Goal: Task Accomplishment & Management: Complete application form

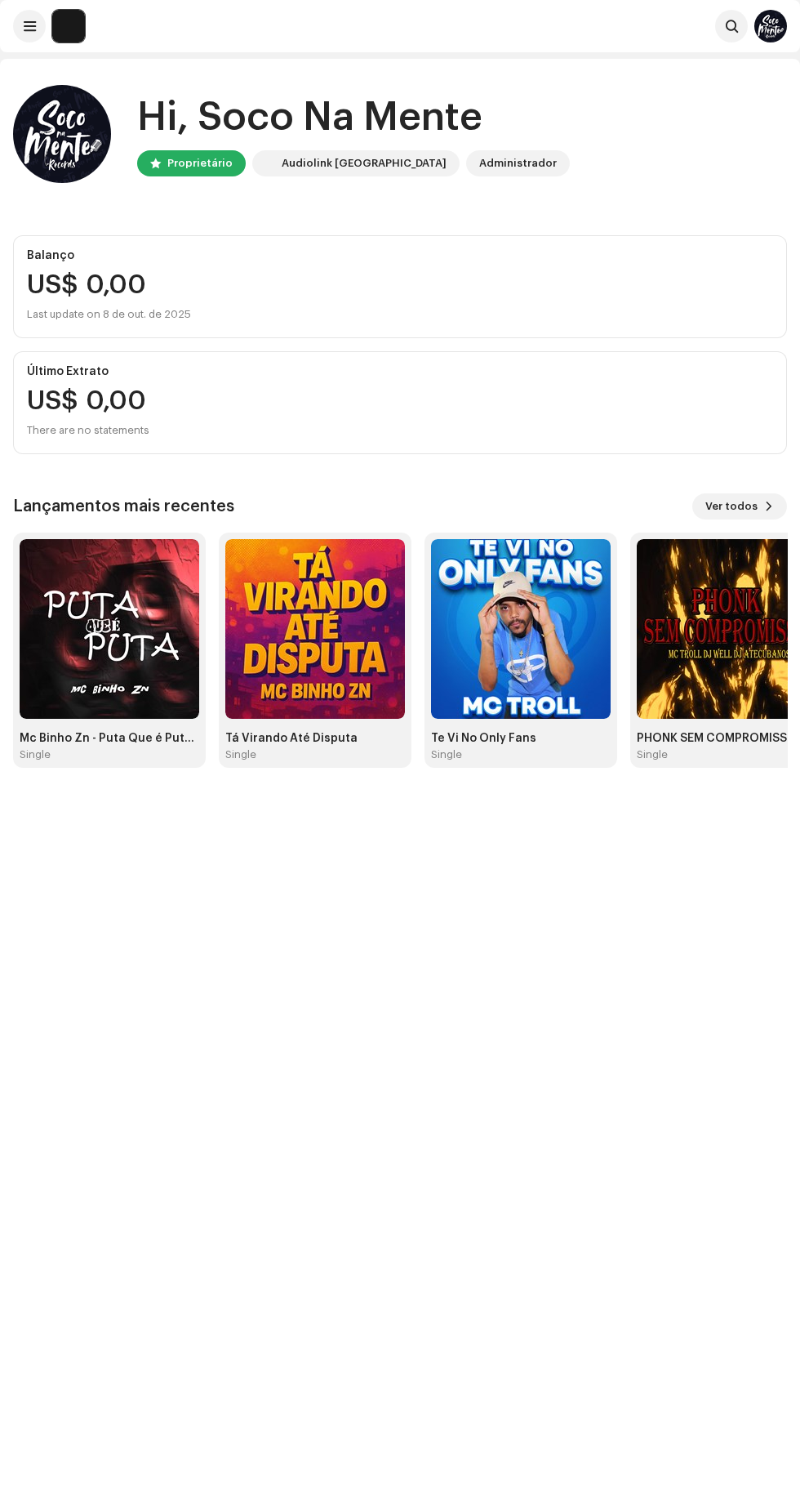
click at [25, 26] on span at bounding box center [29, 26] width 12 height 13
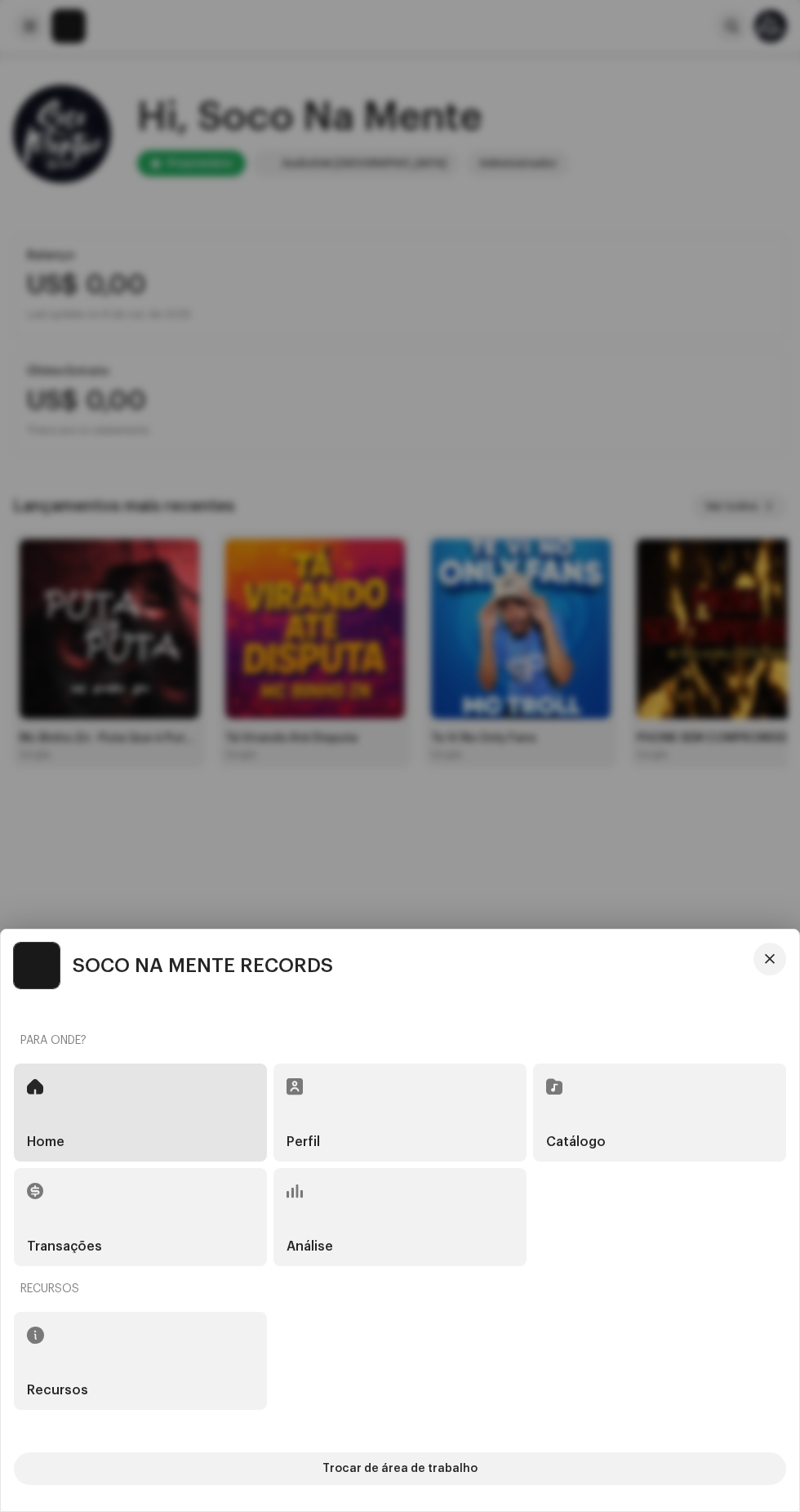
click at [633, 1099] on div "Catálogo" at bounding box center [659, 1111] width 253 height 98
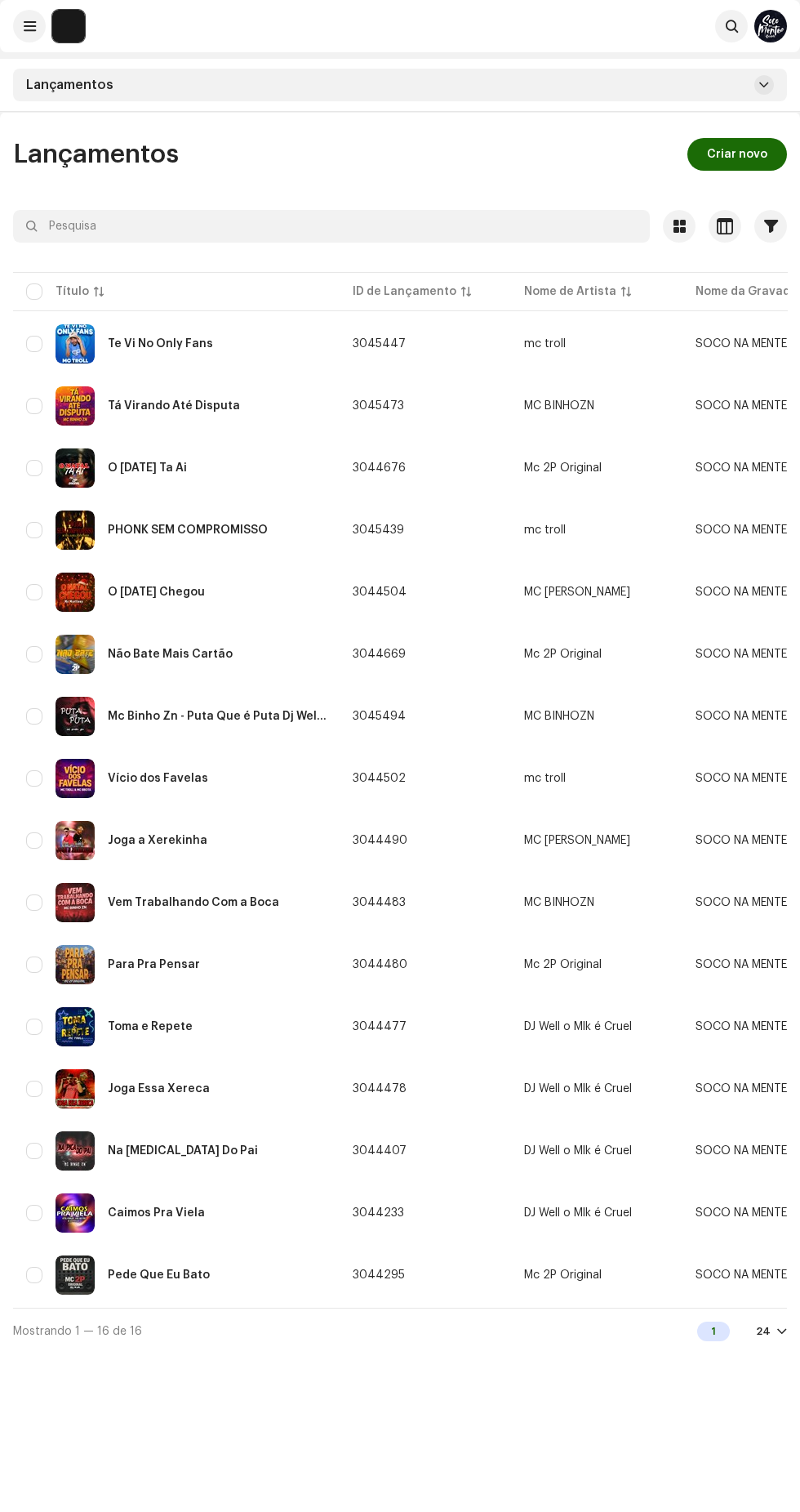
click at [734, 146] on span "Criar novo" at bounding box center [737, 155] width 60 height 33
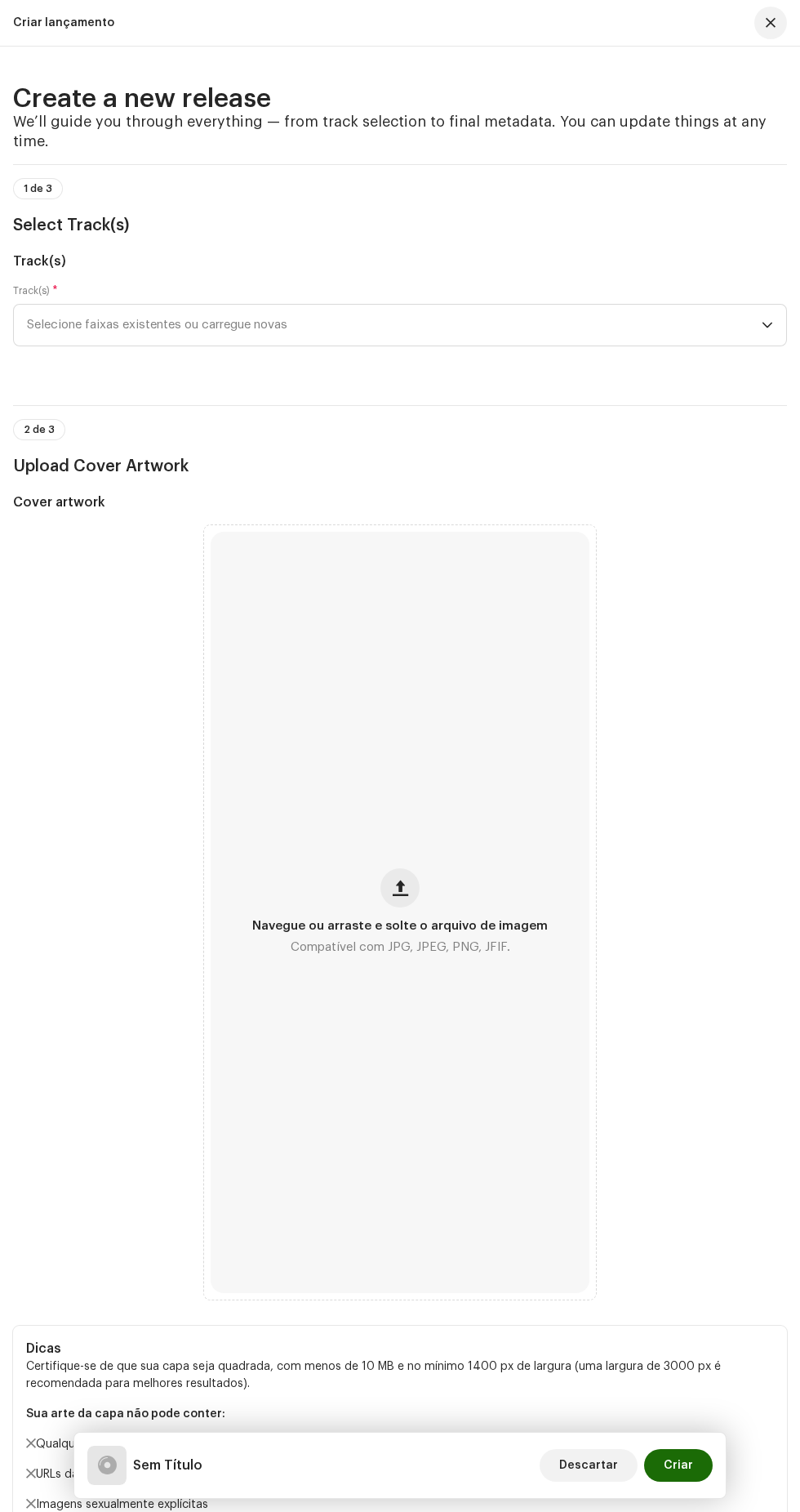
click at [607, 345] on span "Selecione faixas existentes ou carregue novas" at bounding box center [394, 325] width 734 height 41
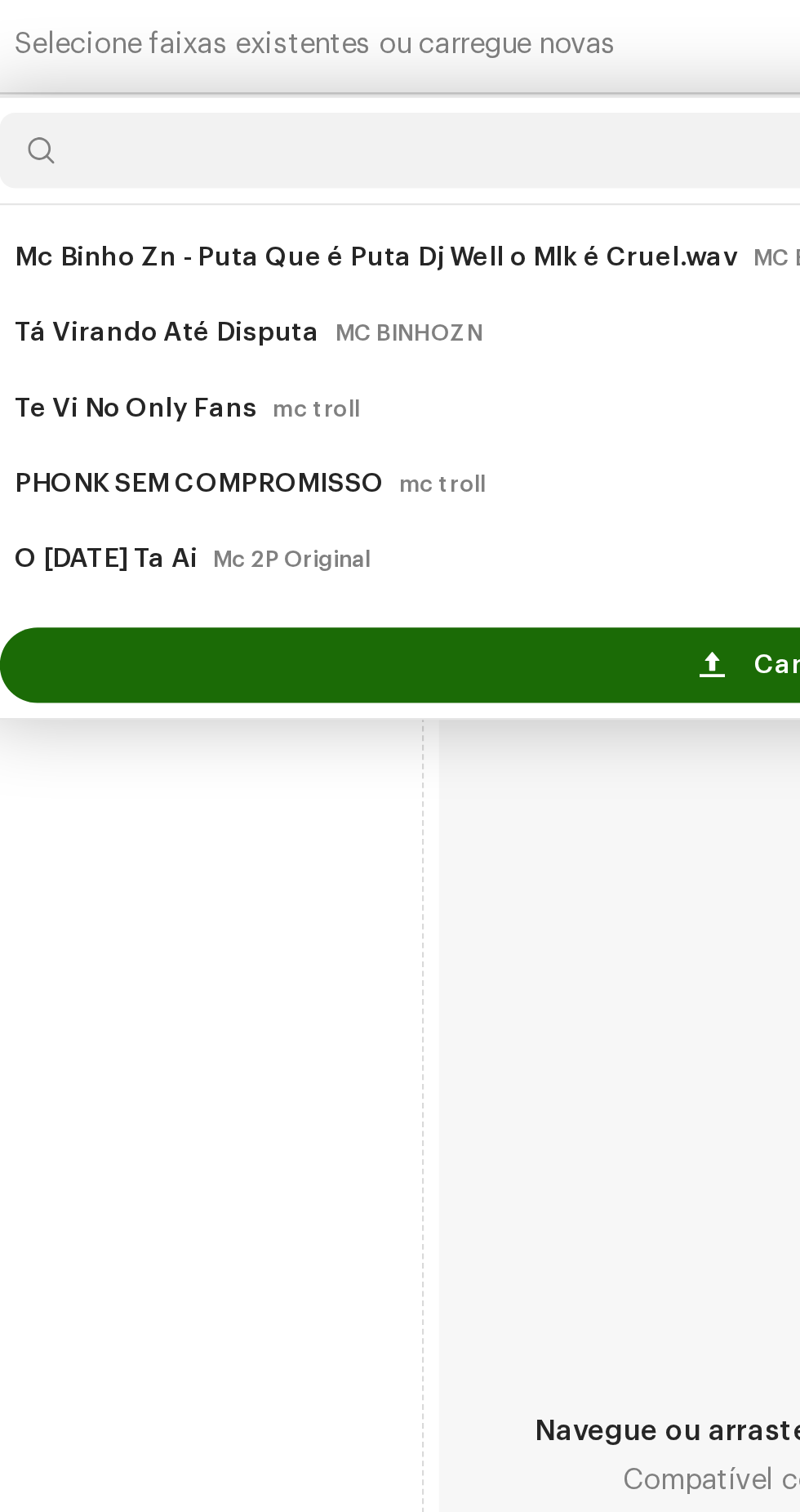
click at [282, 610] on div "Carregar novas faixas" at bounding box center [400, 594] width 759 height 33
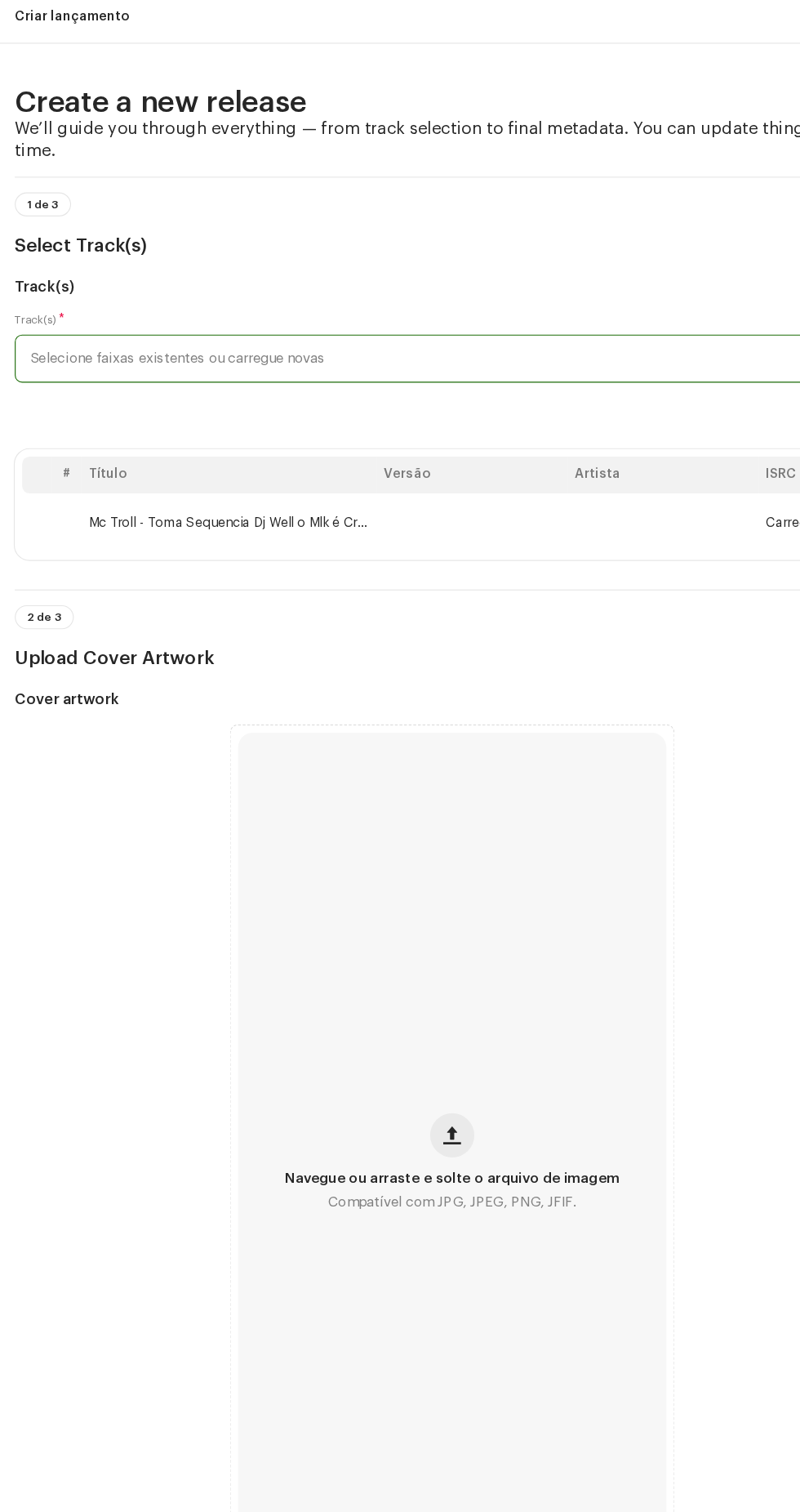
click at [400, 1018] on span "button" at bounding box center [400, 1011] width 16 height 13
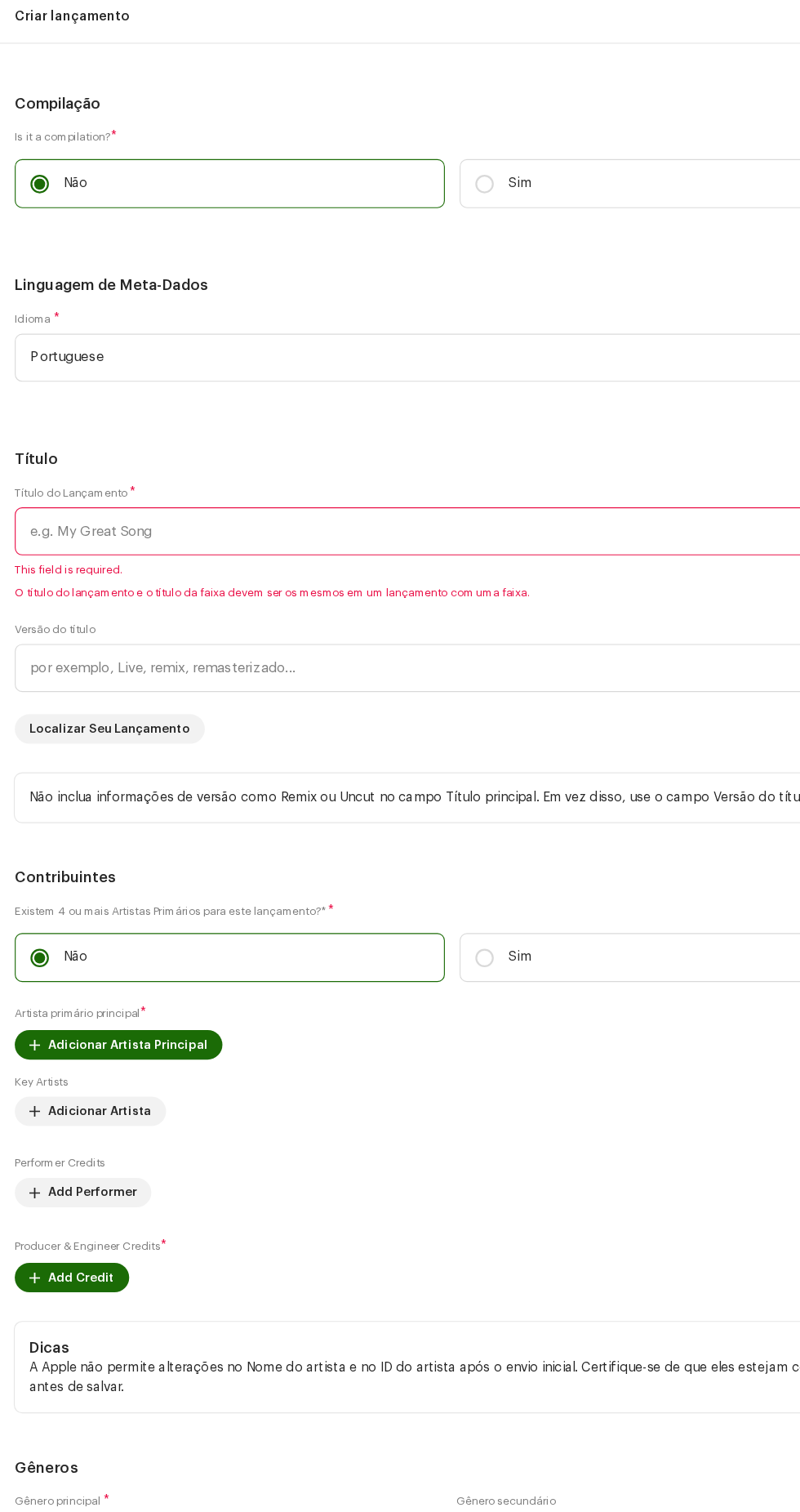
scroll to position [1910, 0]
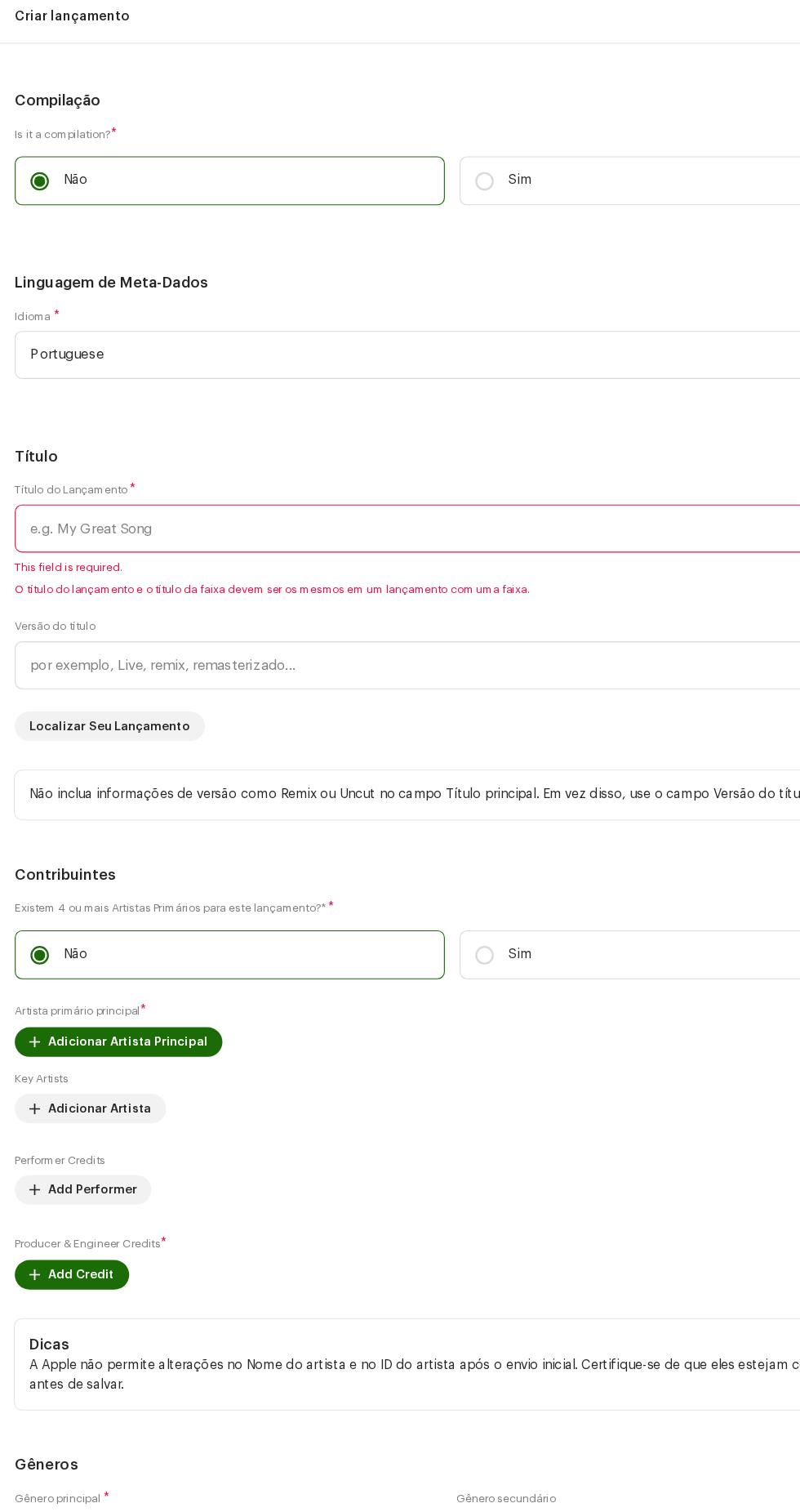
checkbox input "true"
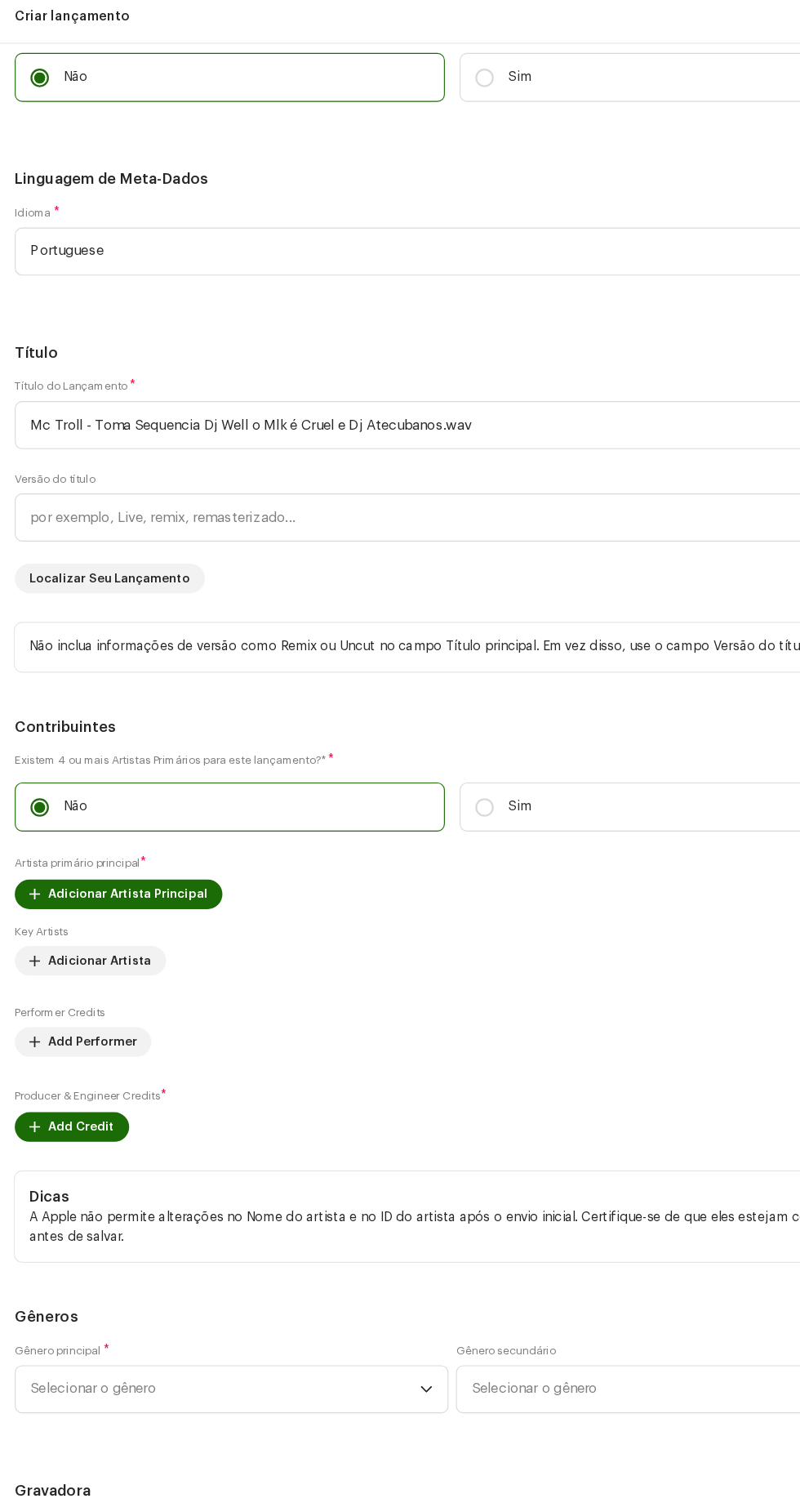
scroll to position [2083, 0]
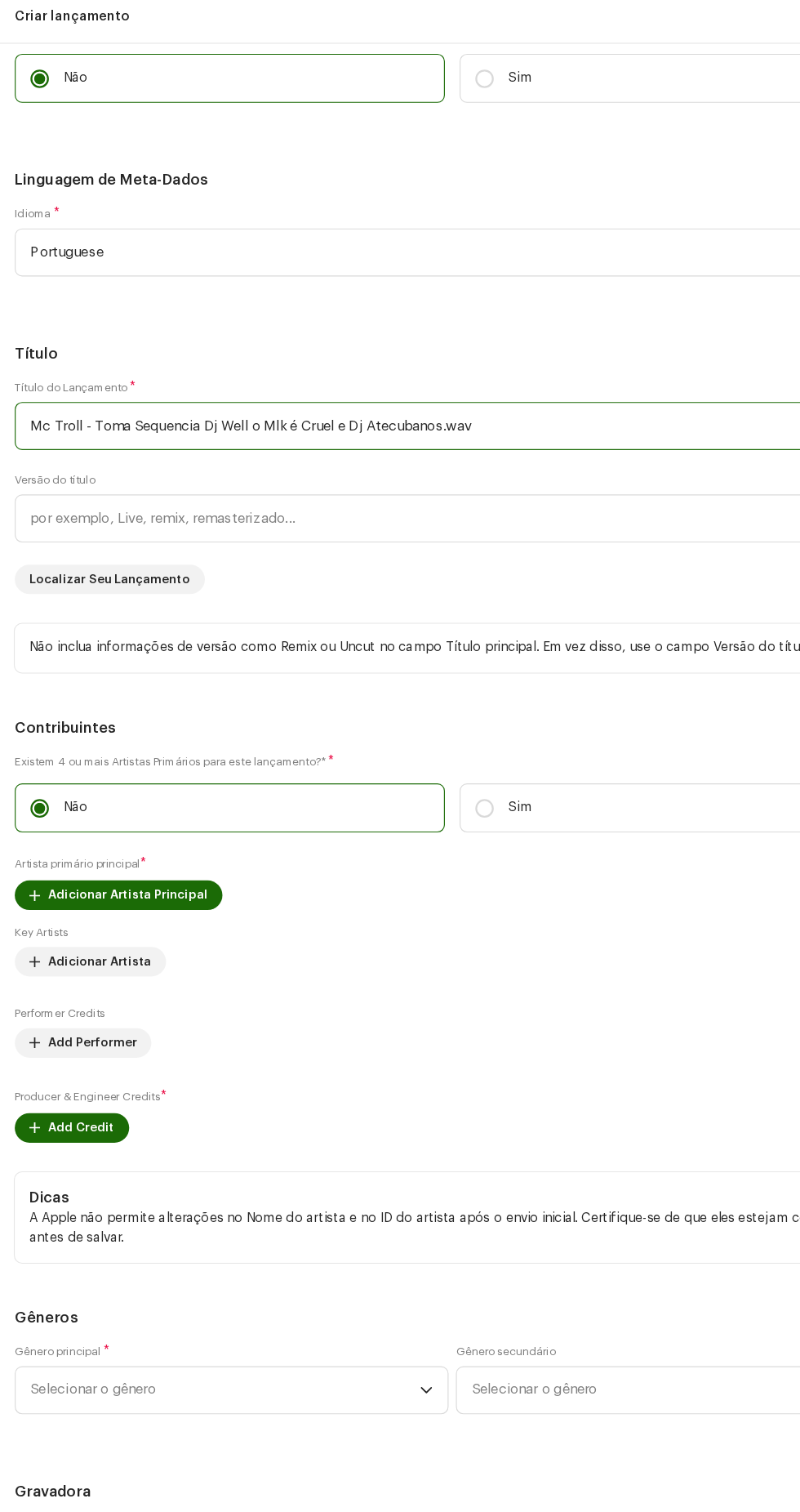
click at [85, 406] on input "Mc Troll - Toma Sequencia Dj Well o Mlk é Cruel e Dj Atecubanos.wav" at bounding box center [400, 384] width 774 height 42
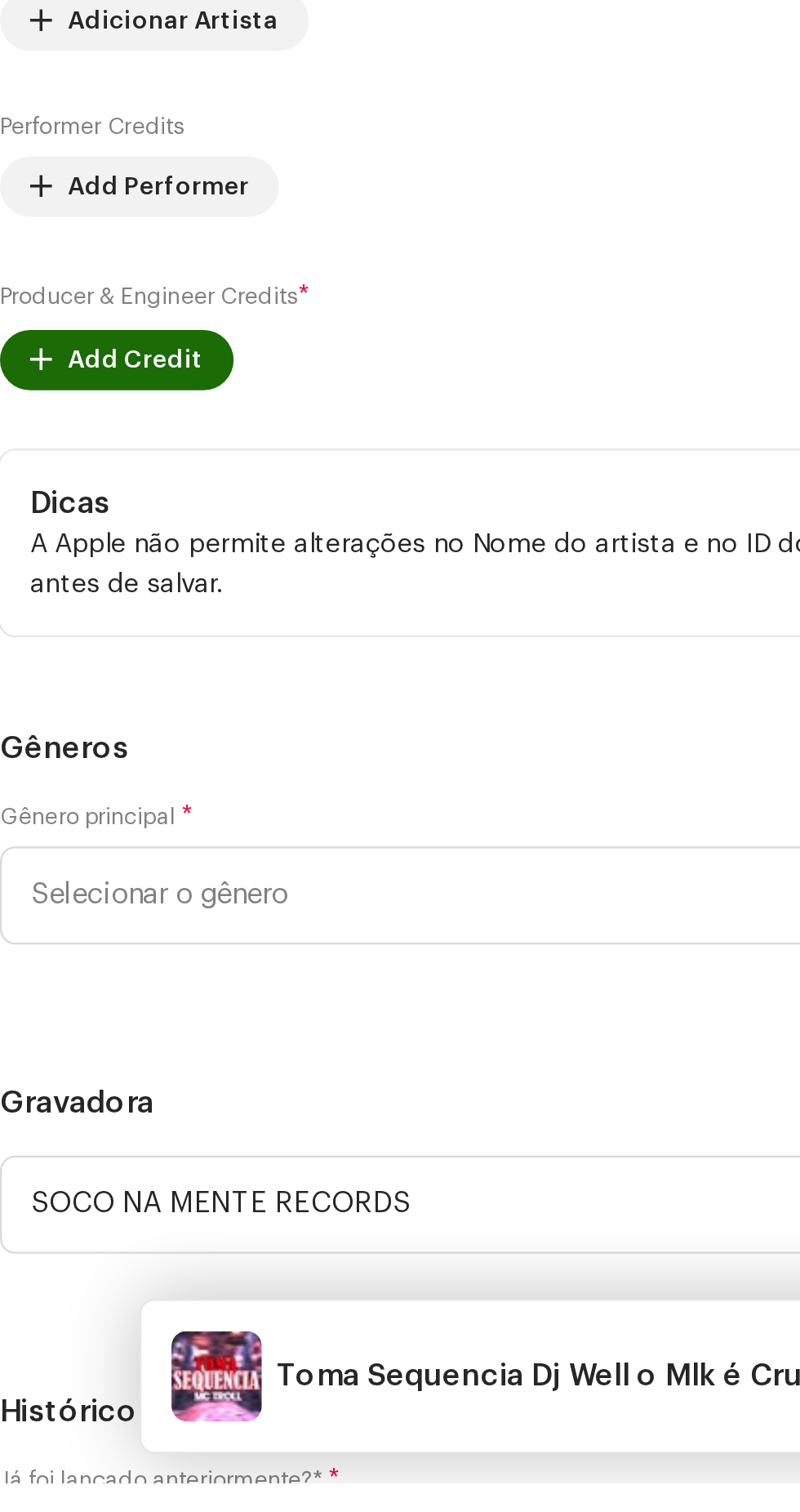
scroll to position [2081, 0]
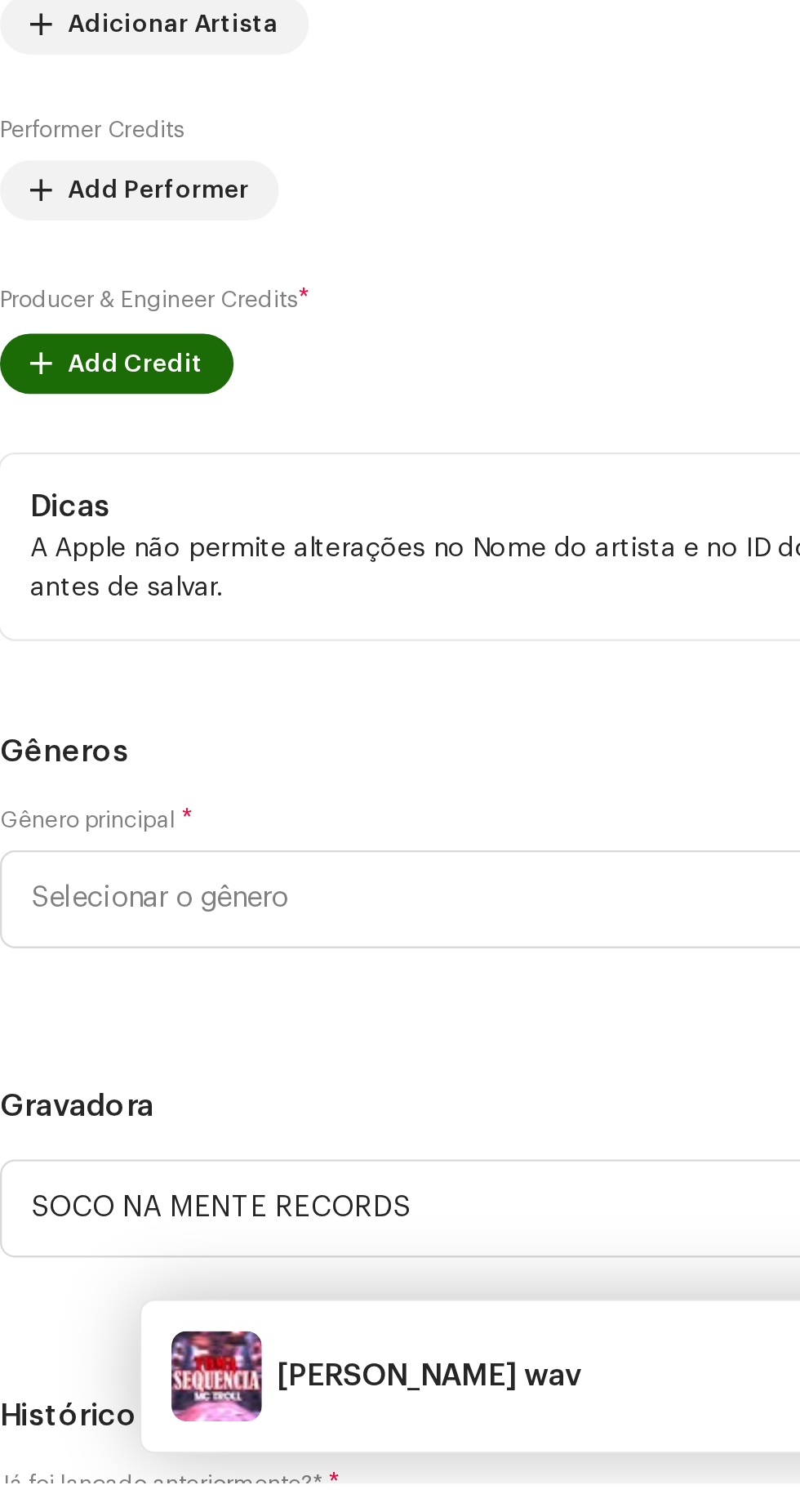
click at [222, 408] on input "[PERSON_NAME] wav" at bounding box center [400, 386] width 774 height 42
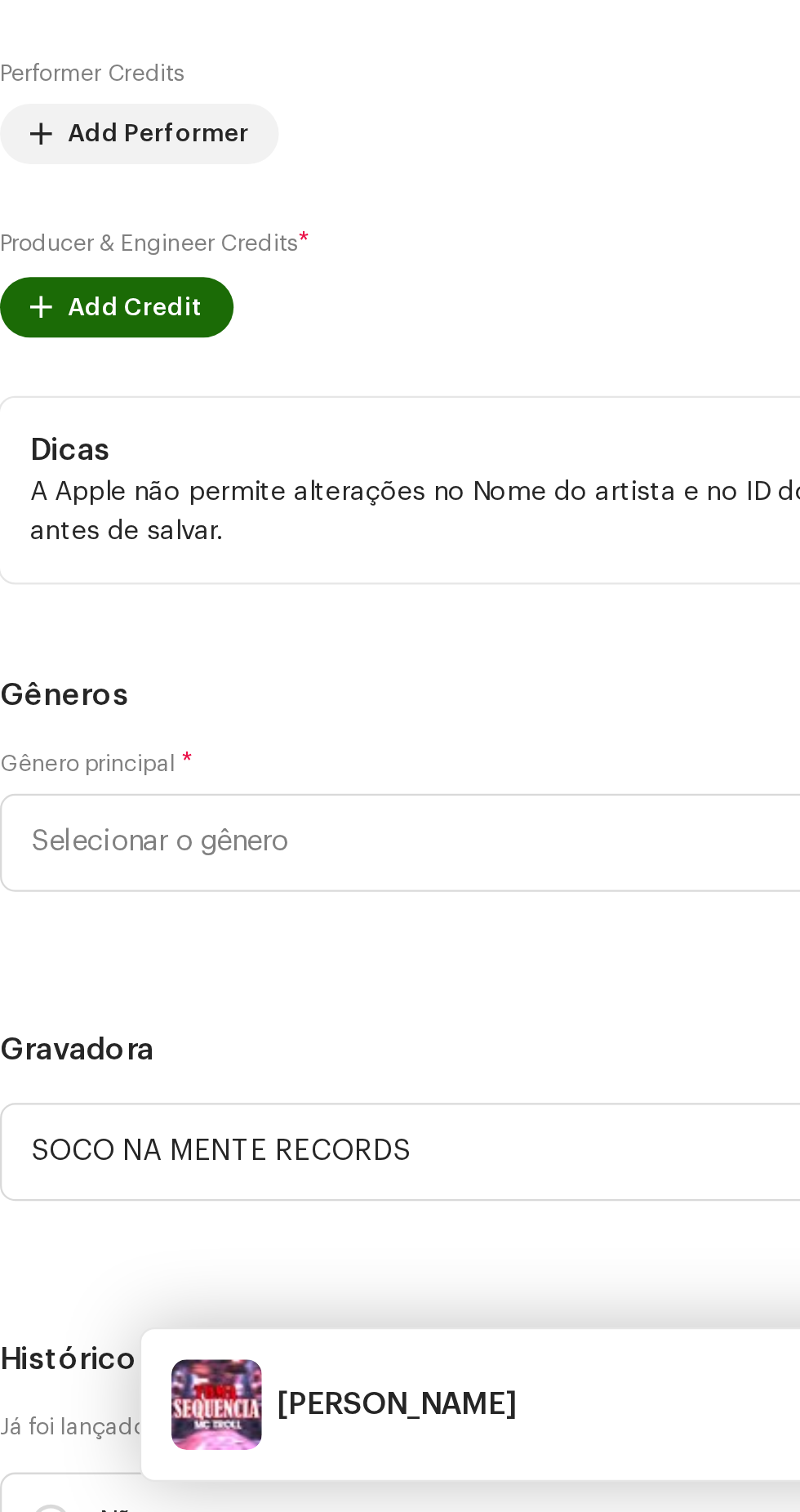
scroll to position [2118, 0]
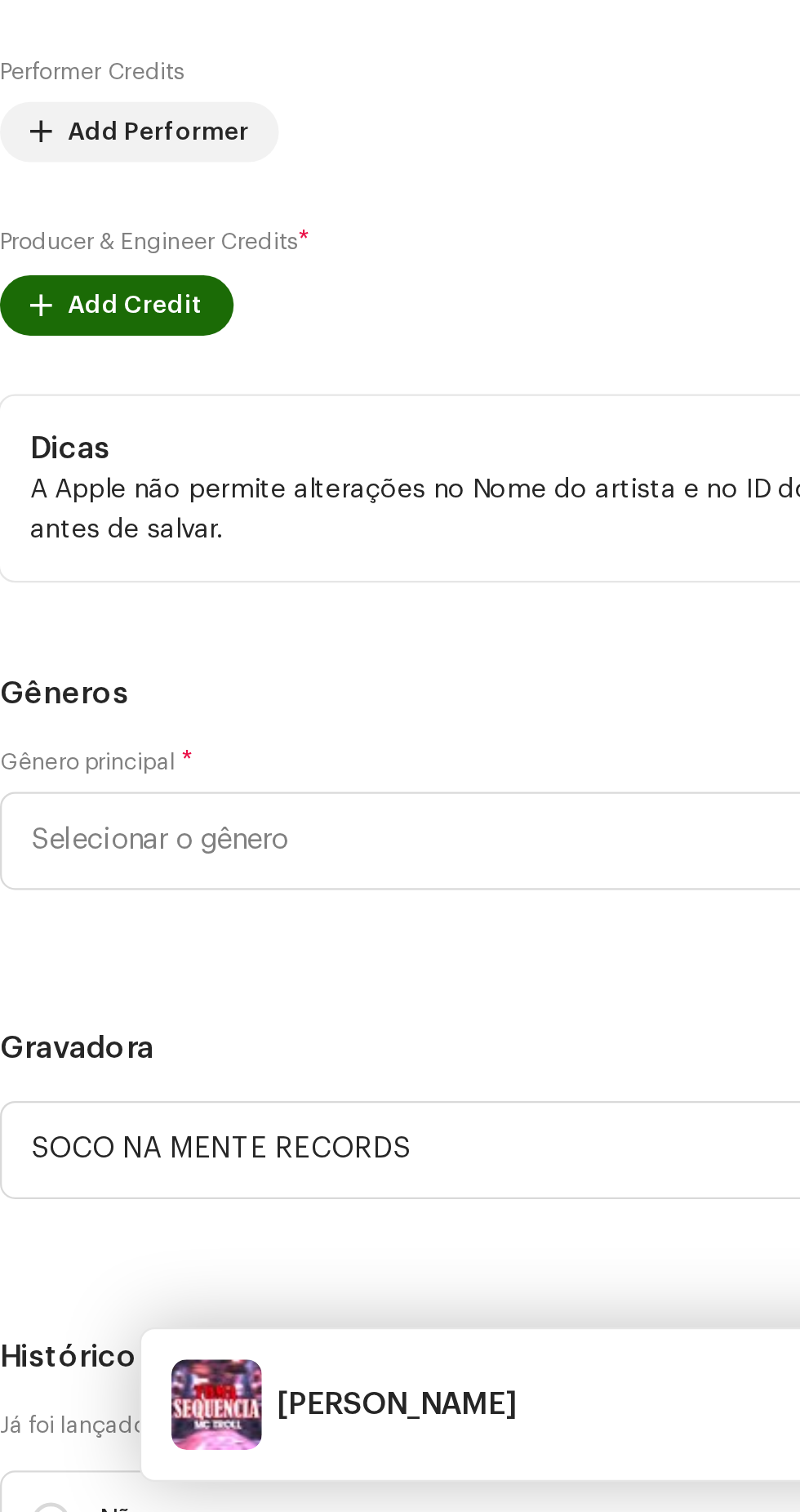
click at [274, 389] on span "O título do lançamento e o título da faixa devem ser os mesmos em um lançamento…" at bounding box center [400, 383] width 774 height 13
click at [285, 389] on span "O título do lançamento e o título da faixa devem ser os mesmos em um lançamento…" at bounding box center [400, 383] width 774 height 13
click at [293, 294] on h5 "Título" at bounding box center [400, 285] width 774 height 20
click at [291, 294] on h5 "Título" at bounding box center [400, 285] width 774 height 20
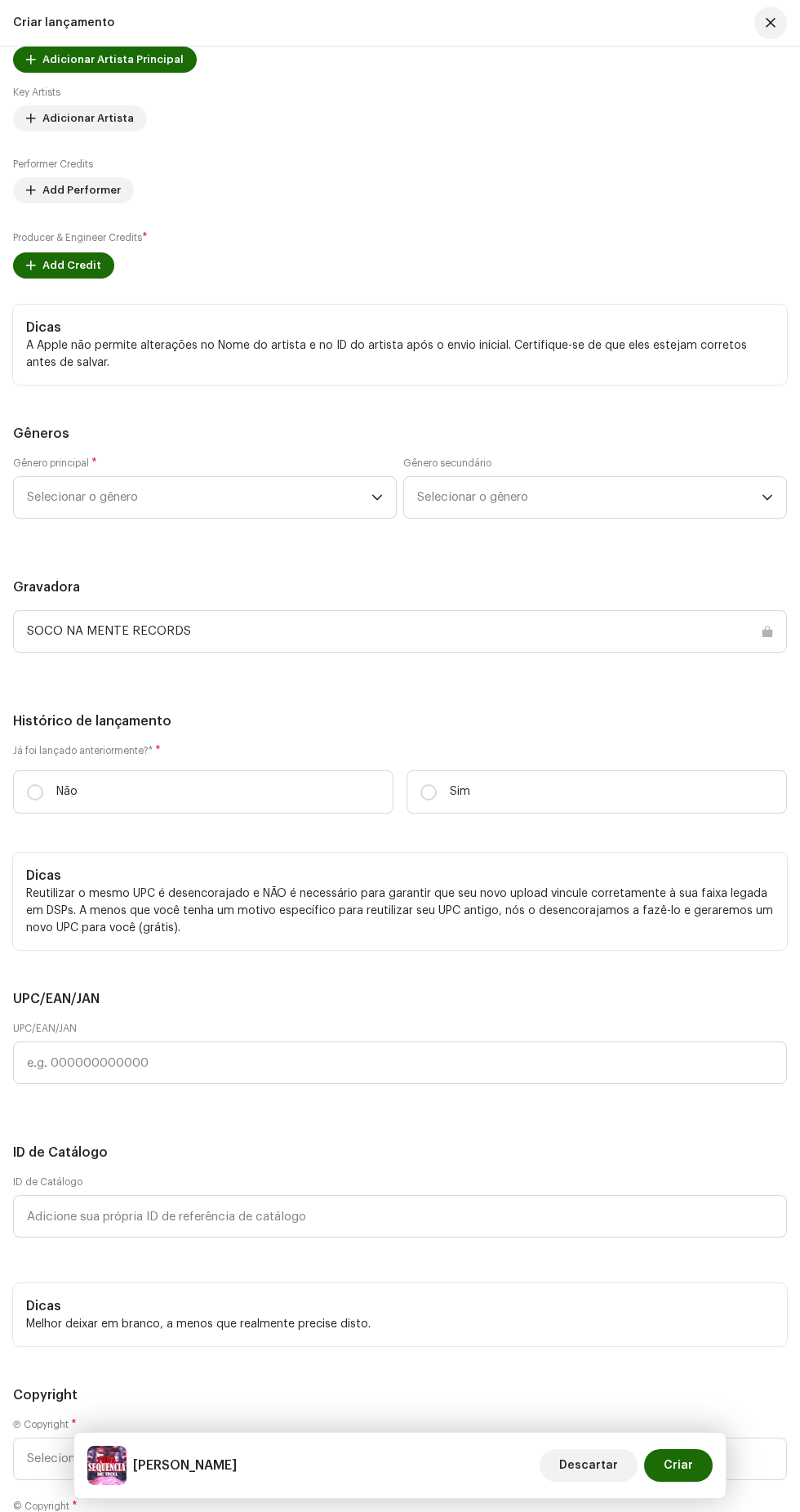
scroll to position [2846, 0]
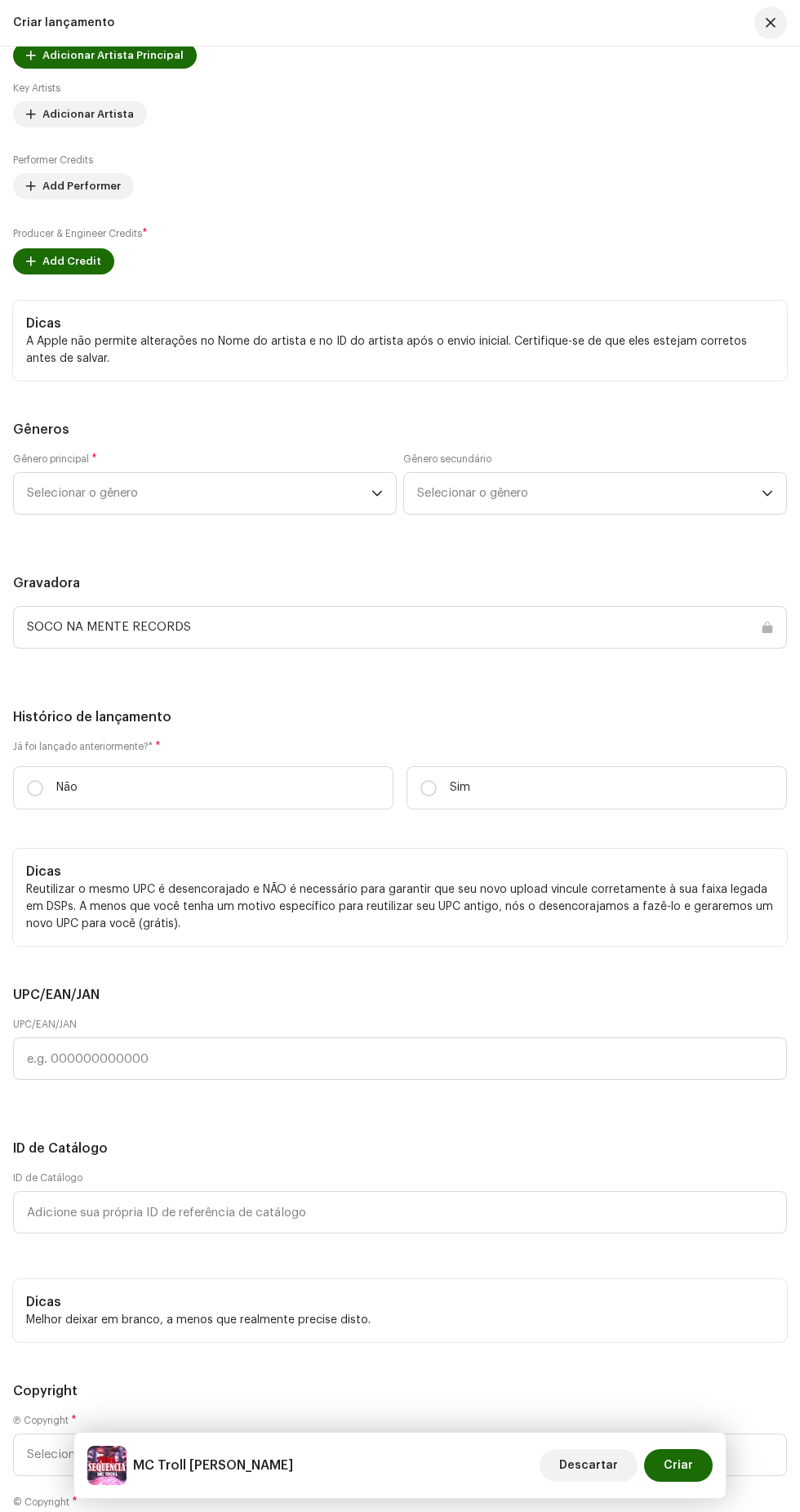
type input "MC Troll [PERSON_NAME]"
click at [590, 1463] on span "Descartar" at bounding box center [589, 1465] width 59 height 33
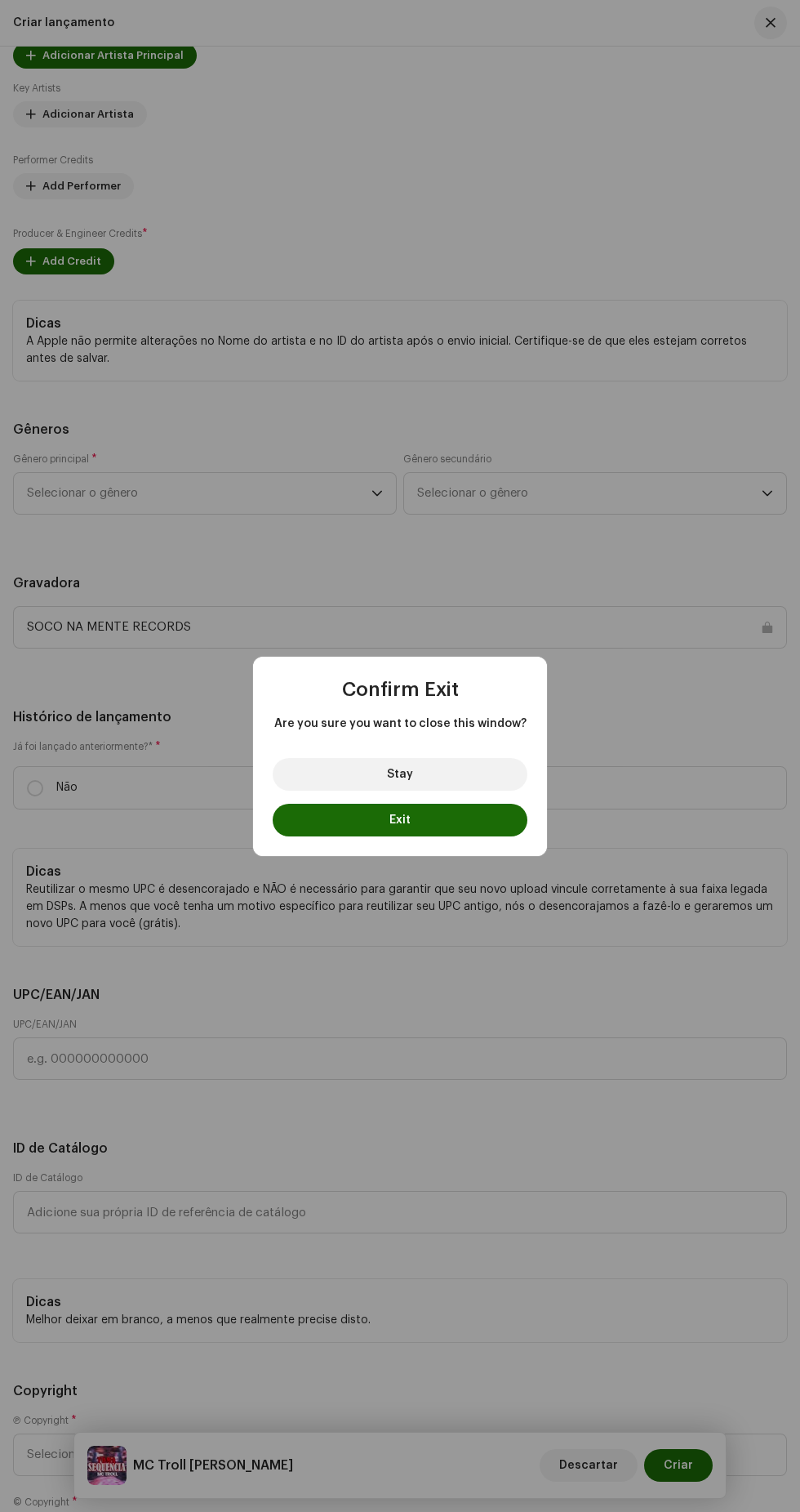
click at [463, 826] on button "Exit" at bounding box center [400, 820] width 255 height 33
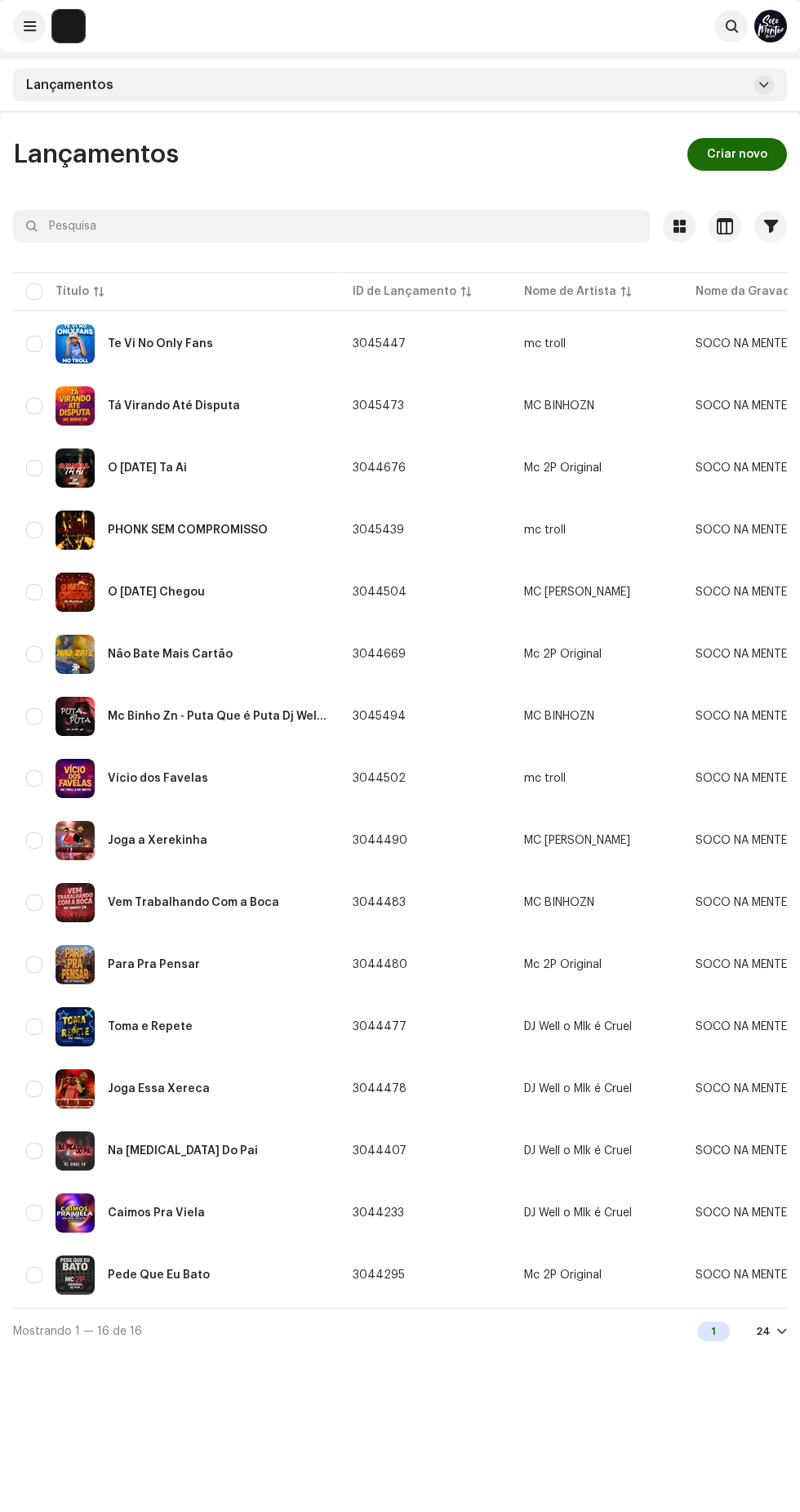
click at [746, 153] on span "Criar novo" at bounding box center [737, 155] width 60 height 33
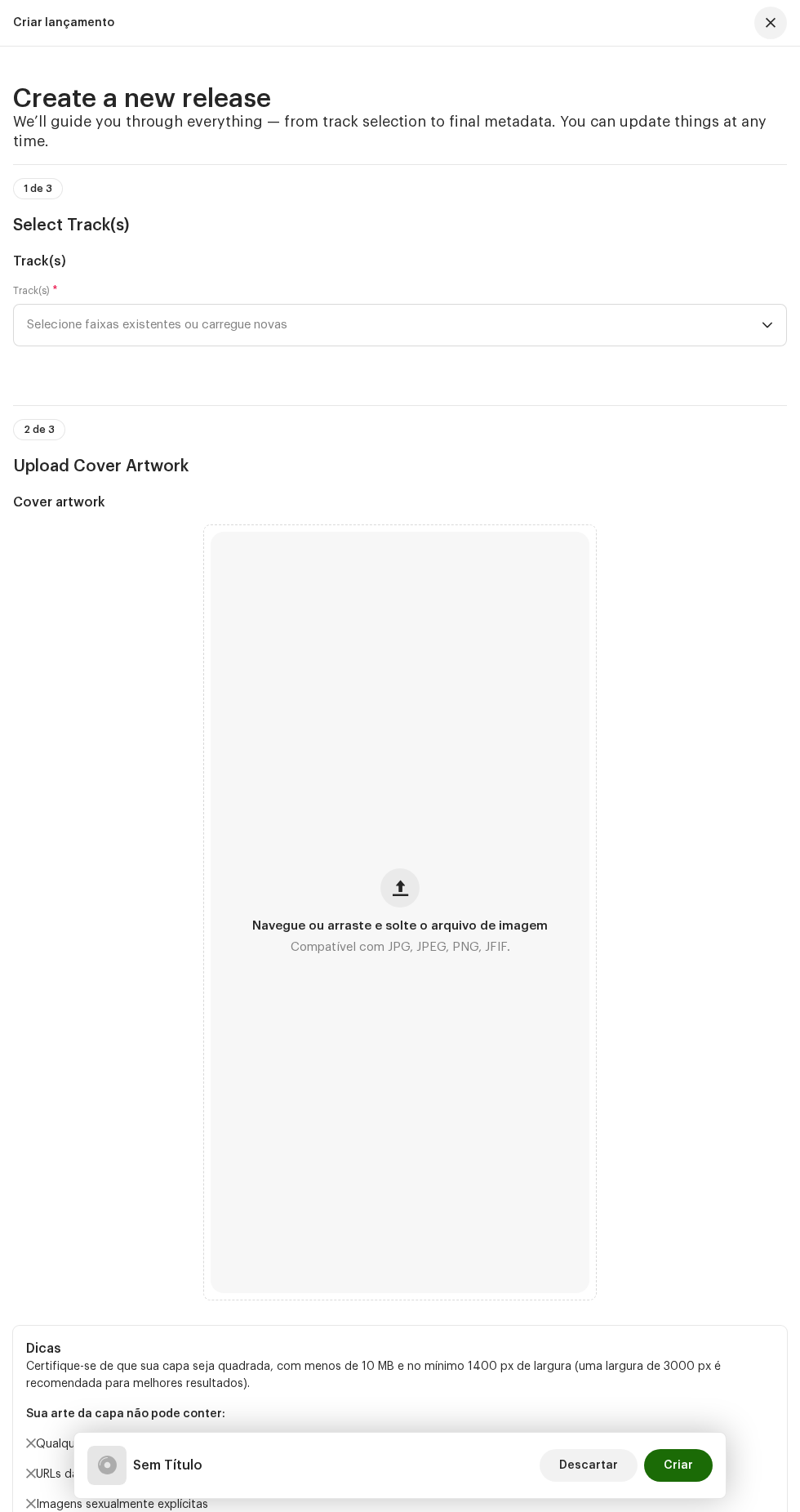
click at [627, 345] on span "Selecione faixas existentes ou carregue novas" at bounding box center [394, 325] width 734 height 41
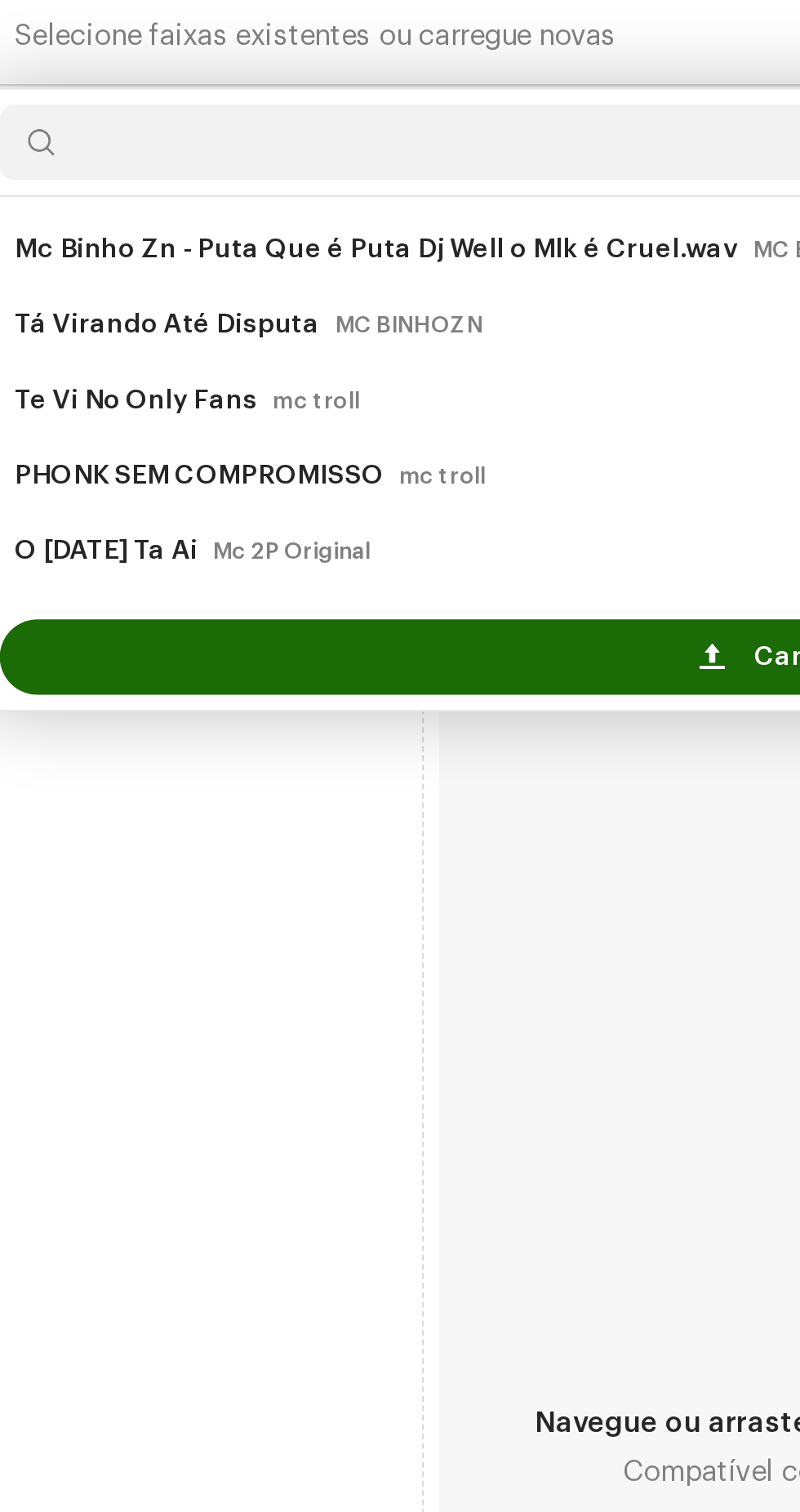
click at [332, 600] on span at bounding box center [329, 593] width 10 height 13
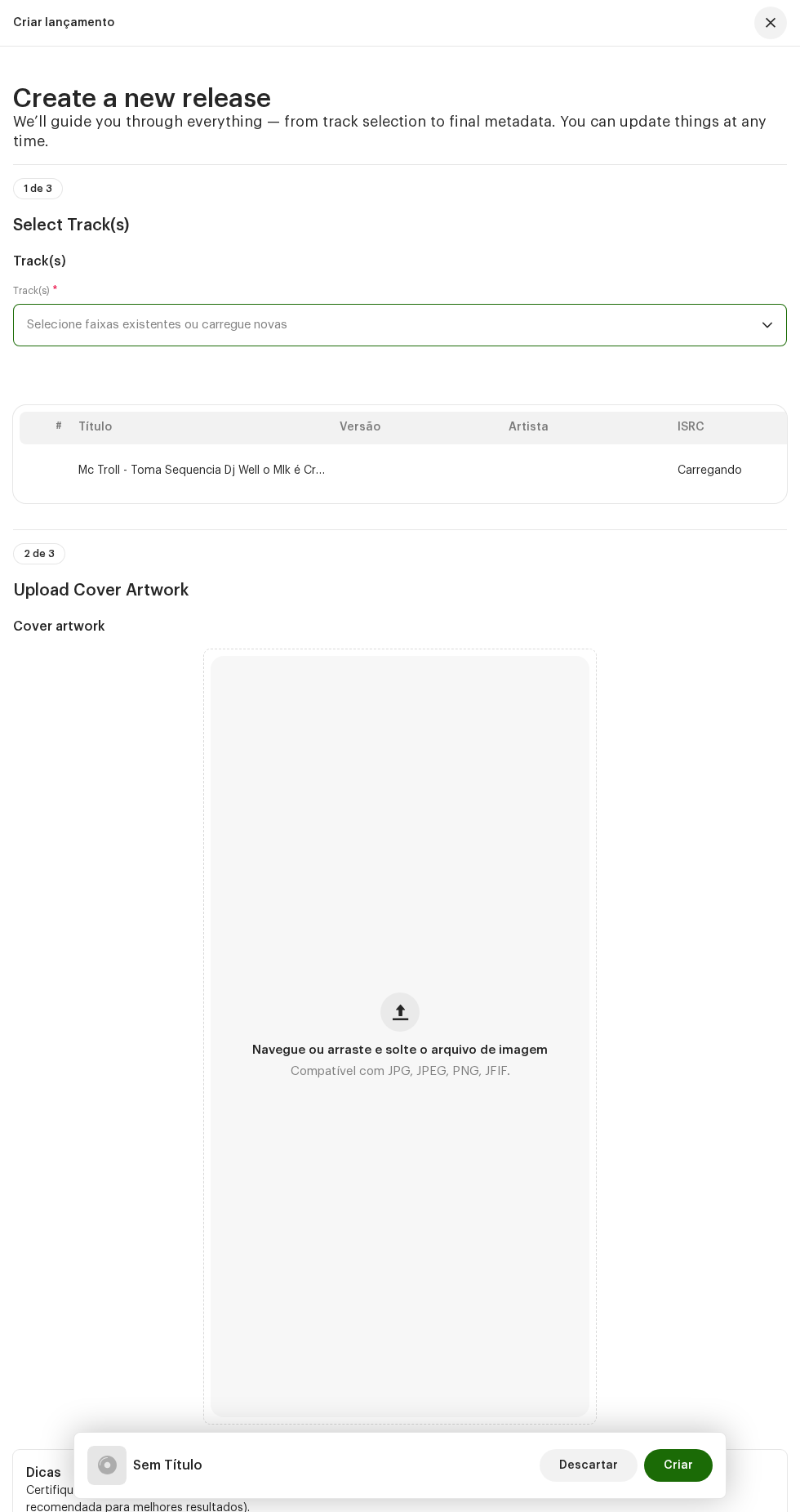
click at [400, 1018] on span "button" at bounding box center [400, 1011] width 16 height 13
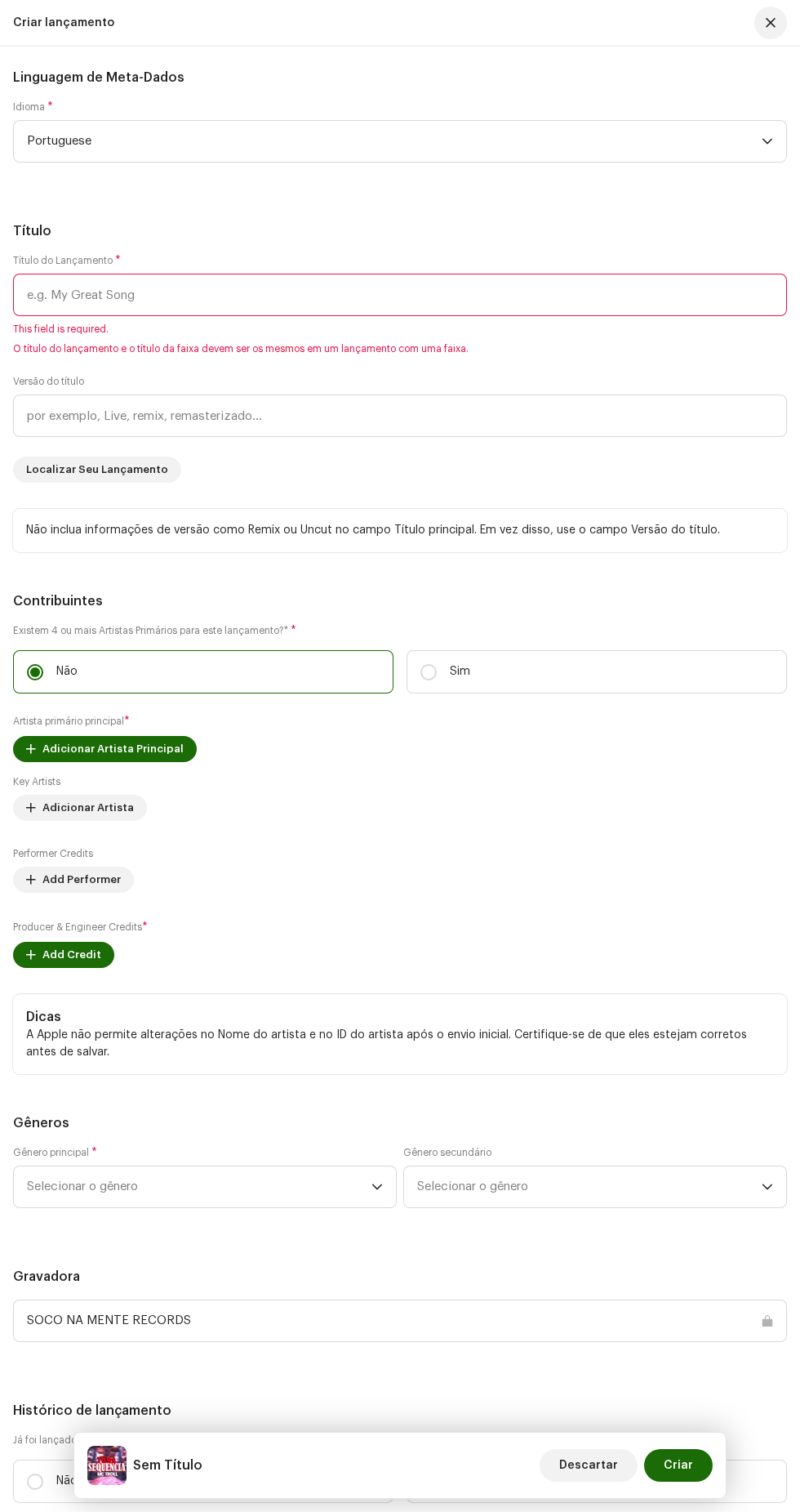
scroll to position [2135, 0]
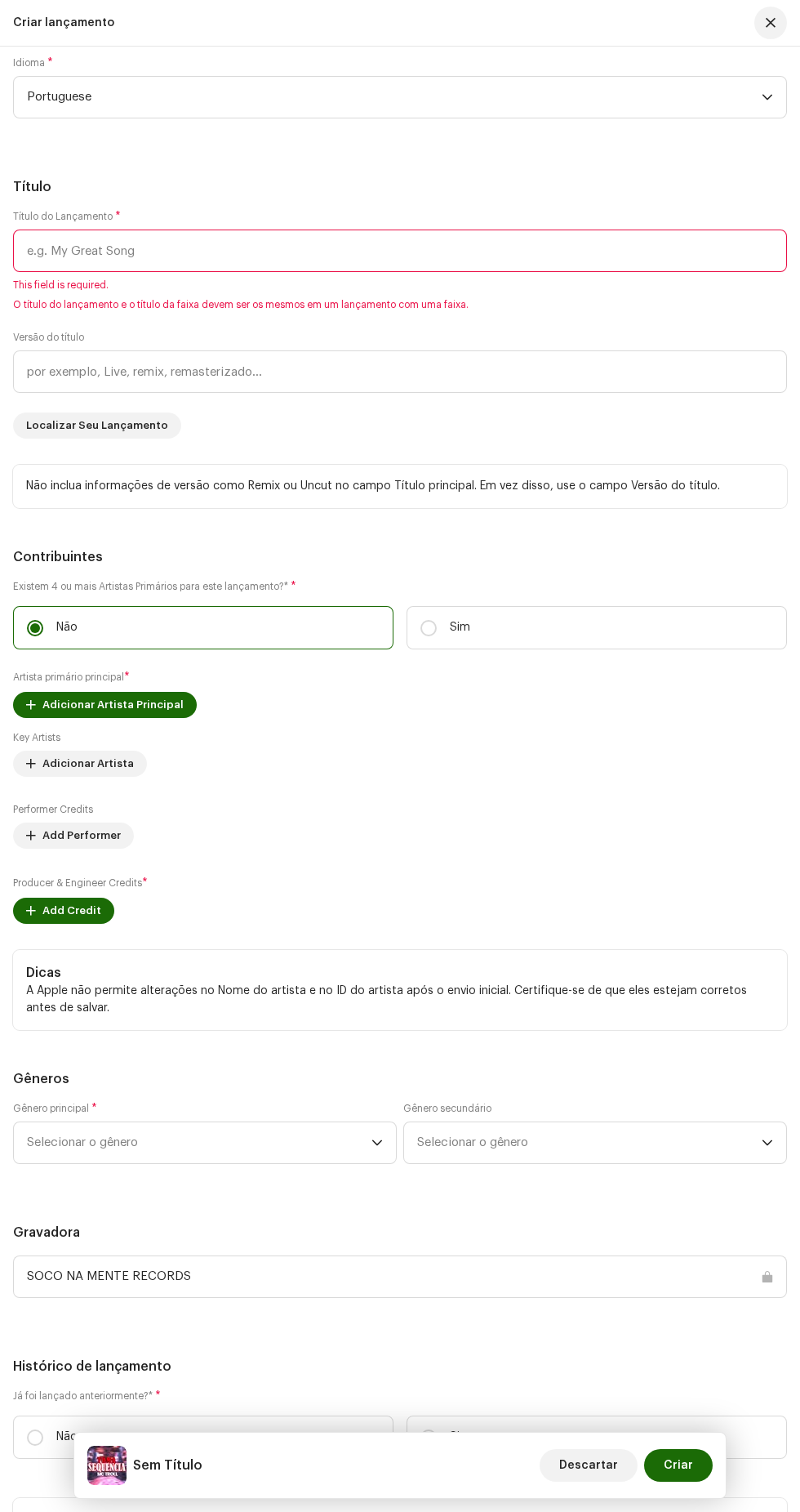
click at [436, 272] on input "text" at bounding box center [400, 250] width 774 height 42
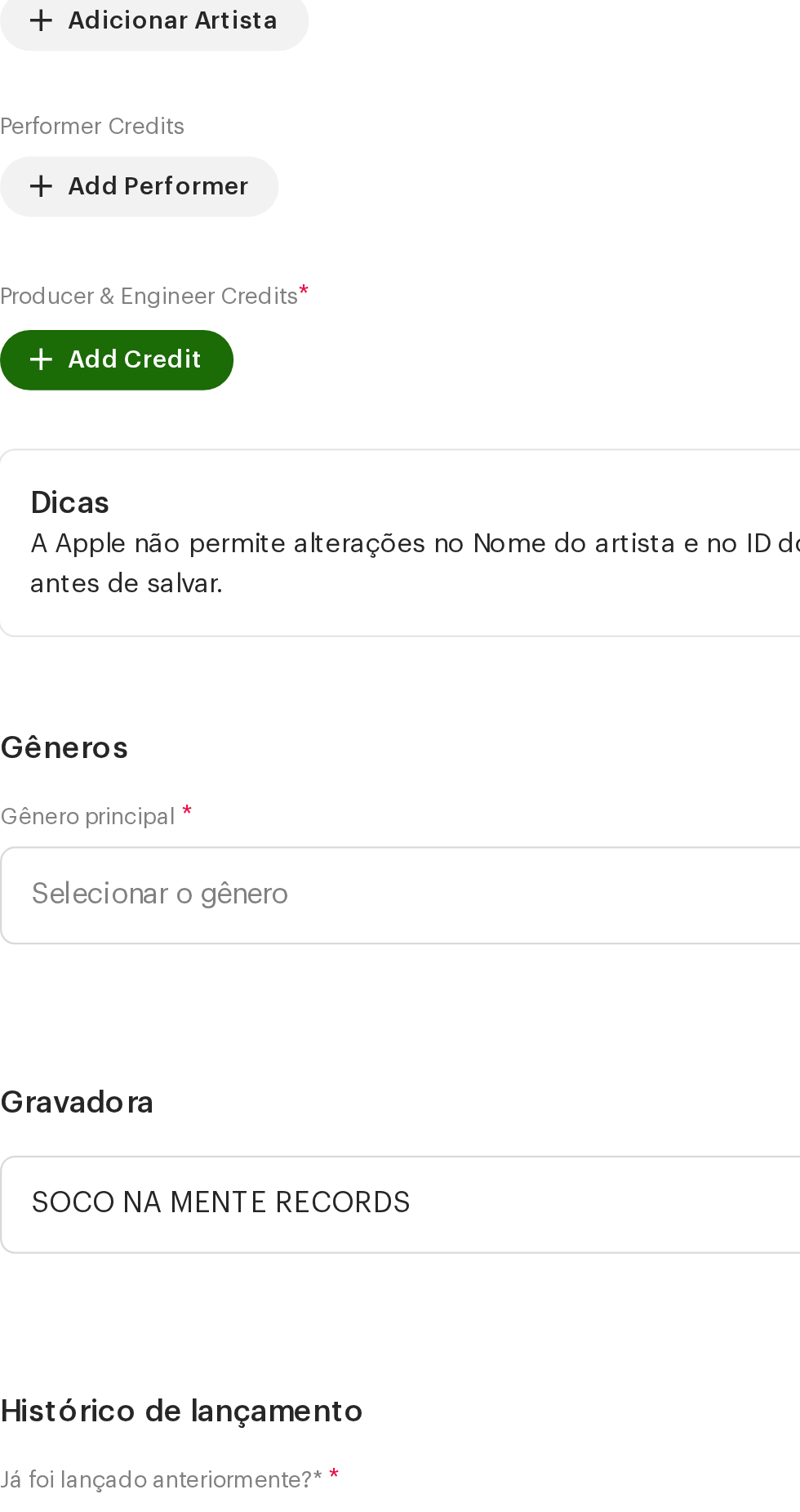
type input "Toma seque"
click at [283, 292] on span "O título do lançamento e o título da faixa devem ser os mesmos em um lançamento…" at bounding box center [400, 284] width 774 height 13
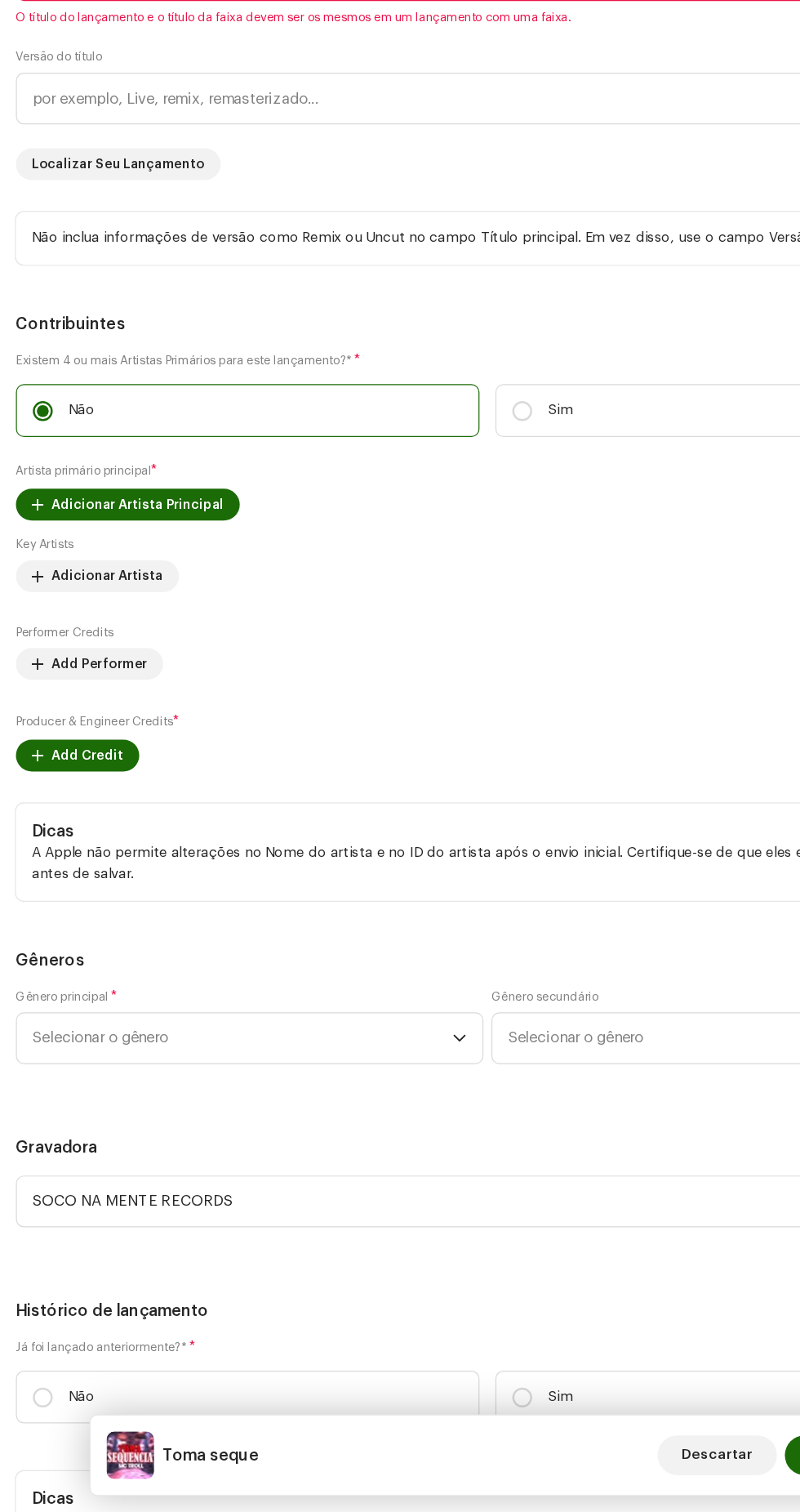
scroll to position [0, 0]
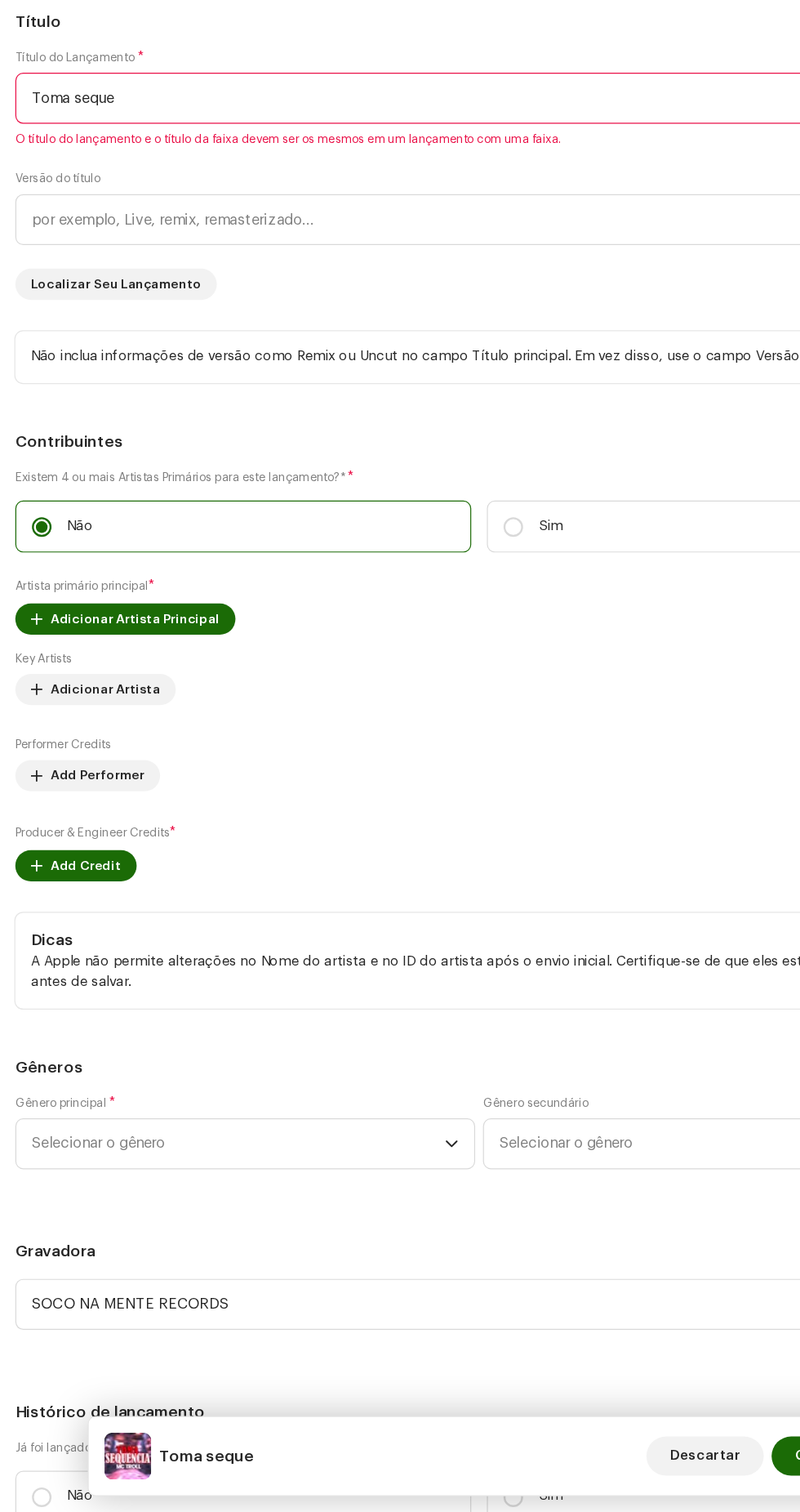
checkbox input "false"
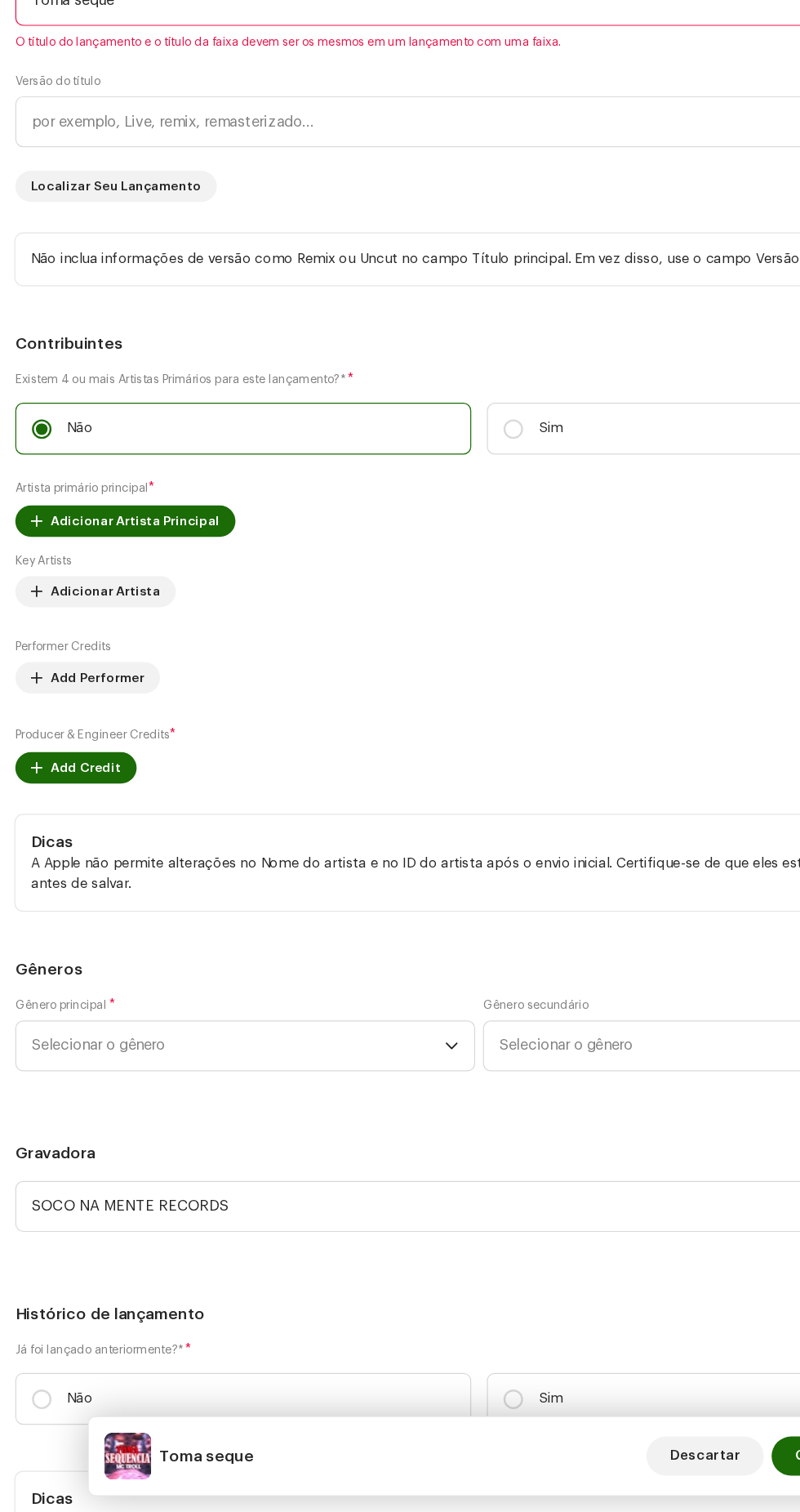
click at [368, 272] on input "Toma seque" at bounding box center [400, 250] width 774 height 42
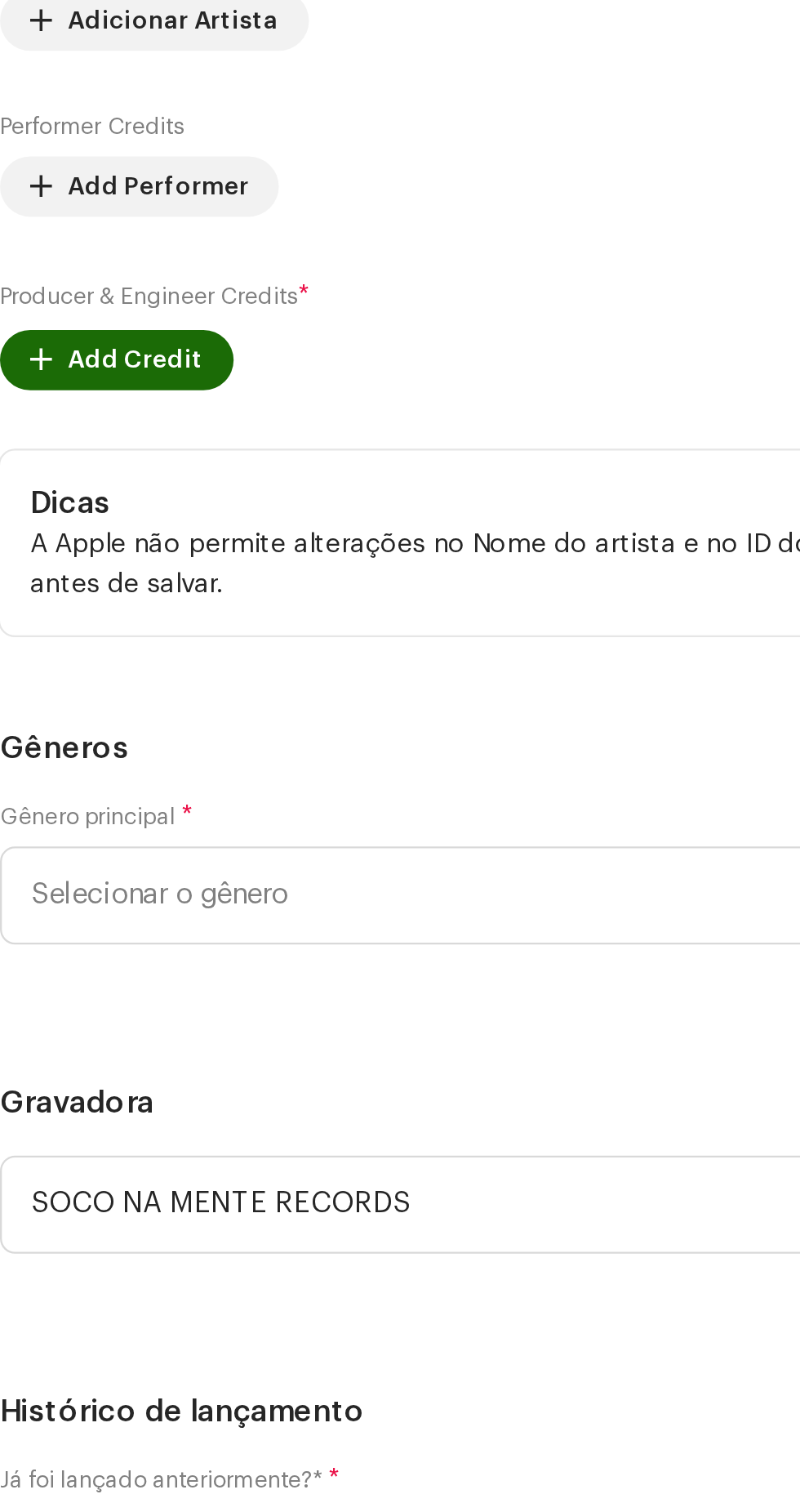
type input "T"
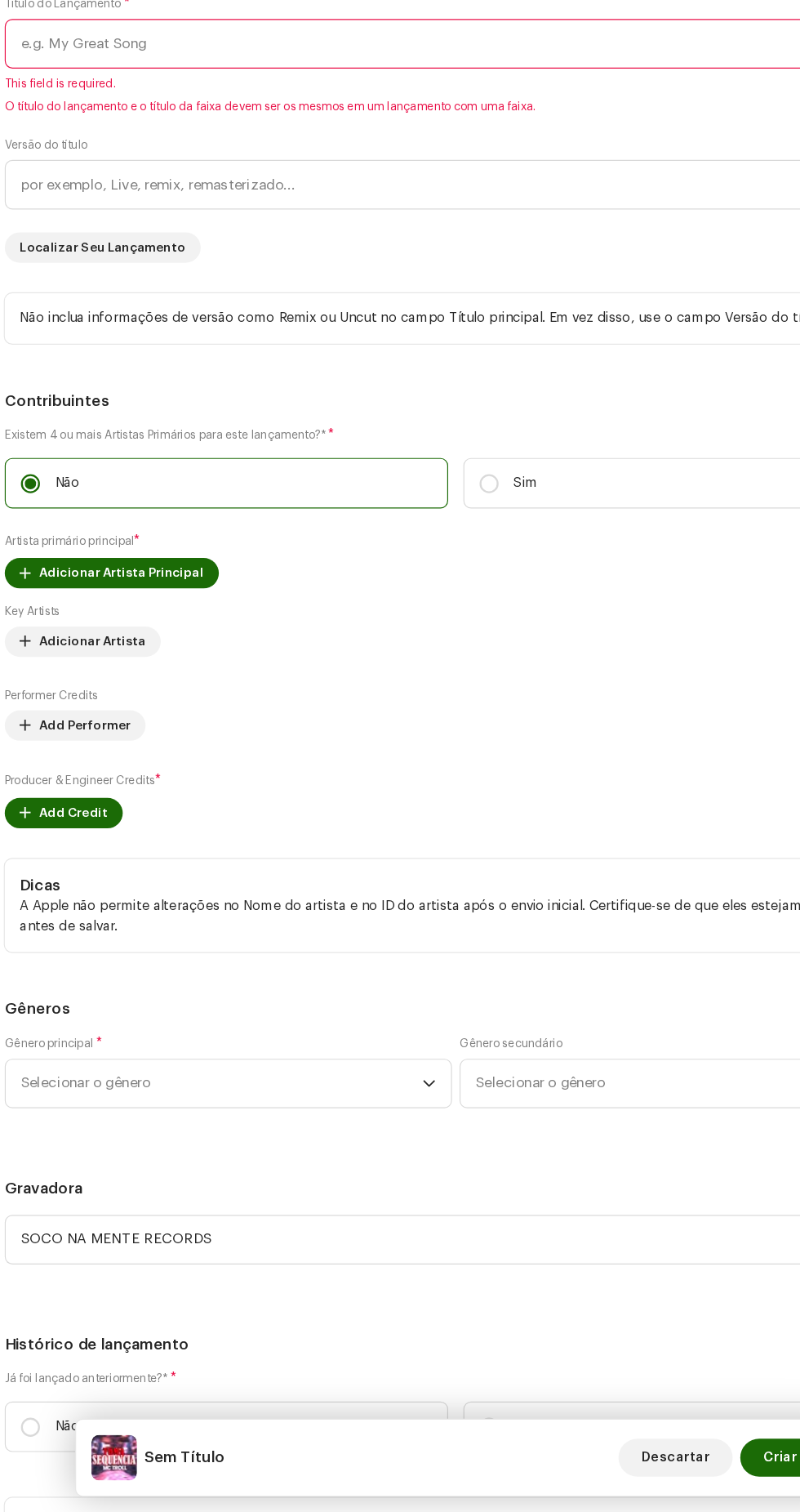
scroll to position [31, 0]
checkbox input "true"
type input "Mc Troll - Toma Sequencia Dj Well o Mlk é Cruel e Dj Atecubanos.wav"
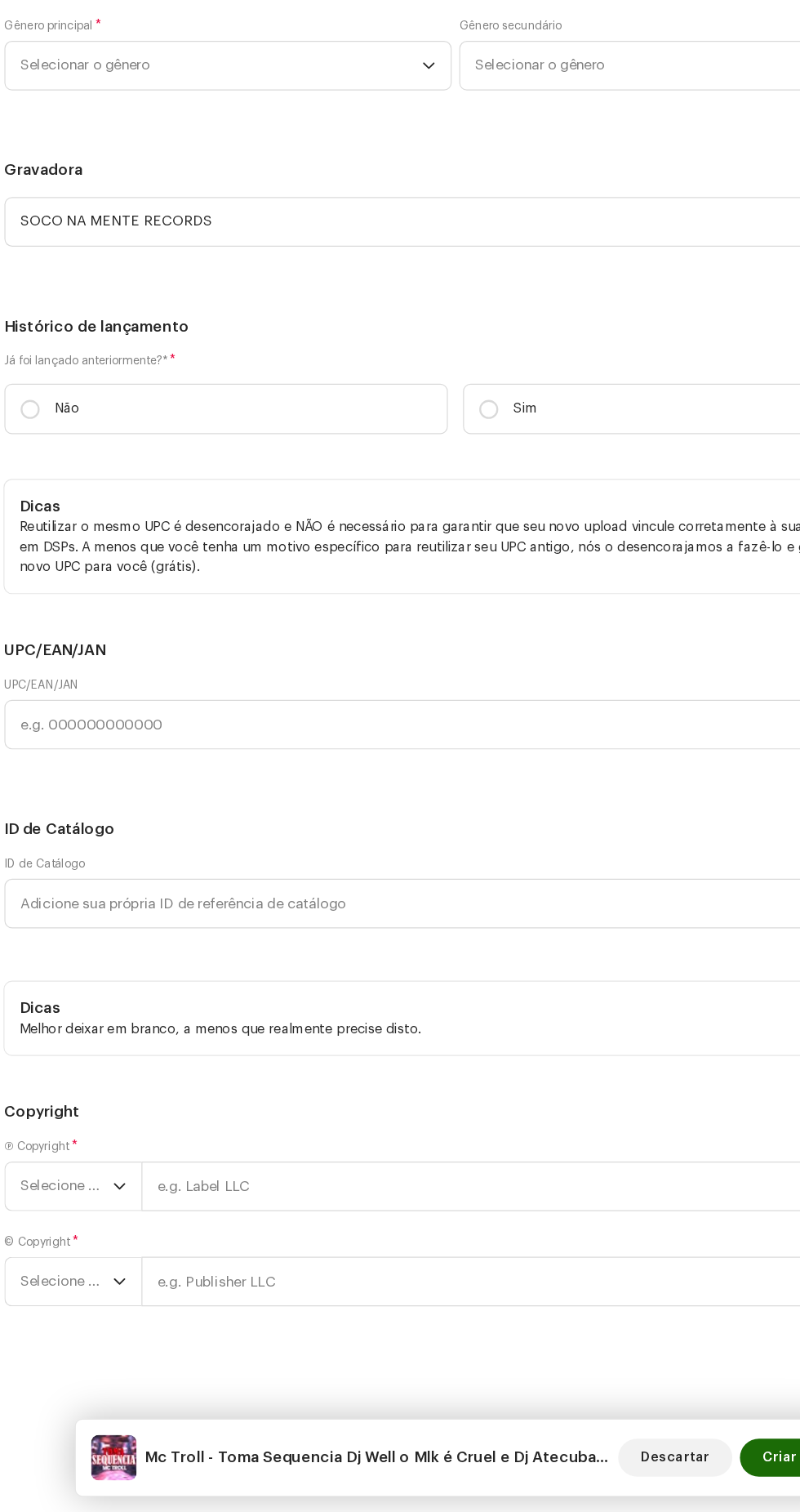
scroll to position [4536, 0]
click at [112, 1231] on icon "dropdown trigger" at bounding box center [111, 1231] width 11 height 11
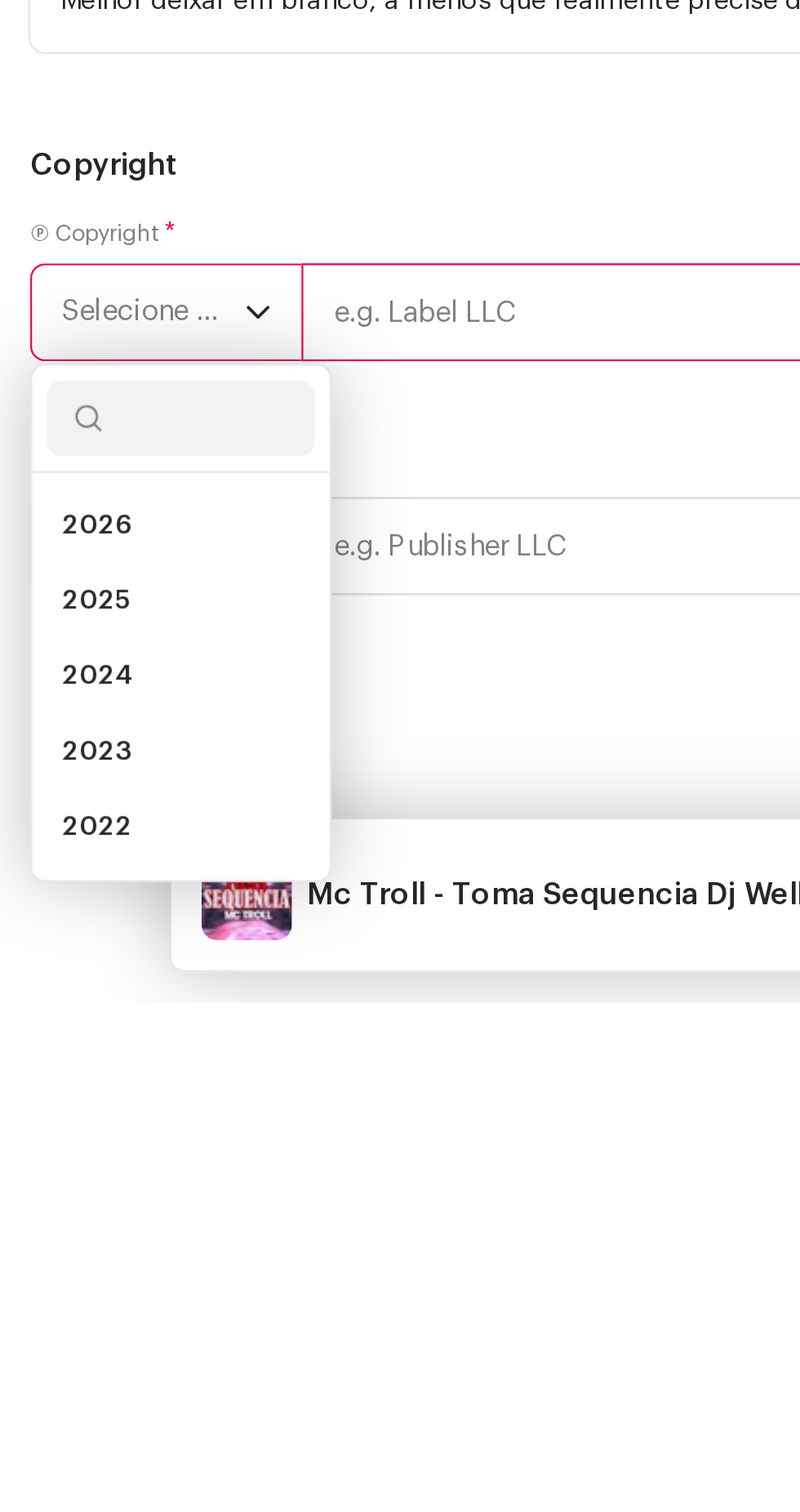
click at [80, 1321] on li "2026" at bounding box center [79, 1305] width 116 height 33
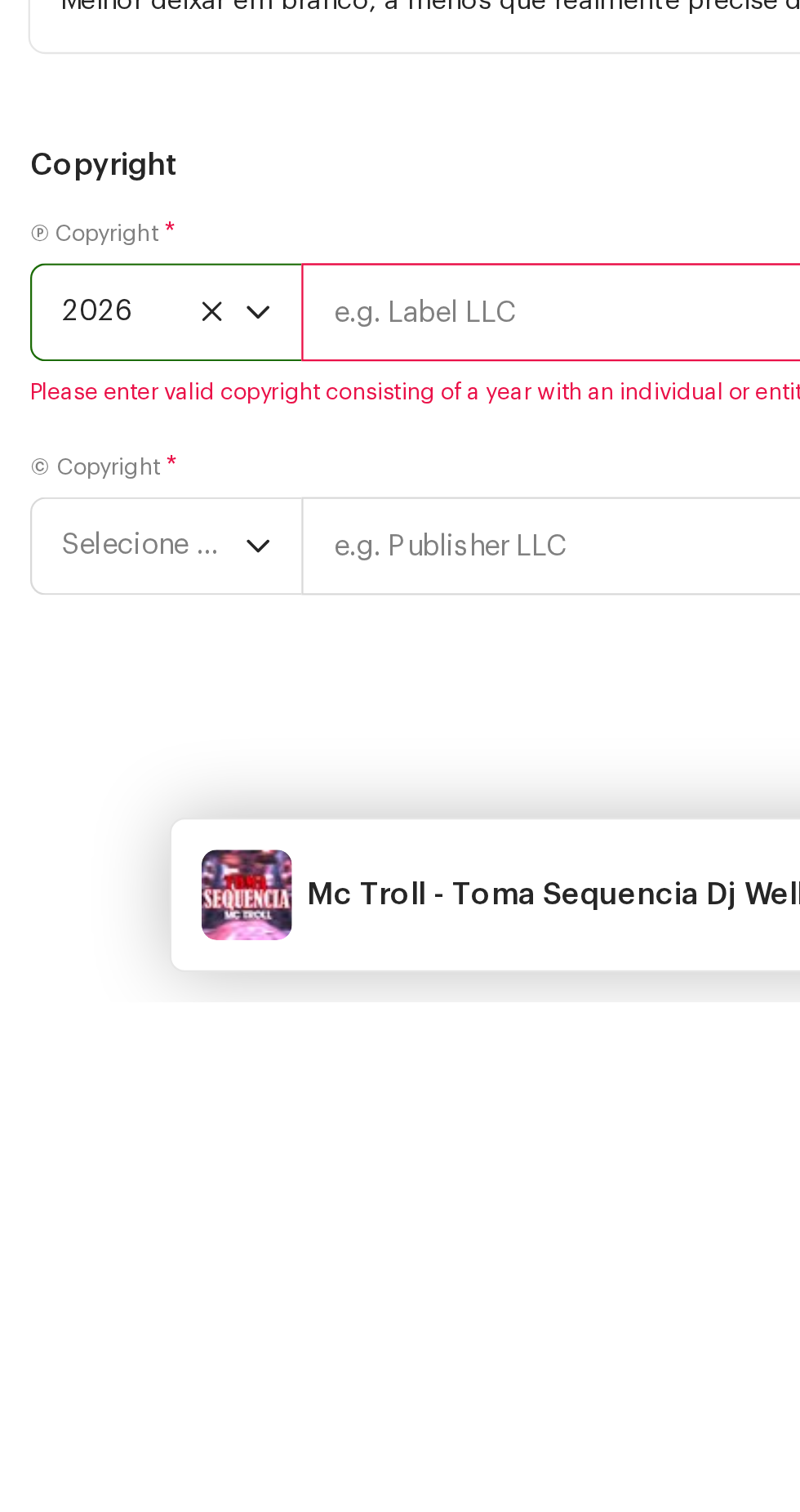
scroll to position [31, 0]
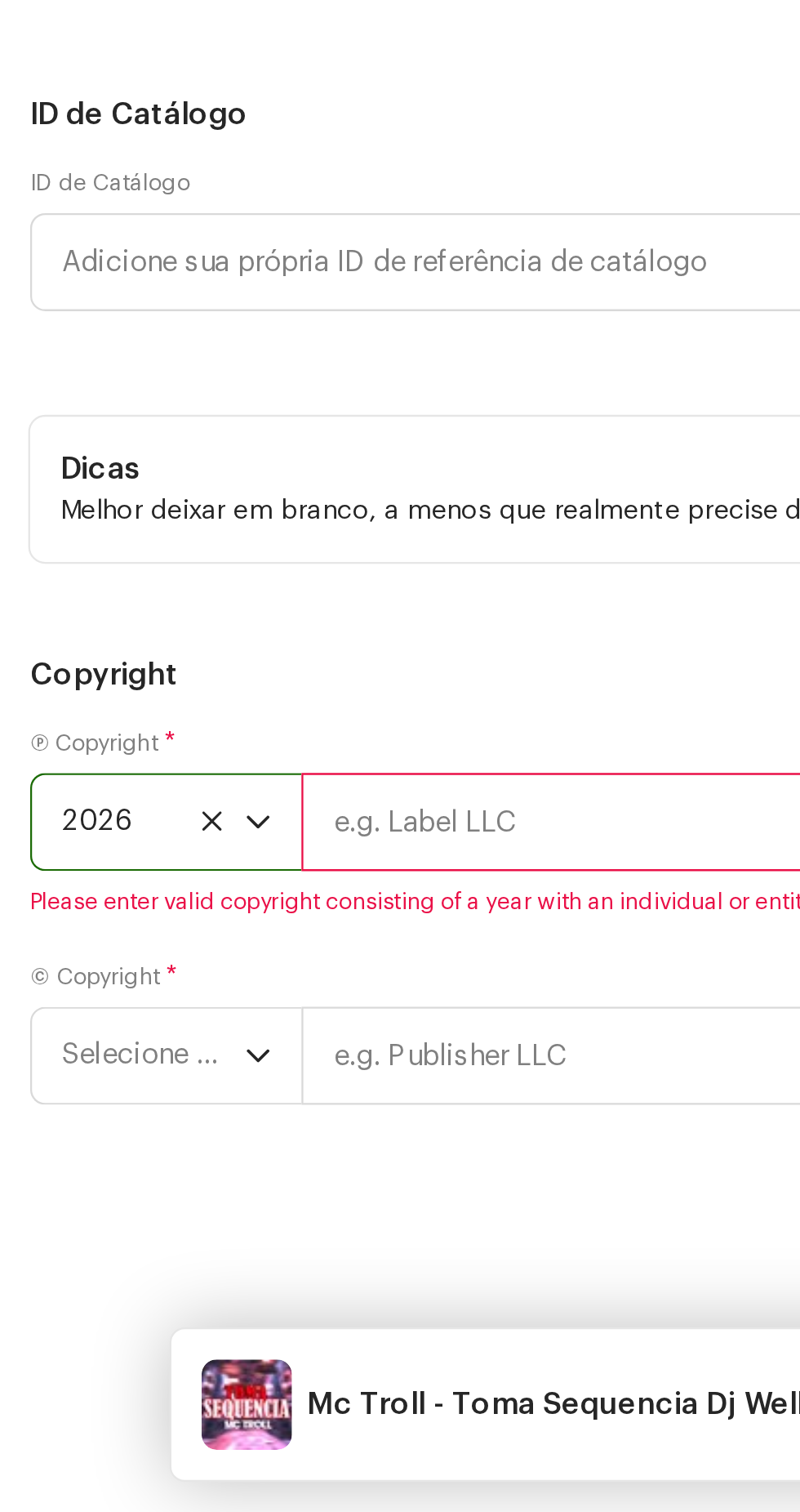
click at [112, 1319] on icon "dropdown trigger" at bounding box center [111, 1313] width 11 height 11
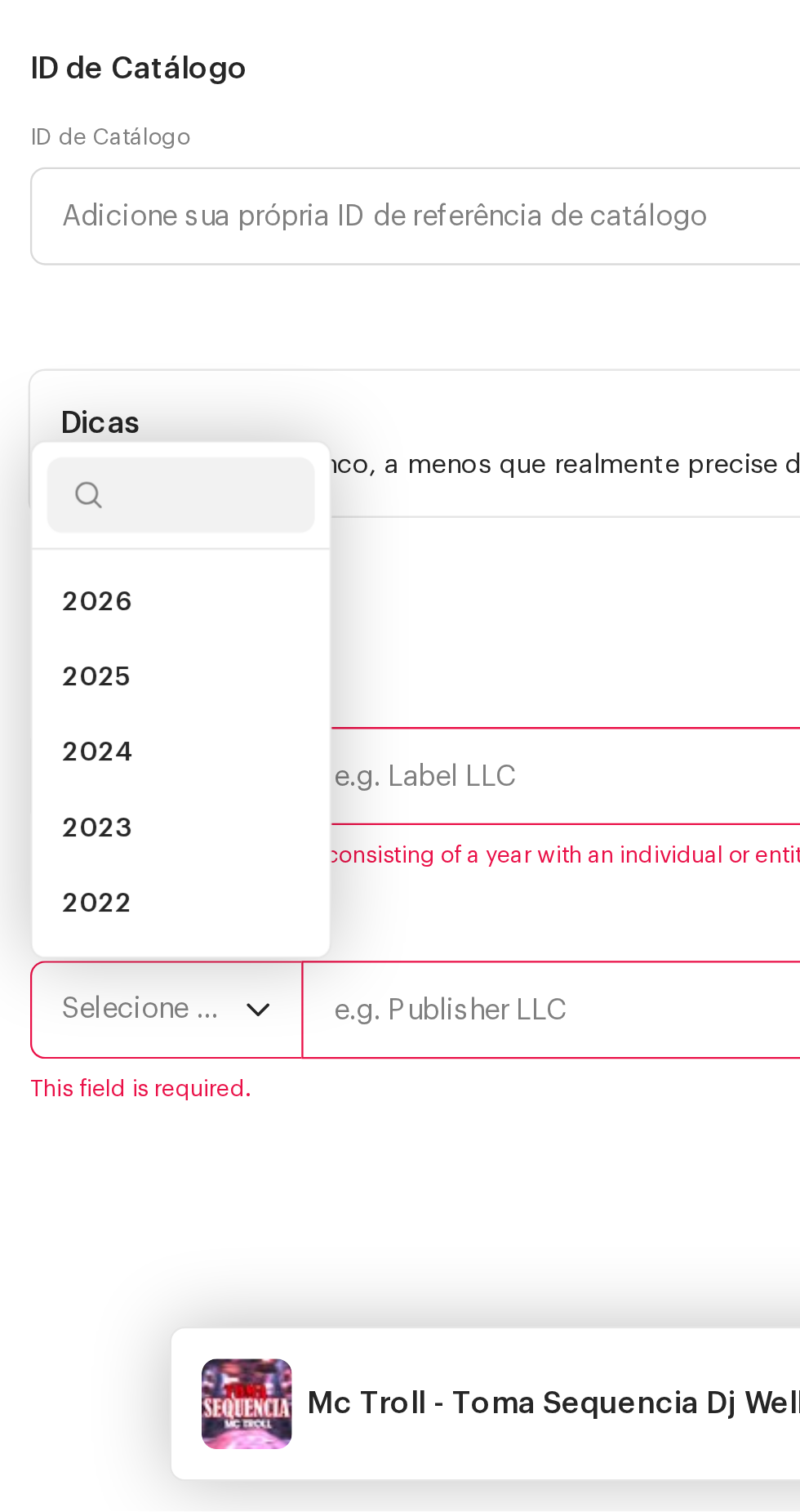
scroll to position [30, 0]
click at [86, 1167] on li "2025" at bounding box center [79, 1151] width 116 height 33
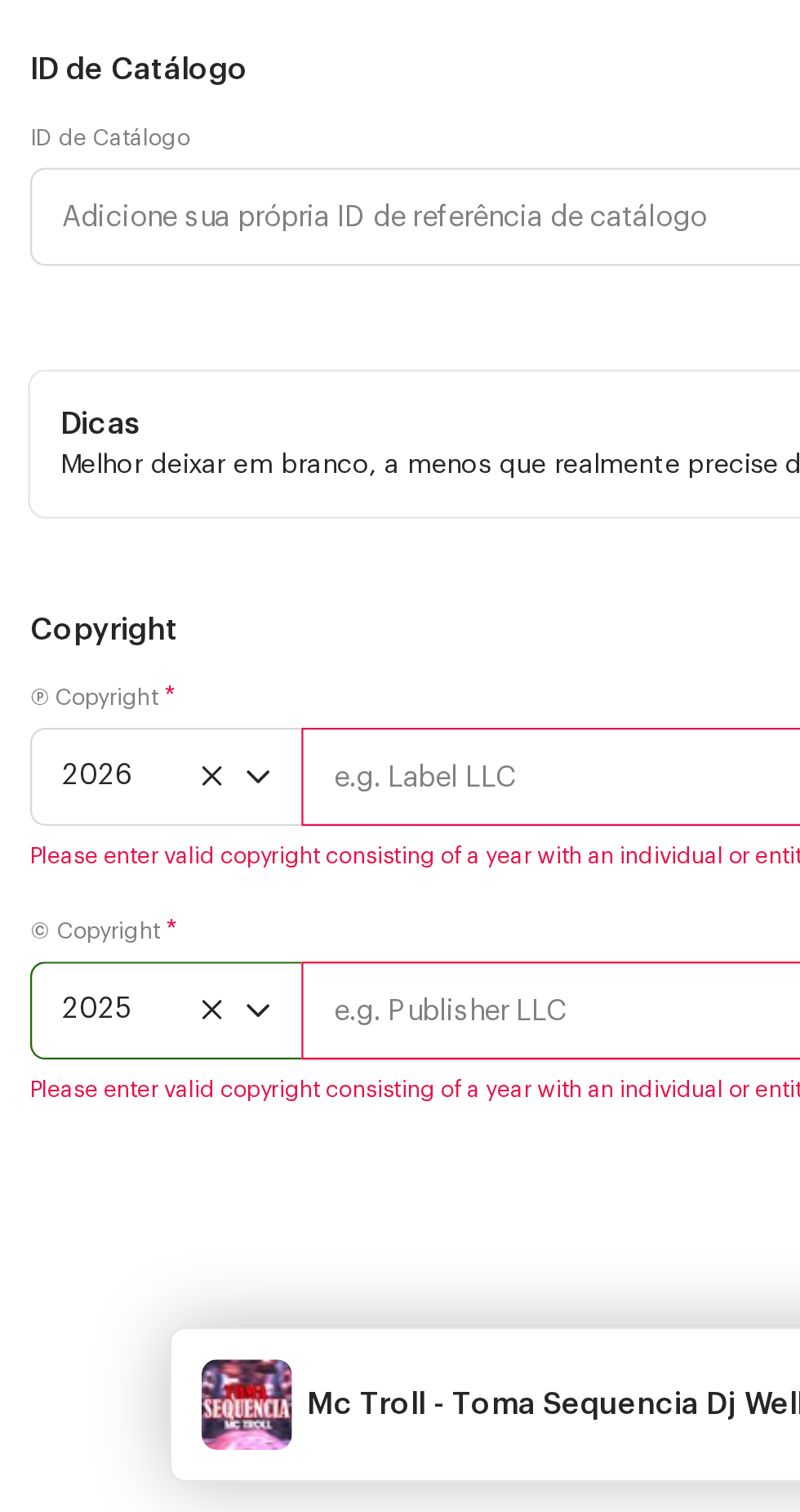
click at [236, 1214] on input "text" at bounding box center [458, 1193] width 656 height 42
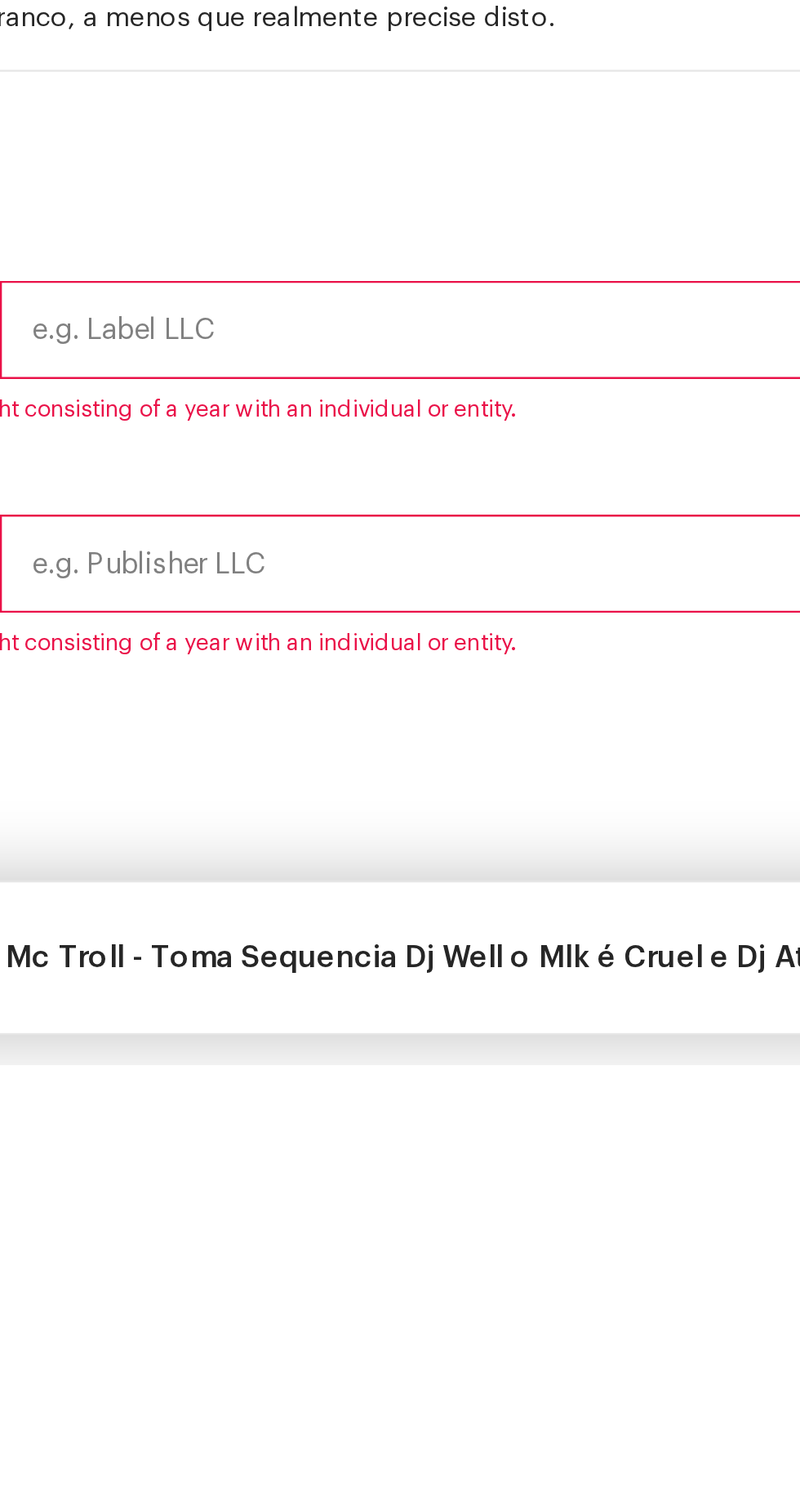
type input "Soco Na Mente Records"
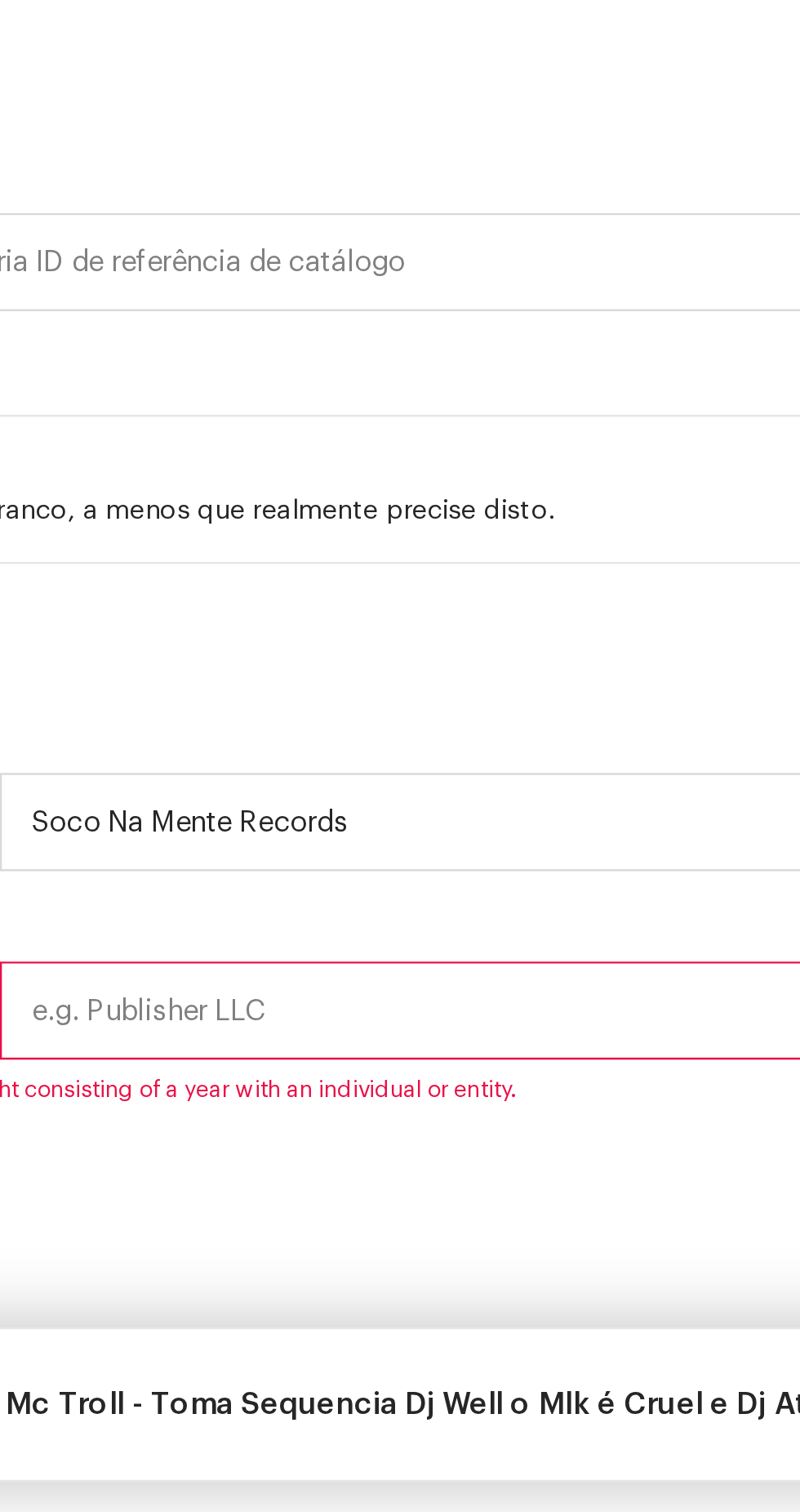
click at [299, 1316] on input "text" at bounding box center [458, 1294] width 656 height 42
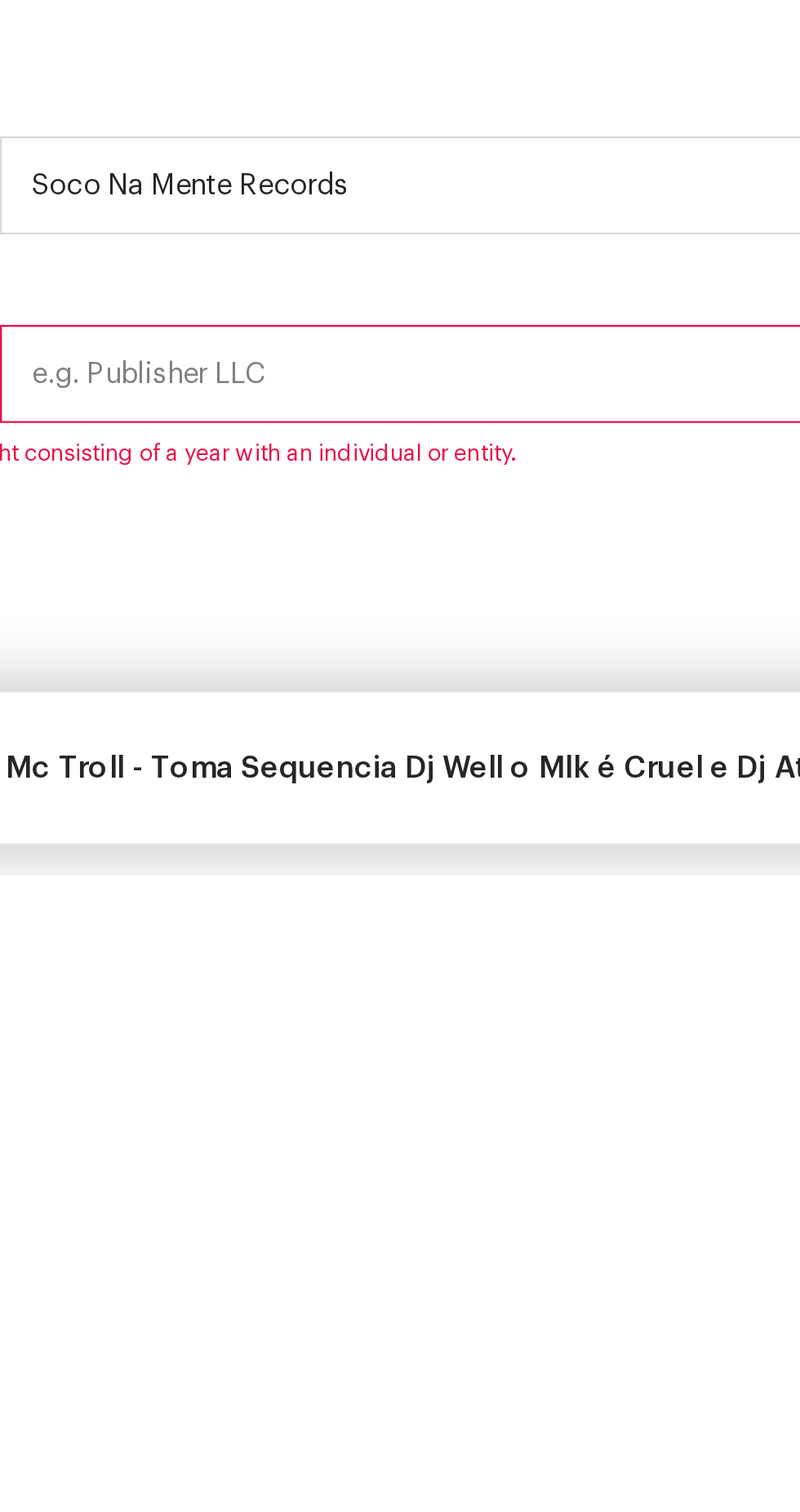
type input "Soco Na Mente Records"
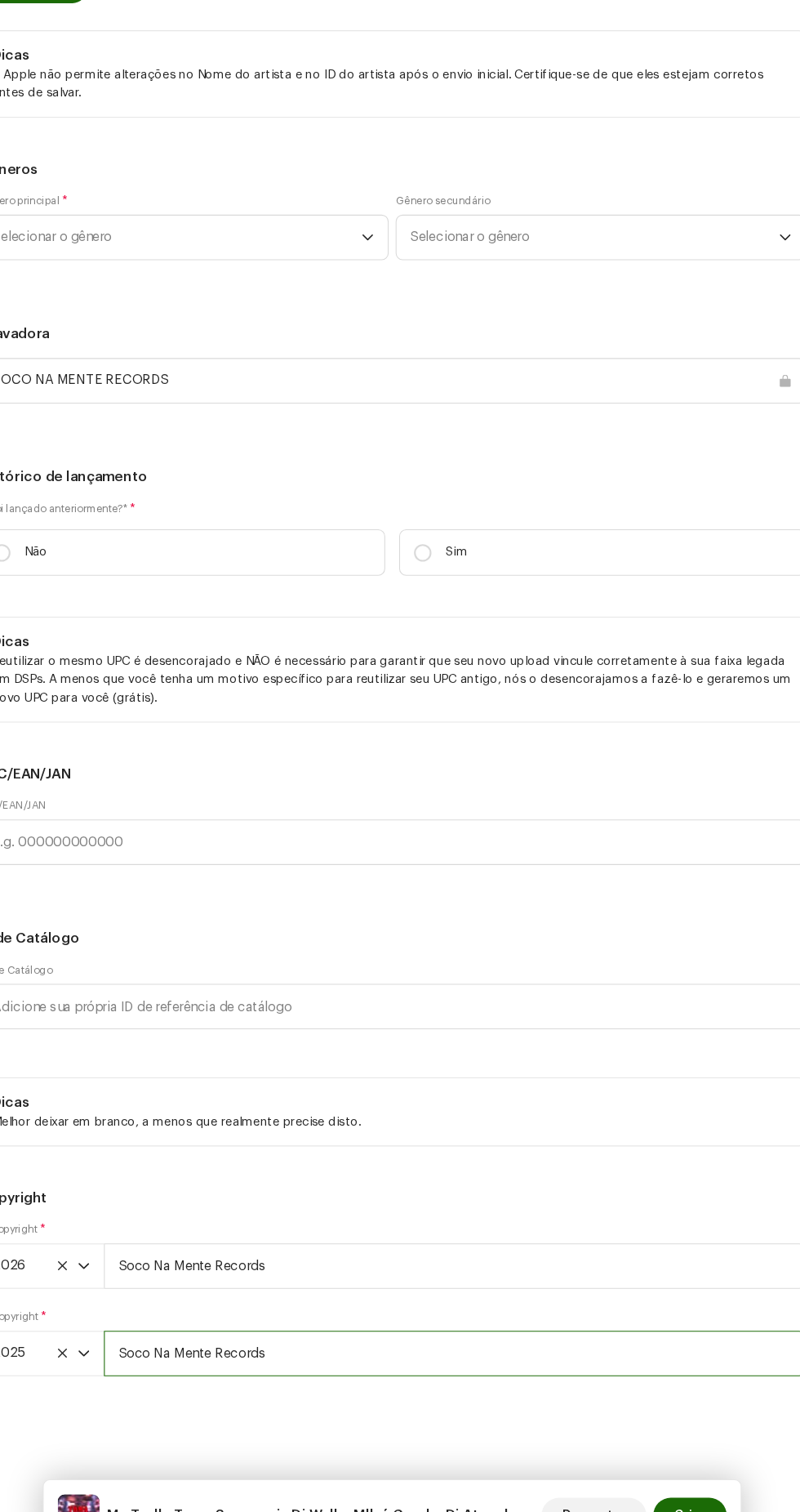
scroll to position [4459, 0]
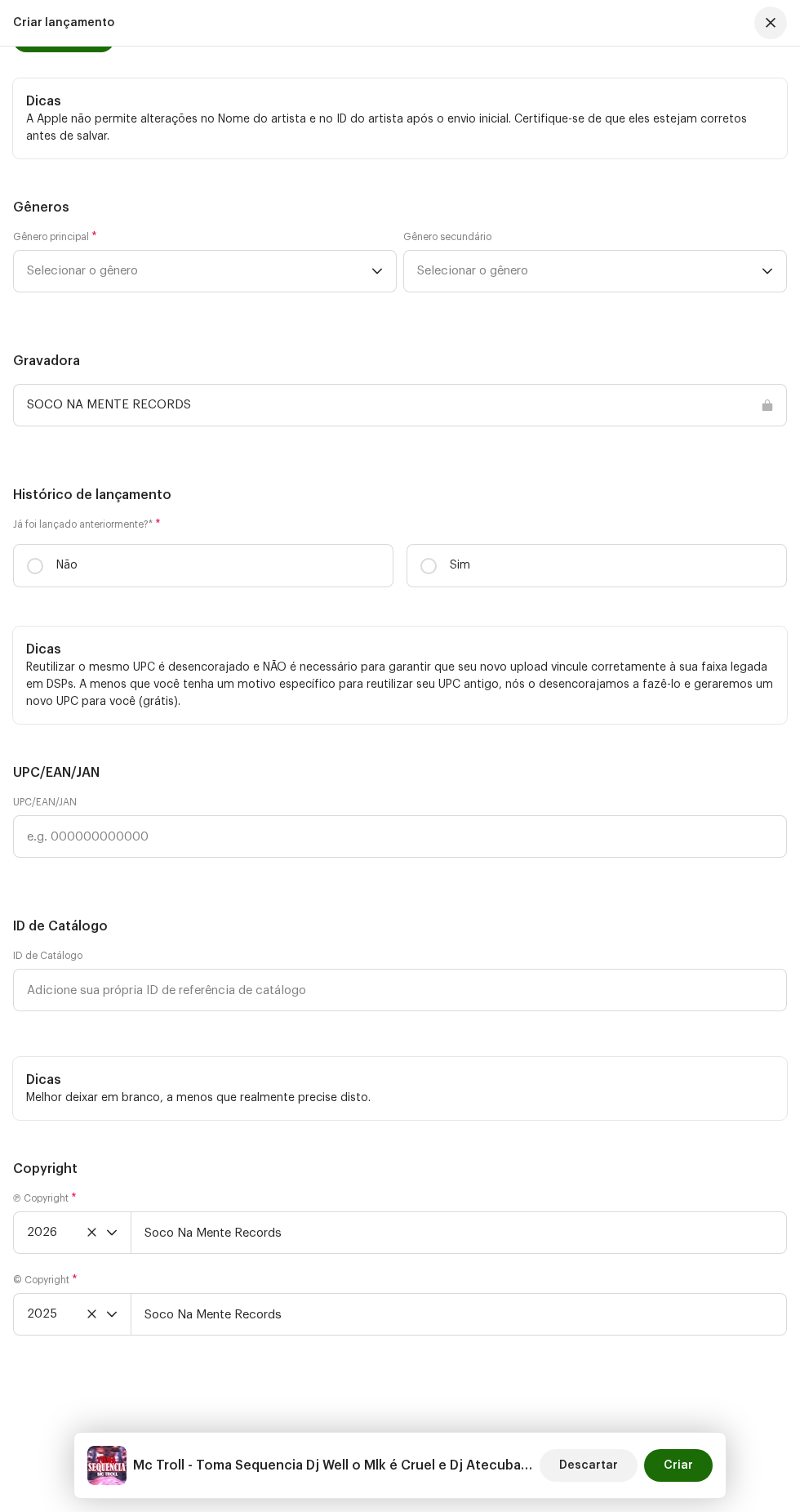
click at [35, 558] on input "Não" at bounding box center [35, 566] width 16 height 16
radio input "true"
click at [95, 243] on span "*" at bounding box center [94, 237] width 6 height 11
click at [342, 292] on span "Selecionar o gênero" at bounding box center [198, 270] width 344 height 41
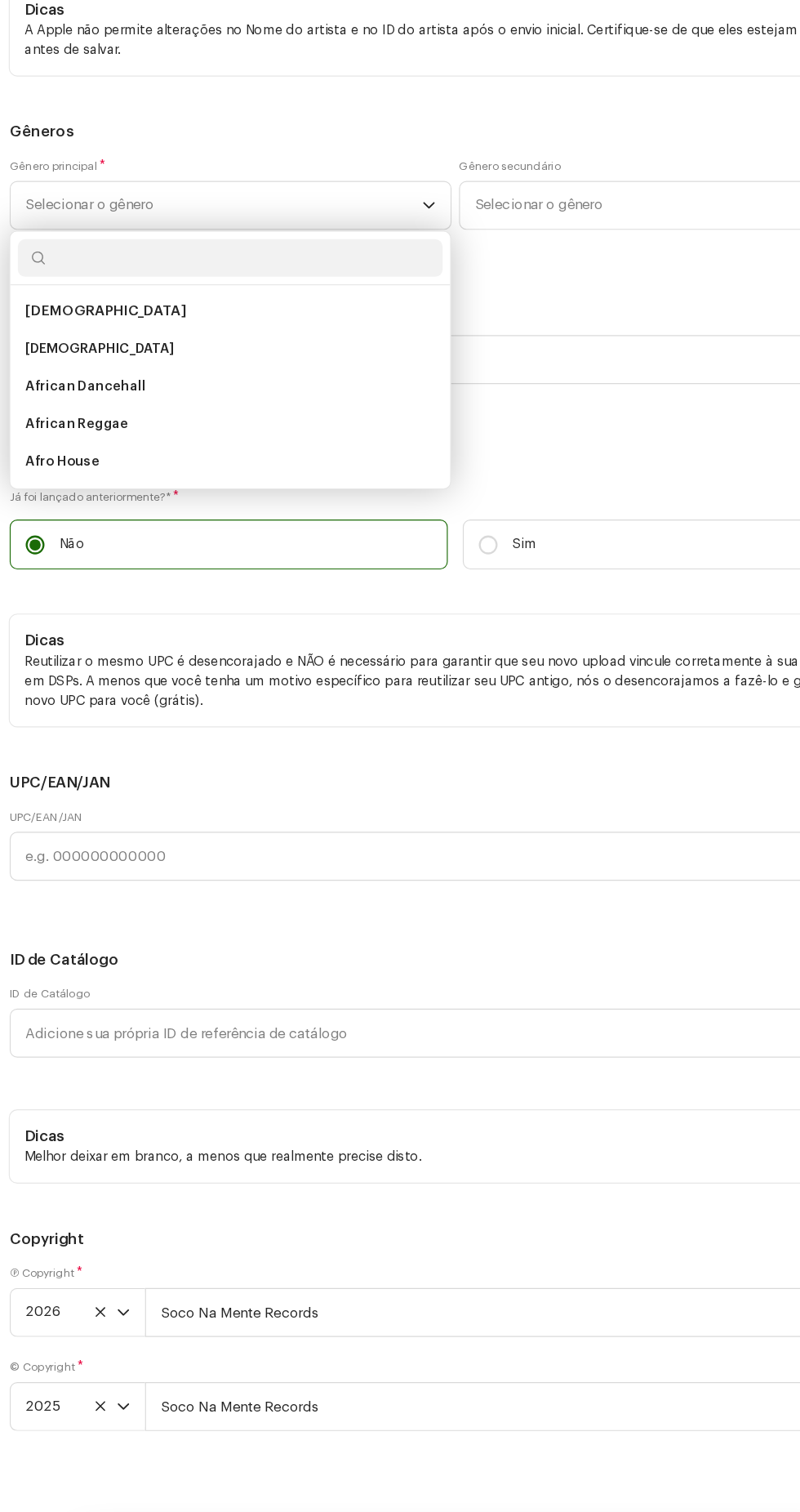
scroll to position [26, 0]
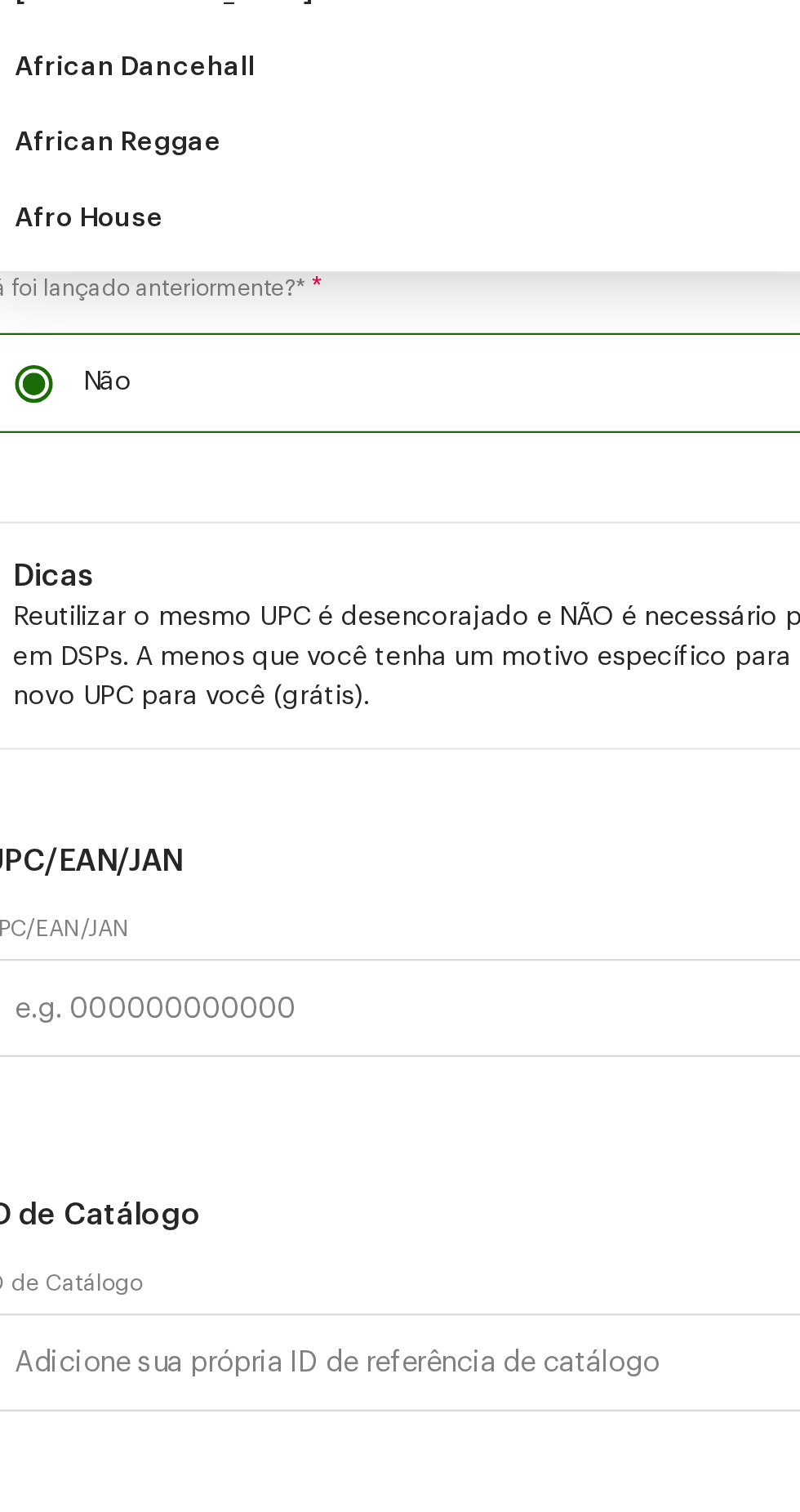
click at [130, 380] on li "[DEMOGRAPHIC_DATA]" at bounding box center [205, 364] width 369 height 33
click at [173, 333] on input "text" at bounding box center [205, 317] width 369 height 33
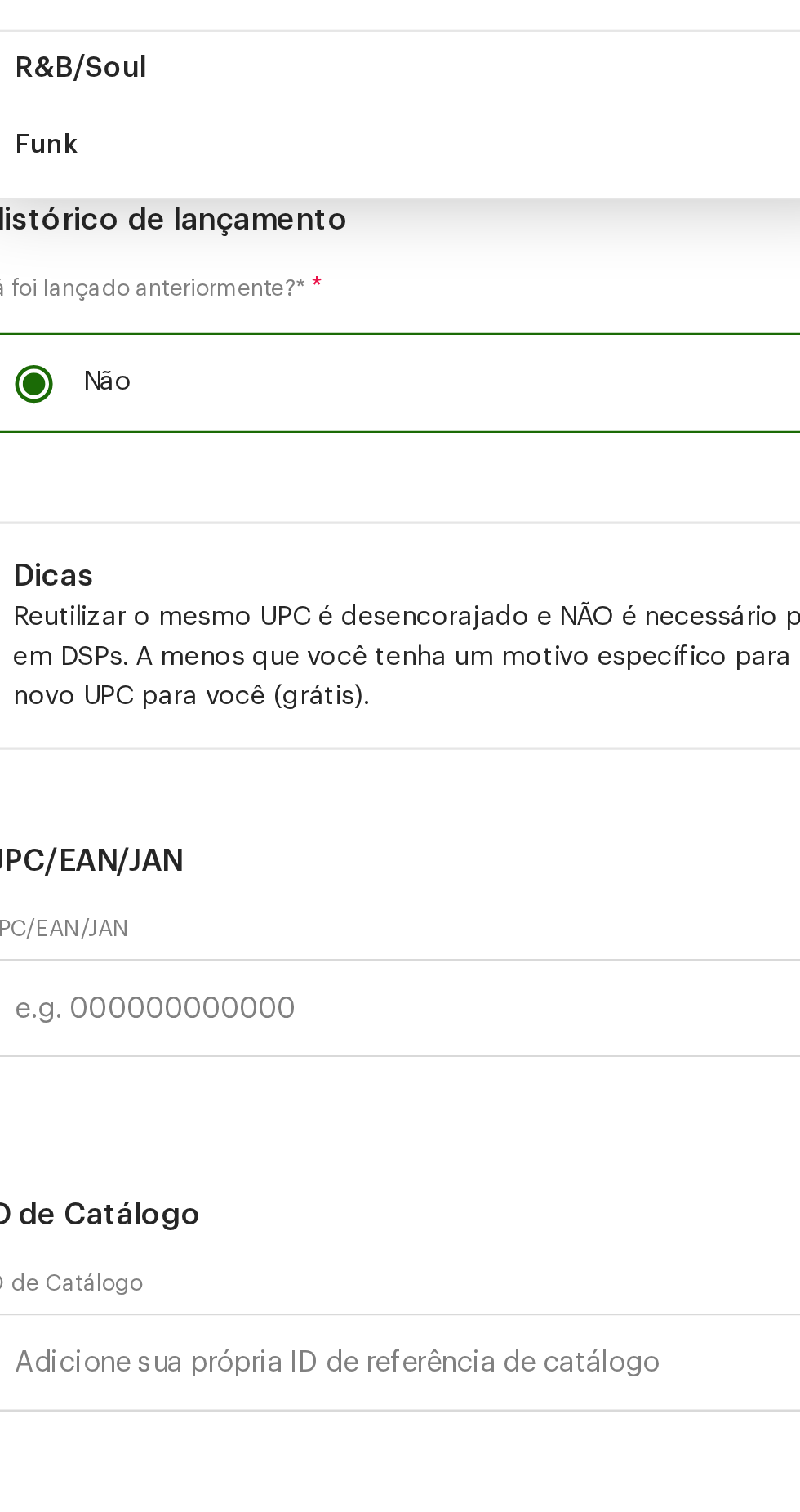
type input "Funk"
click at [216, 413] on li "Baile Funk" at bounding box center [205, 396] width 369 height 33
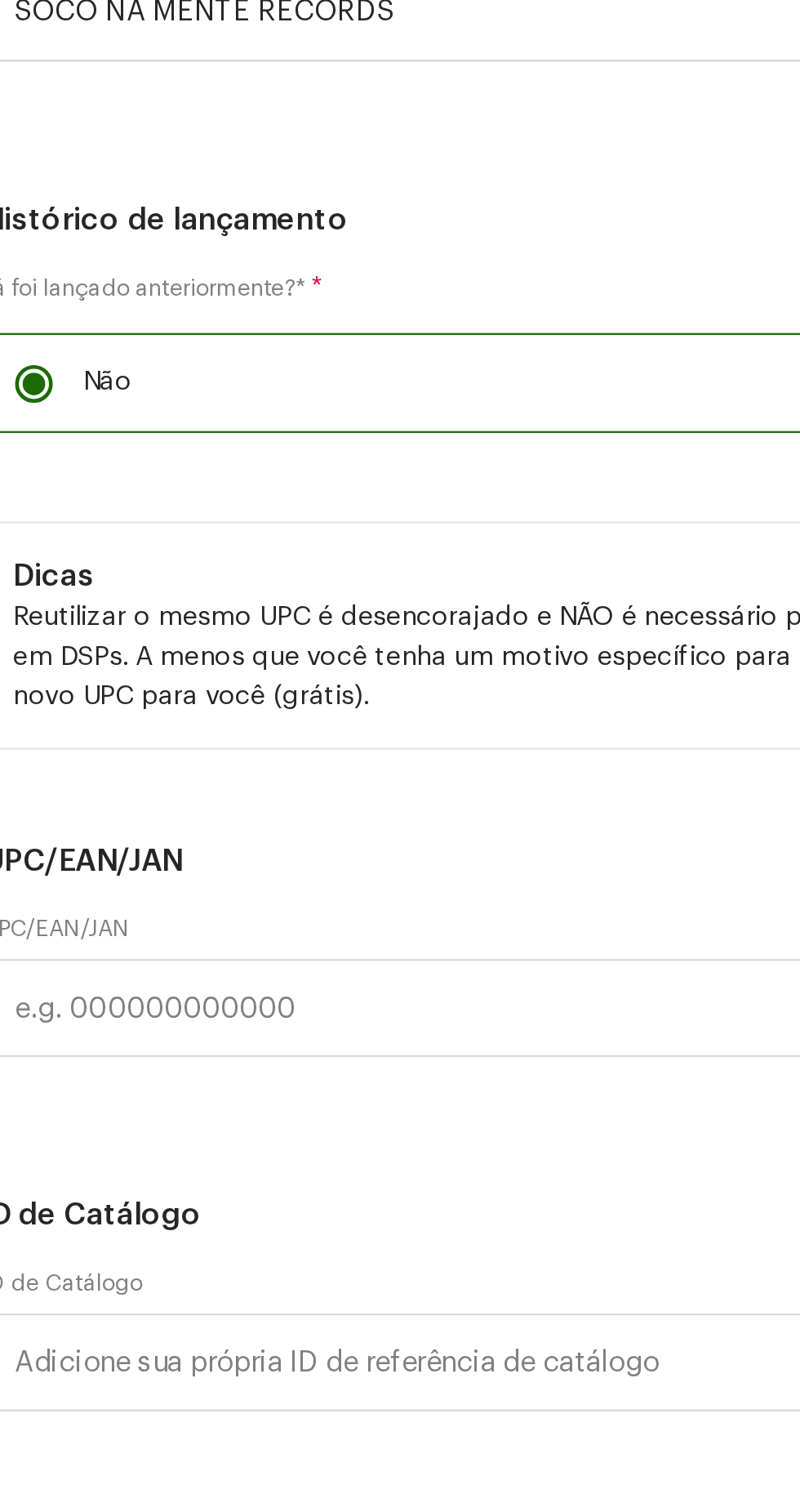
click at [293, 292] on span "Baile Funk" at bounding box center [198, 270] width 344 height 41
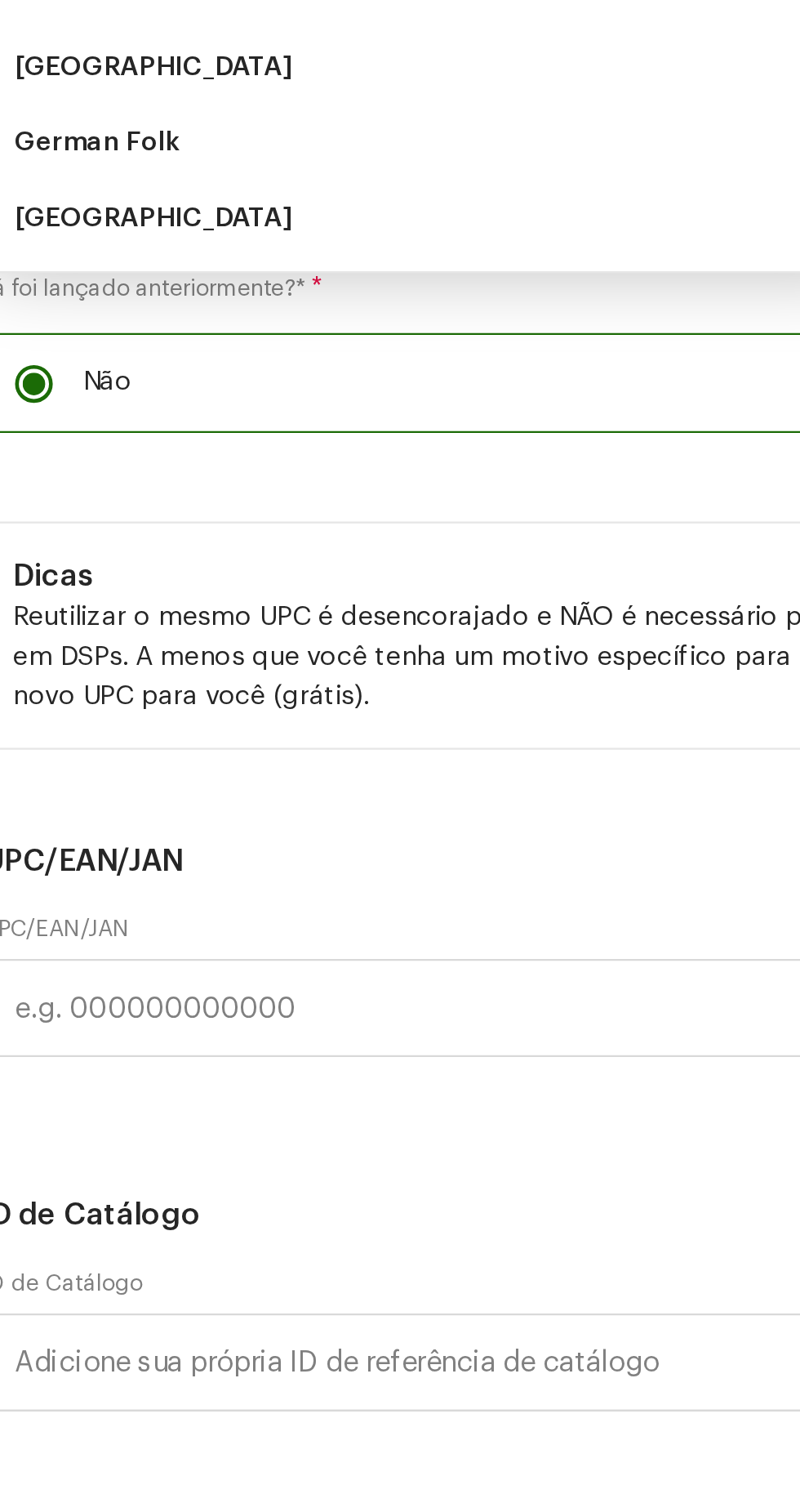
scroll to position [0, 0]
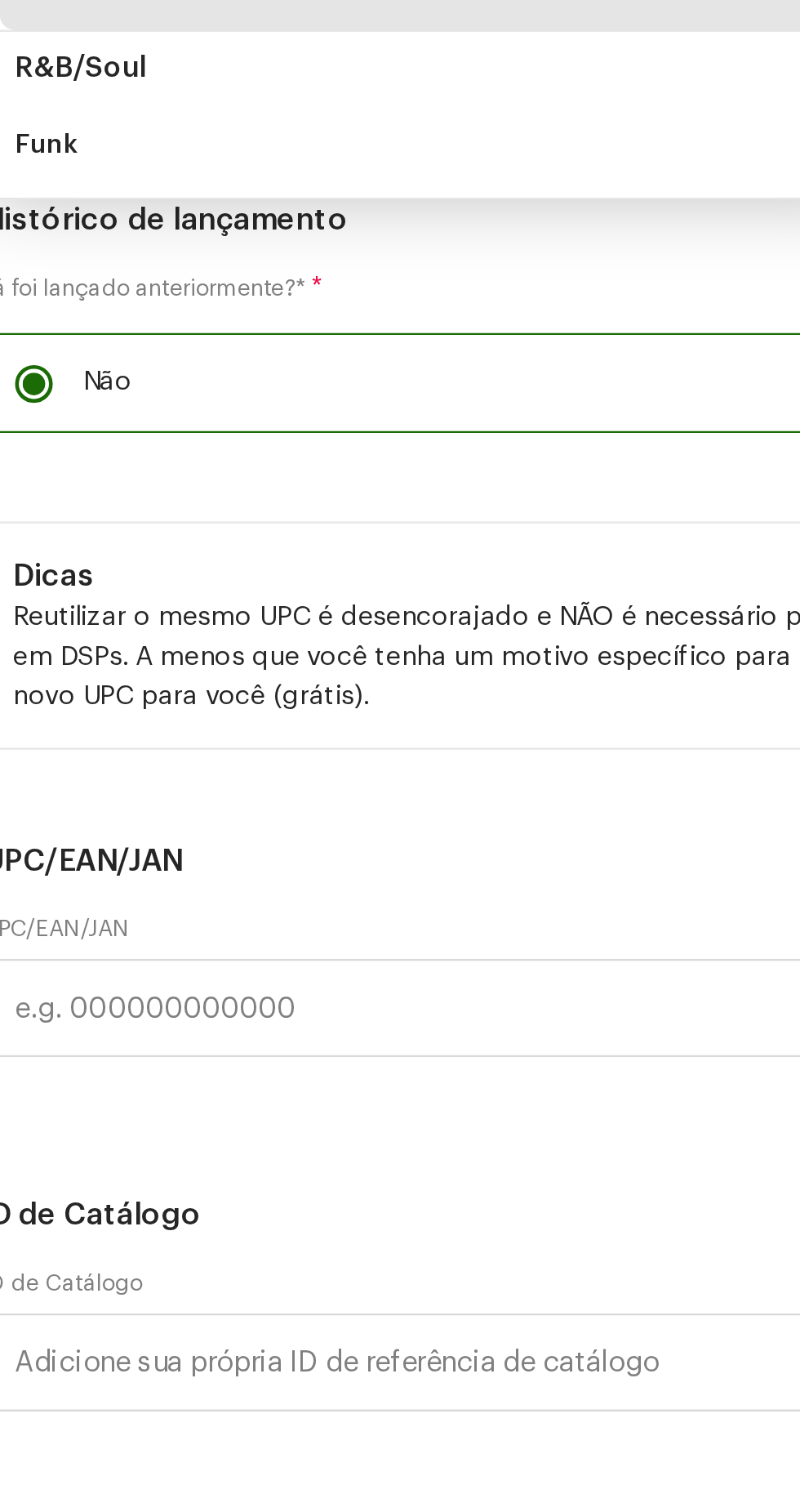
type input "Funk"
click at [212, 478] on li "Funk" at bounding box center [205, 462] width 369 height 33
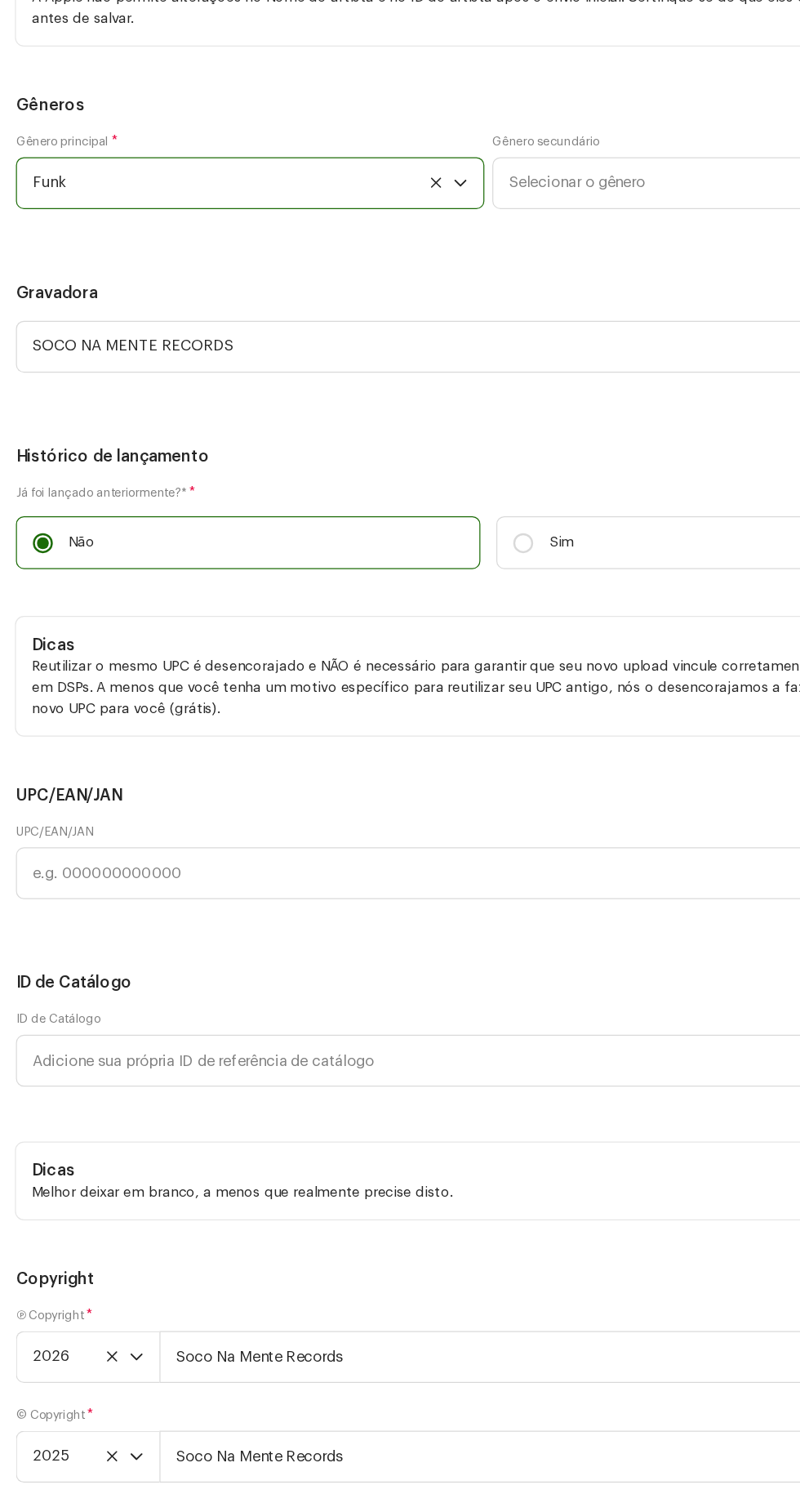
scroll to position [26, 0]
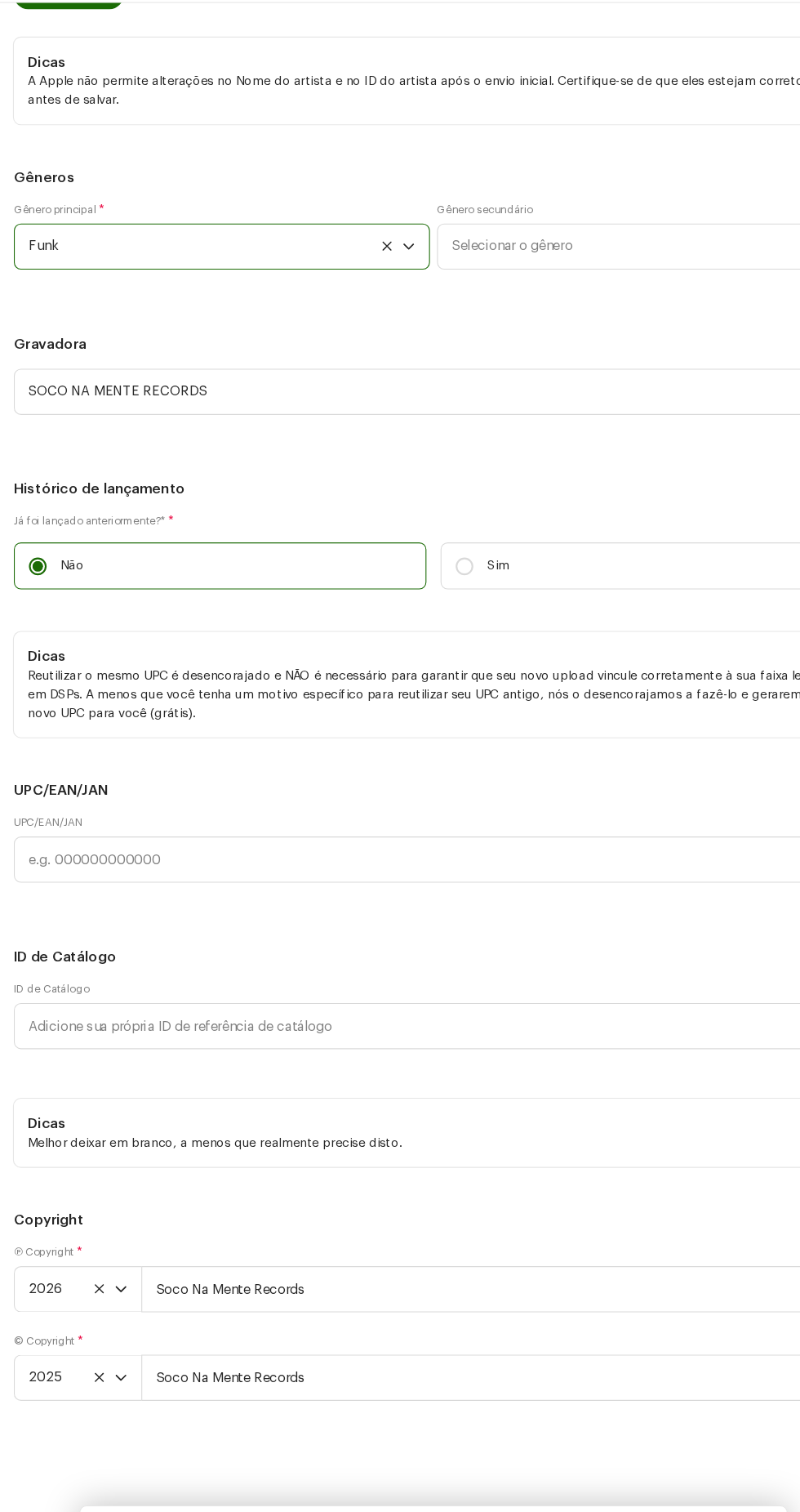
click at [556, 292] on span "Selecionar o gênero" at bounding box center [589, 270] width 344 height 41
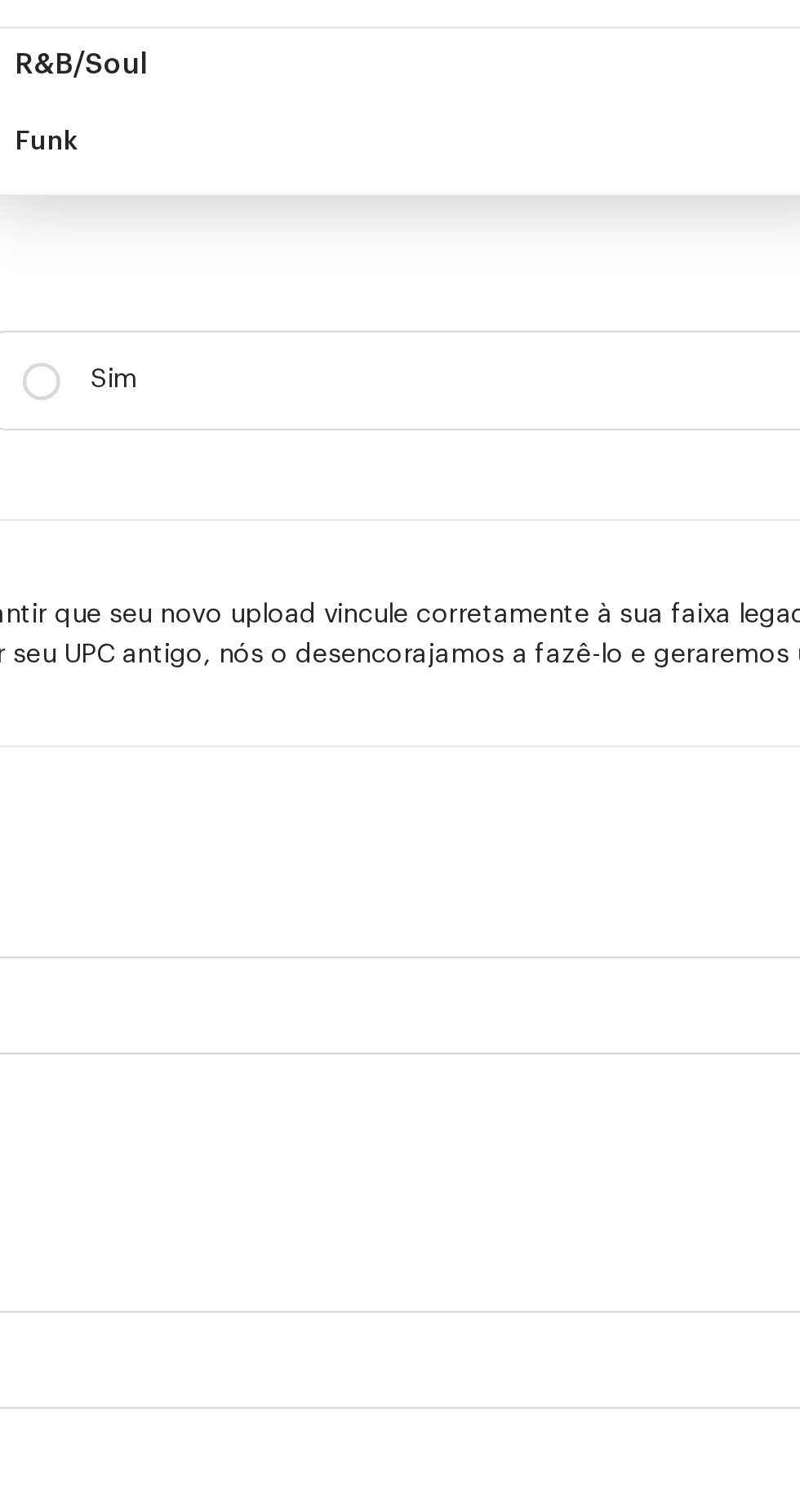
type input "Funk"
click at [637, 413] on li "Baile Funk" at bounding box center [595, 396] width 369 height 33
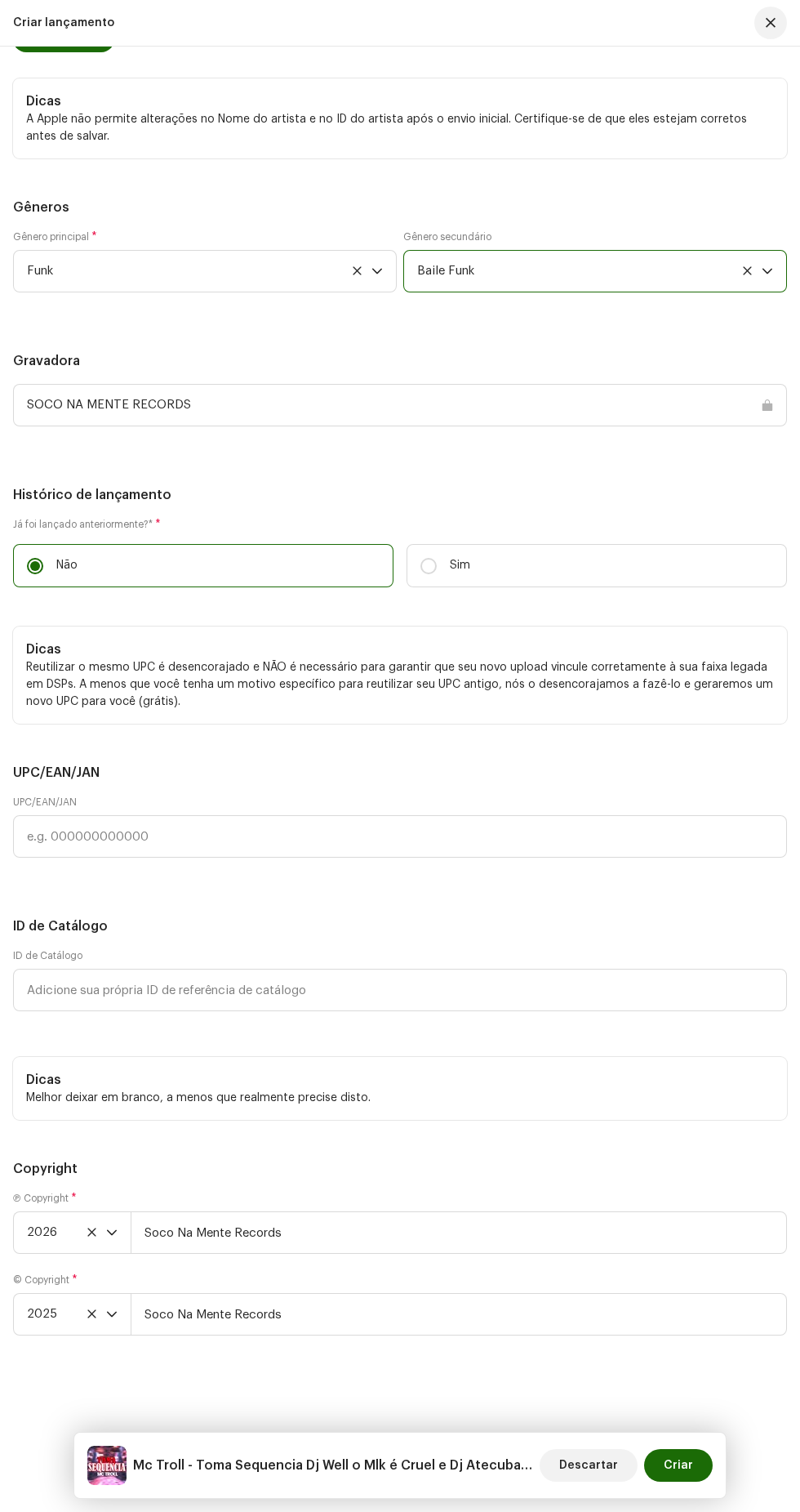
scroll to position [3329, 0]
click at [63, 55] on span "Add Credit" at bounding box center [72, 39] width 59 height 33
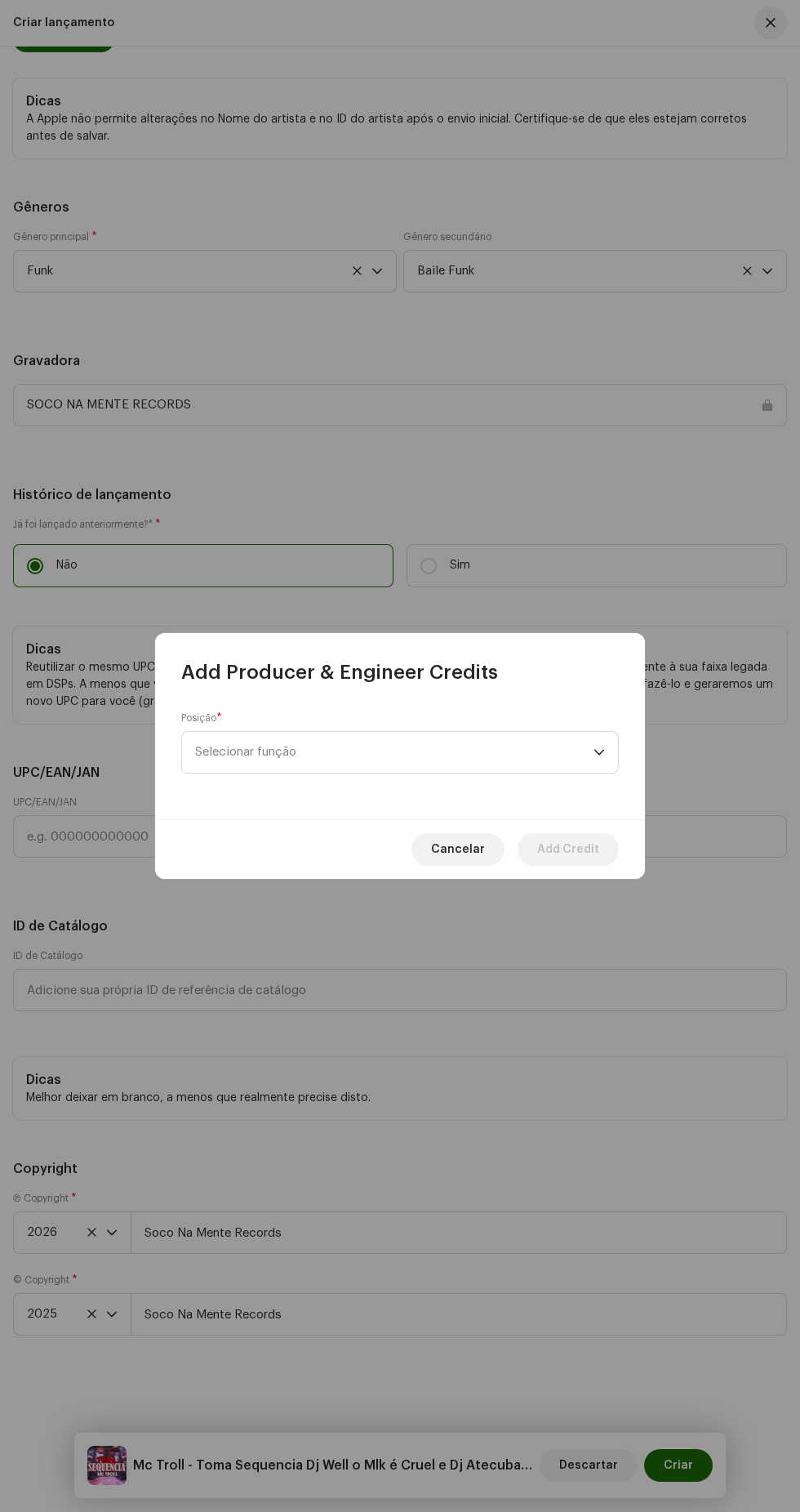
click at [476, 750] on span "Selecionar função" at bounding box center [394, 751] width 399 height 41
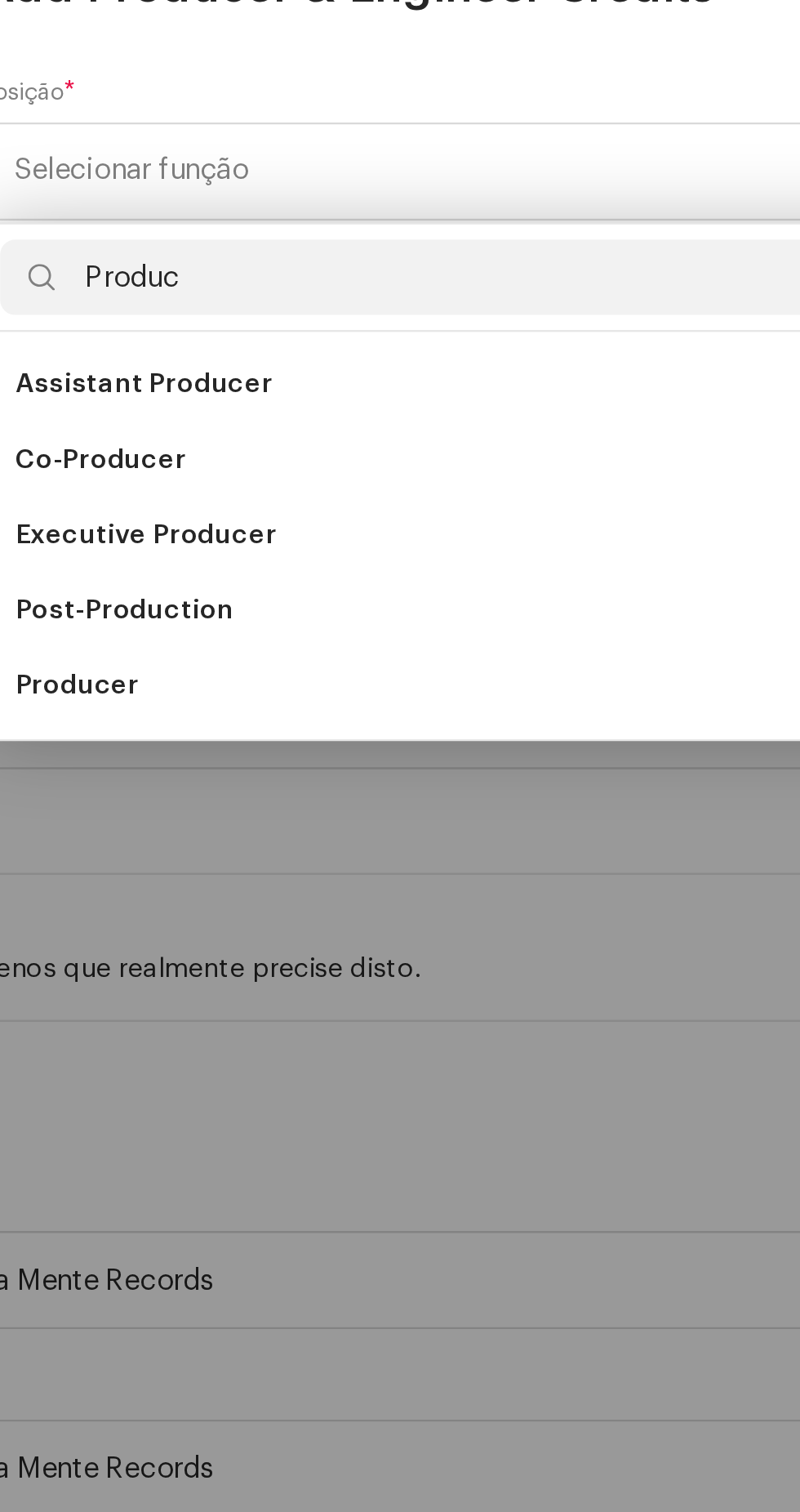
scroll to position [25, 0]
type input "Produc"
click at [394, 976] on li "Producer" at bounding box center [400, 975] width 423 height 33
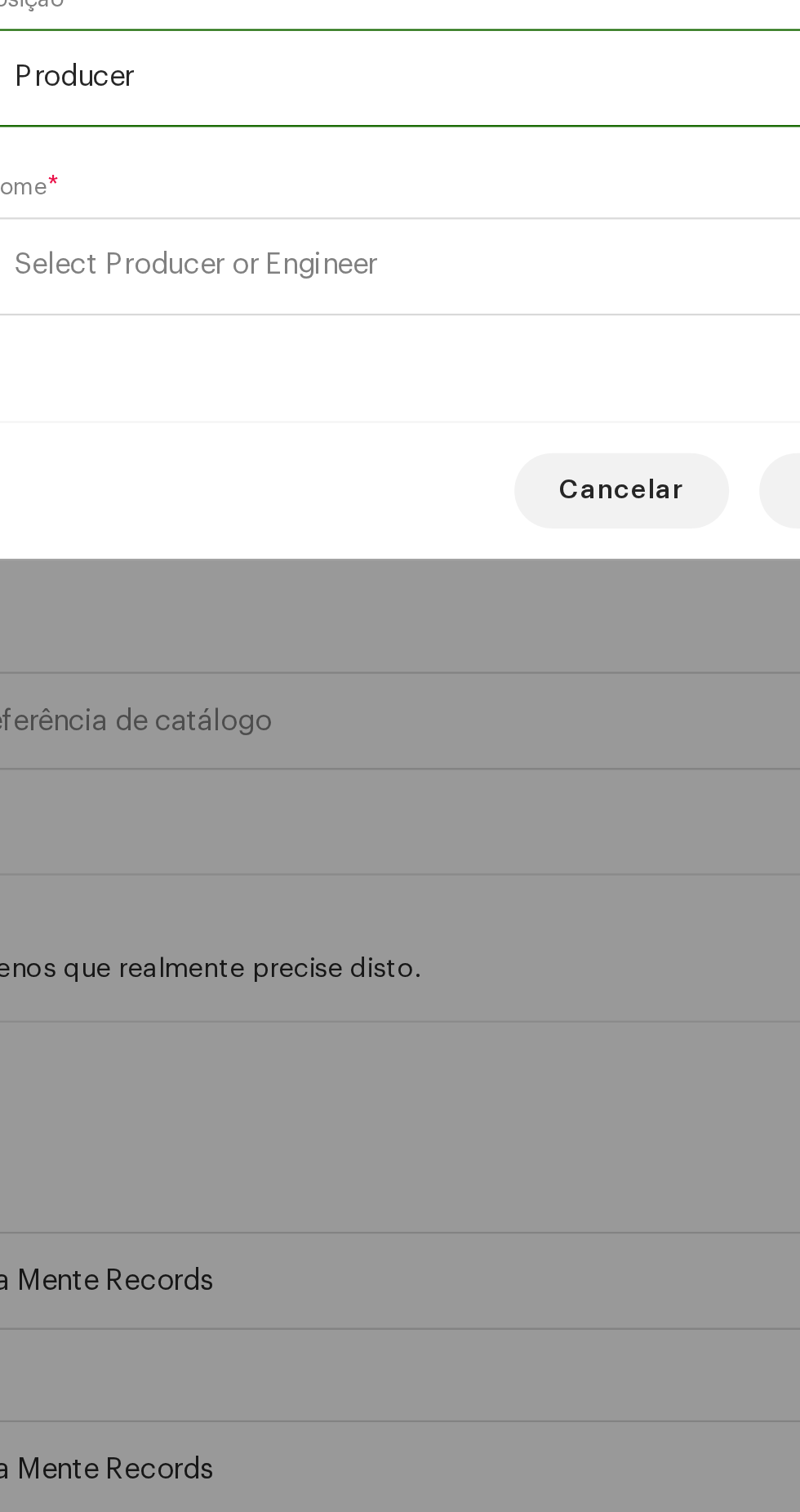
click at [466, 794] on span "Select Producer or Engineer" at bounding box center [394, 793] width 399 height 41
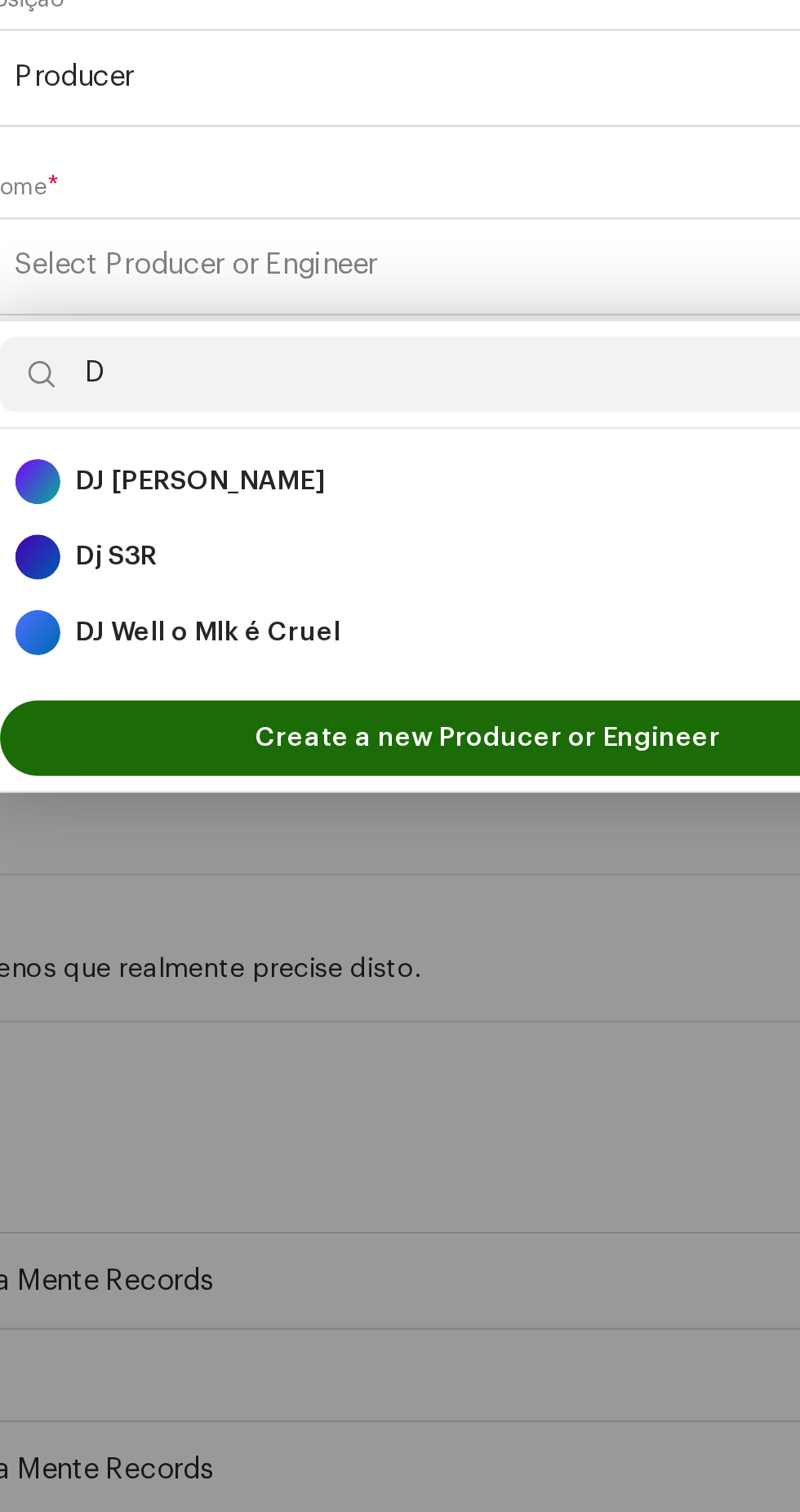
type input "D"
click at [411, 956] on div "DJ Well o Mlk é Cruel 1697929" at bounding box center [400, 951] width 410 height 20
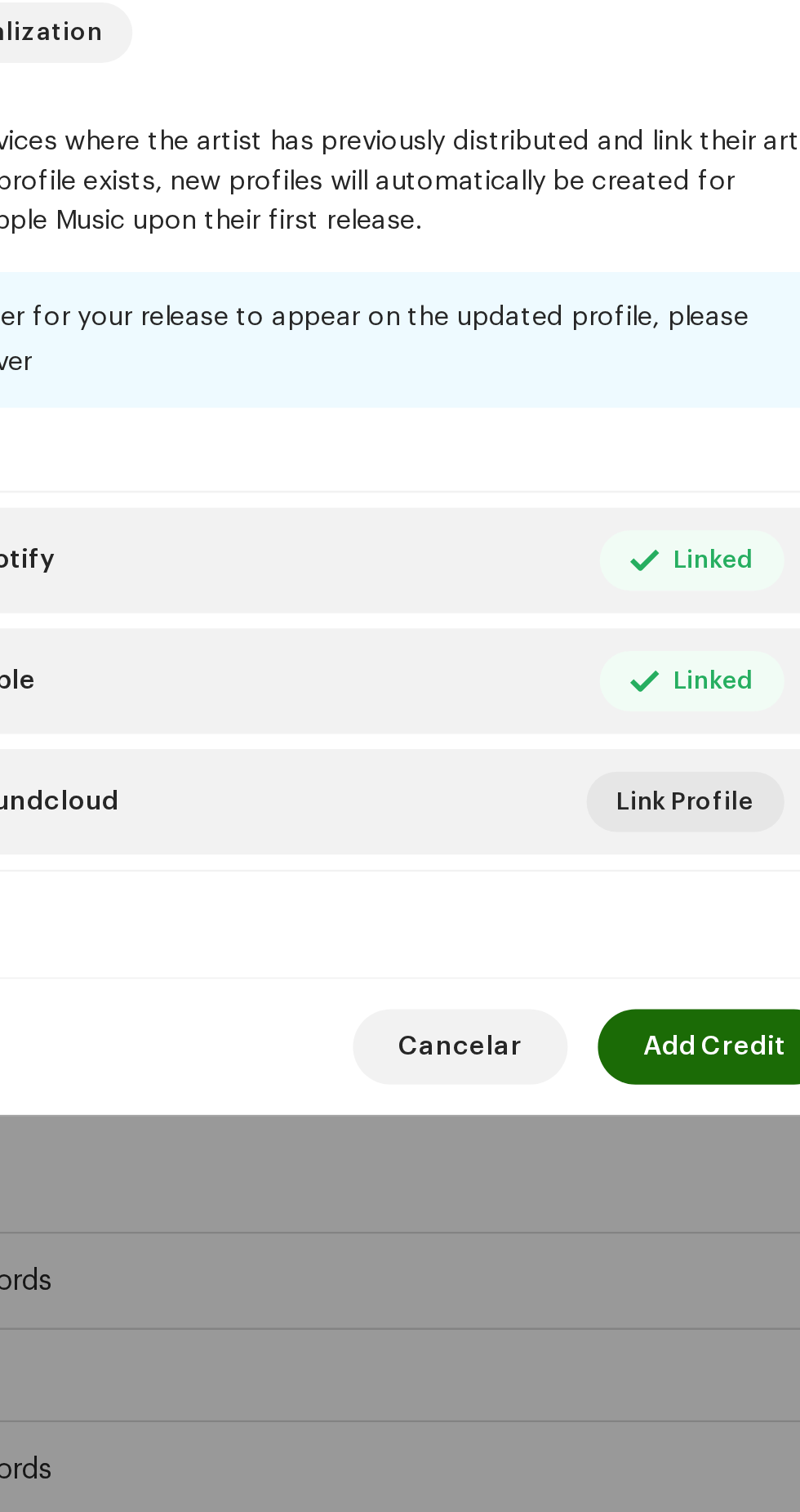
click at [555, 1148] on span "Add Credit" at bounding box center [568, 1131] width 62 height 33
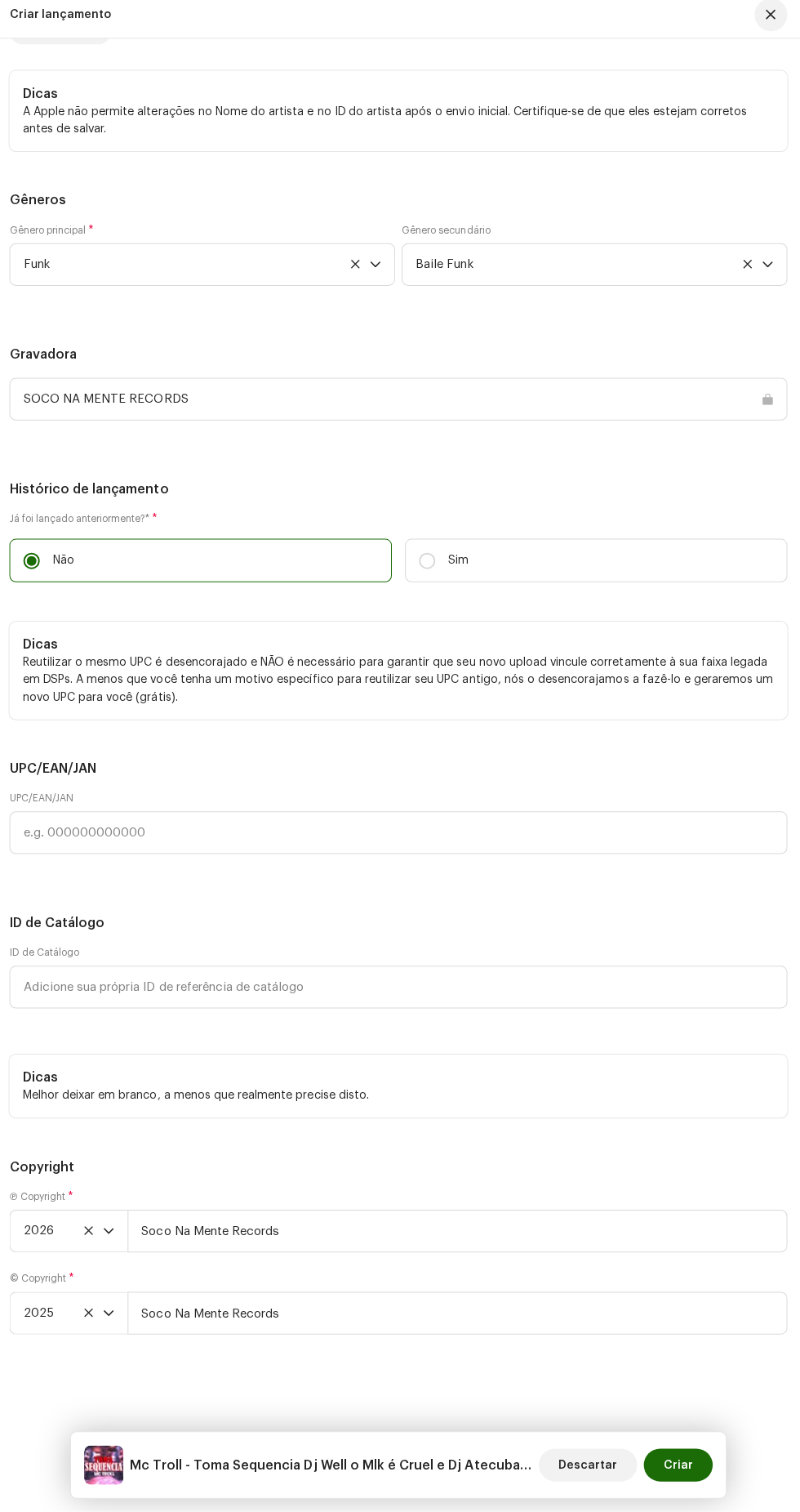
scroll to position [3212, 0]
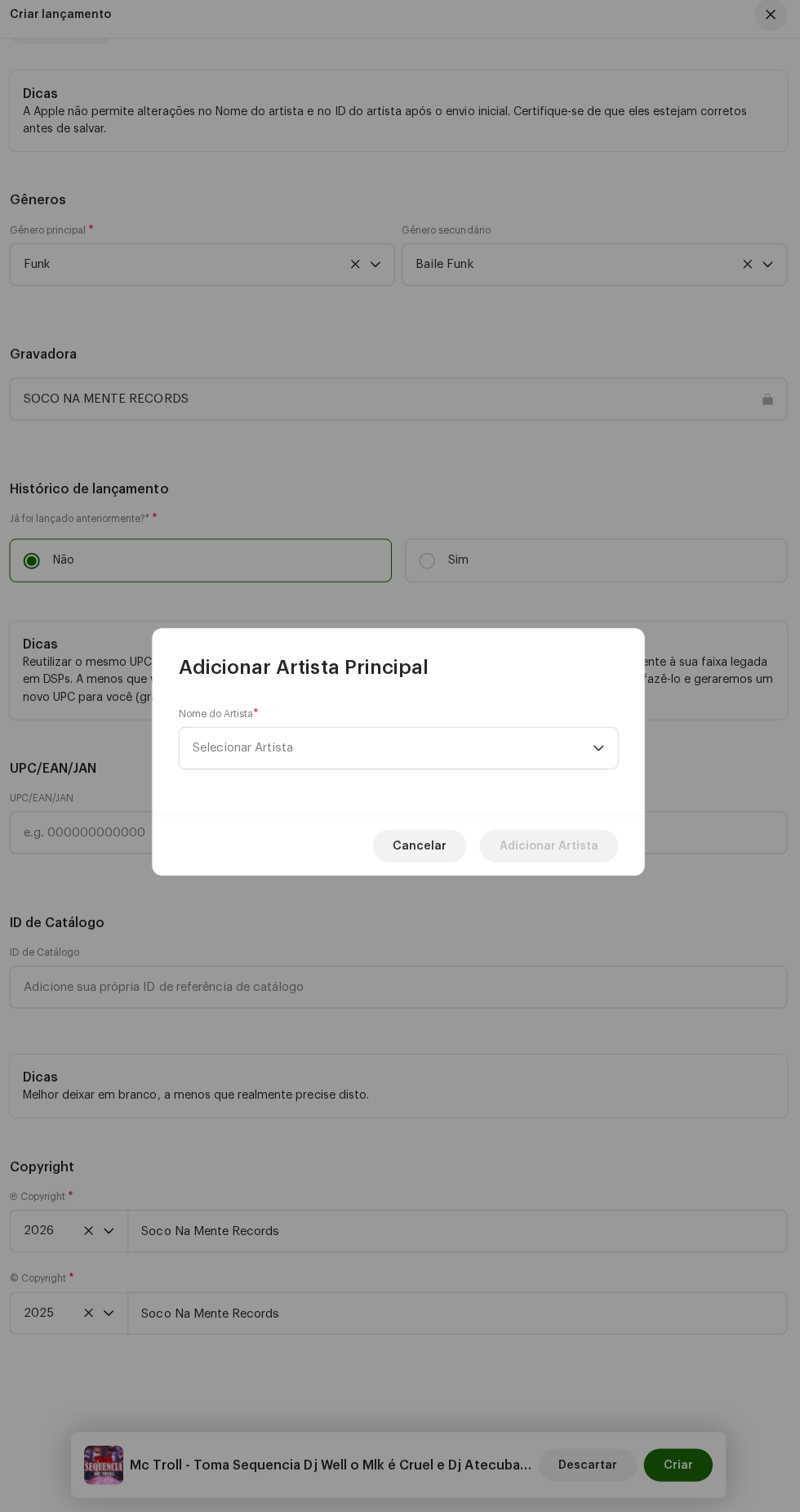
click at [567, 752] on span "Selecionar Artista" at bounding box center [394, 751] width 399 height 41
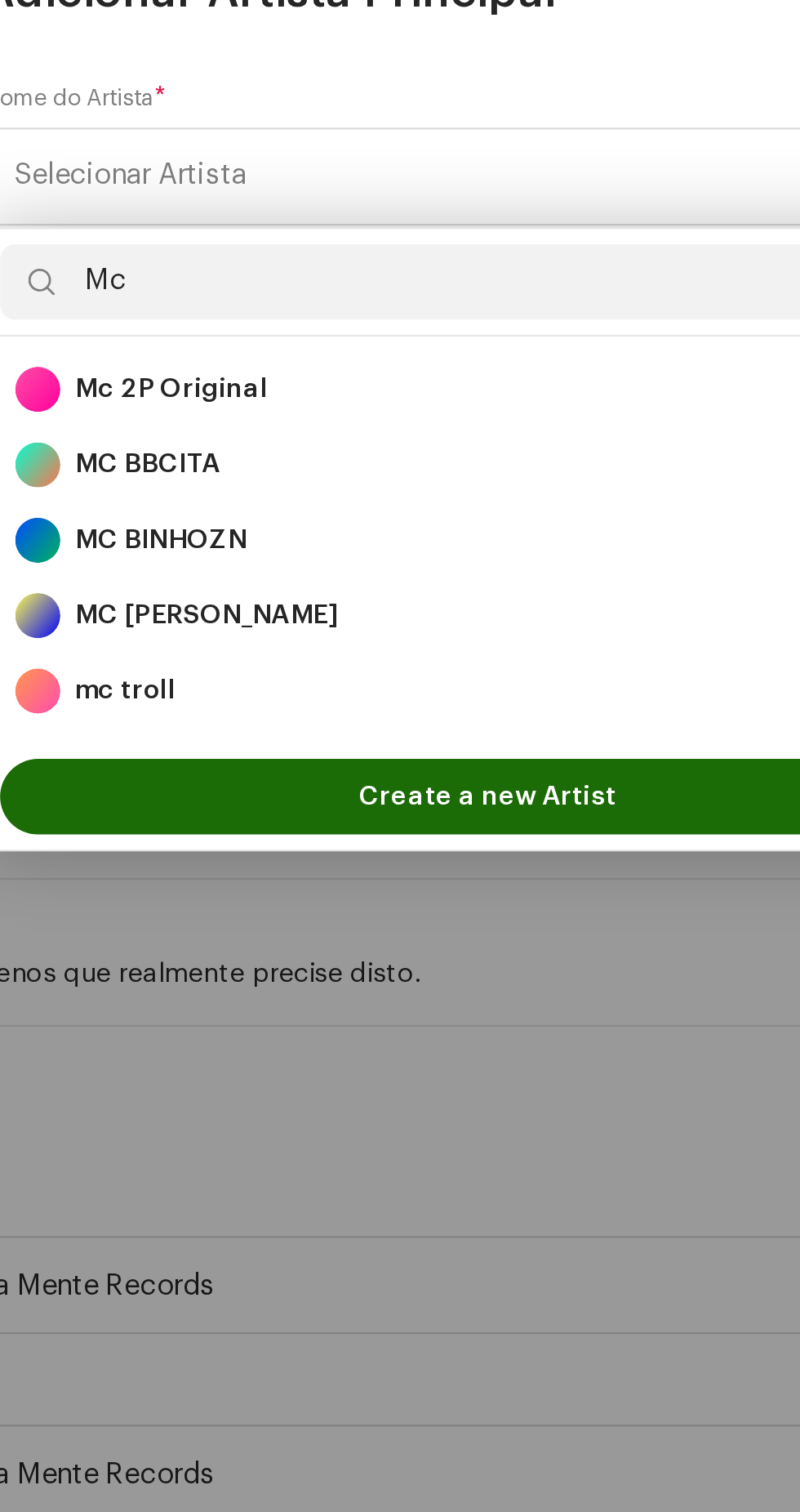
scroll to position [11, 0]
type input "Mc"
click at [387, 999] on div "Create a new Artist" at bounding box center [400, 1021] width 436 height 46
click at [343, 972] on div "mc troll 1697931" at bounding box center [400, 975] width 410 height 20
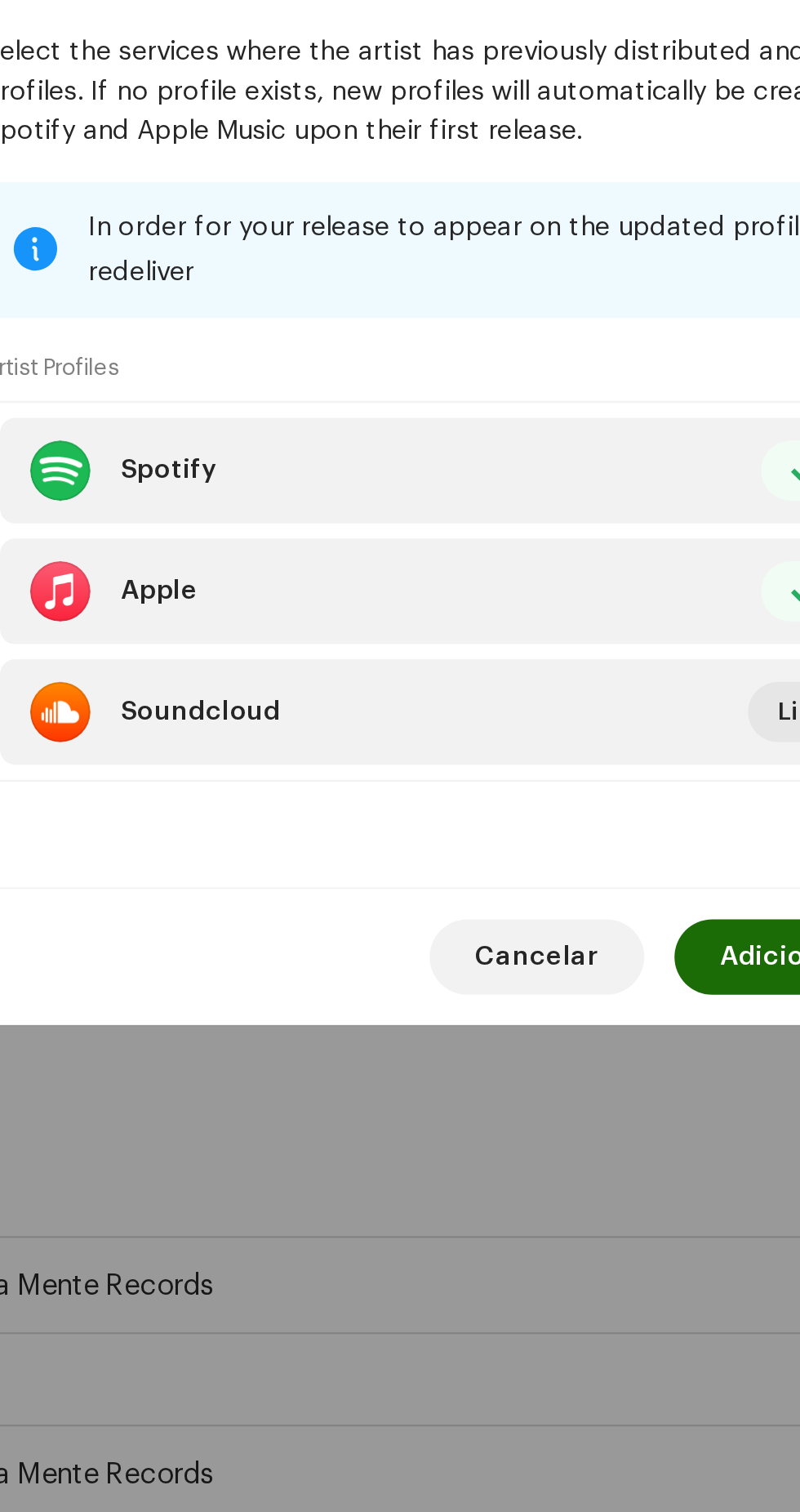
click at [508, 1106] on span "Adicionar Artista" at bounding box center [550, 1091] width 98 height 33
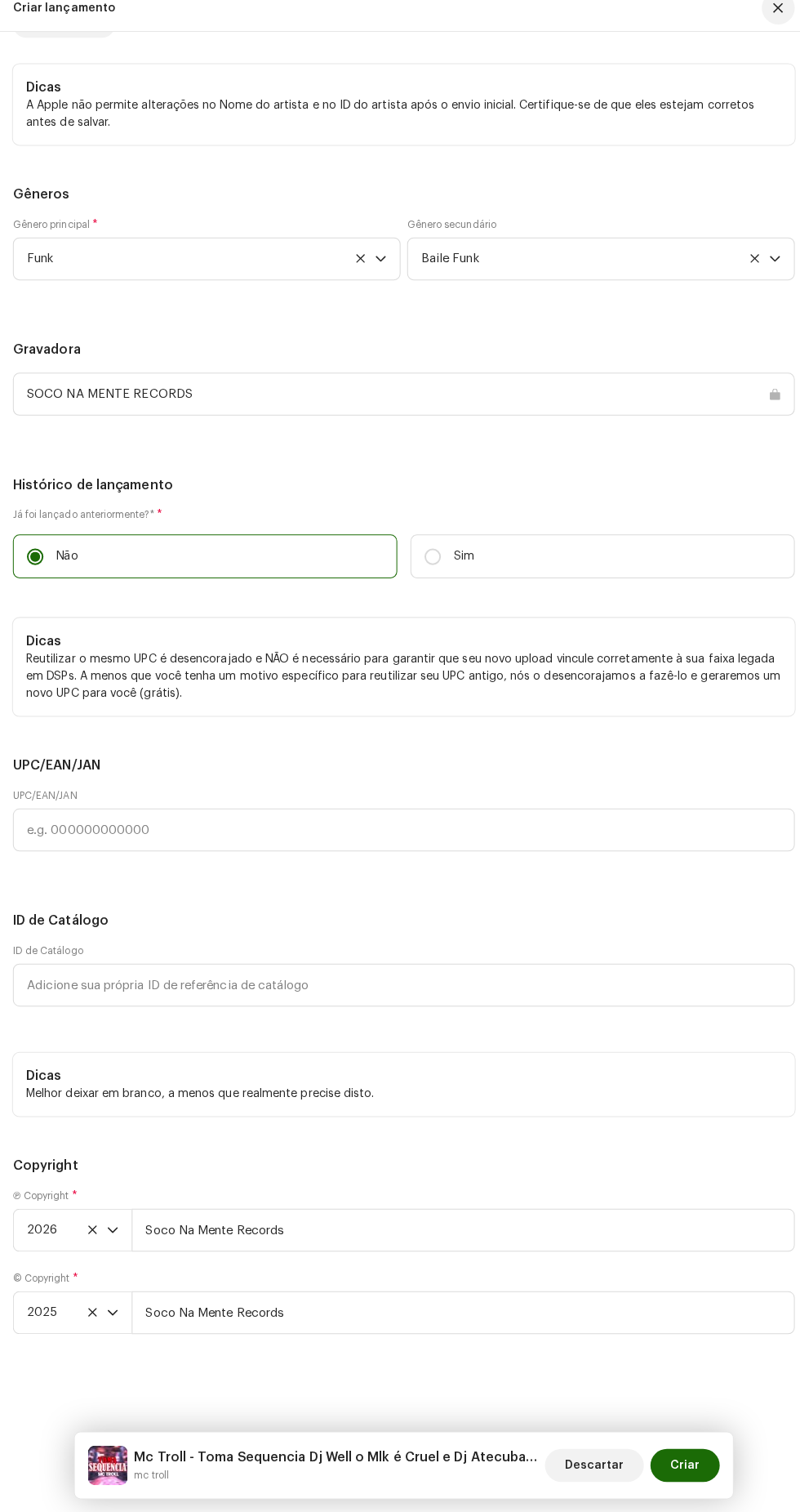
scroll to position [3154, 0]
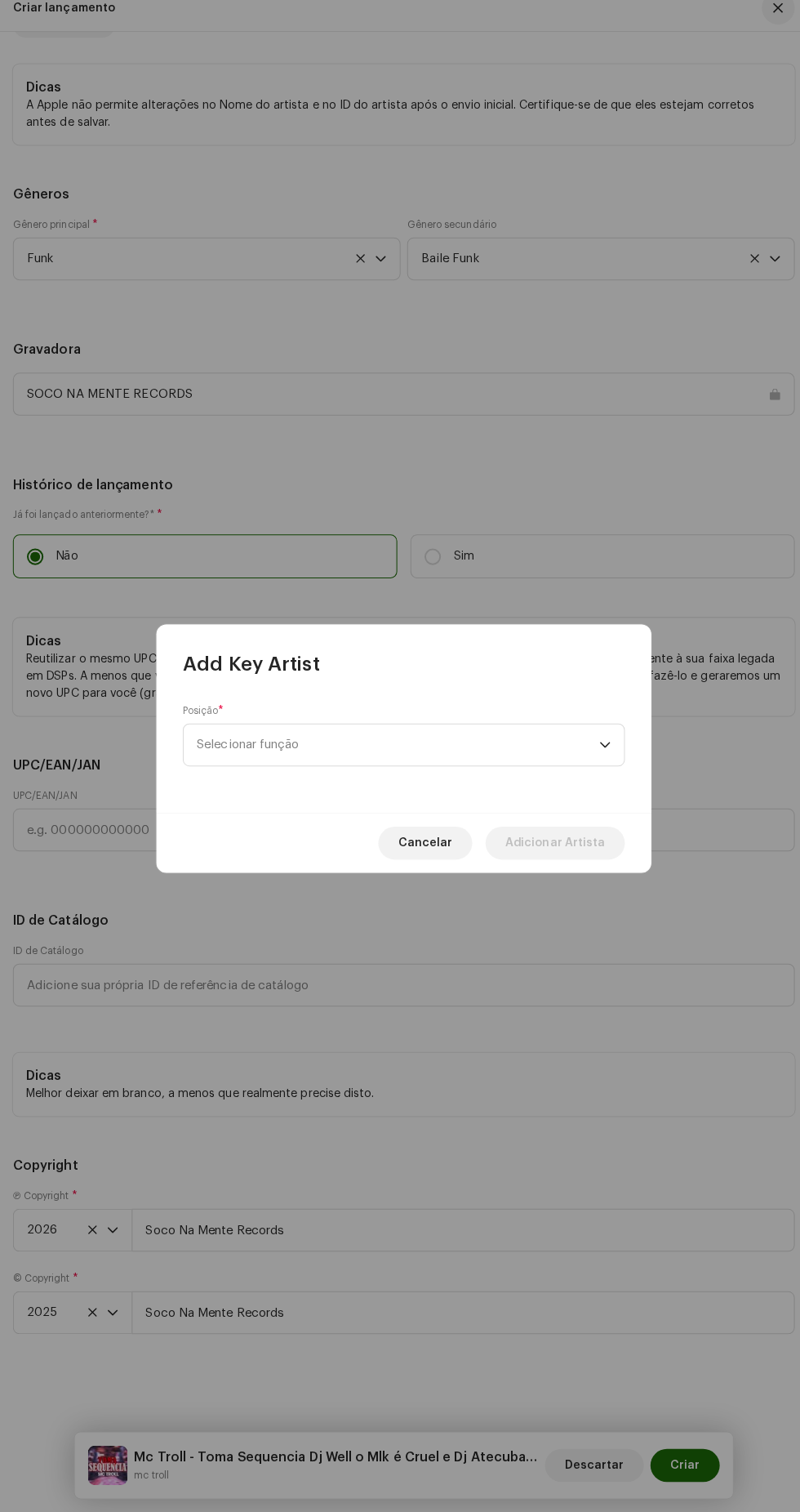
click at [568, 734] on span "Selecionar função" at bounding box center [394, 751] width 399 height 41
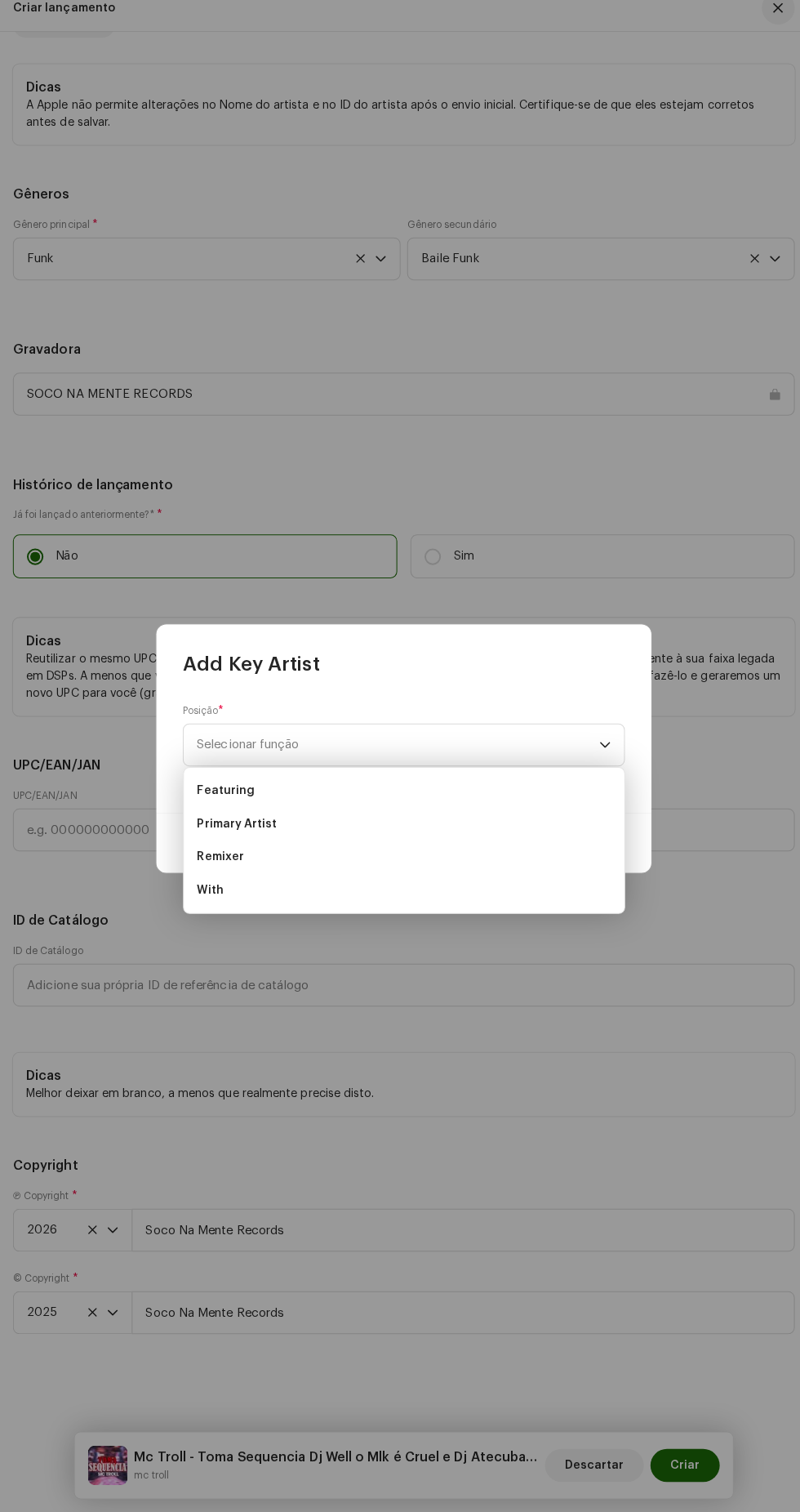
click at [521, 805] on li "Featuring" at bounding box center [400, 798] width 423 height 33
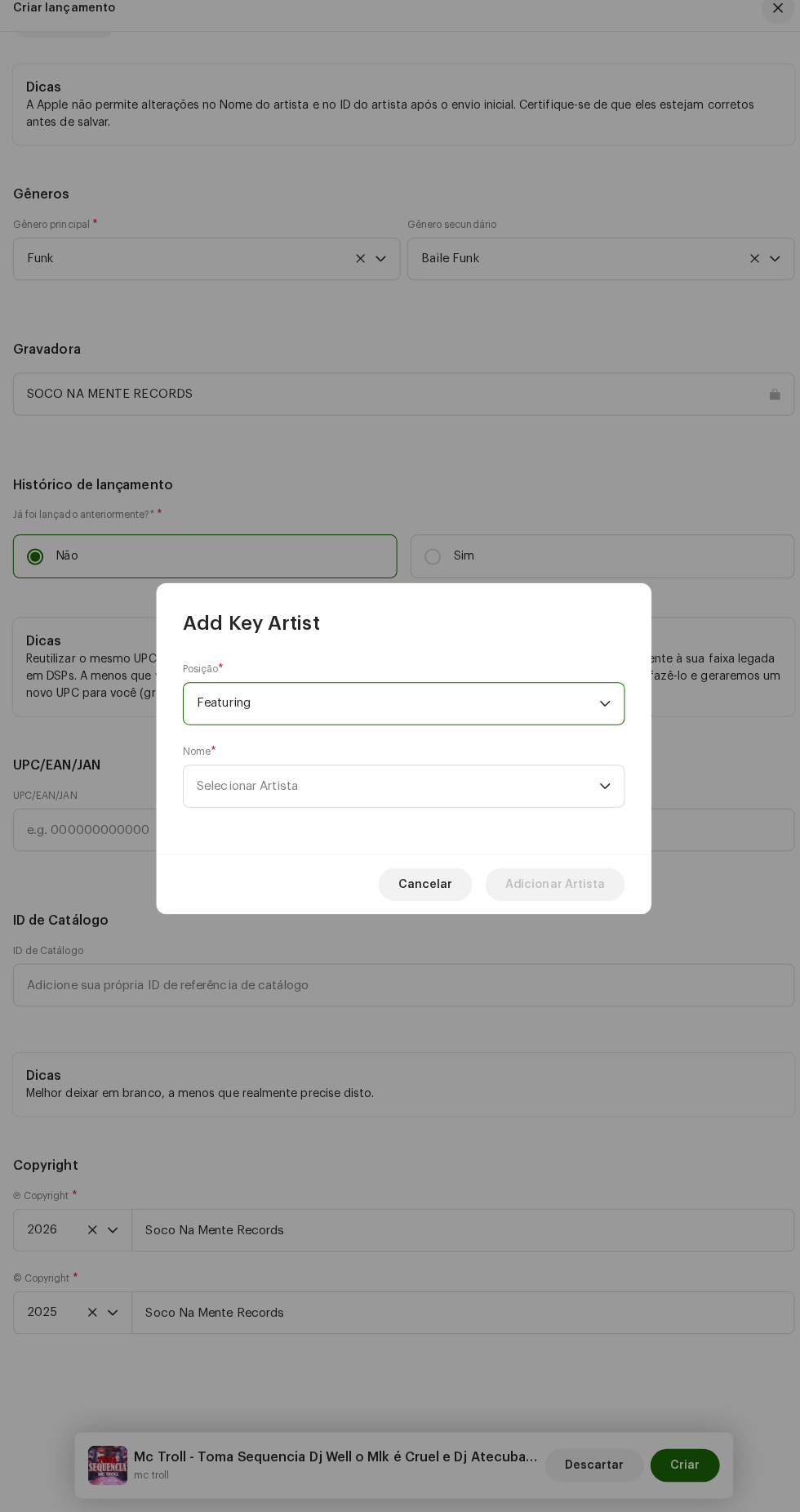
click at [553, 720] on span "Featuring" at bounding box center [394, 711] width 399 height 41
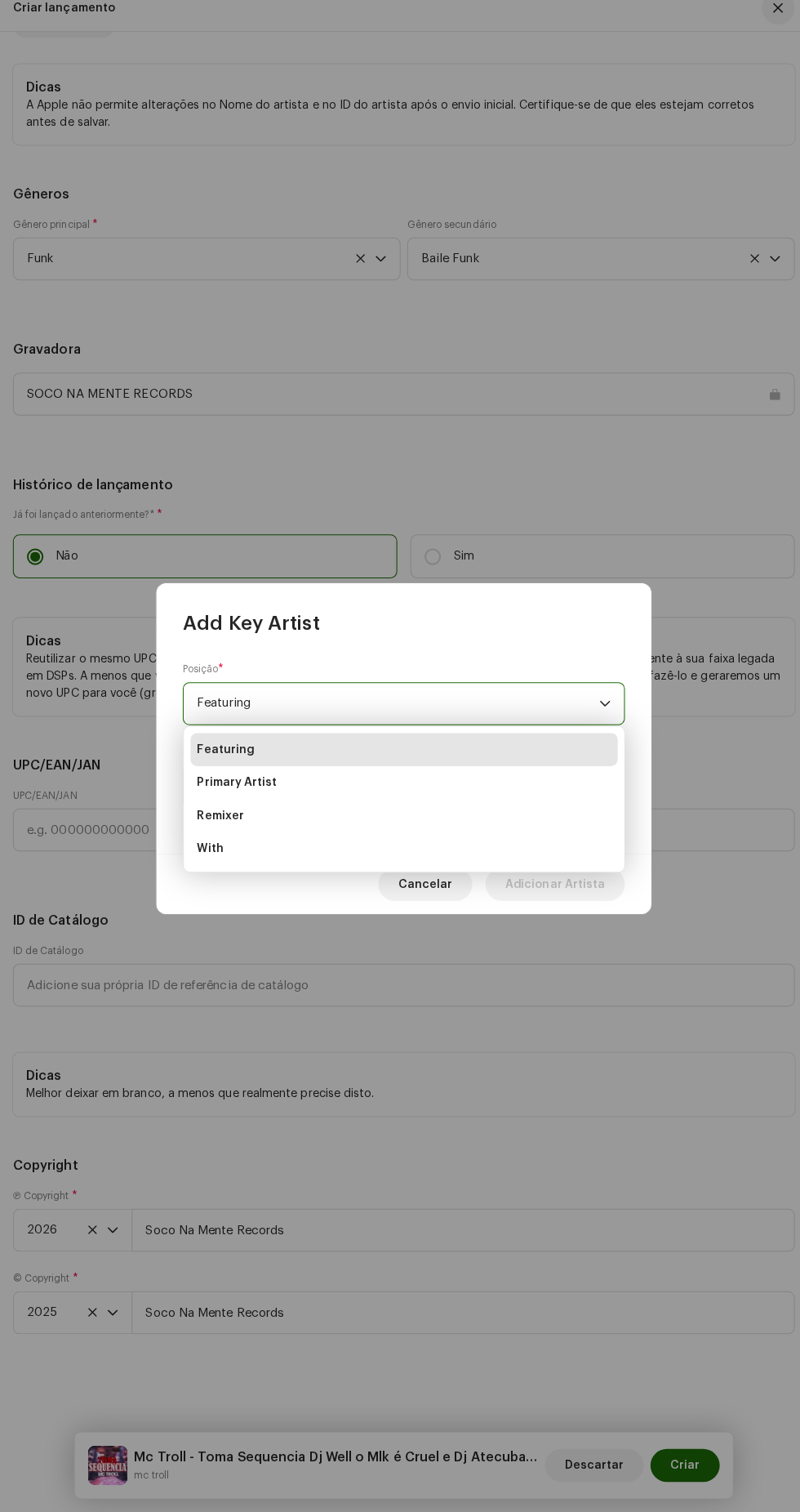
click at [513, 792] on li "Primary Artist" at bounding box center [400, 790] width 423 height 33
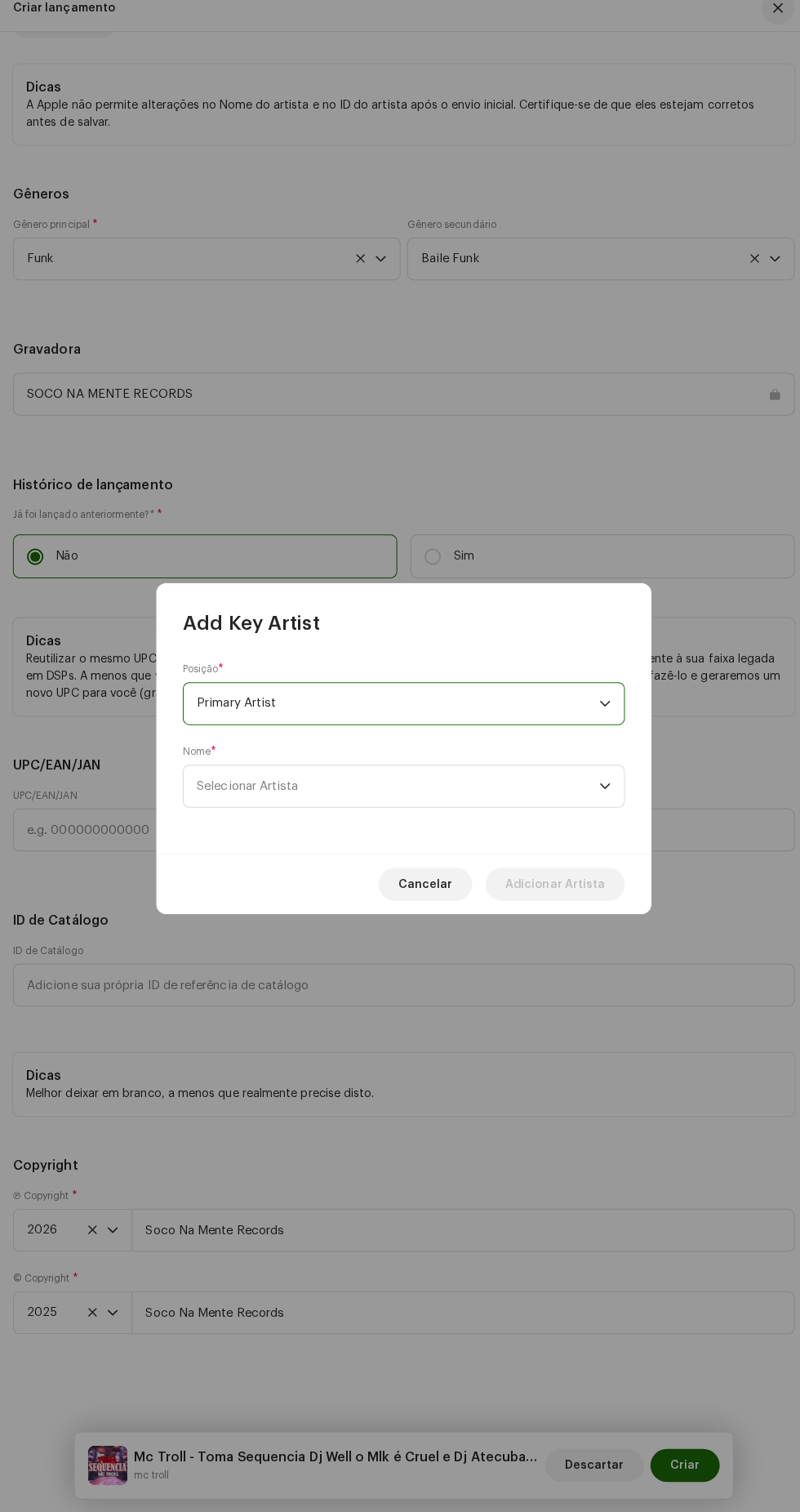
click at [528, 793] on span "Selecionar Artista" at bounding box center [394, 793] width 399 height 41
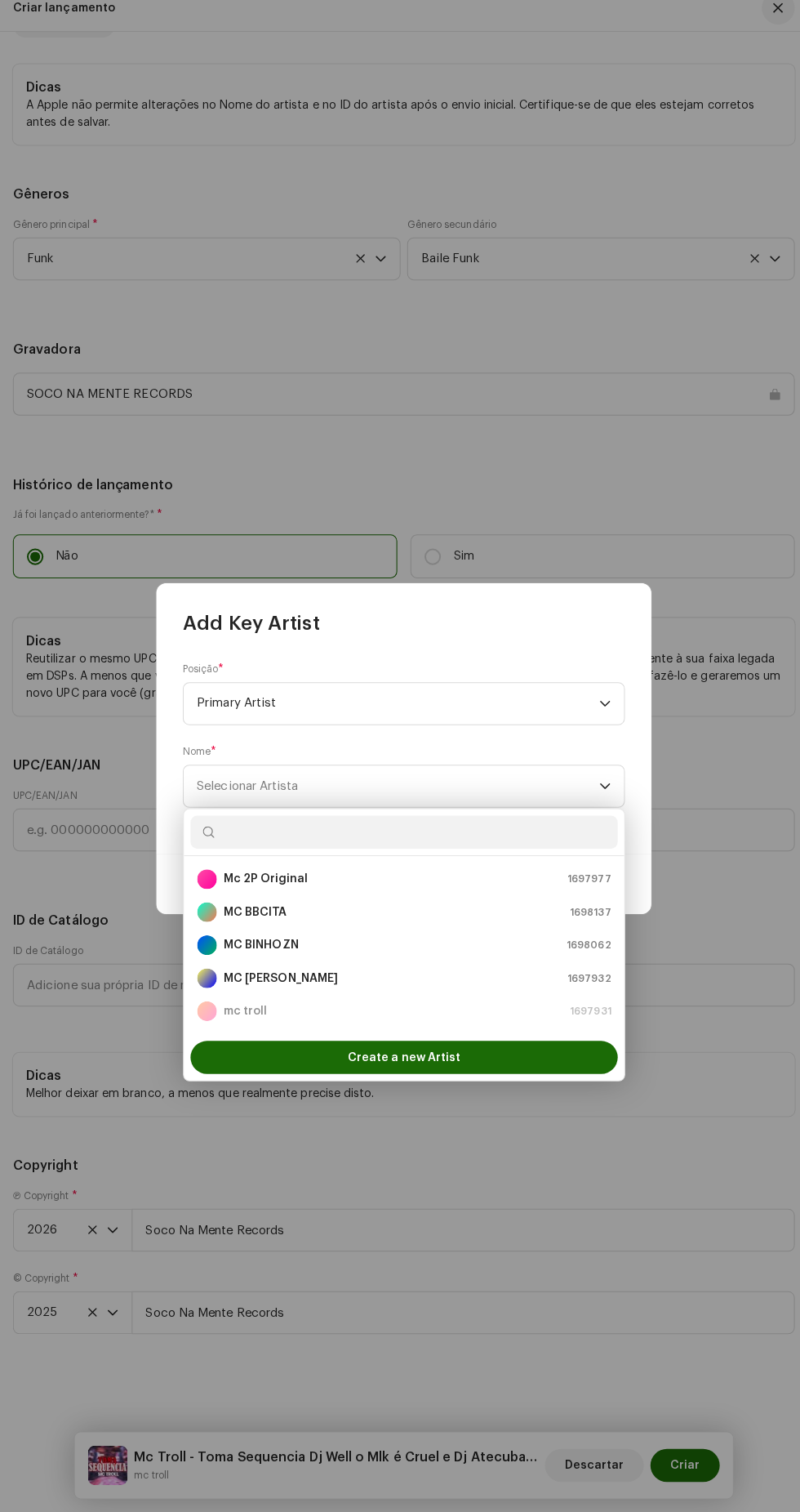
scroll to position [12, 0]
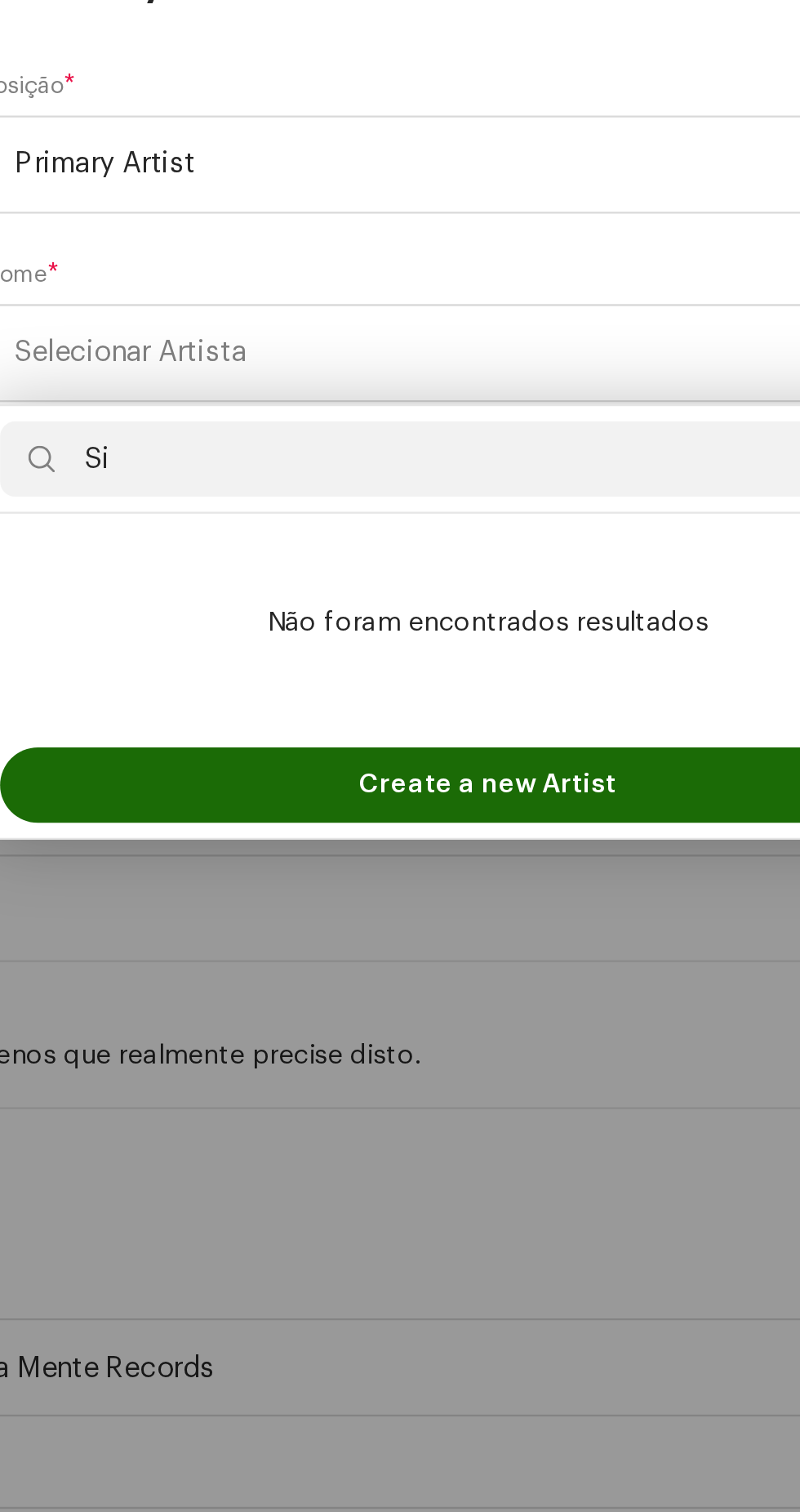
type input "S"
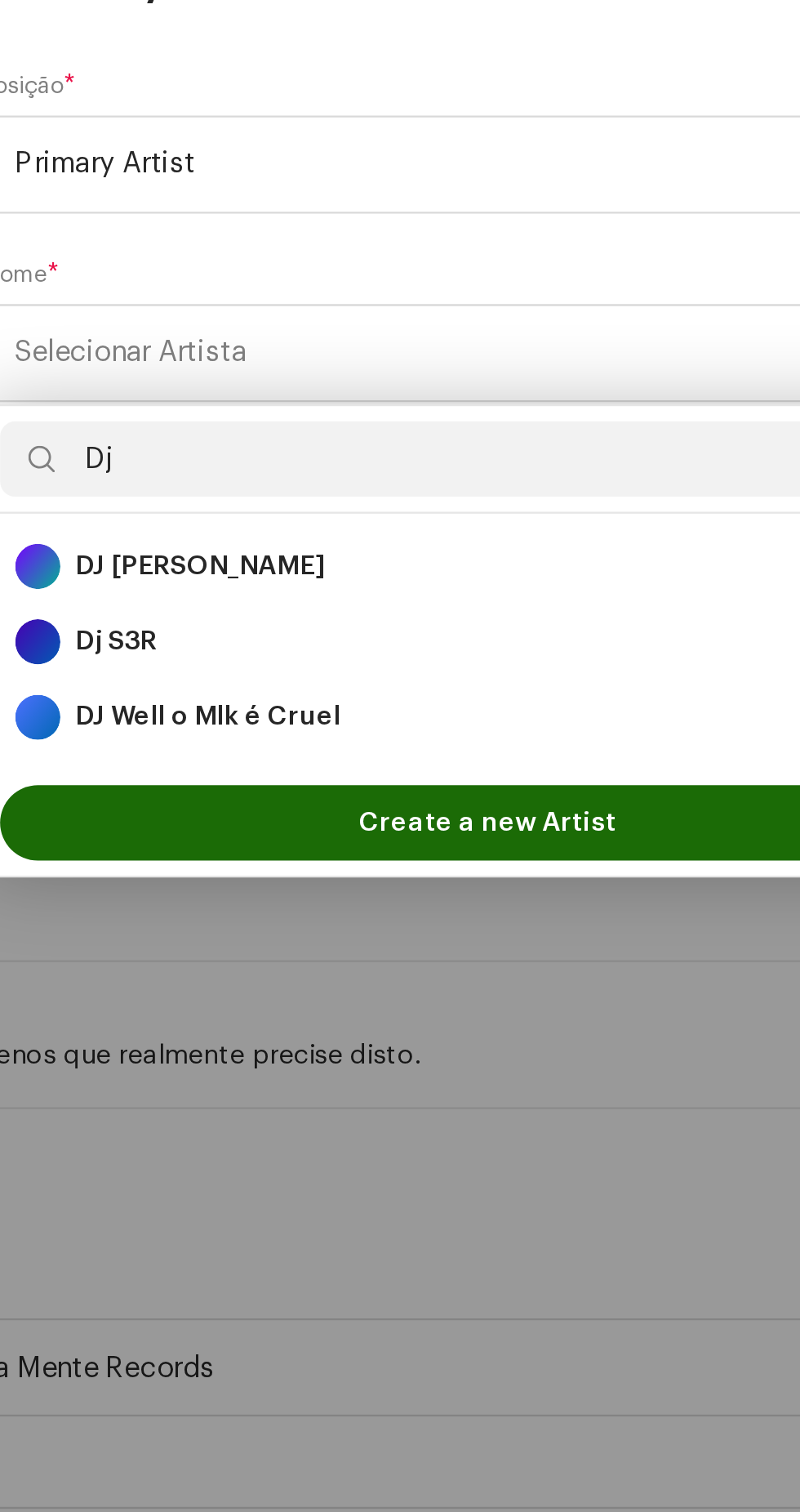
type input "Dj"
click at [400, 947] on div "DJ Well o Mlk é Cruel 1697929" at bounding box center [400, 950] width 410 height 20
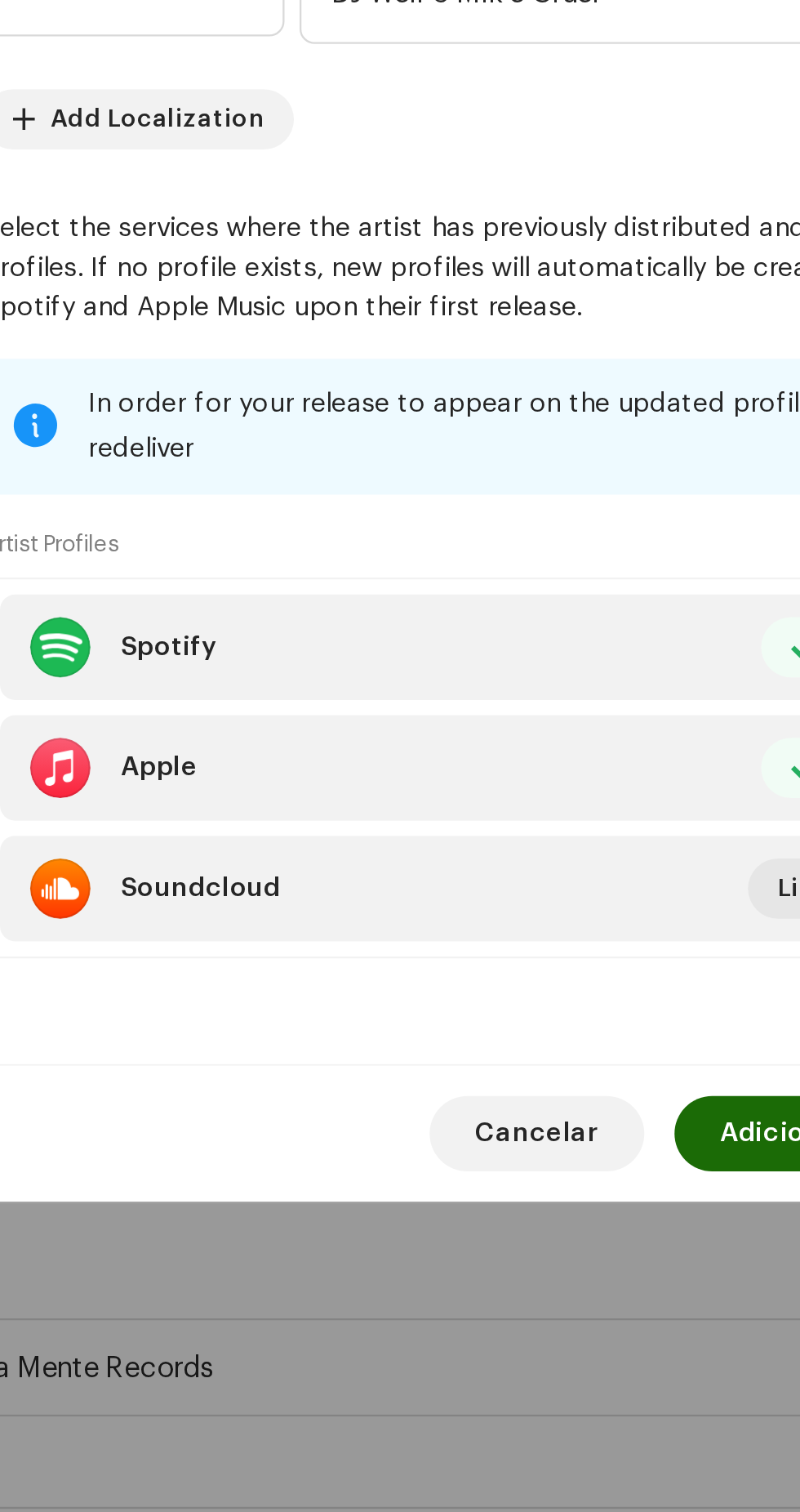
click at [513, 1148] on span "Adicionar Artista" at bounding box center [550, 1131] width 98 height 33
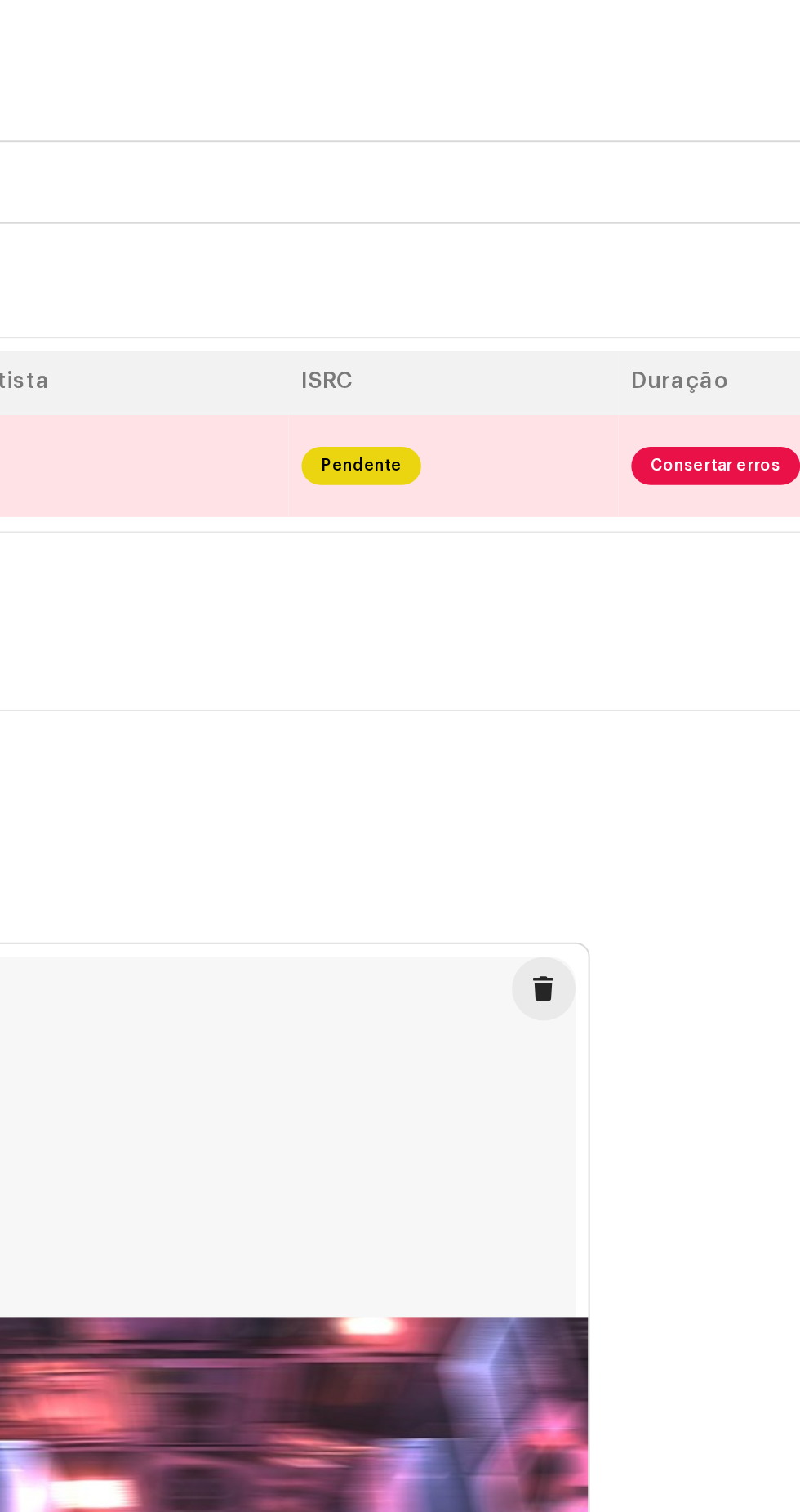
scroll to position [0, 0]
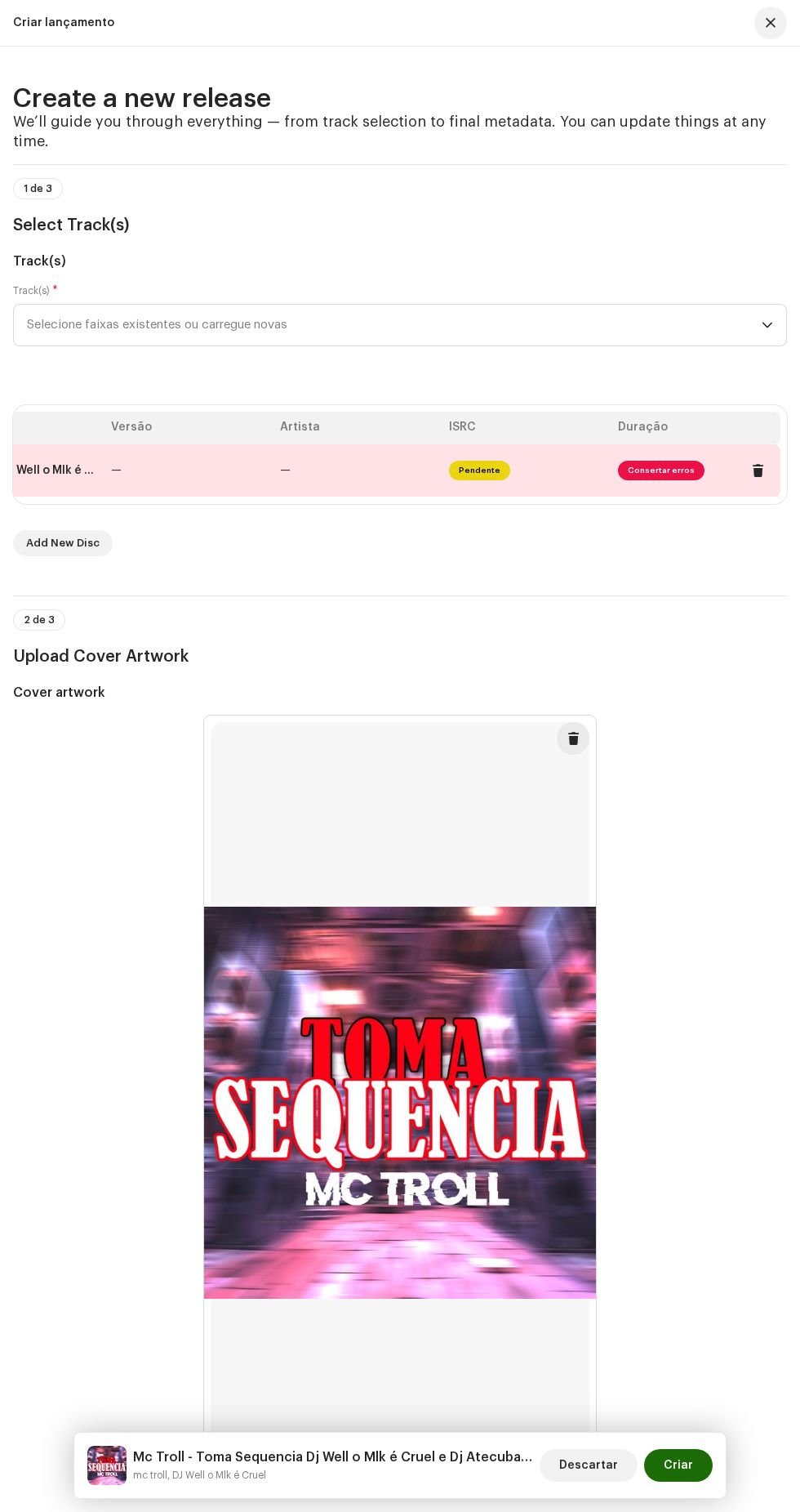
click at [752, 477] on span at bounding box center [758, 470] width 12 height 13
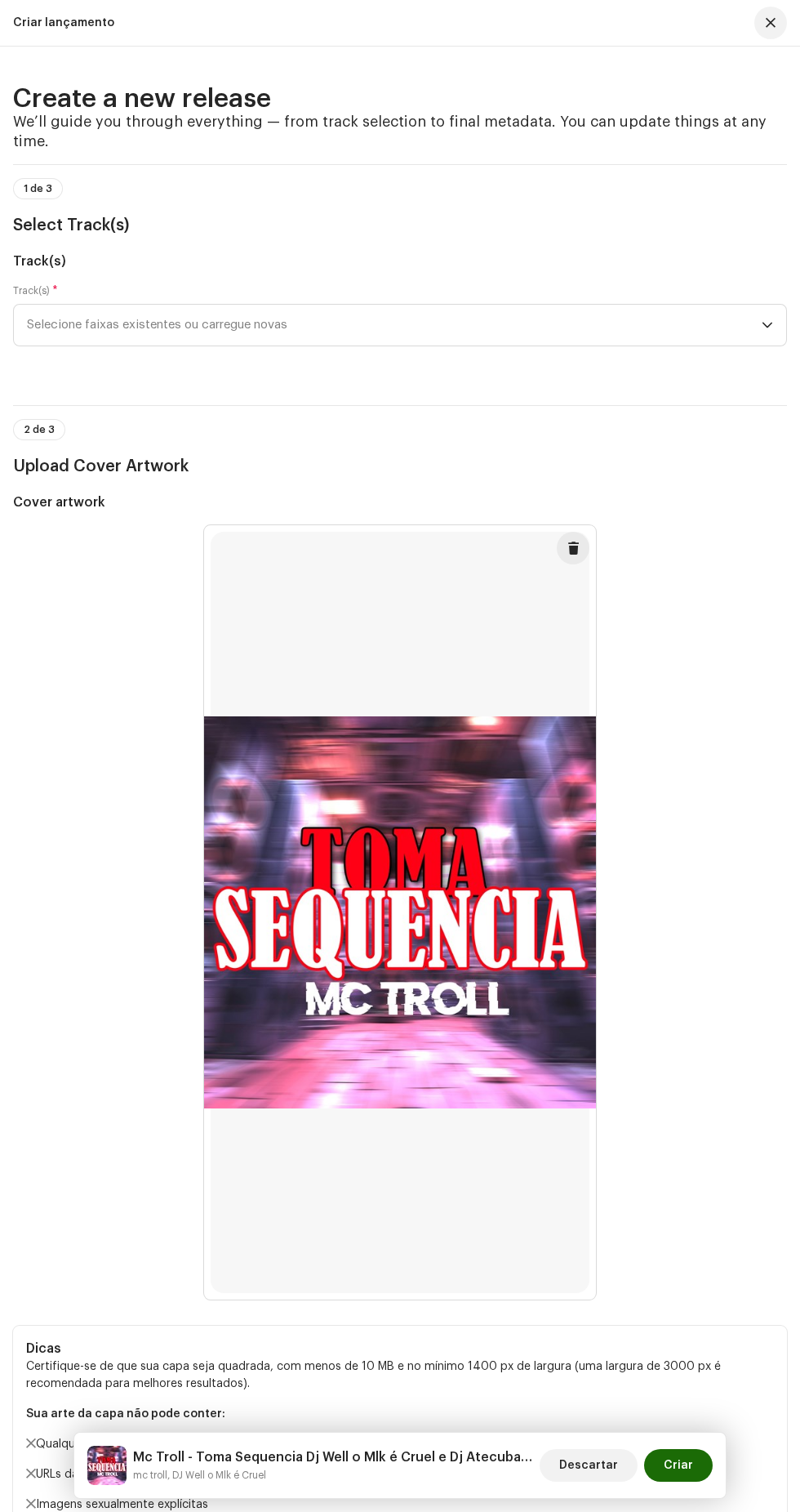
click at [497, 345] on span "Selecione faixas existentes ou carregue novas" at bounding box center [394, 325] width 734 height 41
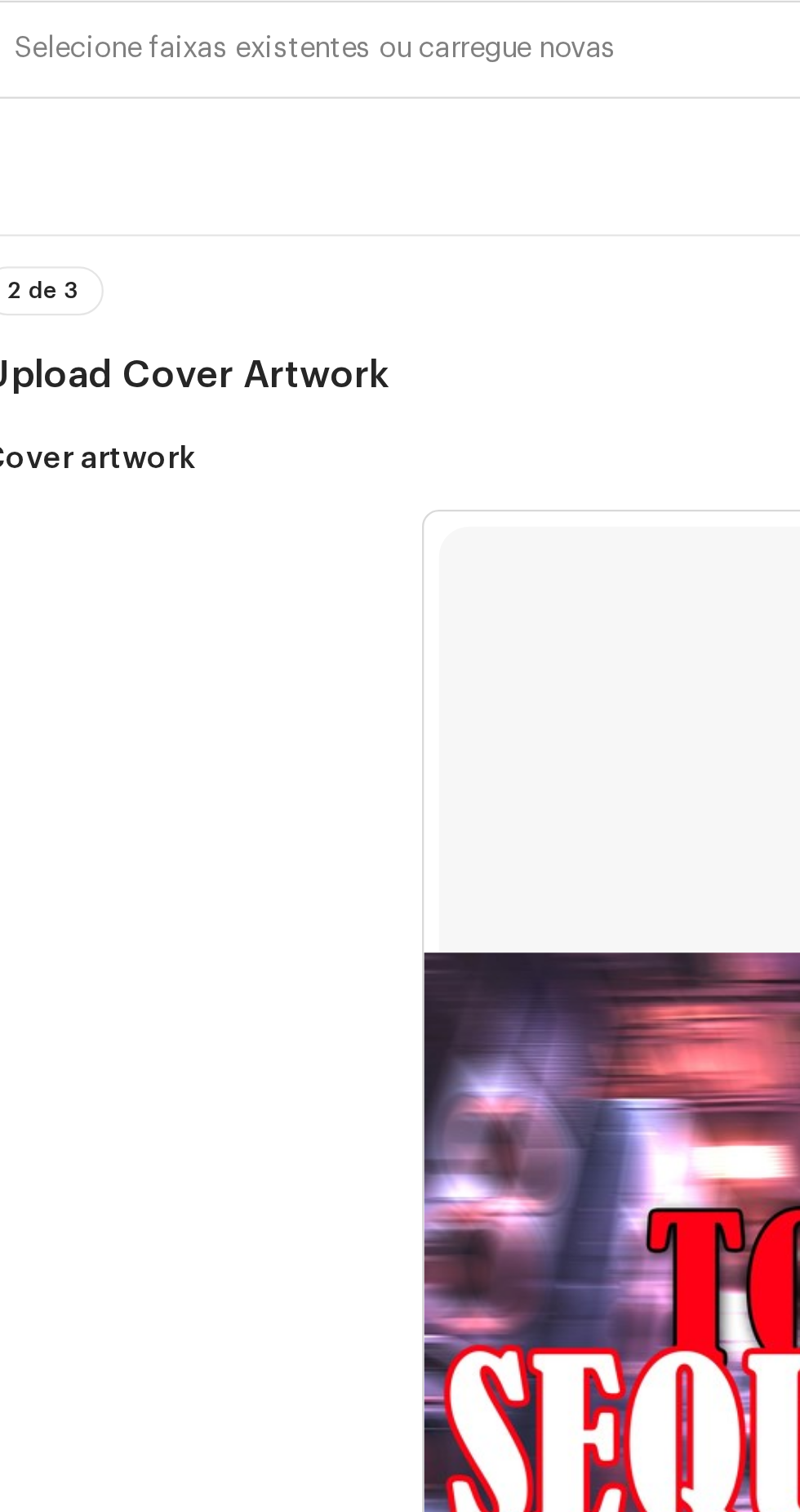
click at [268, 345] on span "Selecione faixas existentes ou carregue novas" at bounding box center [394, 325] width 734 height 41
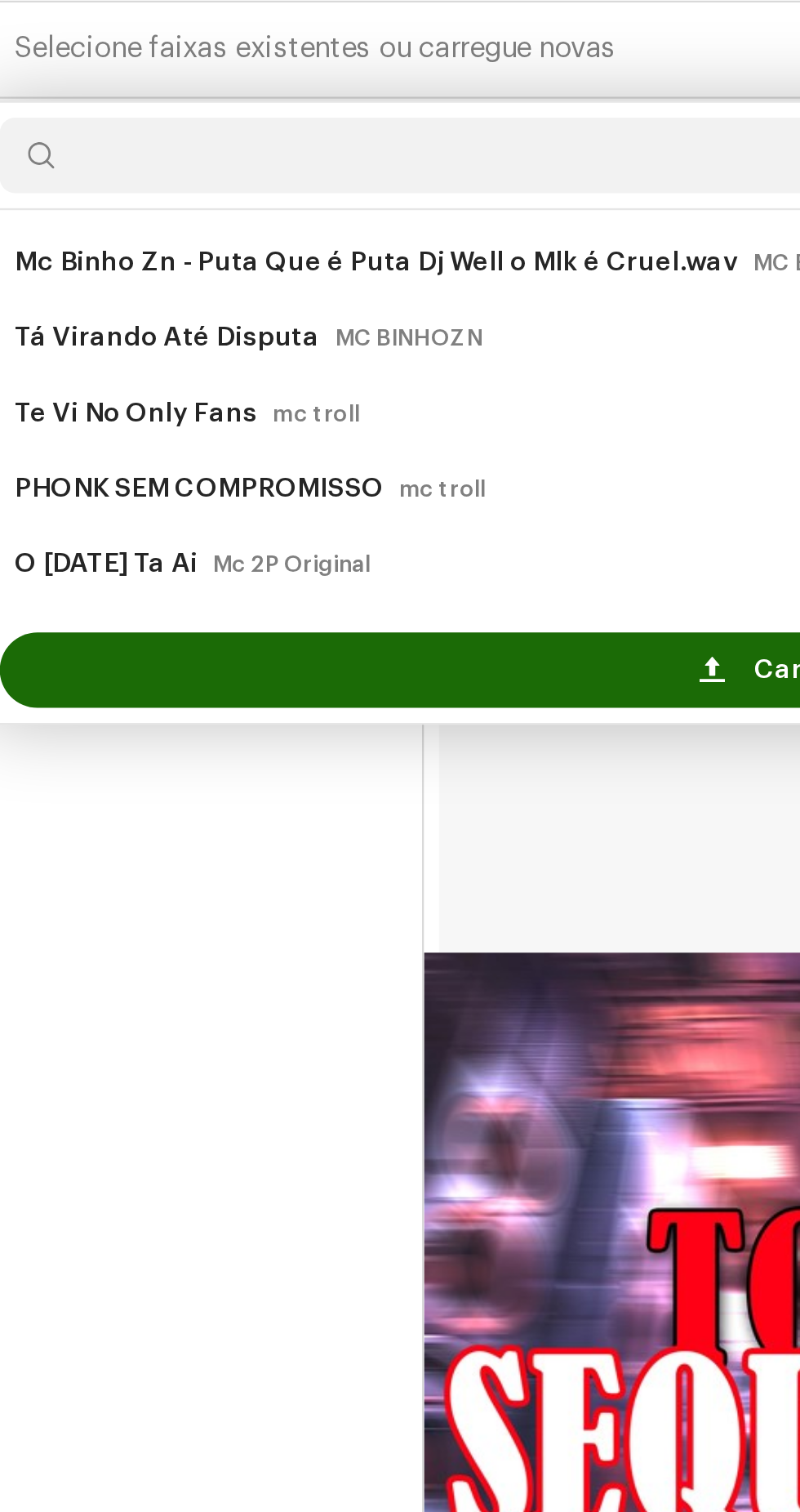
click at [274, 610] on div "Carregar novas faixas" at bounding box center [400, 594] width 759 height 33
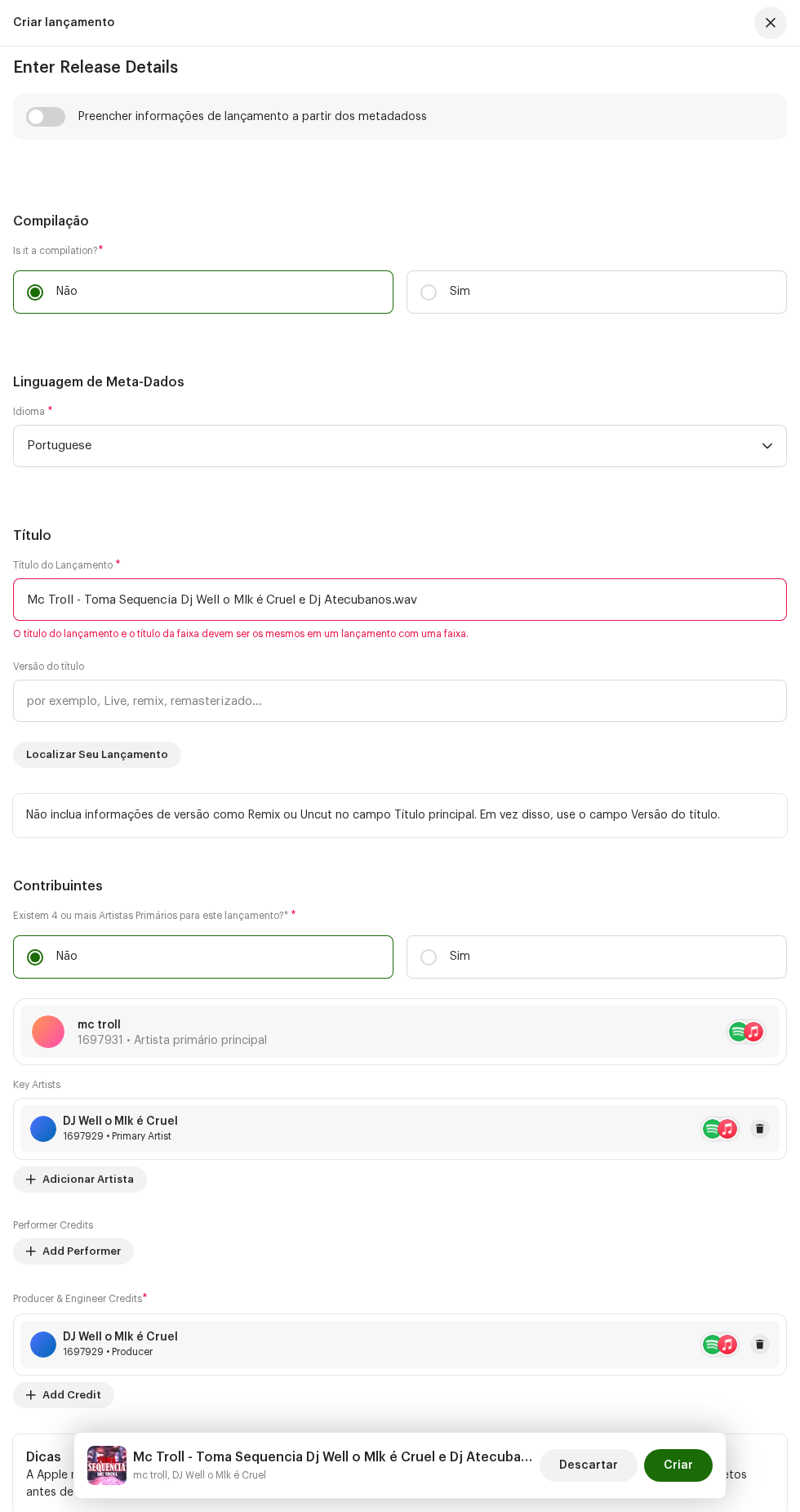
scroll to position [1809, 0]
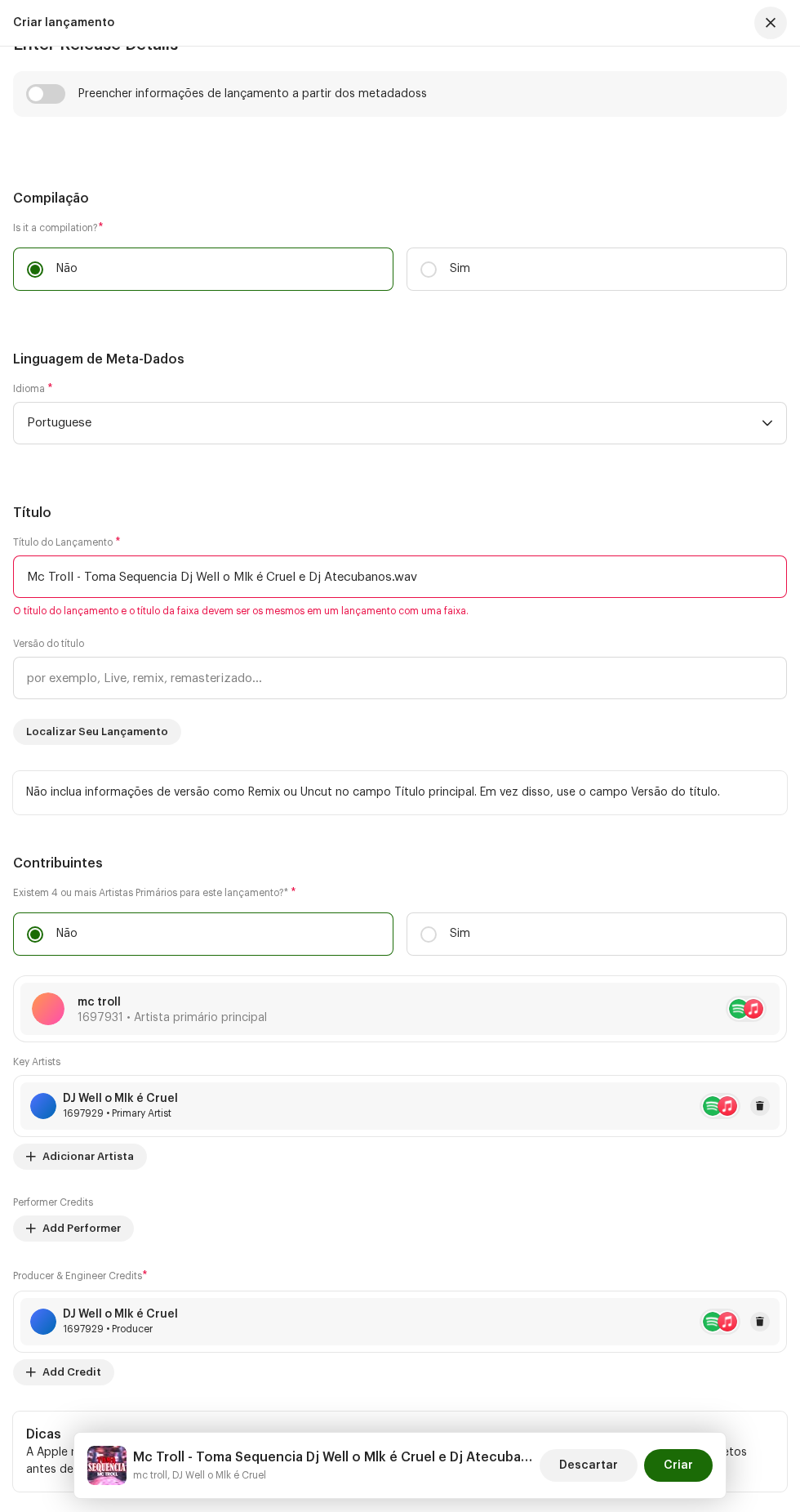
click at [54, 104] on input "checkbox" at bounding box center [45, 93] width 39 height 20
checkbox input "true"
type input "[PERSON_NAME].wav"
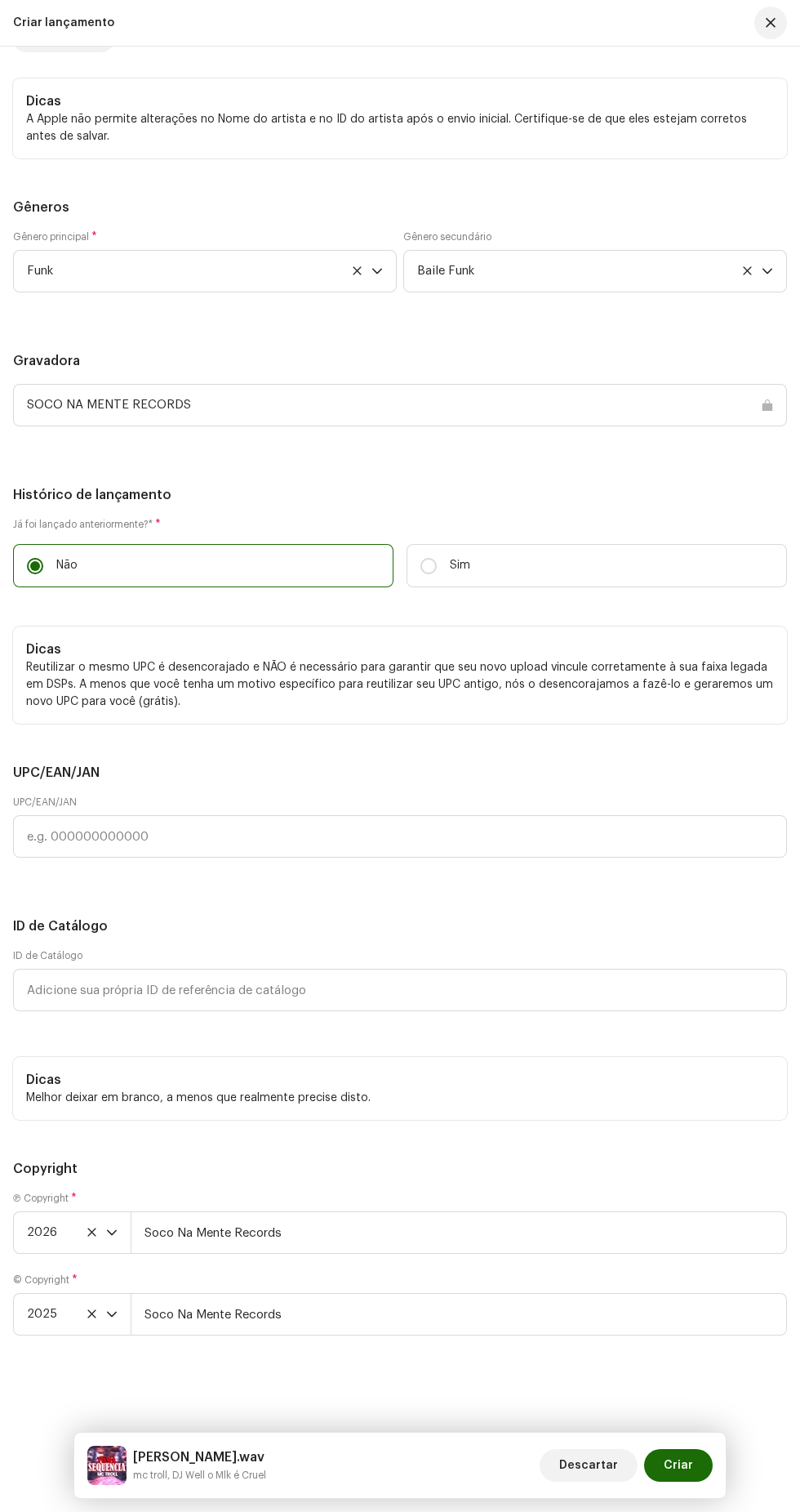
scroll to position [4691, 0]
click at [709, 1452] on div "Descartar Criar" at bounding box center [626, 1465] width 173 height 39
click at [608, 1465] on span "Descartar" at bounding box center [589, 1465] width 59 height 33
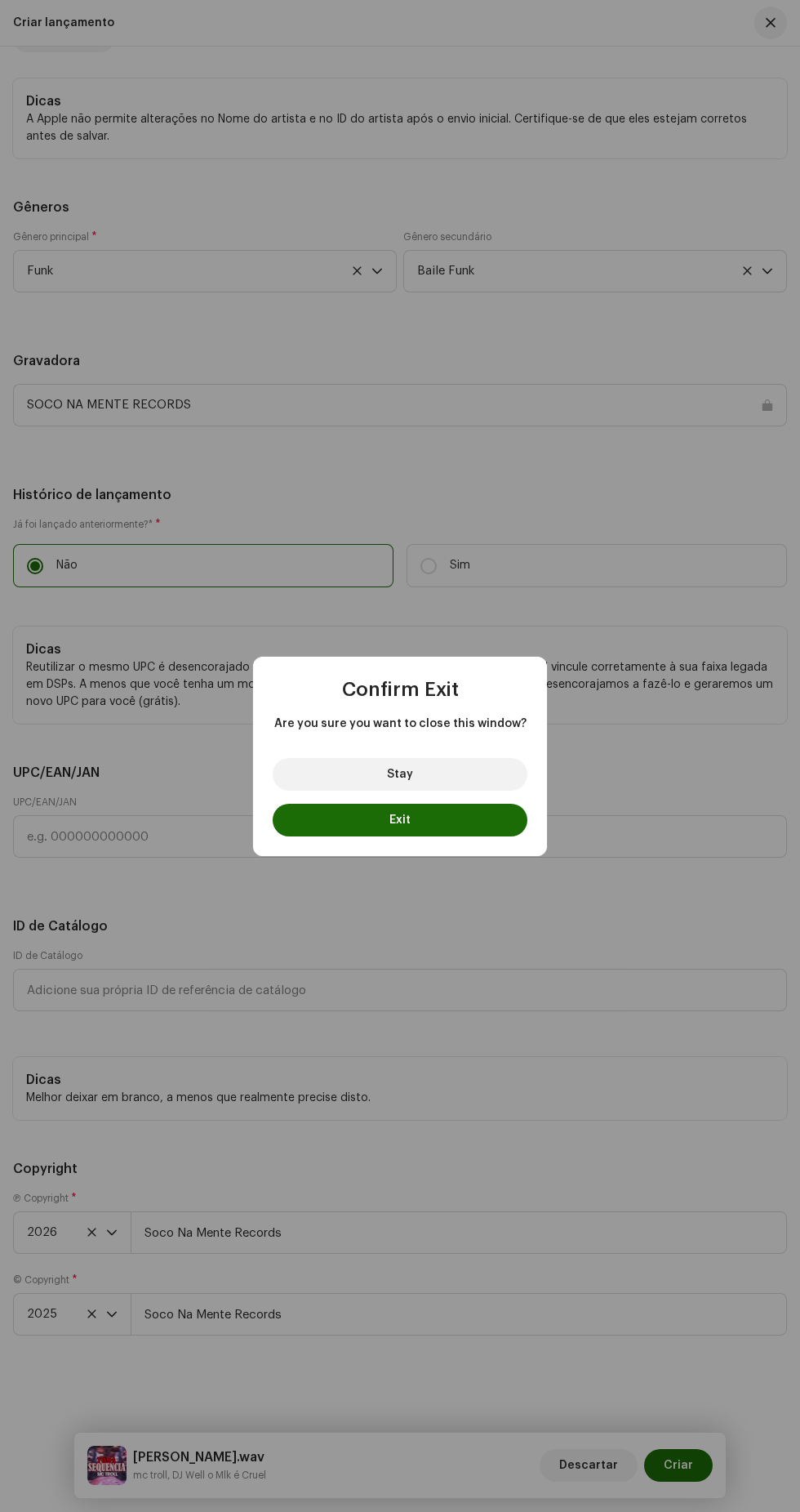
click at [509, 763] on button "Stay" at bounding box center [400, 775] width 255 height 33
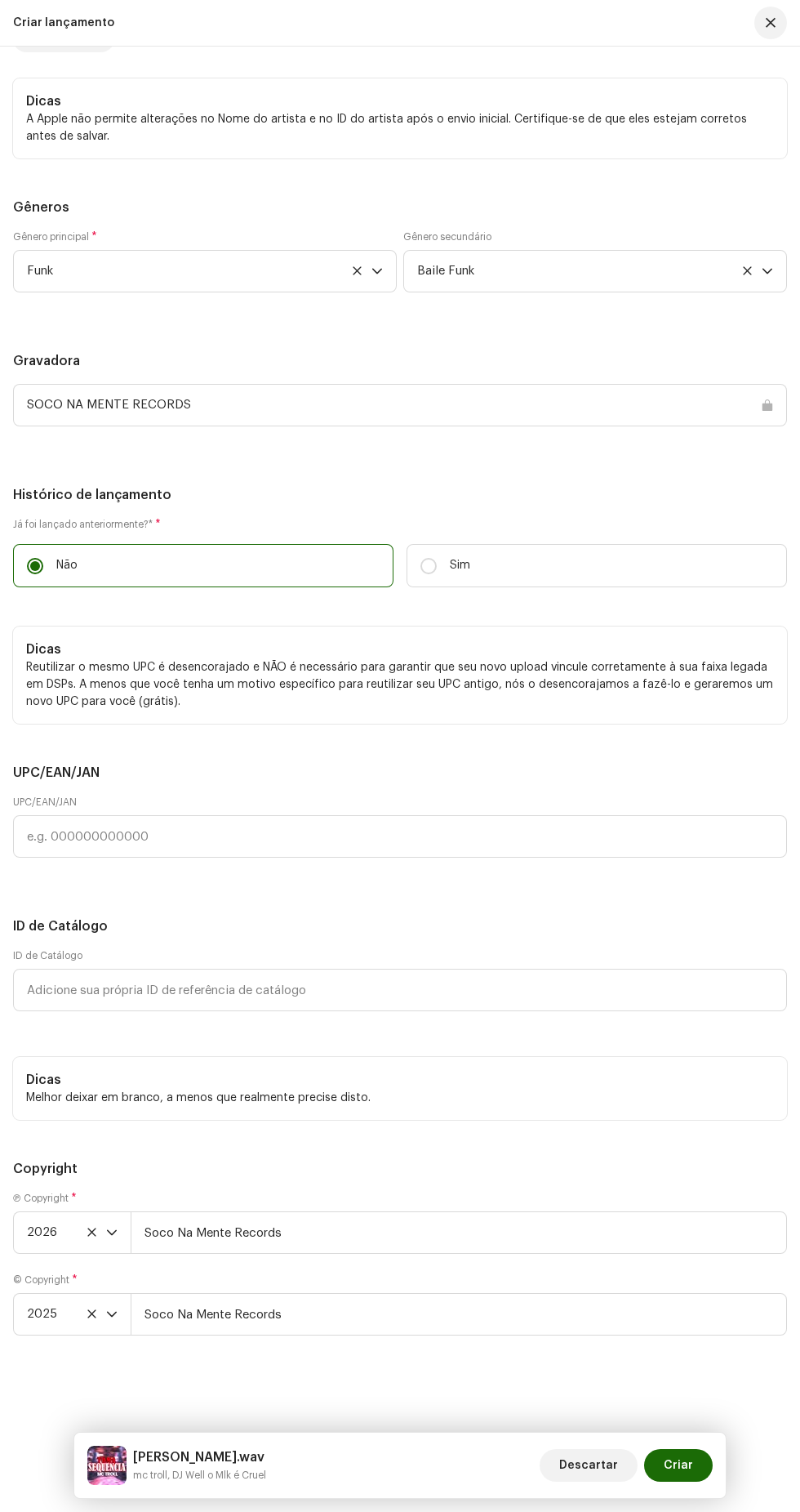
click at [684, 1465] on span "Criar" at bounding box center [678, 1465] width 29 height 33
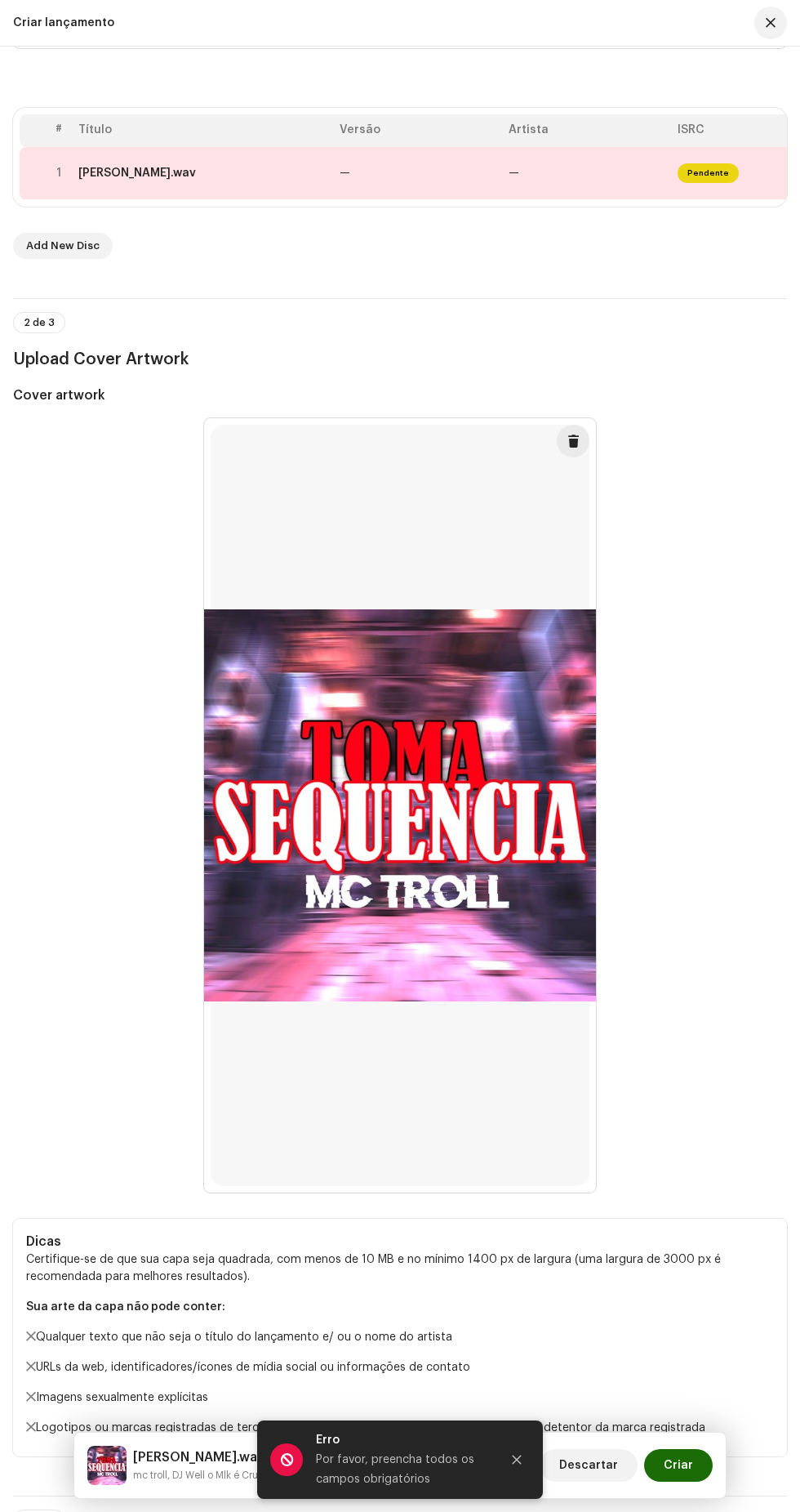
scroll to position [0, 0]
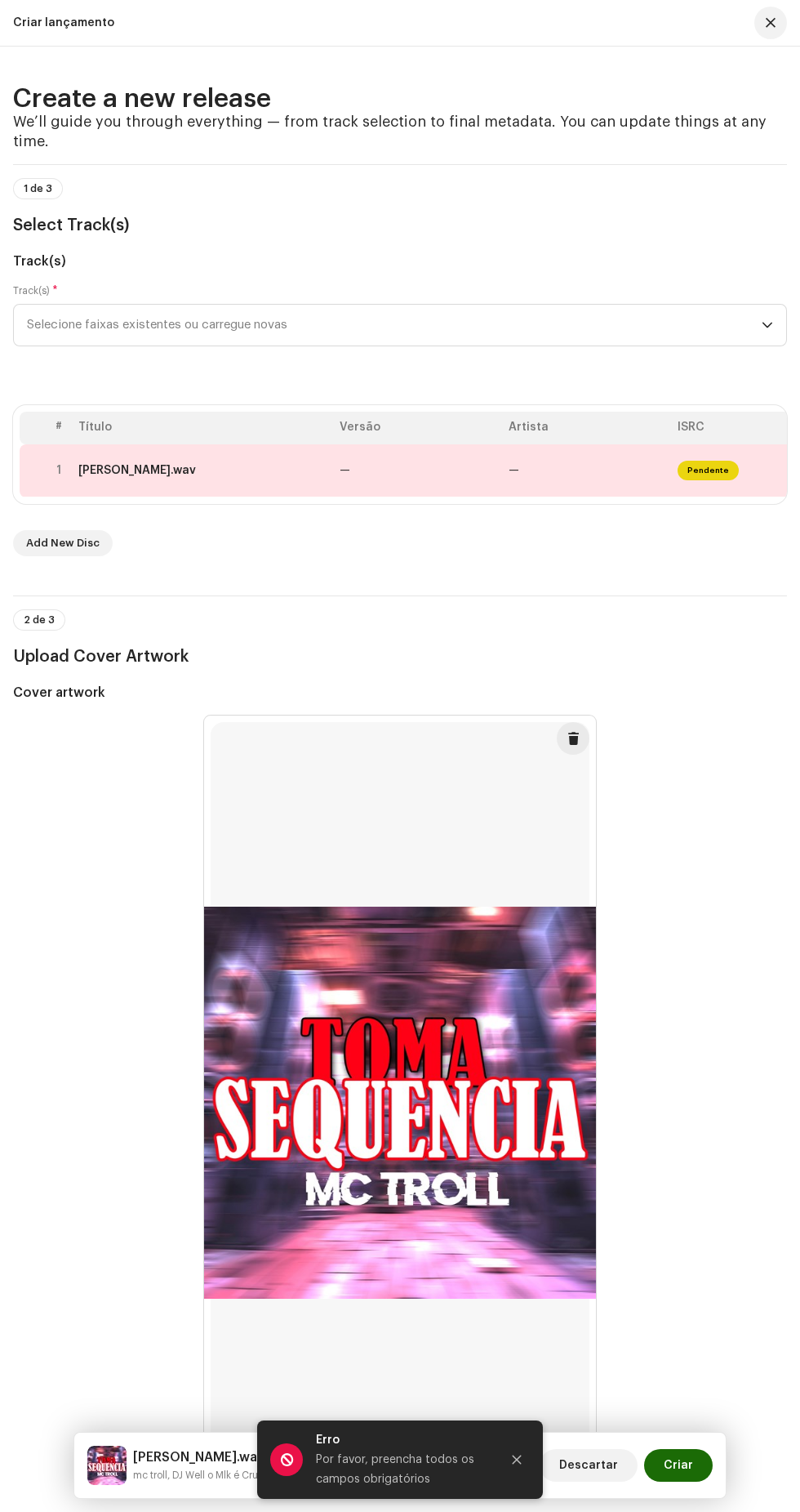
click at [715, 480] on span "Pendente" at bounding box center [708, 470] width 61 height 20
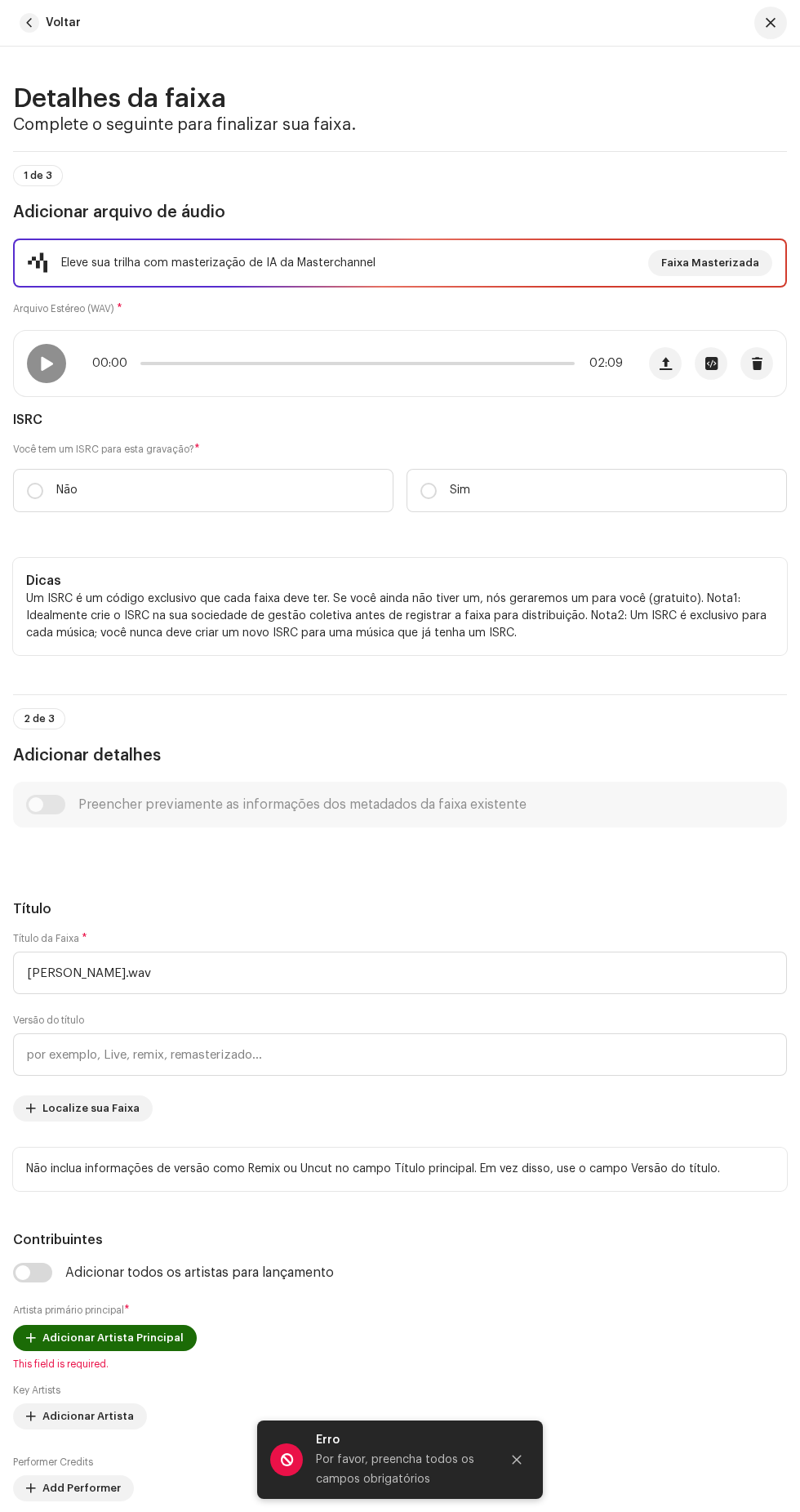
click at [60, 313] on small "Arquivo Estéreo (WAV)" at bounding box center [63, 308] width 101 height 9
click at [52, 370] on span at bounding box center [46, 363] width 14 height 13
click at [429, 499] on input "Sim" at bounding box center [428, 490] width 16 height 16
radio input "true"
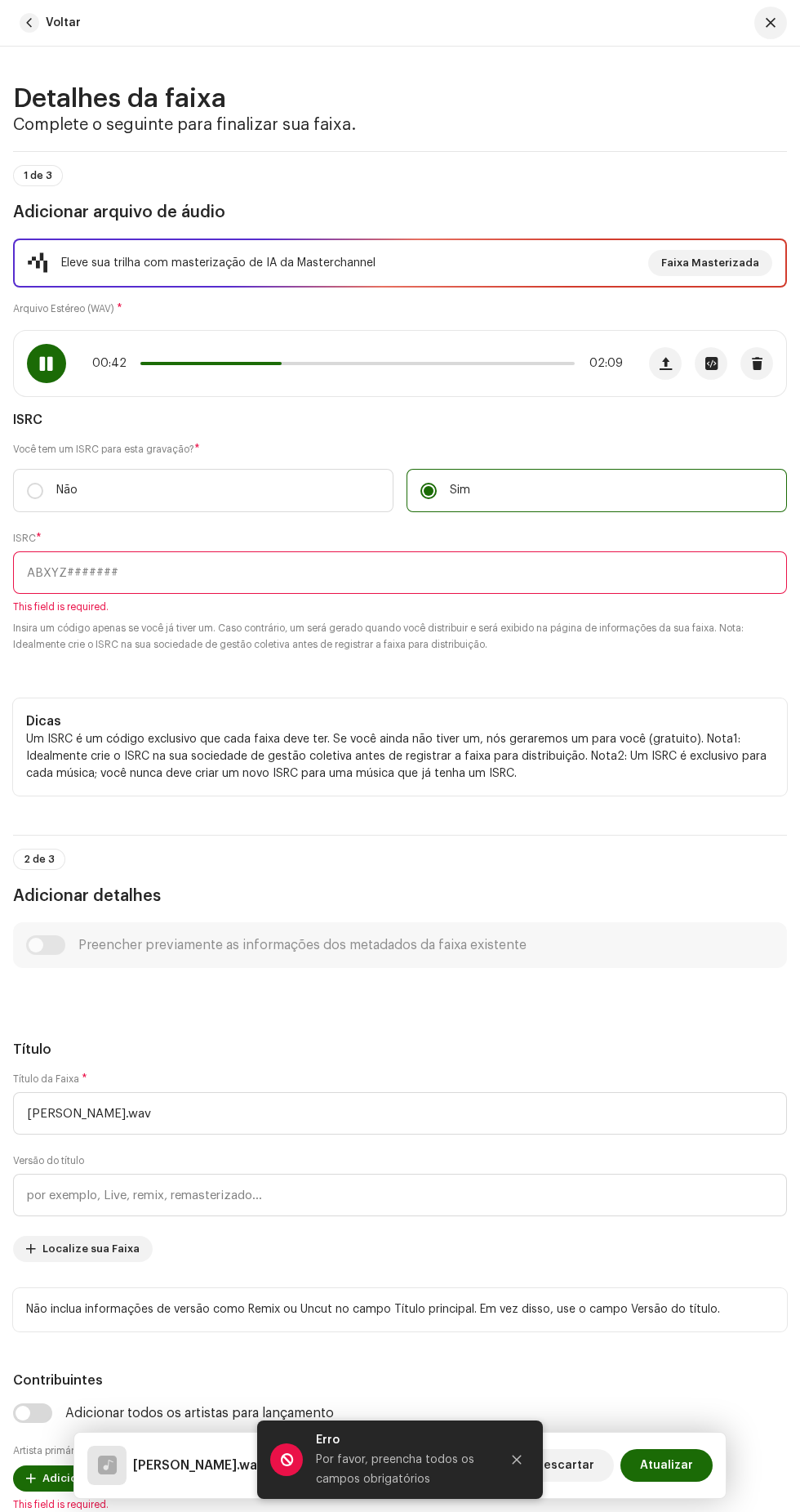
click at [475, 613] on span "This field is required." at bounding box center [400, 606] width 774 height 13
click at [480, 594] on input "text" at bounding box center [400, 572] width 774 height 42
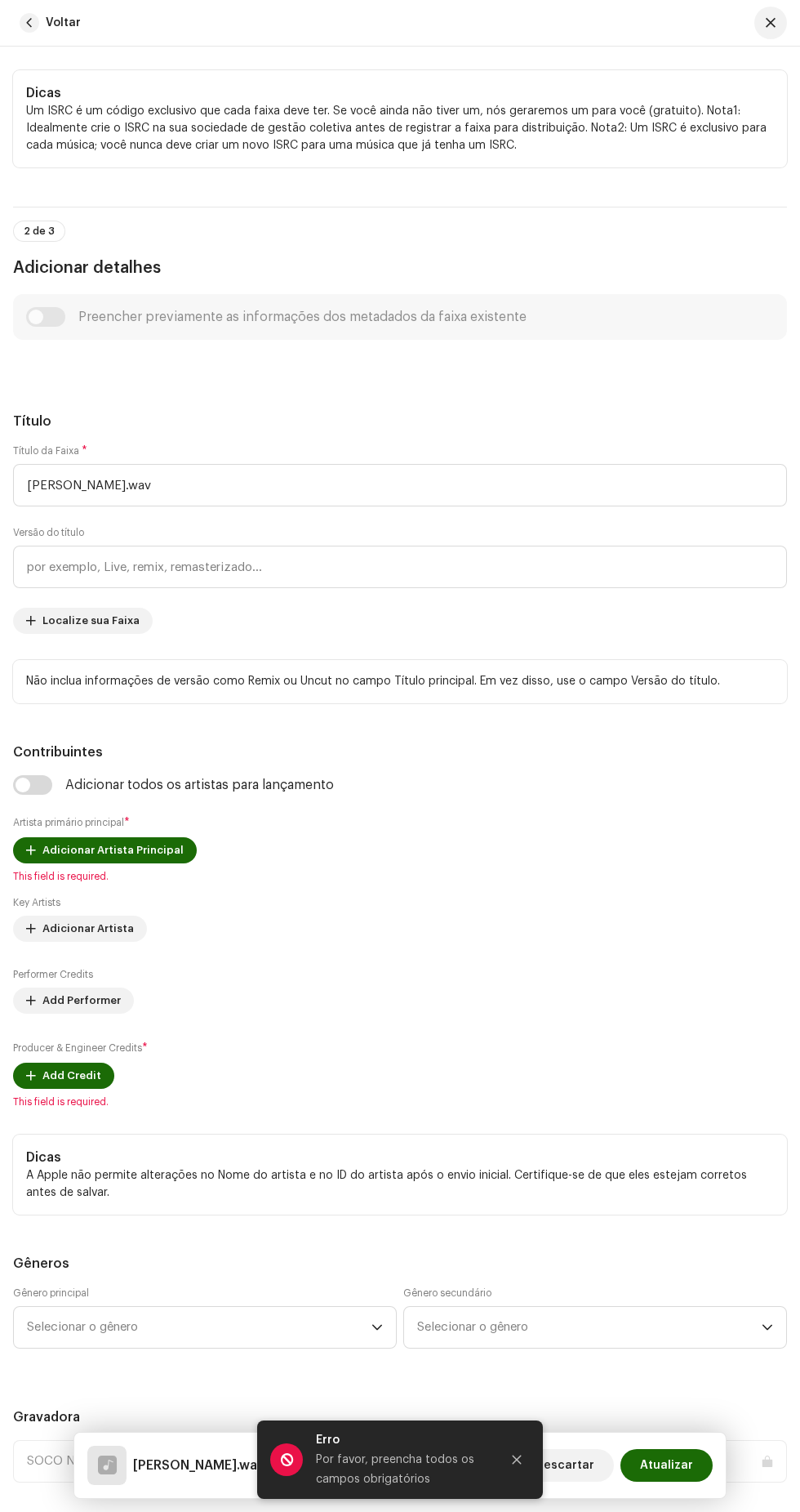
scroll to position [610, 0]
type input "BCWOF2500025"
click at [70, 279] on h3 "Adicionar detalhes" at bounding box center [400, 266] width 774 height 26
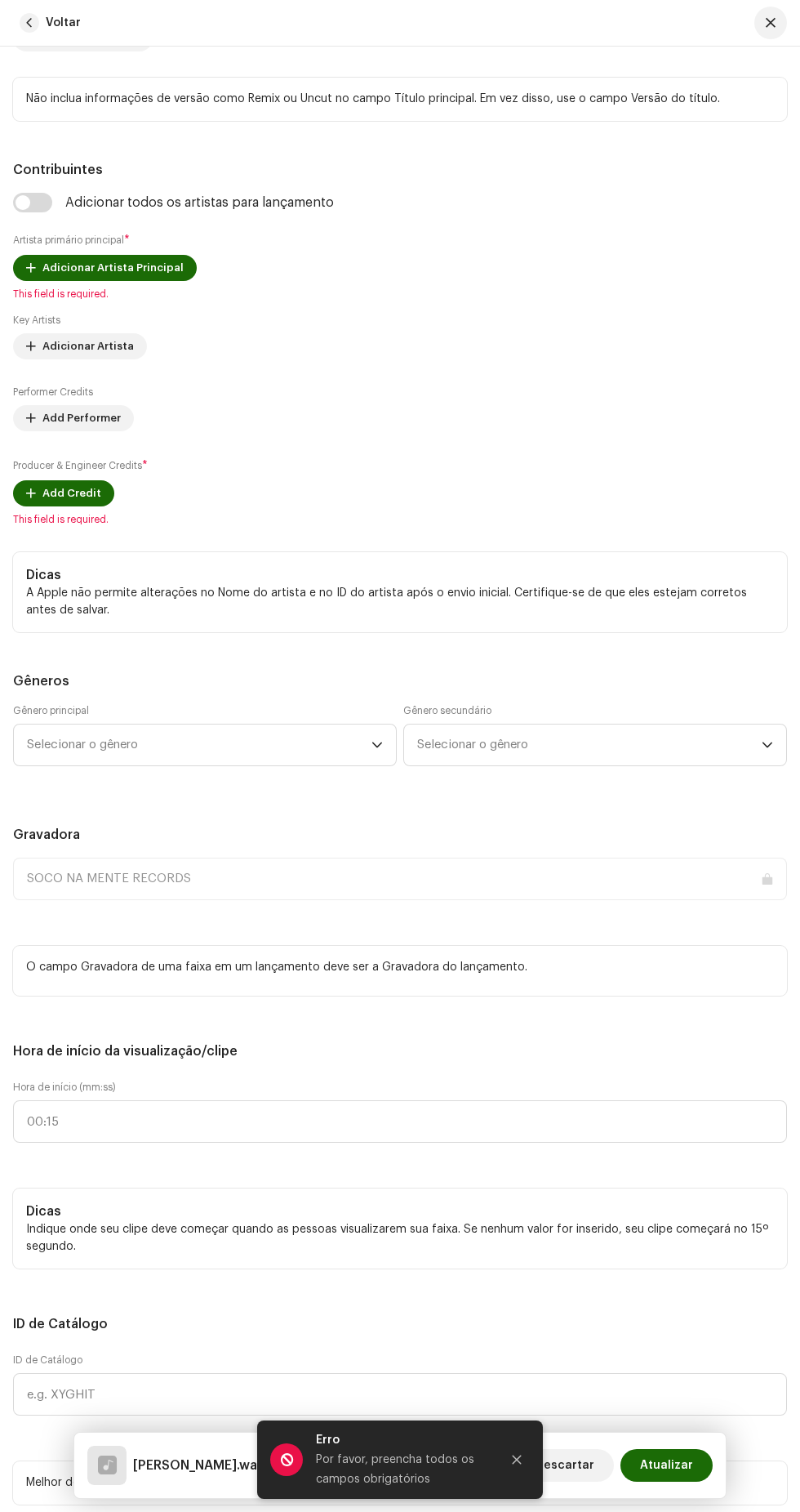
scroll to position [1193, 0]
click at [22, 211] on input "checkbox" at bounding box center [32, 200] width 39 height 20
checkbox input "true"
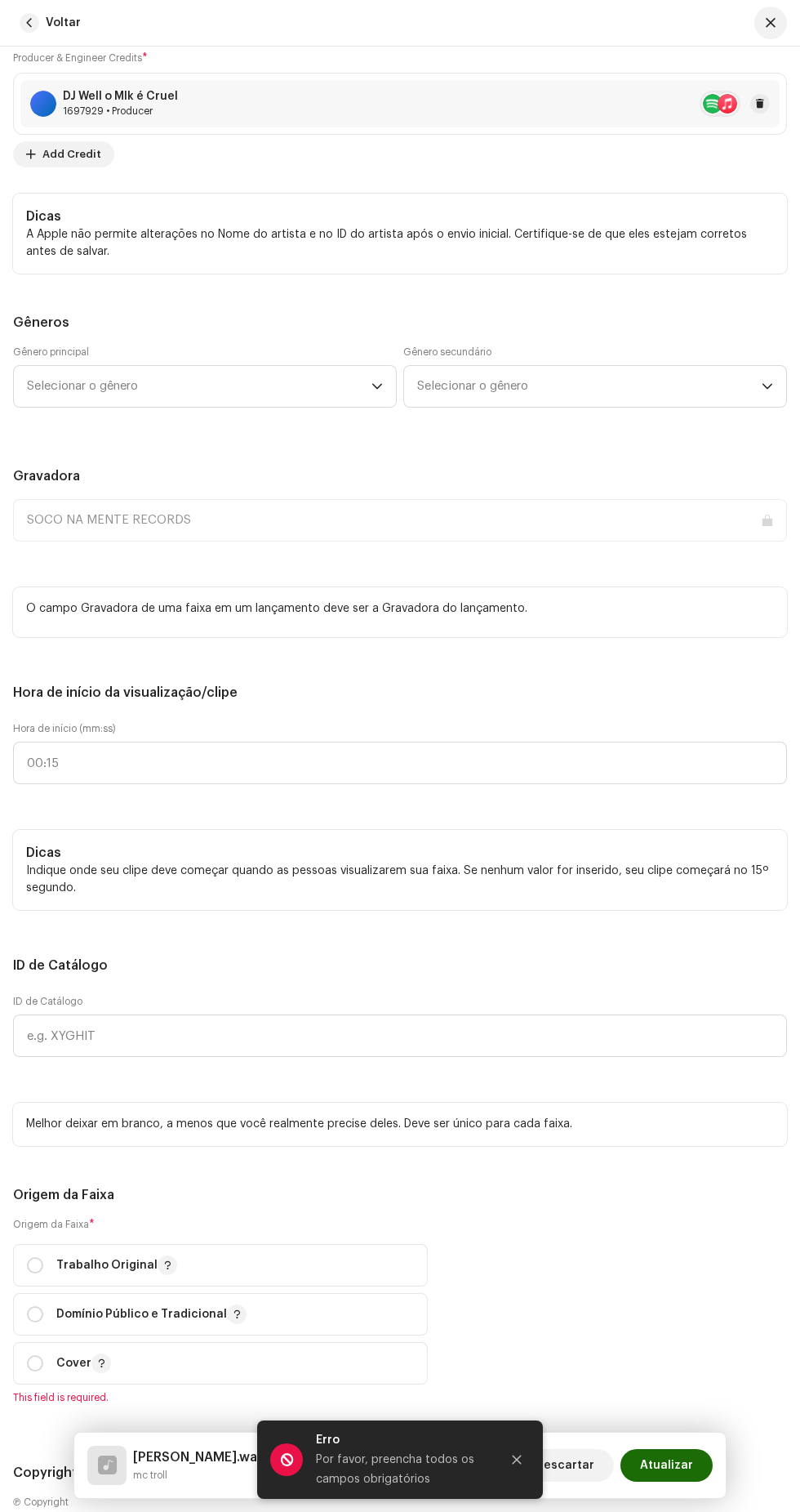
scroll to position [1754, 0]
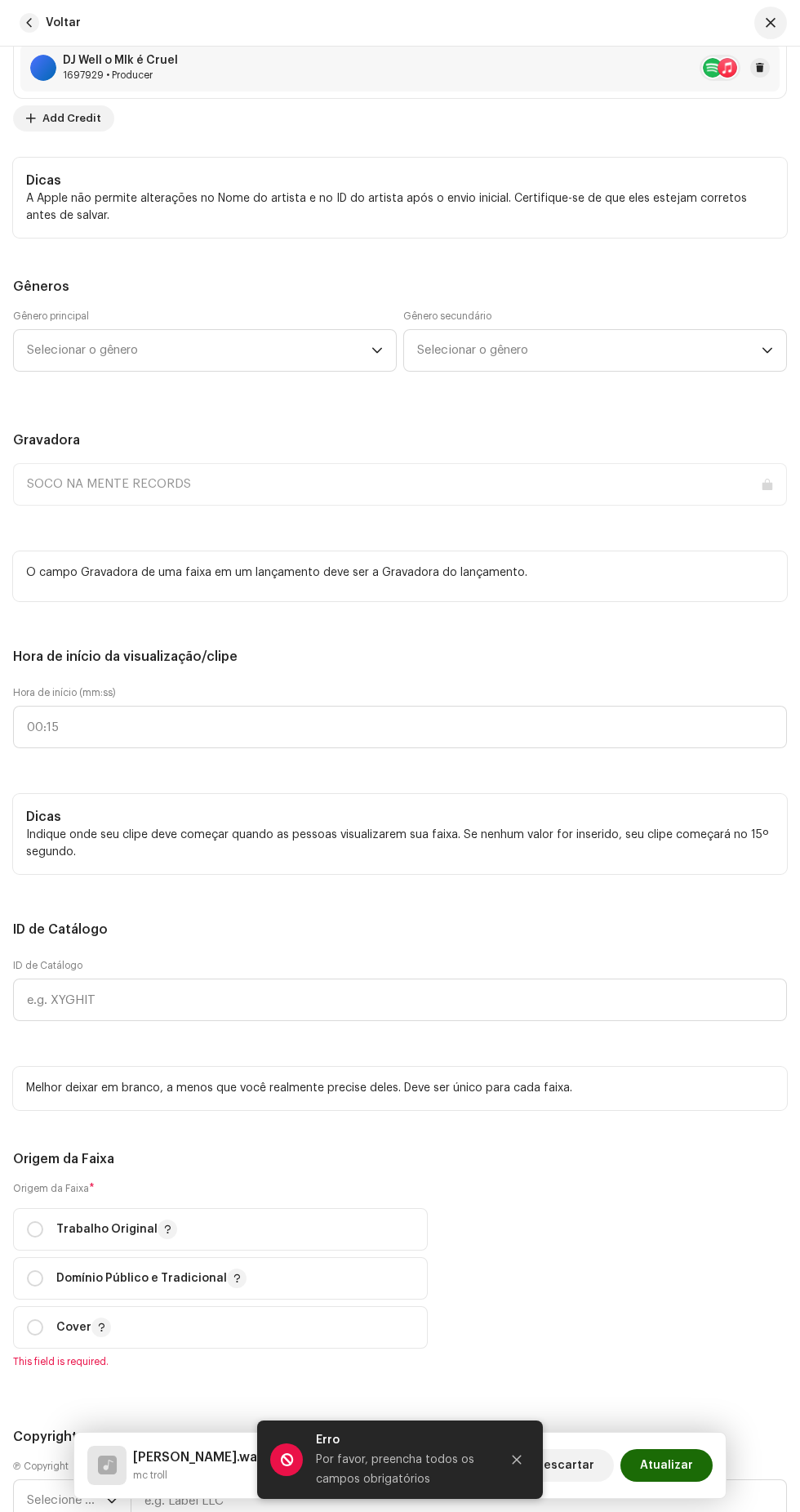
click at [283, 370] on span "Selecionar o gênero" at bounding box center [198, 350] width 344 height 41
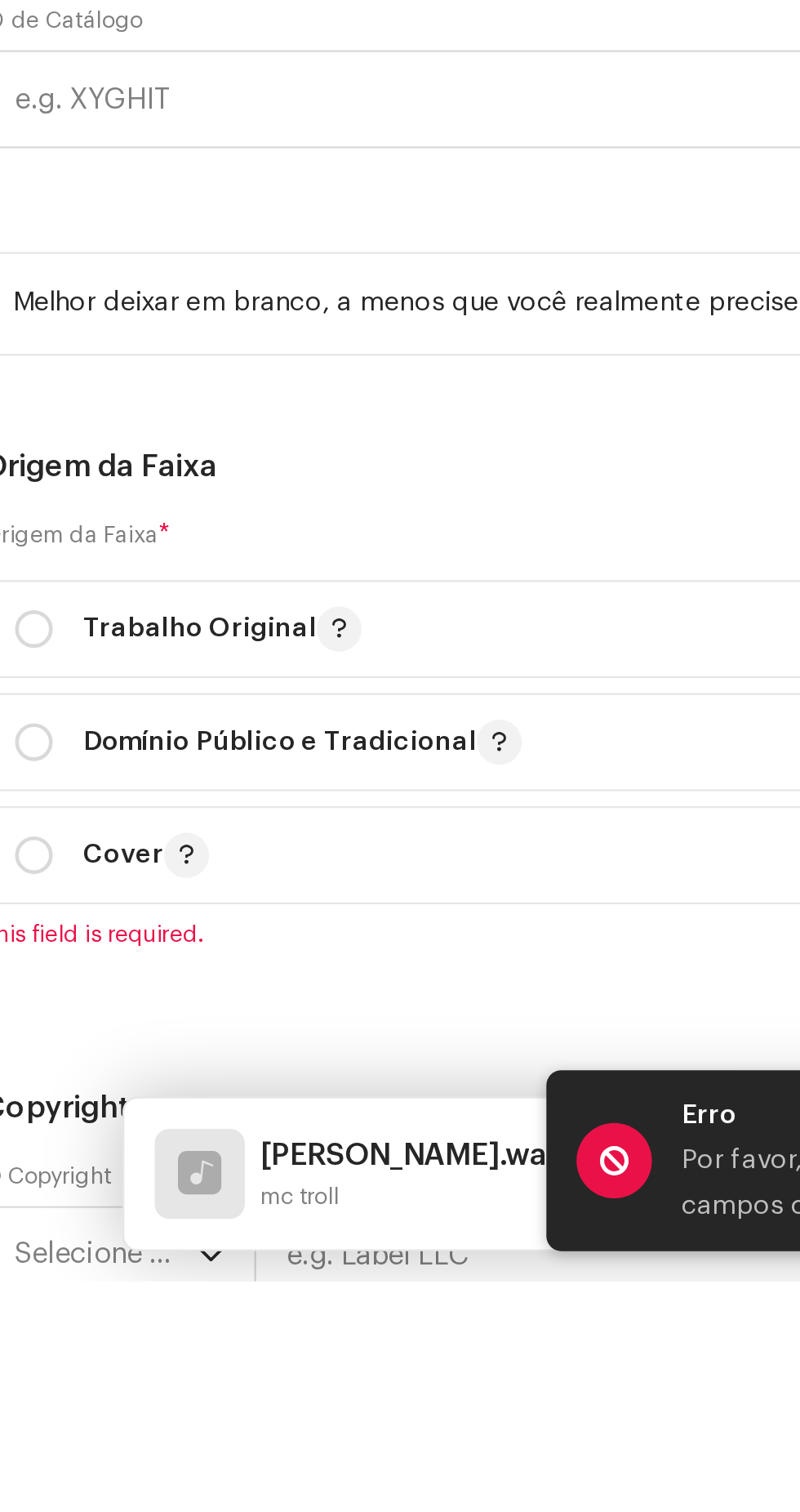
type input "Funk"
click at [201, 558] on li "Funk" at bounding box center [205, 541] width 369 height 33
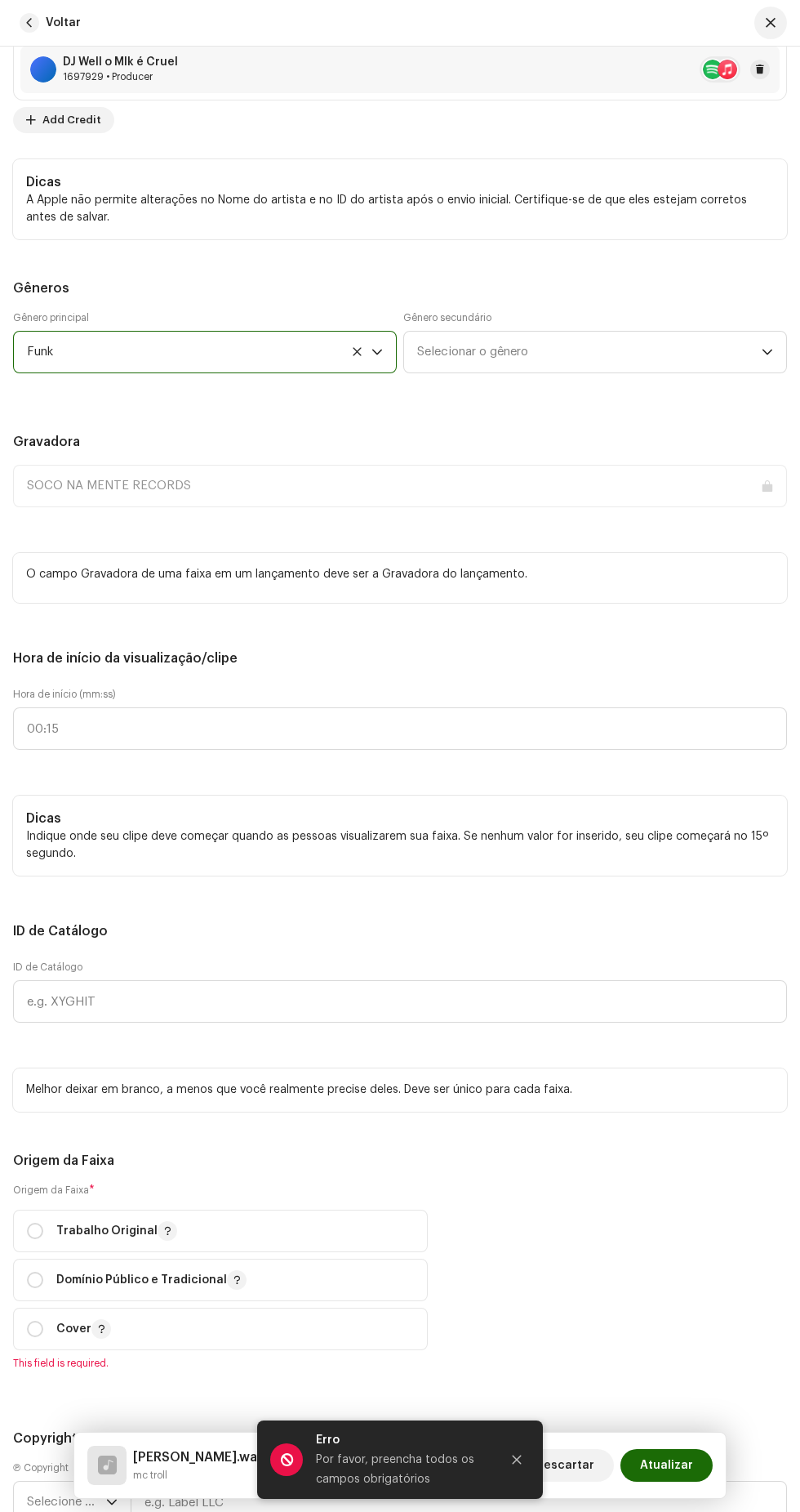
scroll to position [0, 0]
click at [553, 372] on span "Selecionar o gênero" at bounding box center [589, 351] width 344 height 41
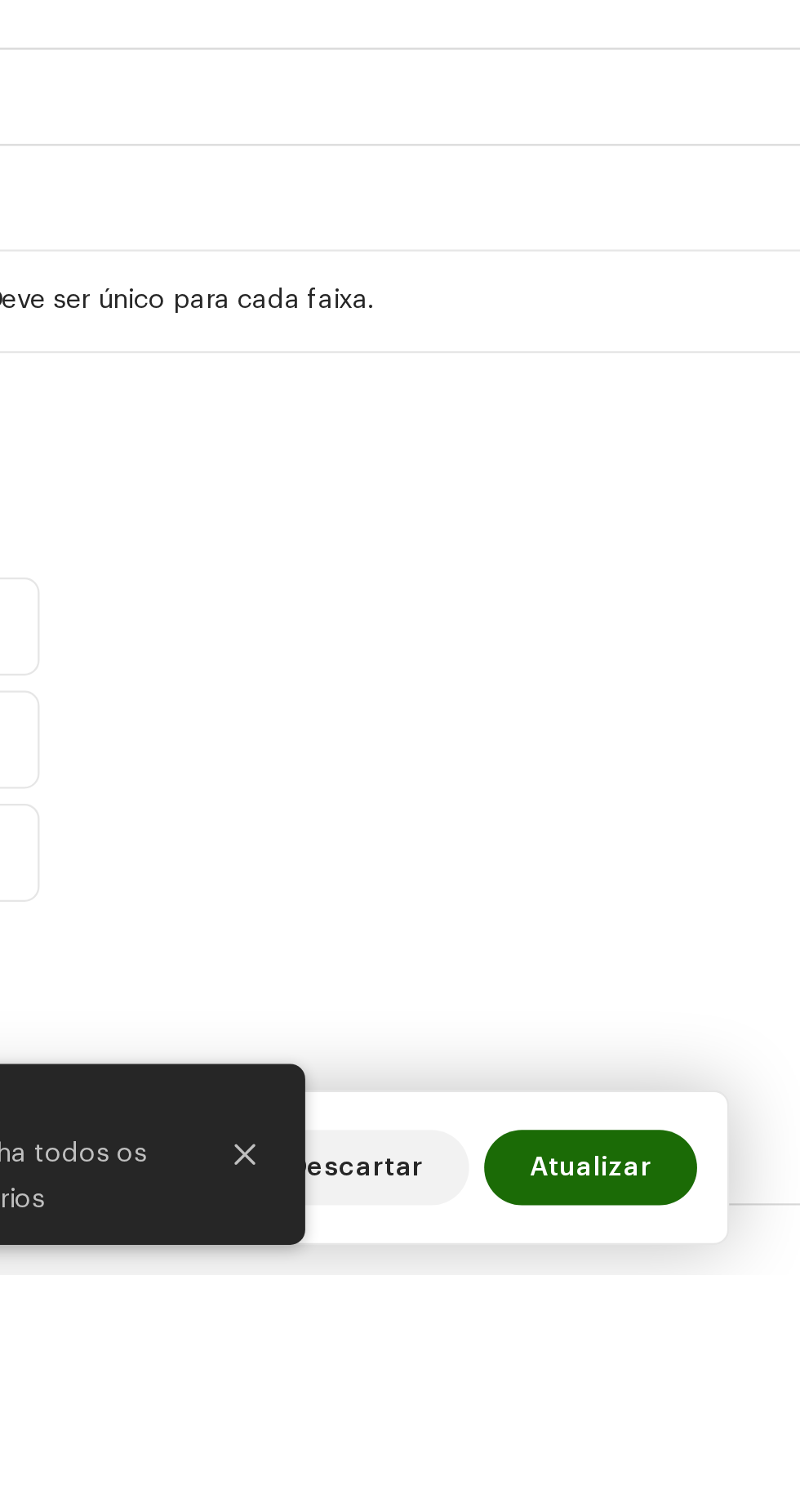
type input "Funk"
click at [623, 493] on li "Baile Funk" at bounding box center [595, 477] width 369 height 33
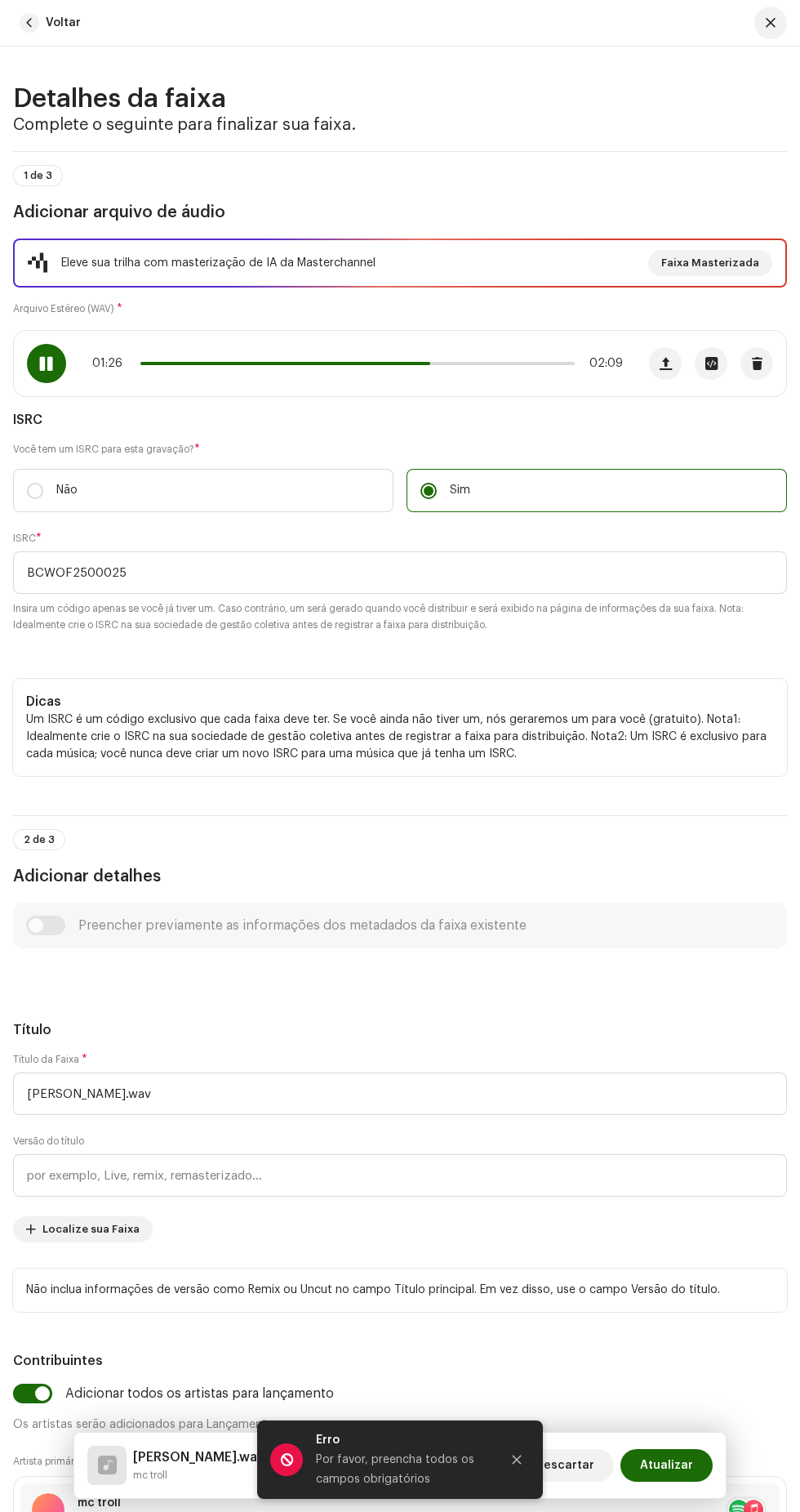
click at [209, 365] on span at bounding box center [286, 364] width 290 height 3
click at [155, 365] on span at bounding box center [180, 364] width 78 height 3
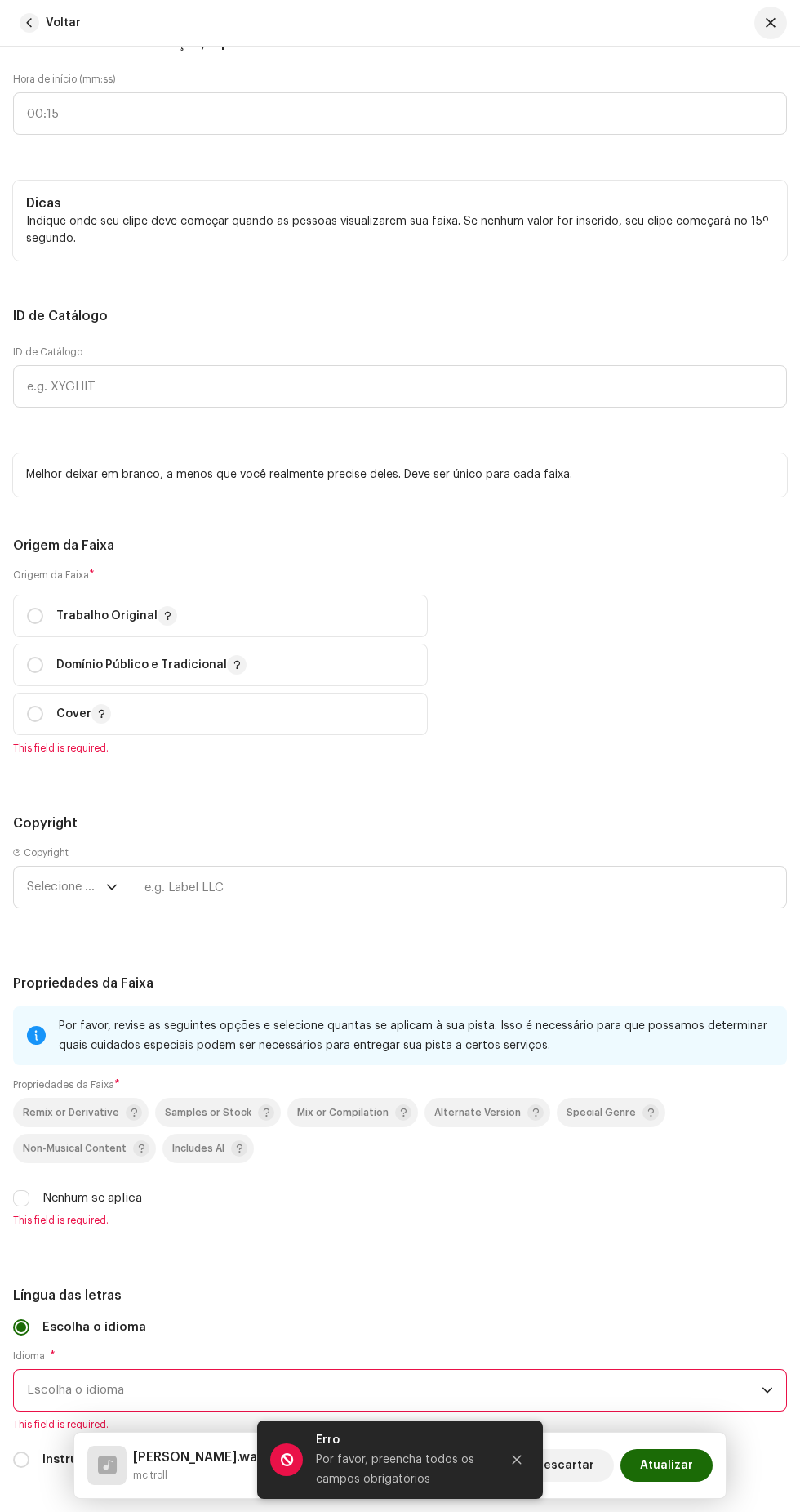
scroll to position [2369, 0]
click at [286, 134] on input "text" at bounding box center [400, 112] width 774 height 42
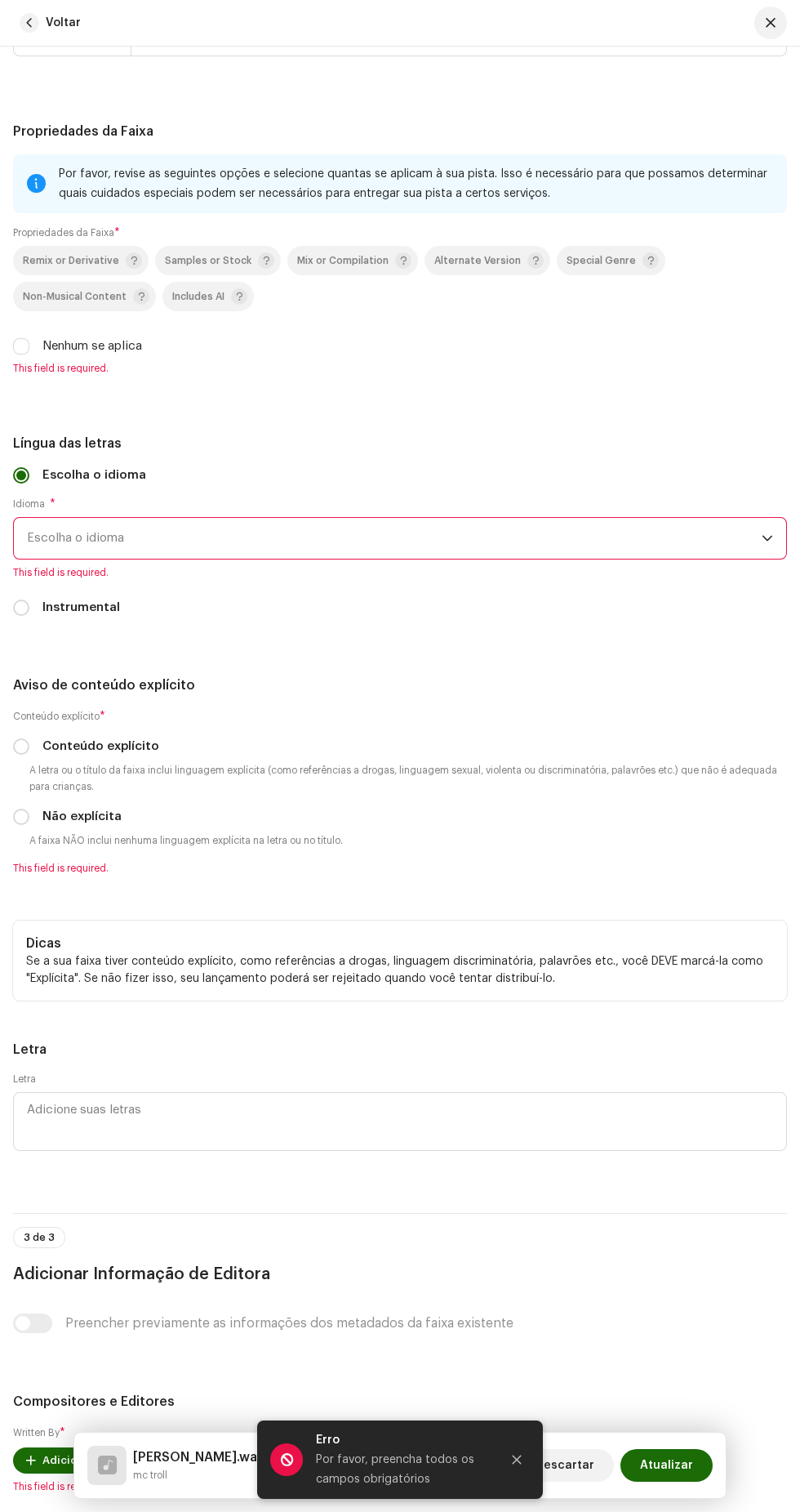
scroll to position [3224, 0]
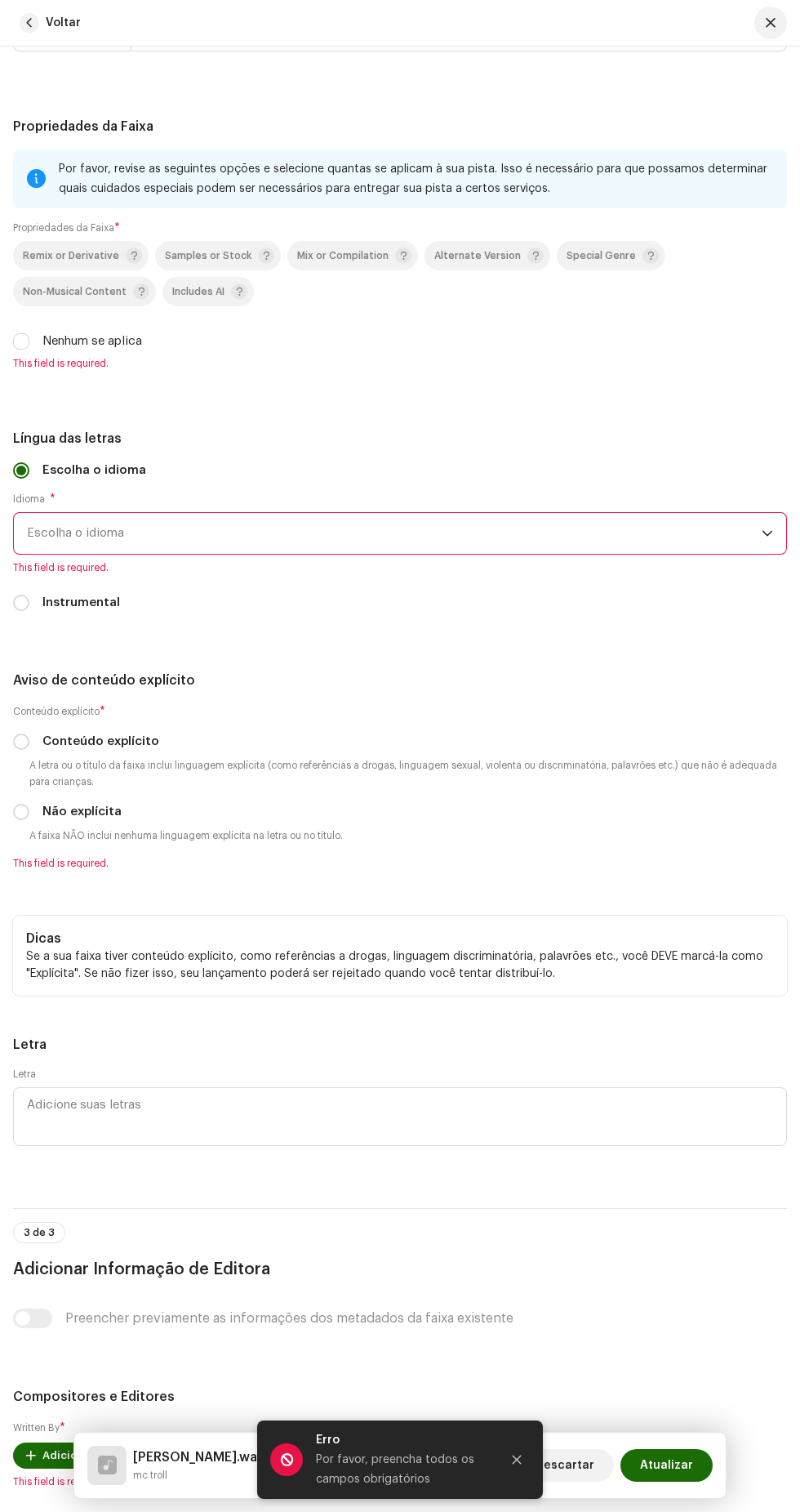
type input "00:00"
radio input "true"
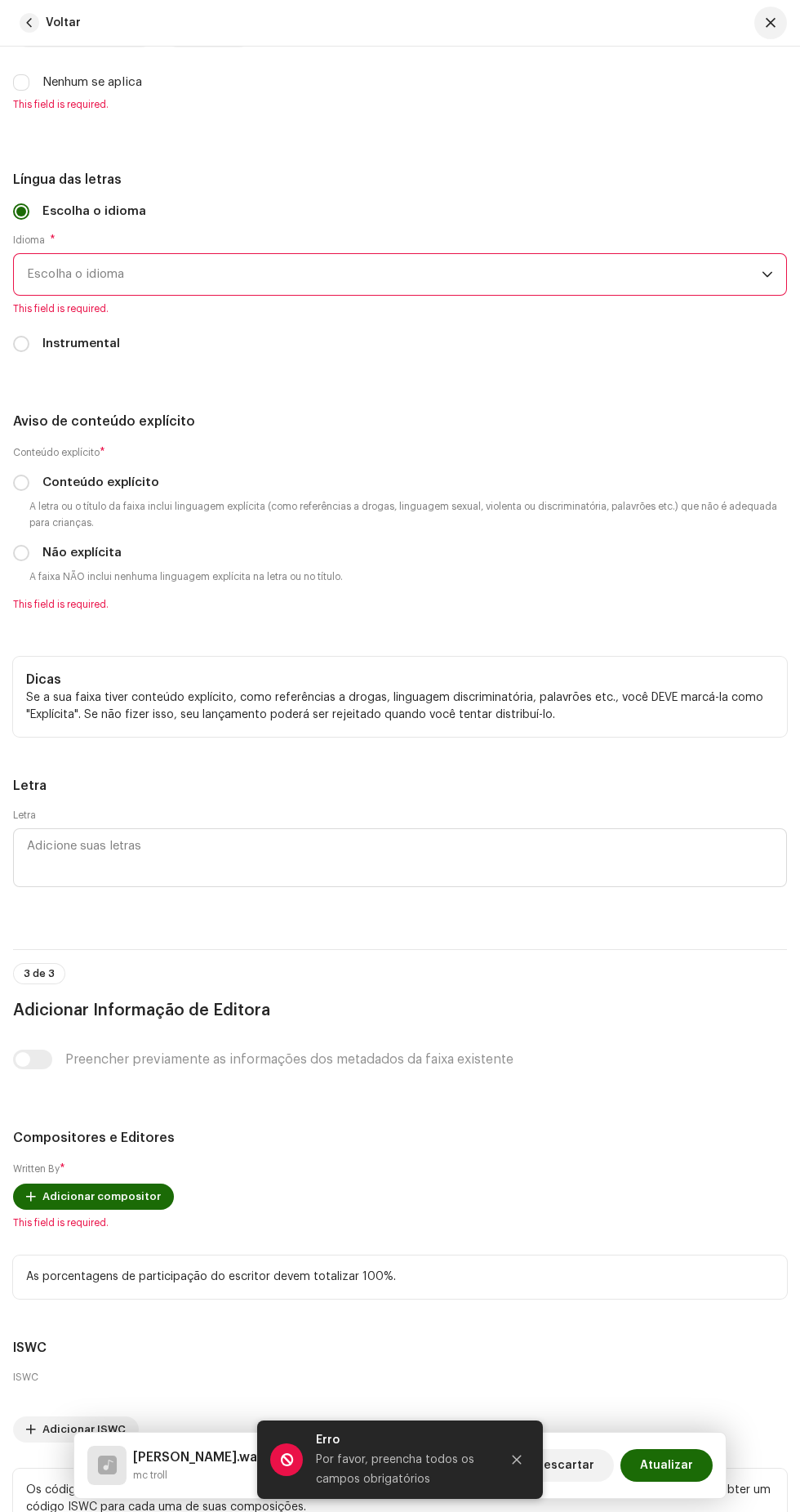
scroll to position [3468, 0]
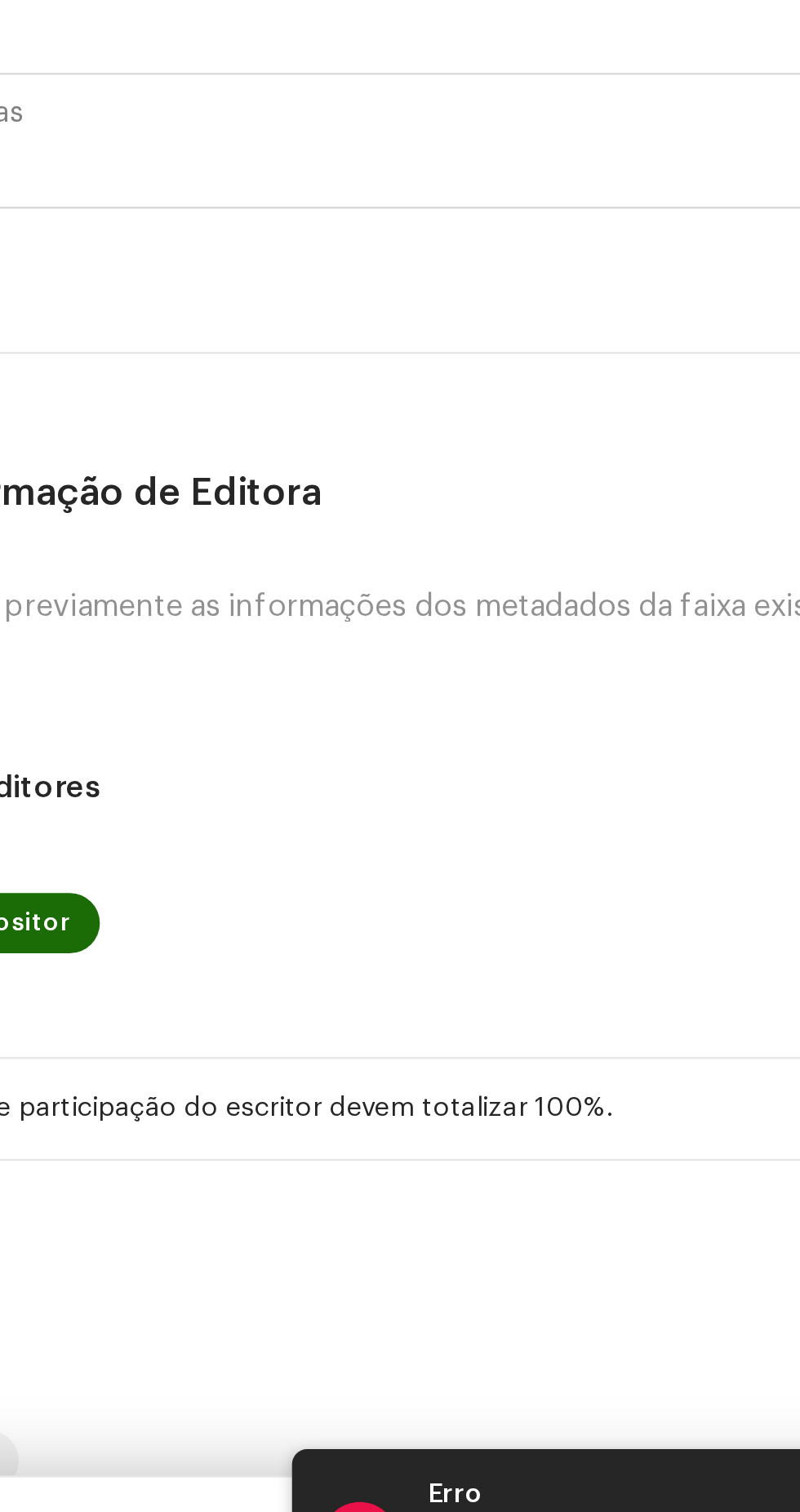
type input "Soco Na Mente Records"
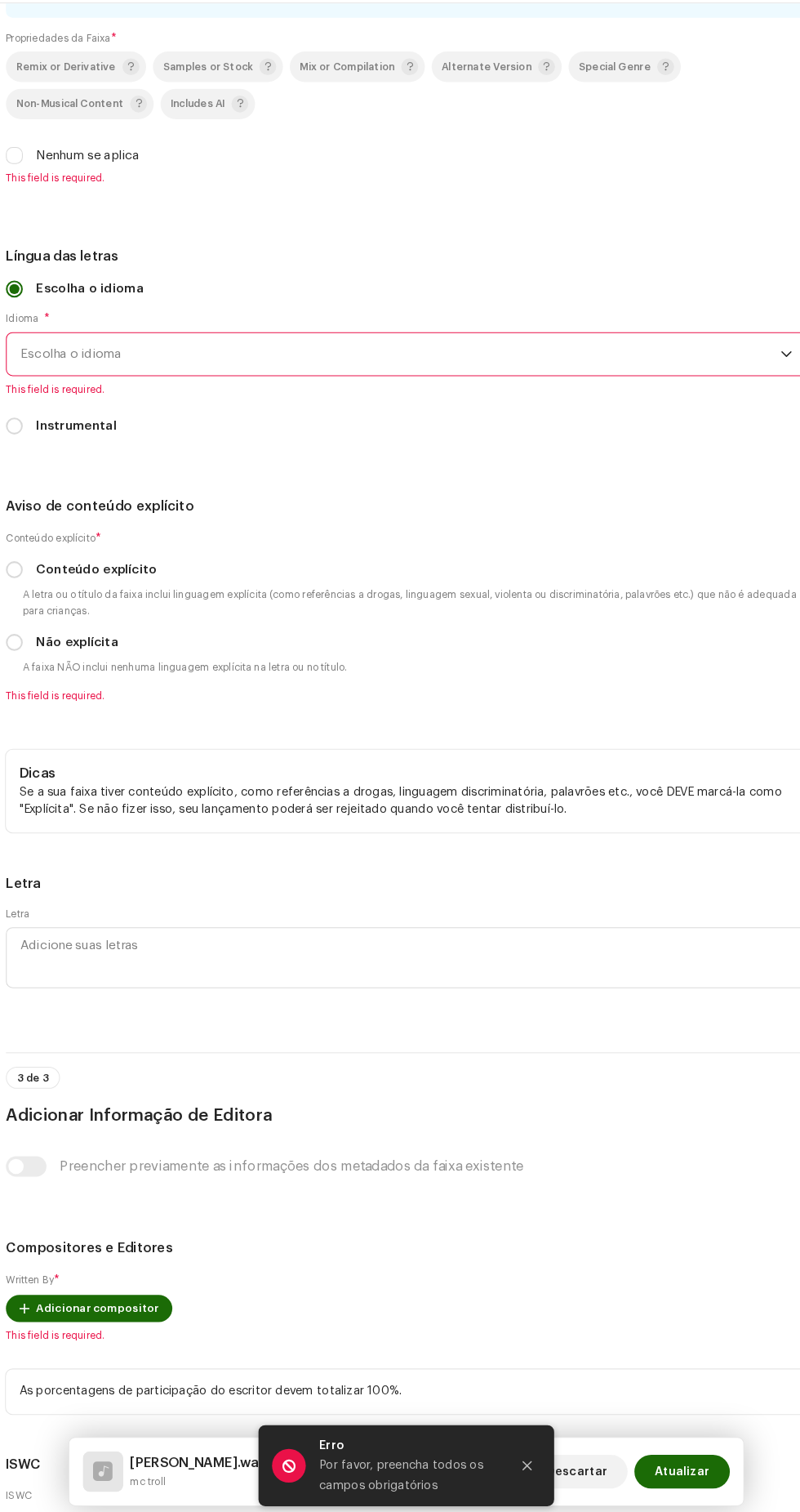
scroll to position [4, 0]
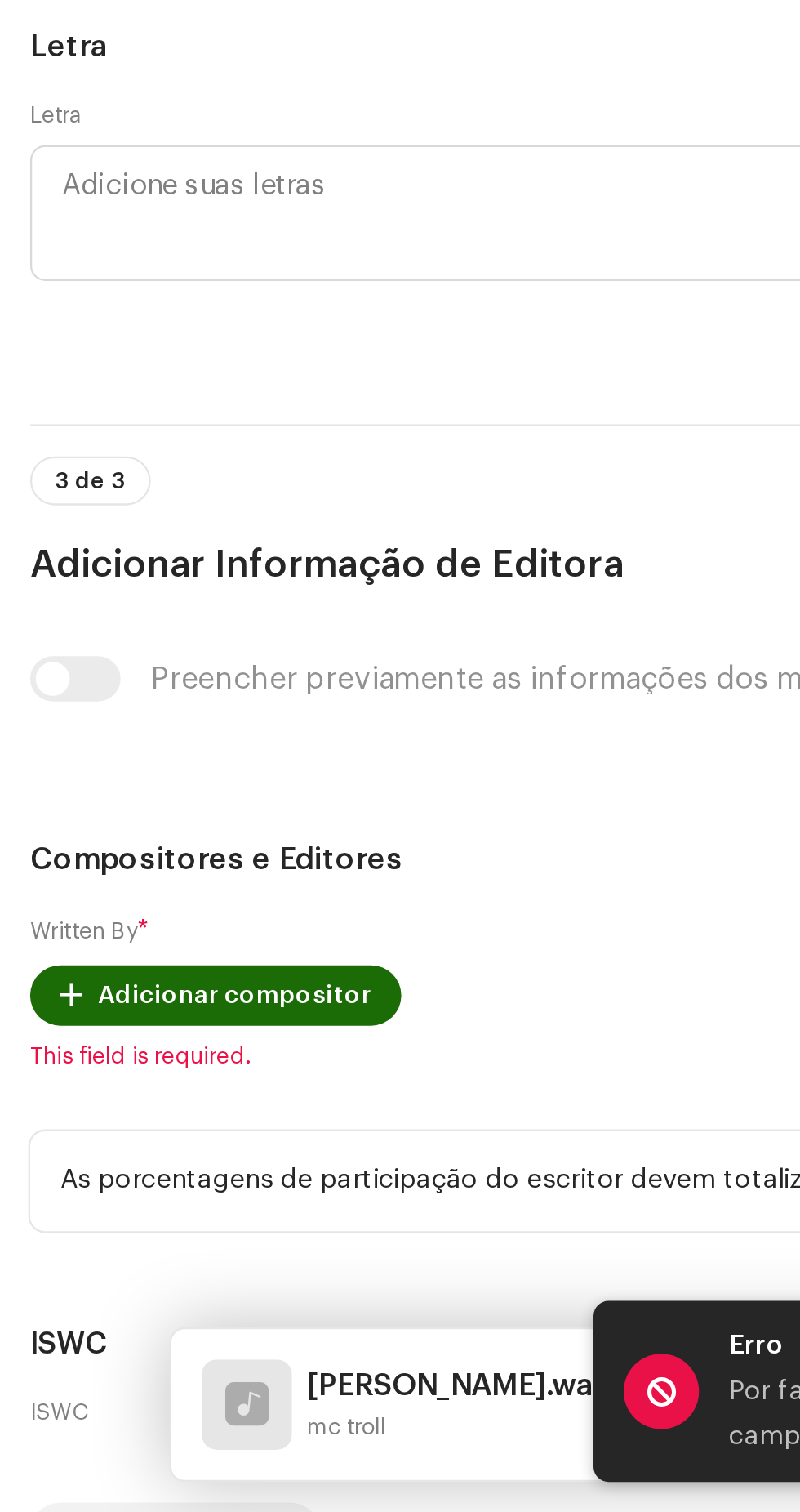
click at [25, 182] on input "Nenhum se aplica" at bounding box center [21, 174] width 16 height 16
checkbox input "true"
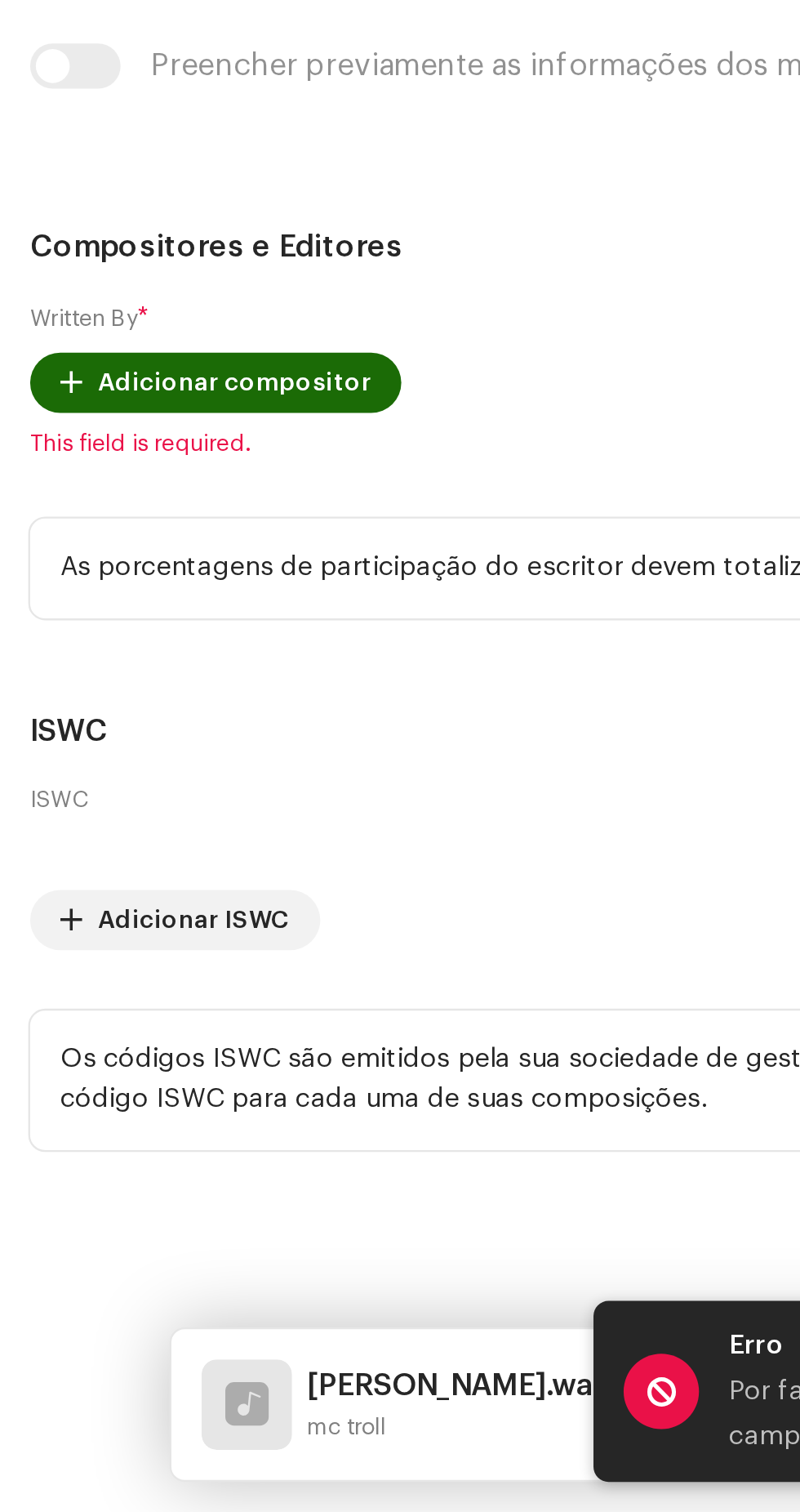
scroll to position [3769, 0]
click at [151, 121] on span "Escolha o idioma" at bounding box center [394, 100] width 734 height 41
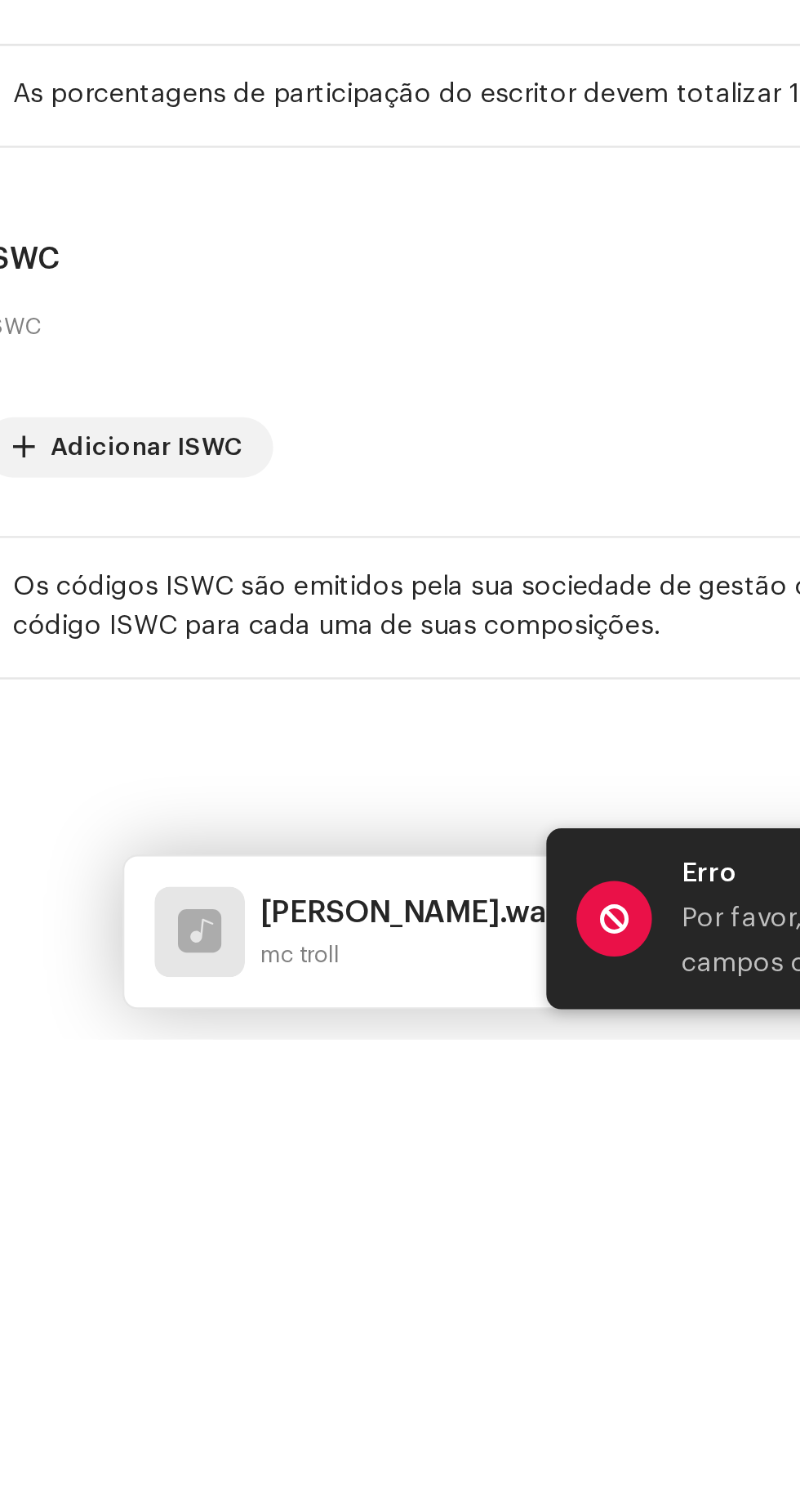
scroll to position [0, 0]
type input "W"
type input "Por"
click at [256, 209] on li "Portuguese" at bounding box center [400, 193] width 759 height 33
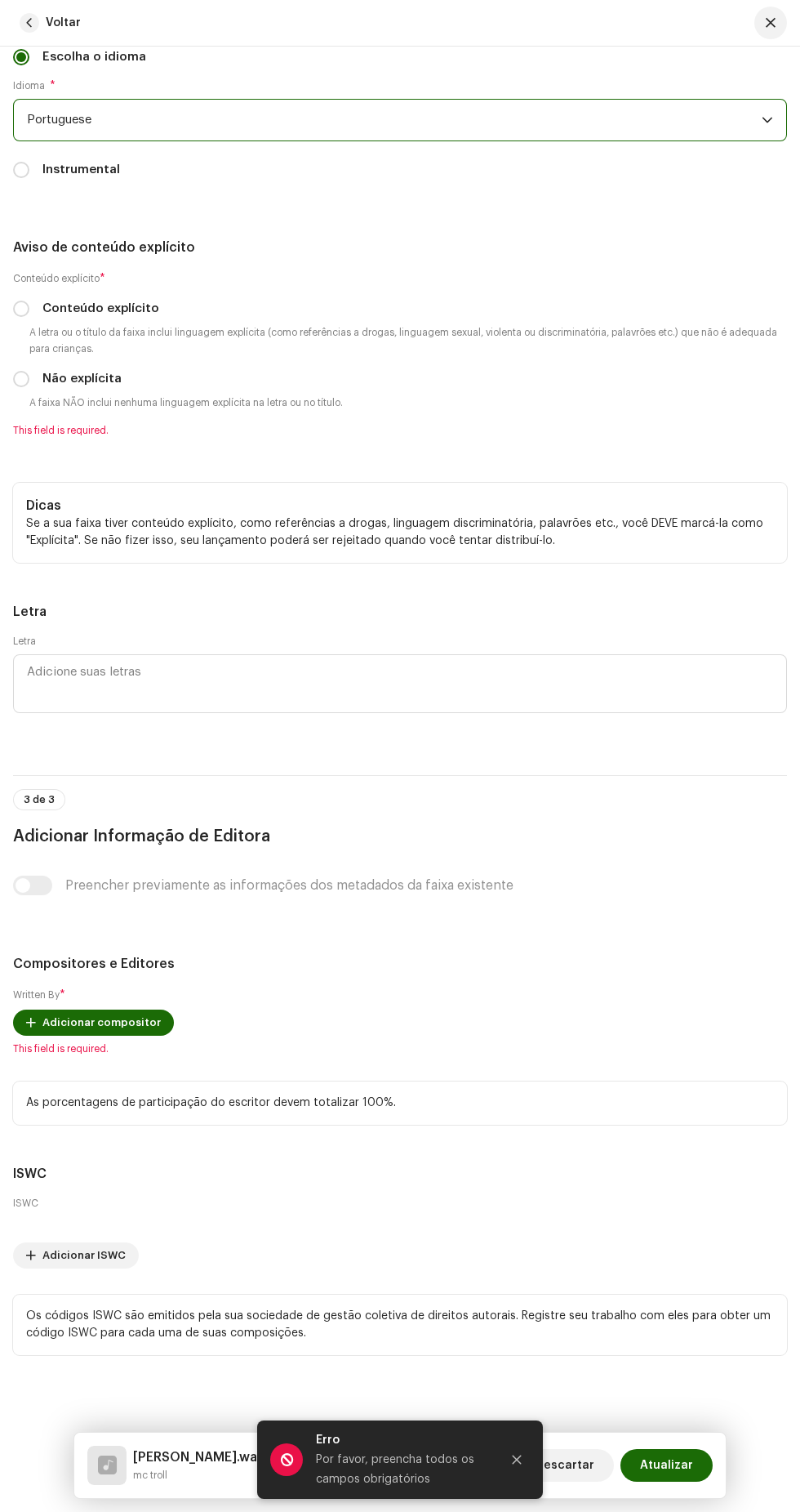
scroll to position [4086, 0]
click at [63, 318] on label "Conteúdo explícito" at bounding box center [100, 308] width 117 height 18
click at [29, 317] on input "Conteúdo explícito" at bounding box center [21, 308] width 16 height 16
radio input "true"
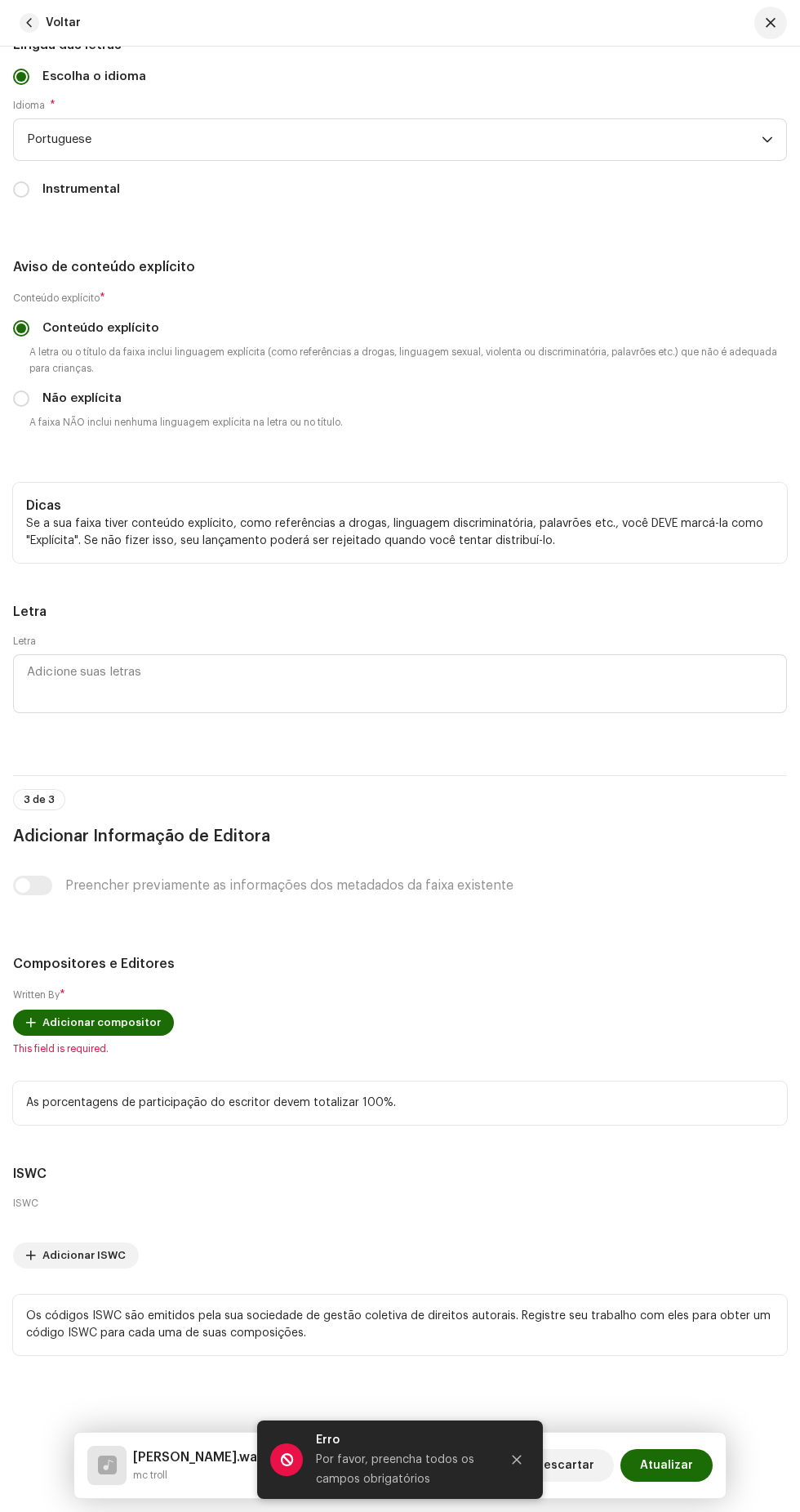
scroll to position [5192, 0]
click at [57, 876] on div "Preencher previamente as informações dos metadados da faixa existente" at bounding box center [400, 885] width 774 height 20
click at [140, 1006] on span "Adicionar compositor" at bounding box center [101, 1022] width 118 height 33
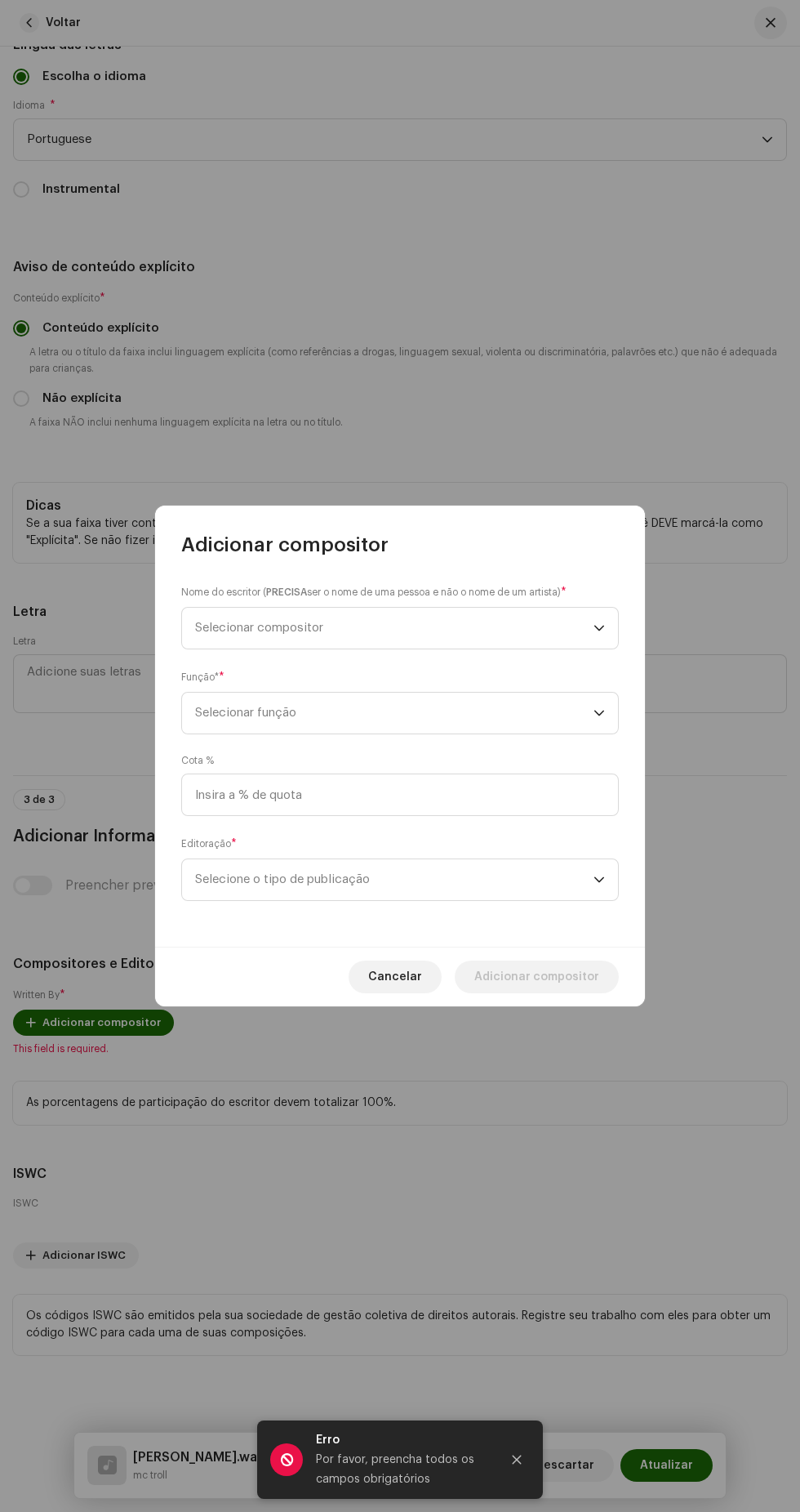
click at [444, 623] on span "Selecionar compositor" at bounding box center [394, 628] width 399 height 41
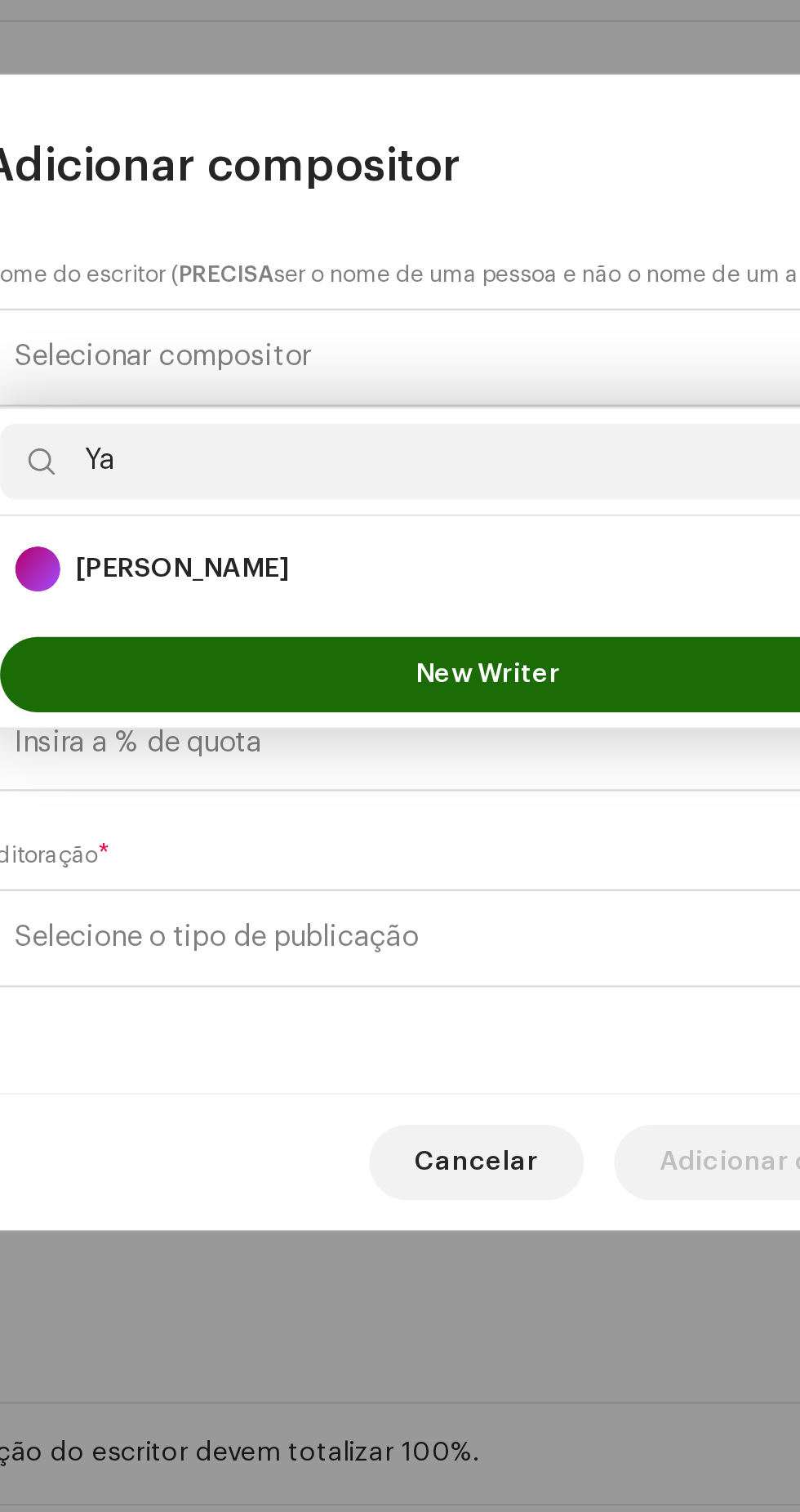
type input "Ya"
click at [313, 718] on strong "[PERSON_NAME]" at bounding box center [267, 719] width 92 height 16
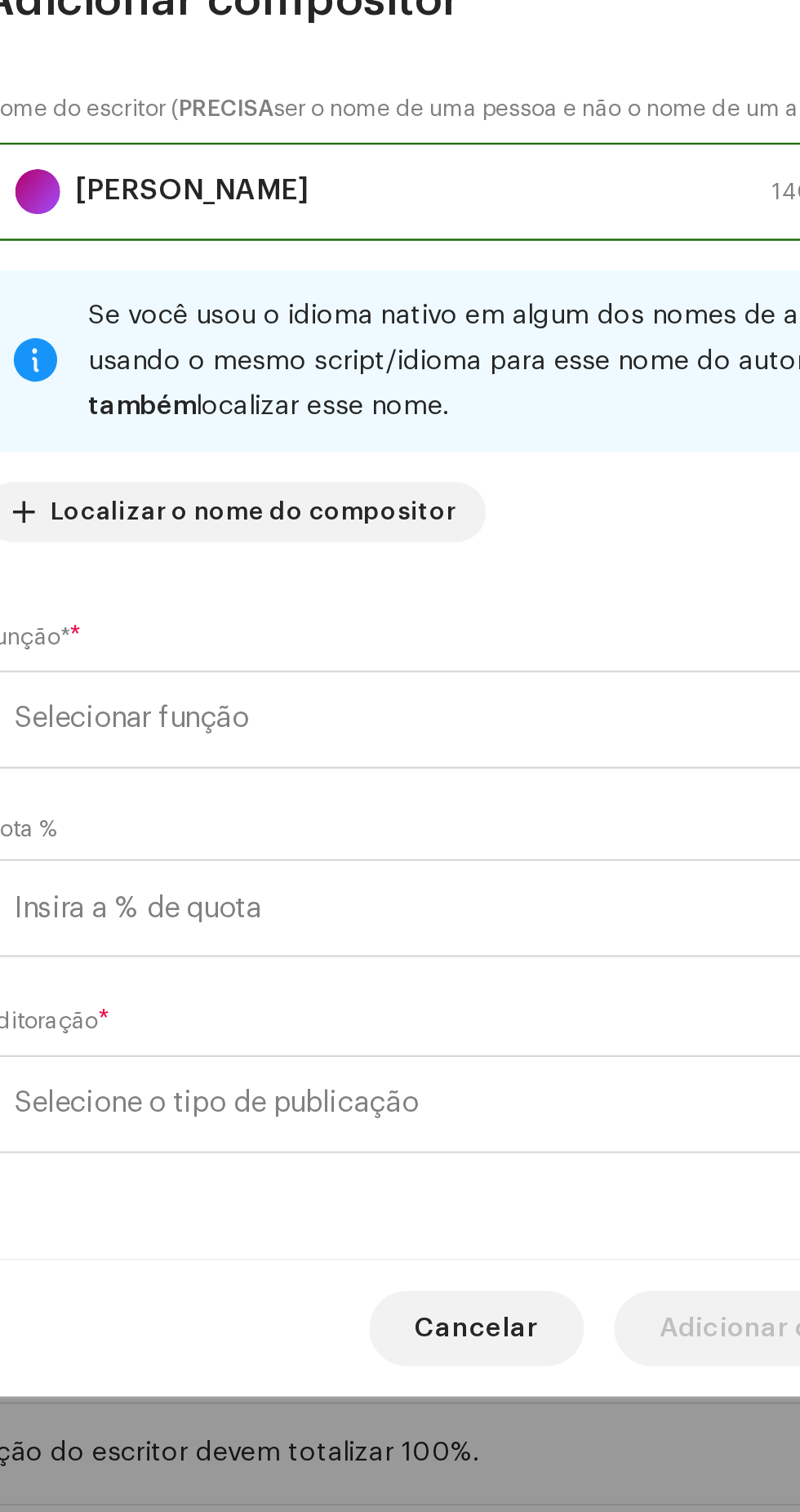
click at [388, 798] on span "Selecionar função" at bounding box center [394, 784] width 399 height 41
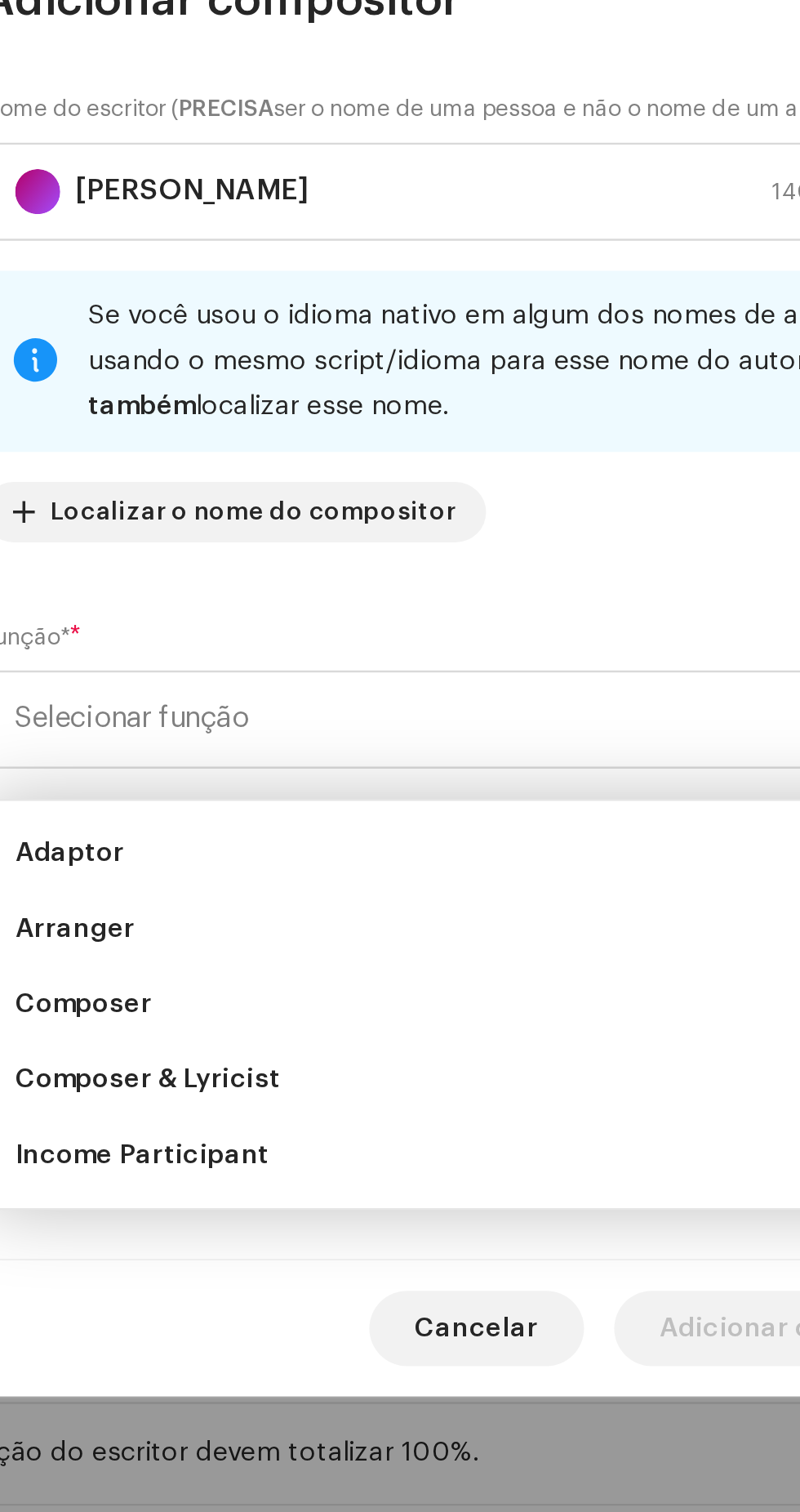
click at [325, 937] on li "Composer & Lyricist" at bounding box center [400, 941] width 423 height 33
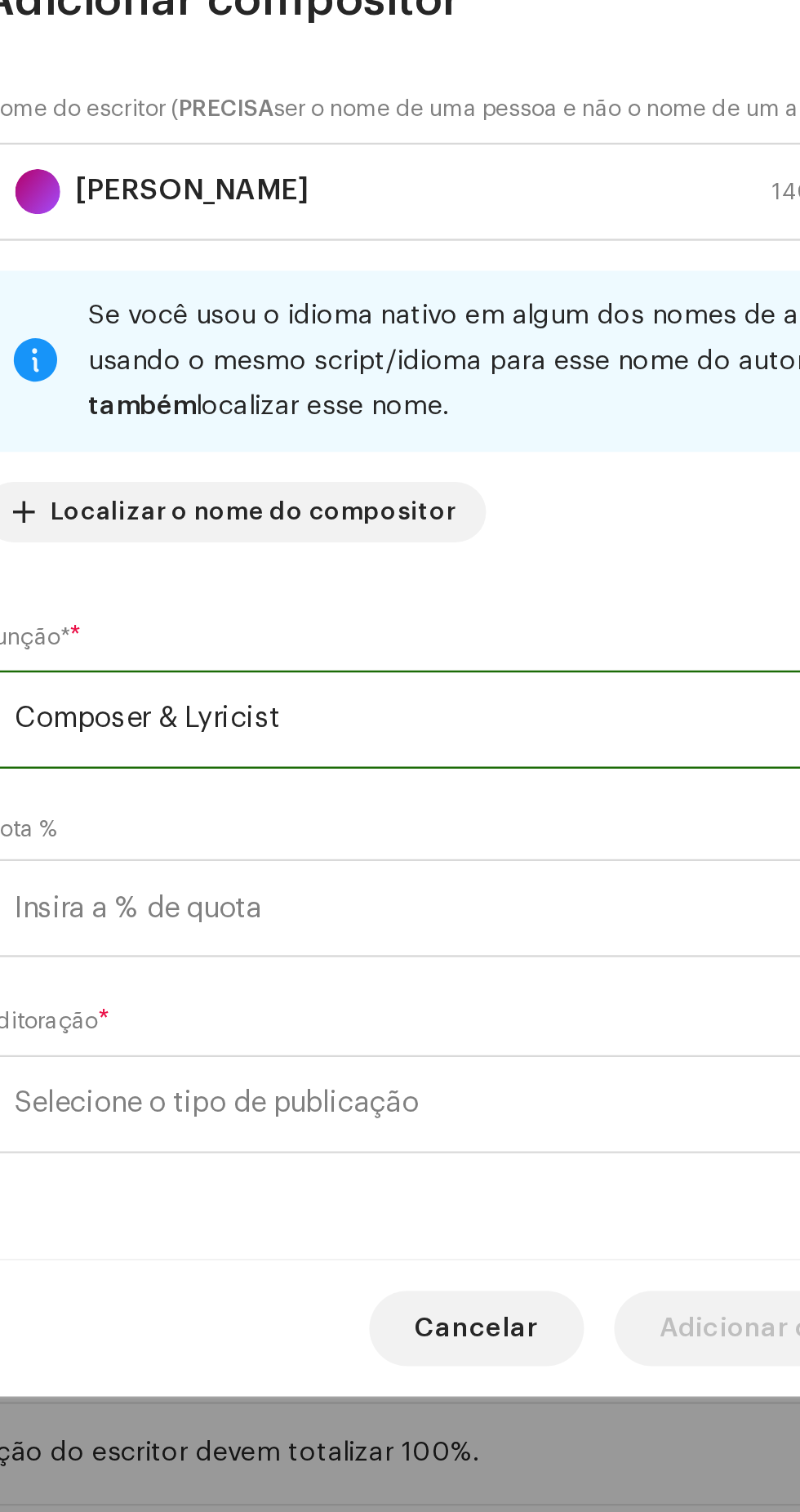
click at [391, 960] on span "Selecione o tipo de publicação" at bounding box center [394, 951] width 399 height 41
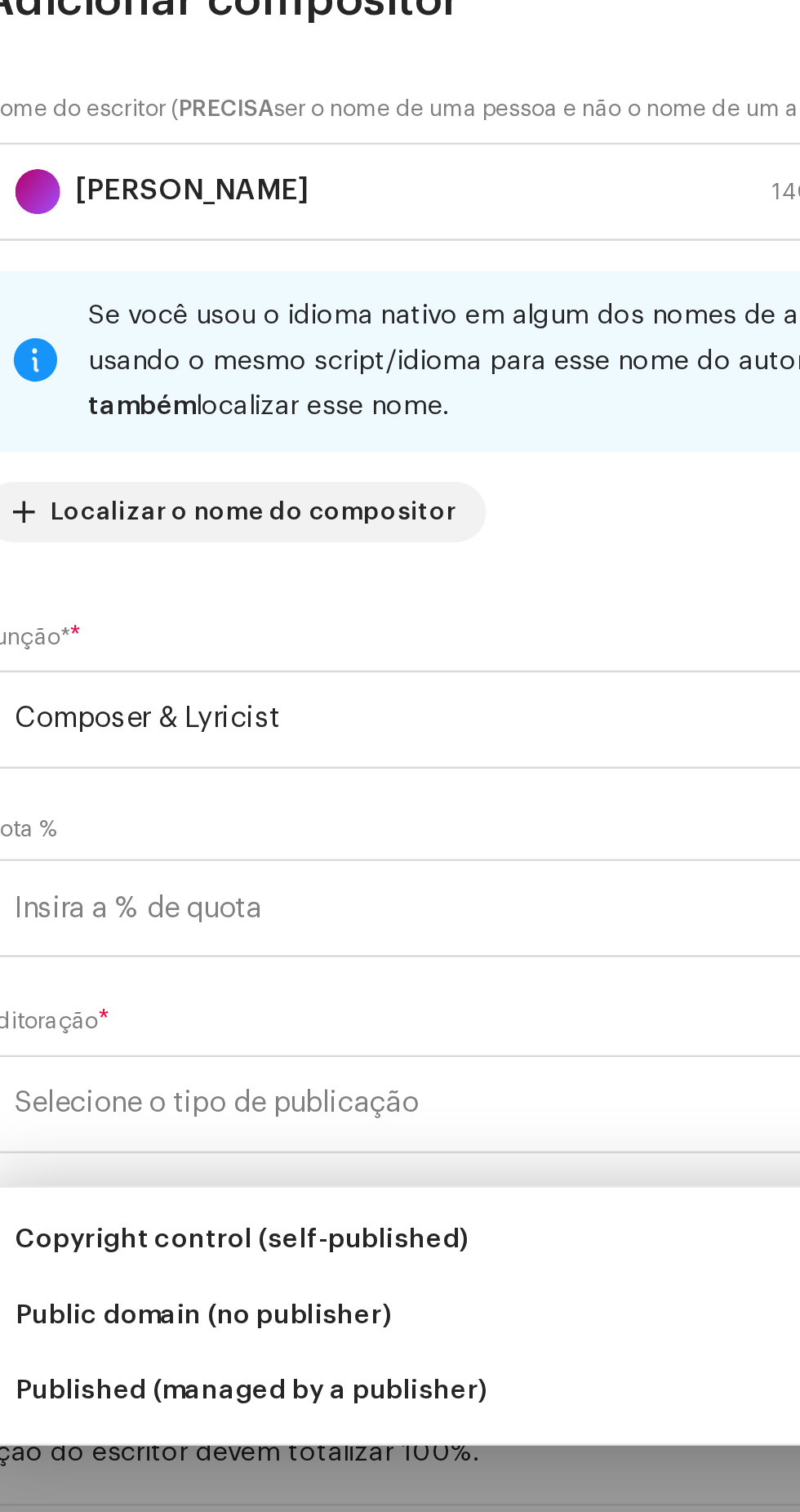
click at [374, 1079] on span "Published (managed by a publisher)" at bounding box center [297, 1075] width 204 height 16
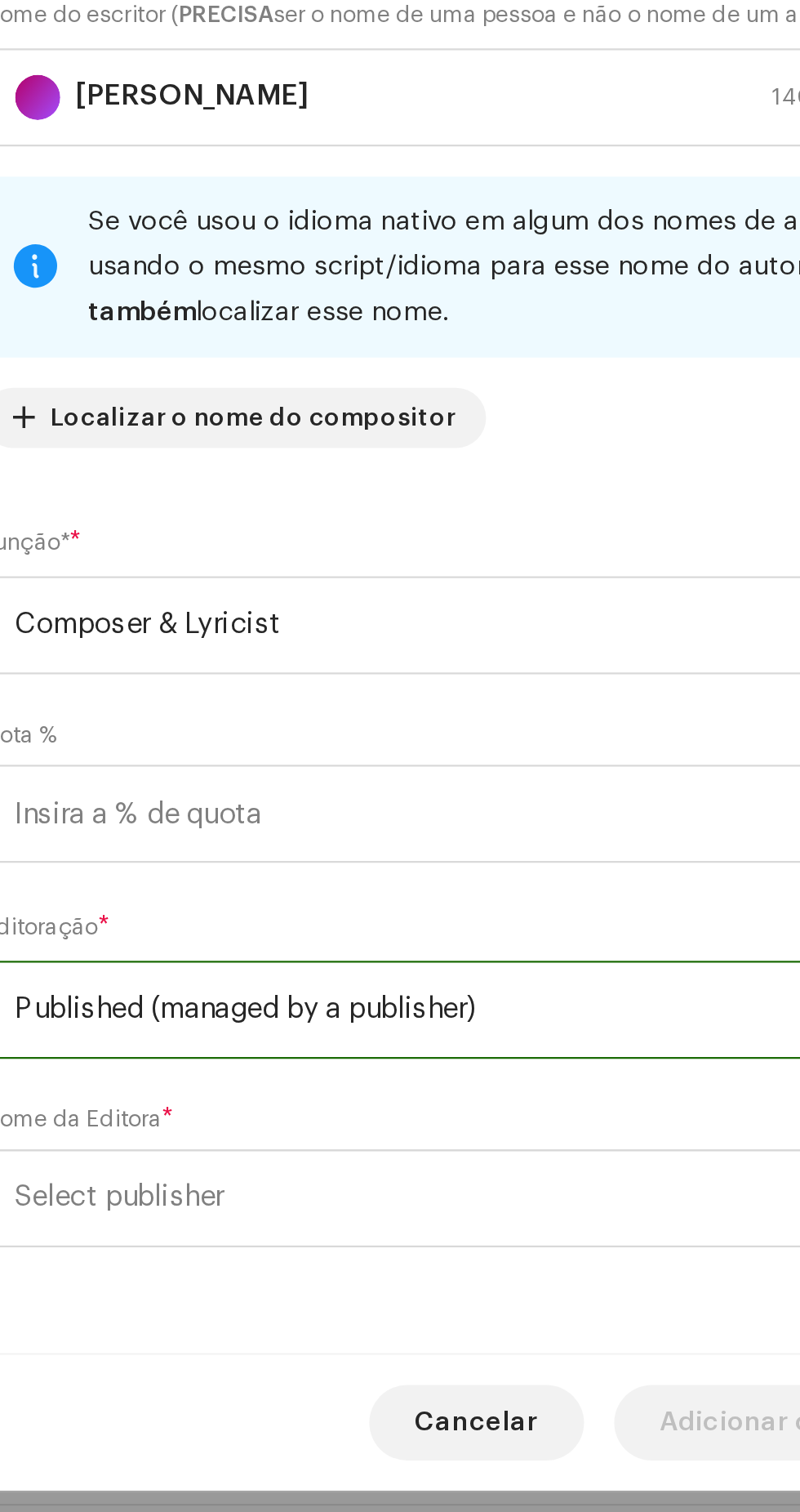
click at [390, 1003] on span "Select publisher" at bounding box center [394, 991] width 399 height 41
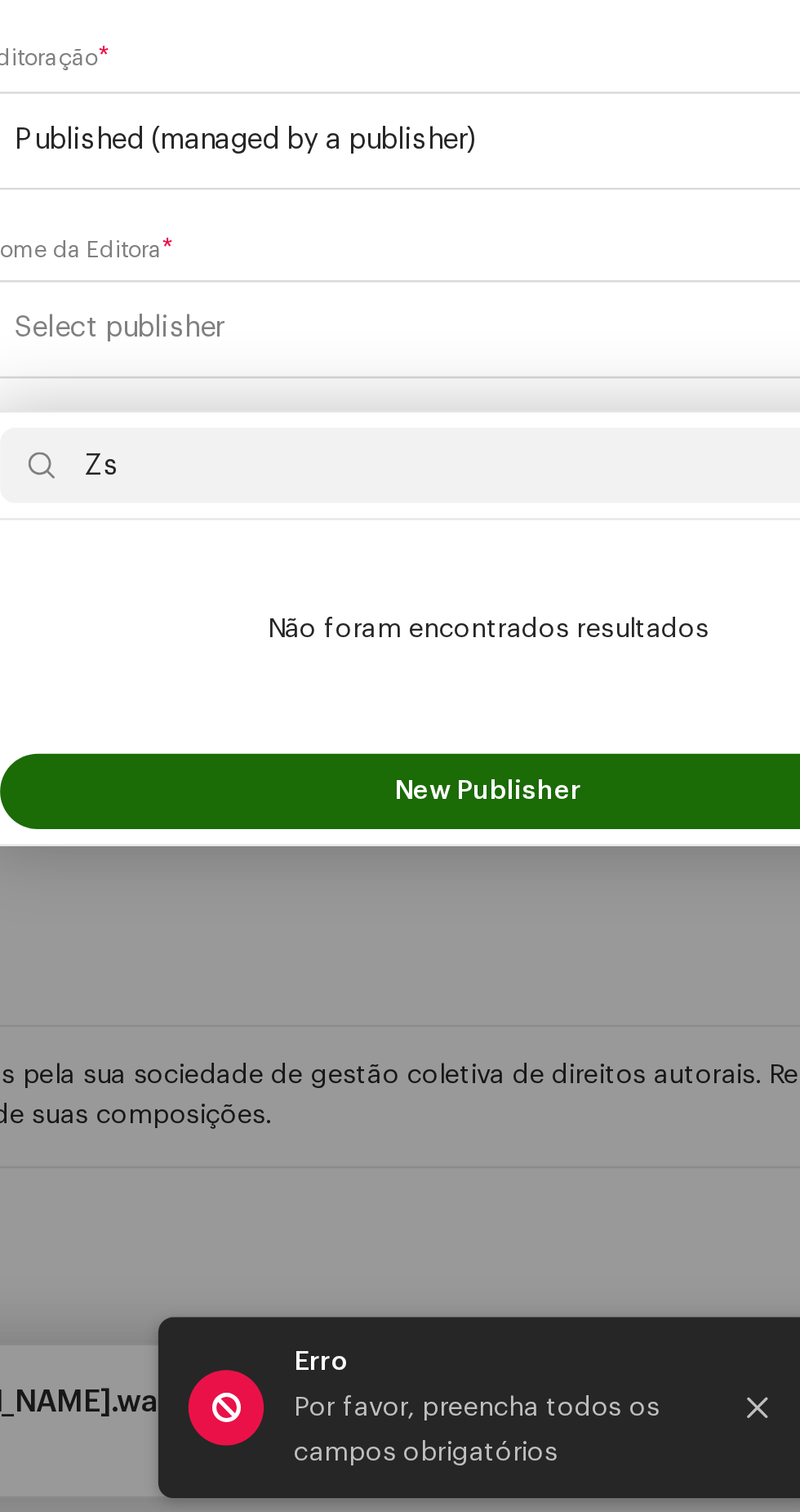
type input "Z"
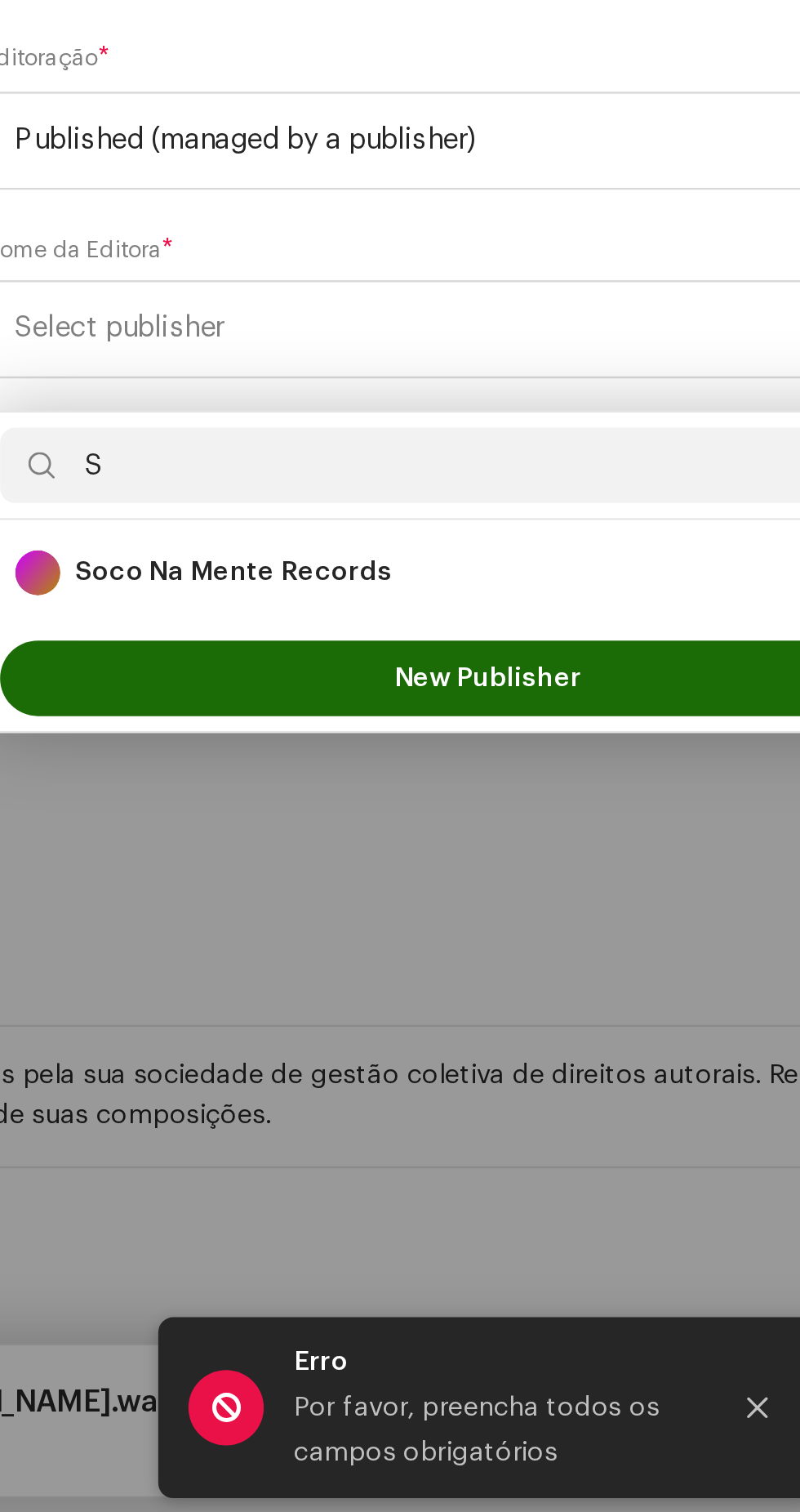
type input "S"
click at [389, 1095] on div "Soco Na Mente Records 89514" at bounding box center [400, 1098] width 410 height 20
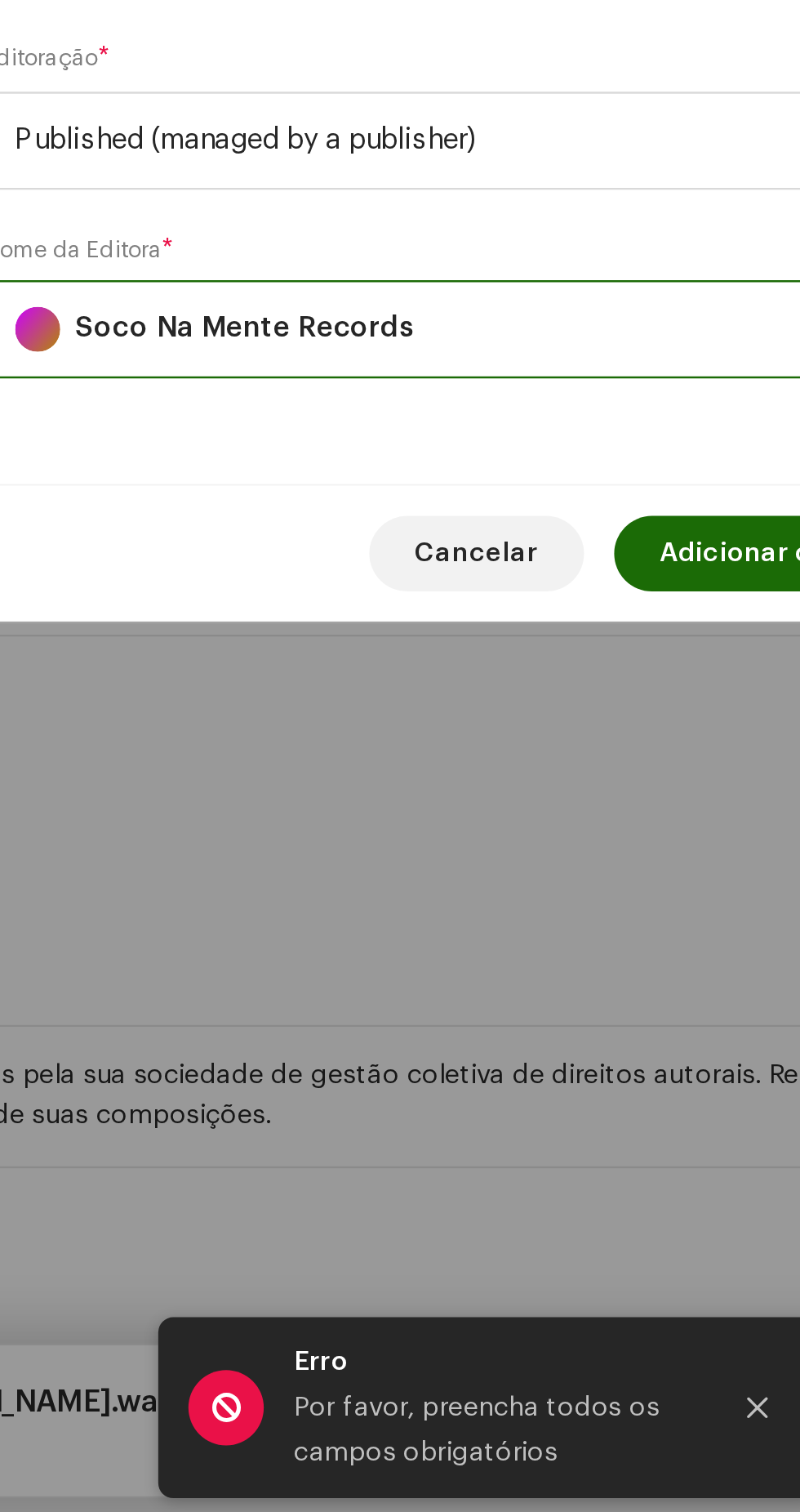
click at [488, 1091] on span "Adicionar compositor" at bounding box center [536, 1090] width 125 height 33
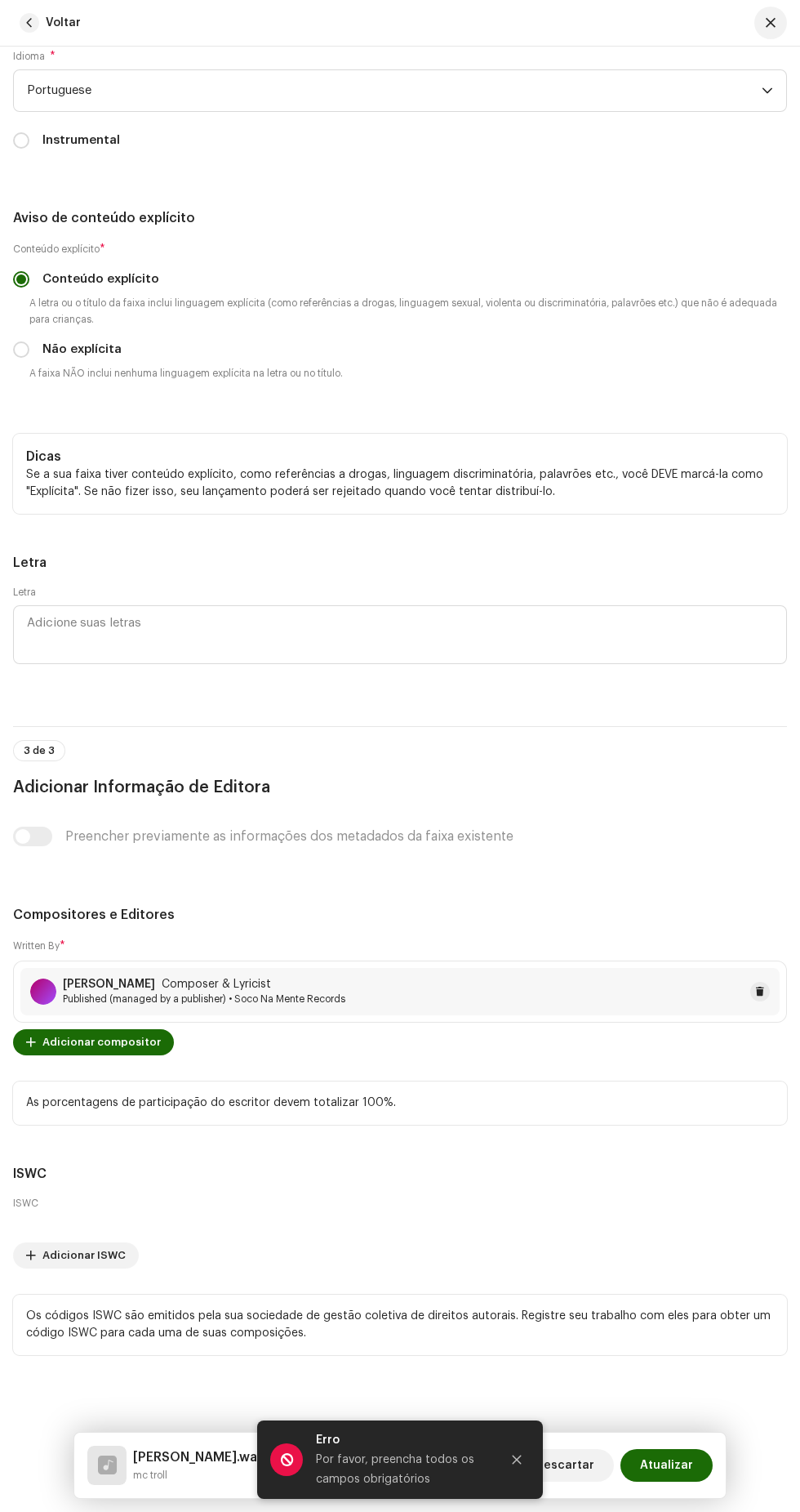
scroll to position [5426, 0]
click at [679, 1465] on span "Atualizar" at bounding box center [665, 1465] width 53 height 33
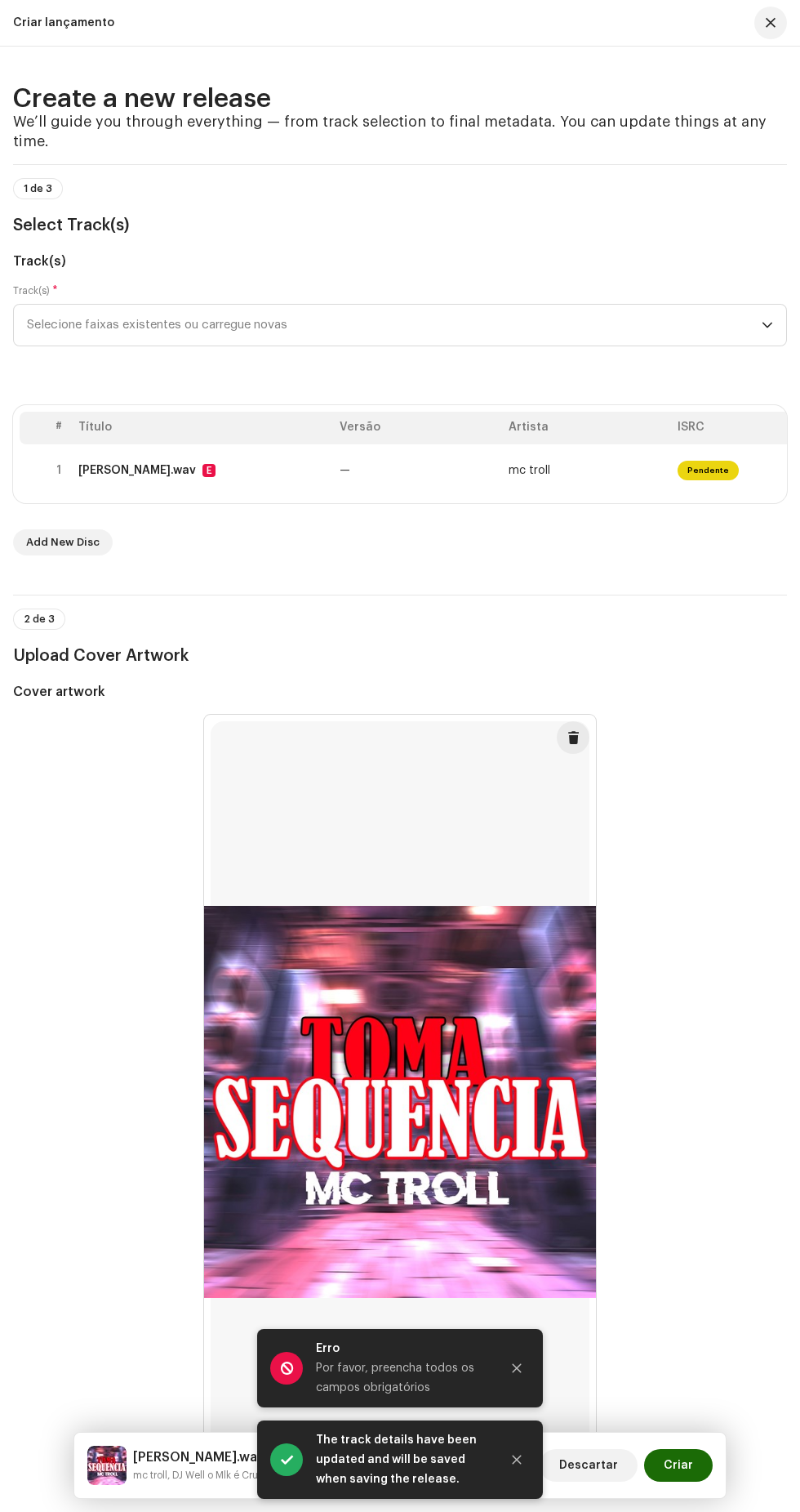
click at [709, 1481] on div "Descartar Criar" at bounding box center [626, 1465] width 173 height 39
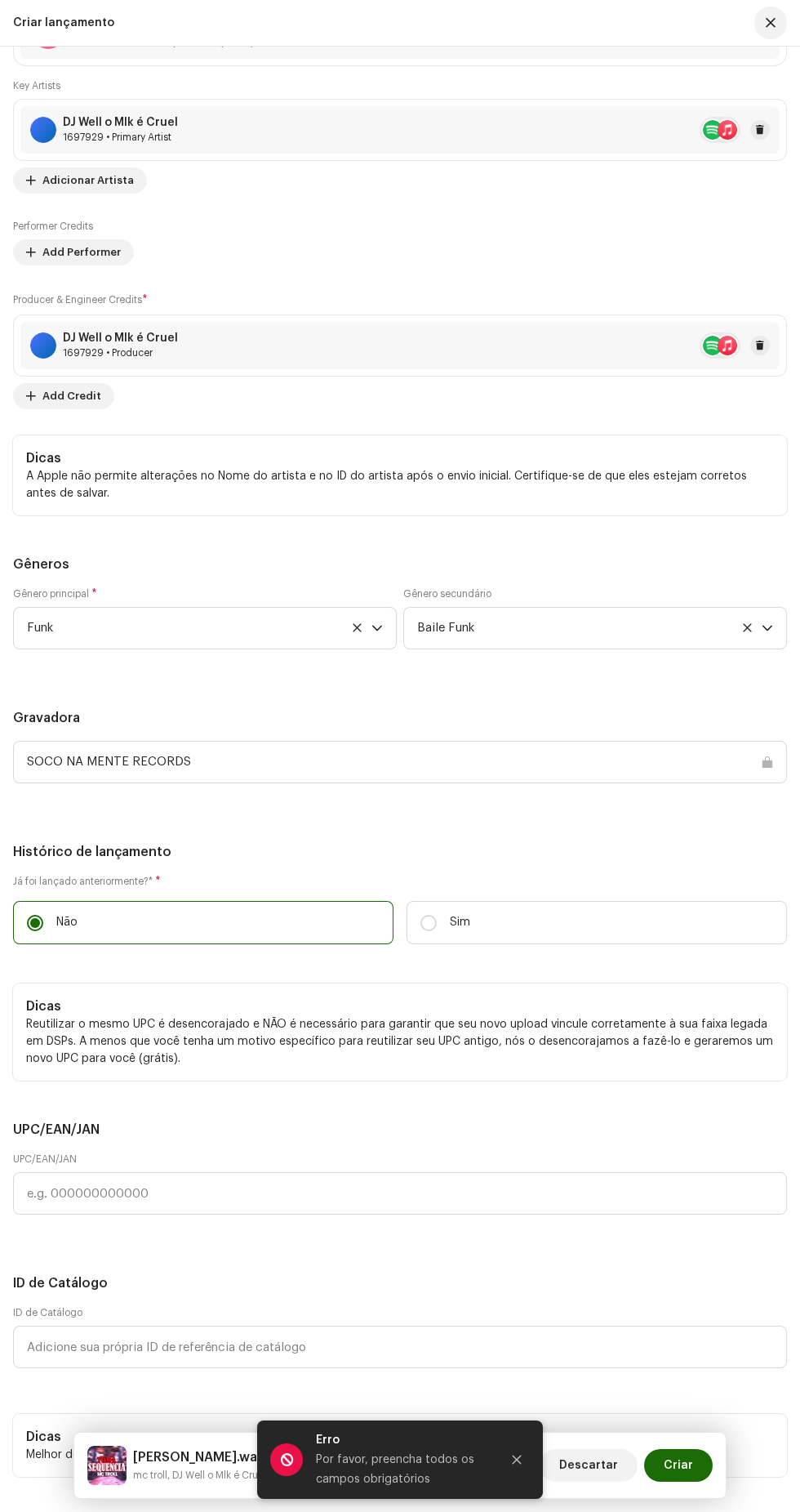
scroll to position [2867, 0]
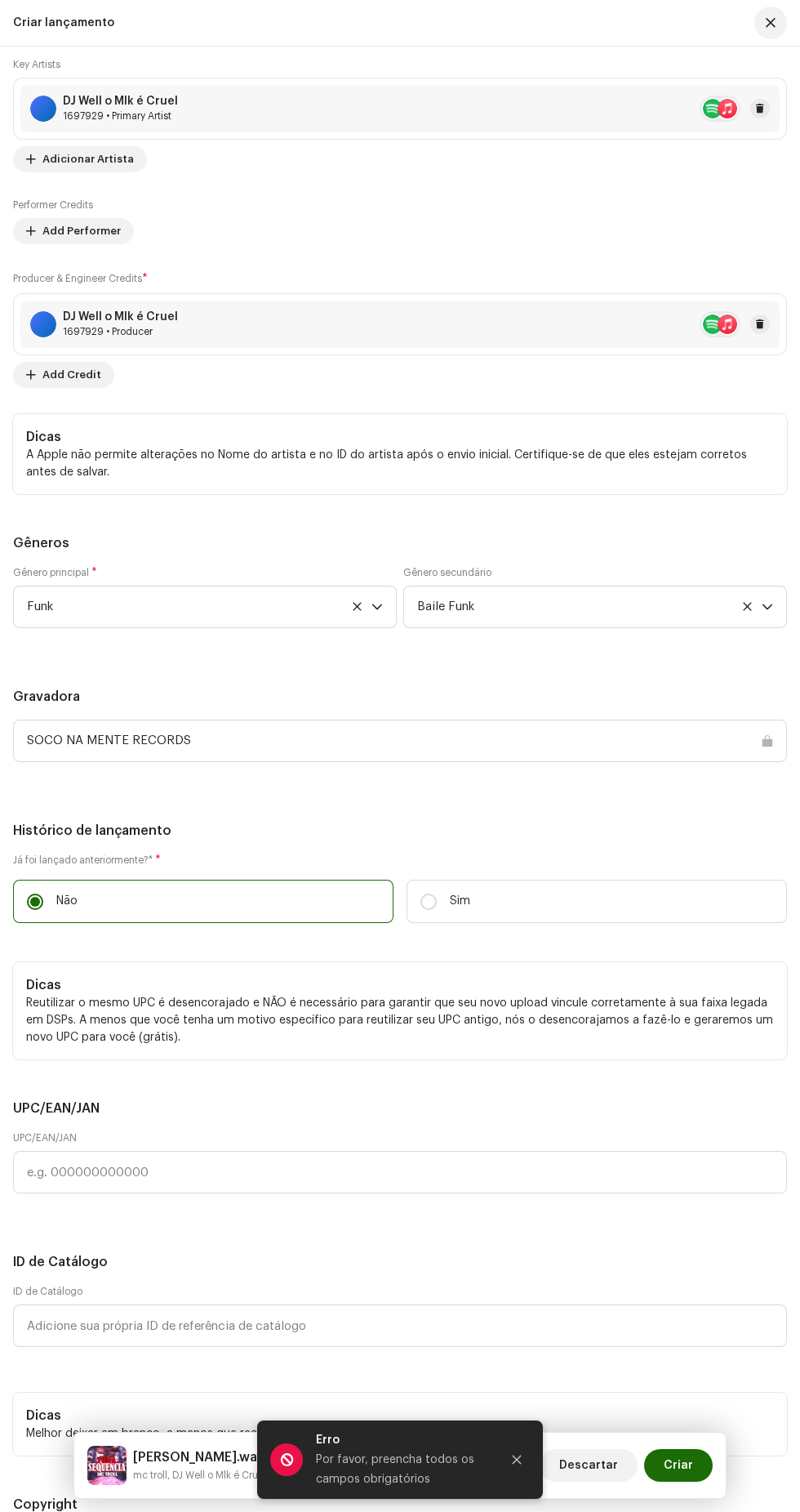
click at [118, 175] on span "Adicionar Artista" at bounding box center [88, 160] width 91 height 33
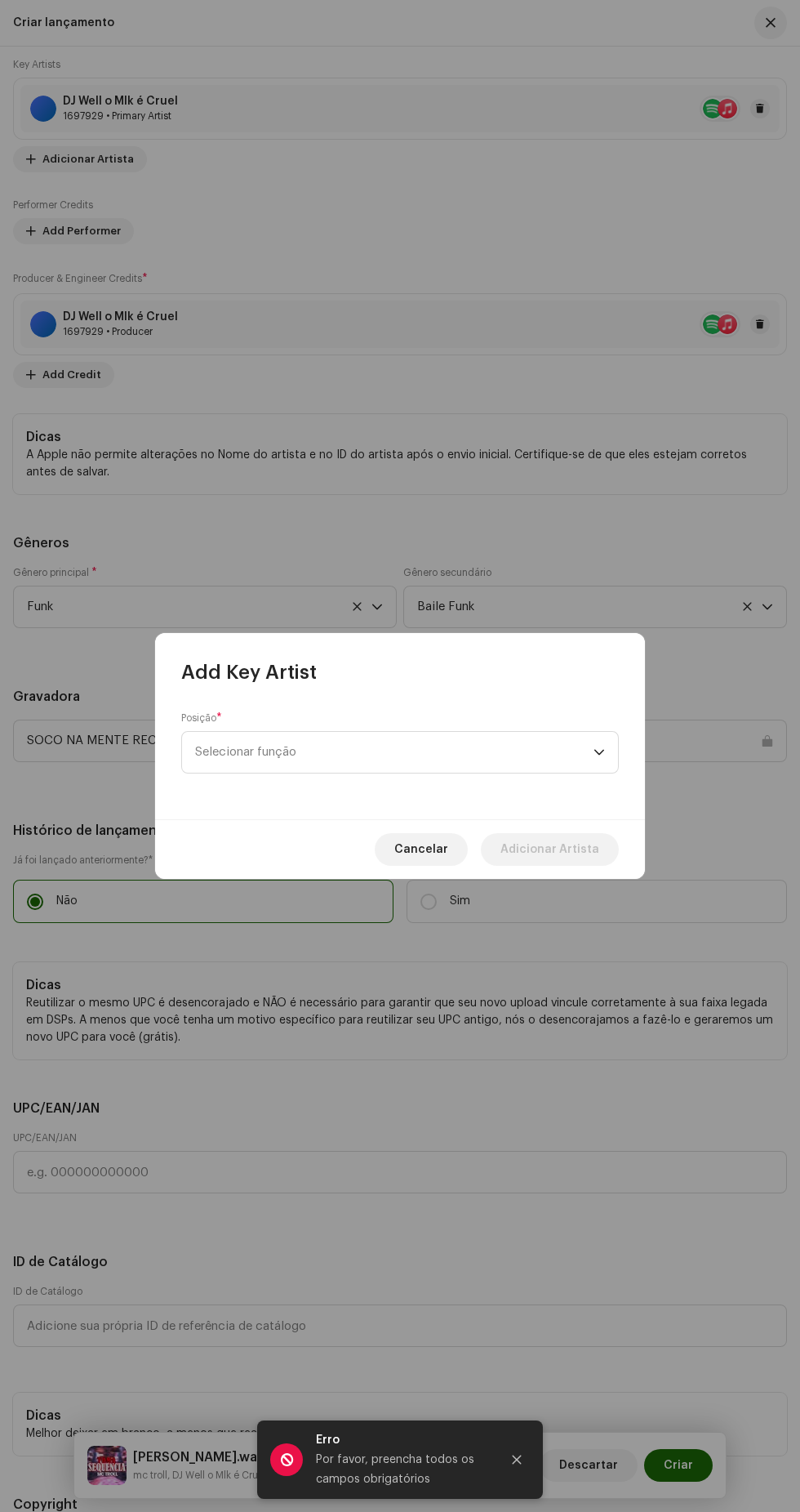
click at [450, 770] on span "Selecionar função" at bounding box center [394, 751] width 399 height 41
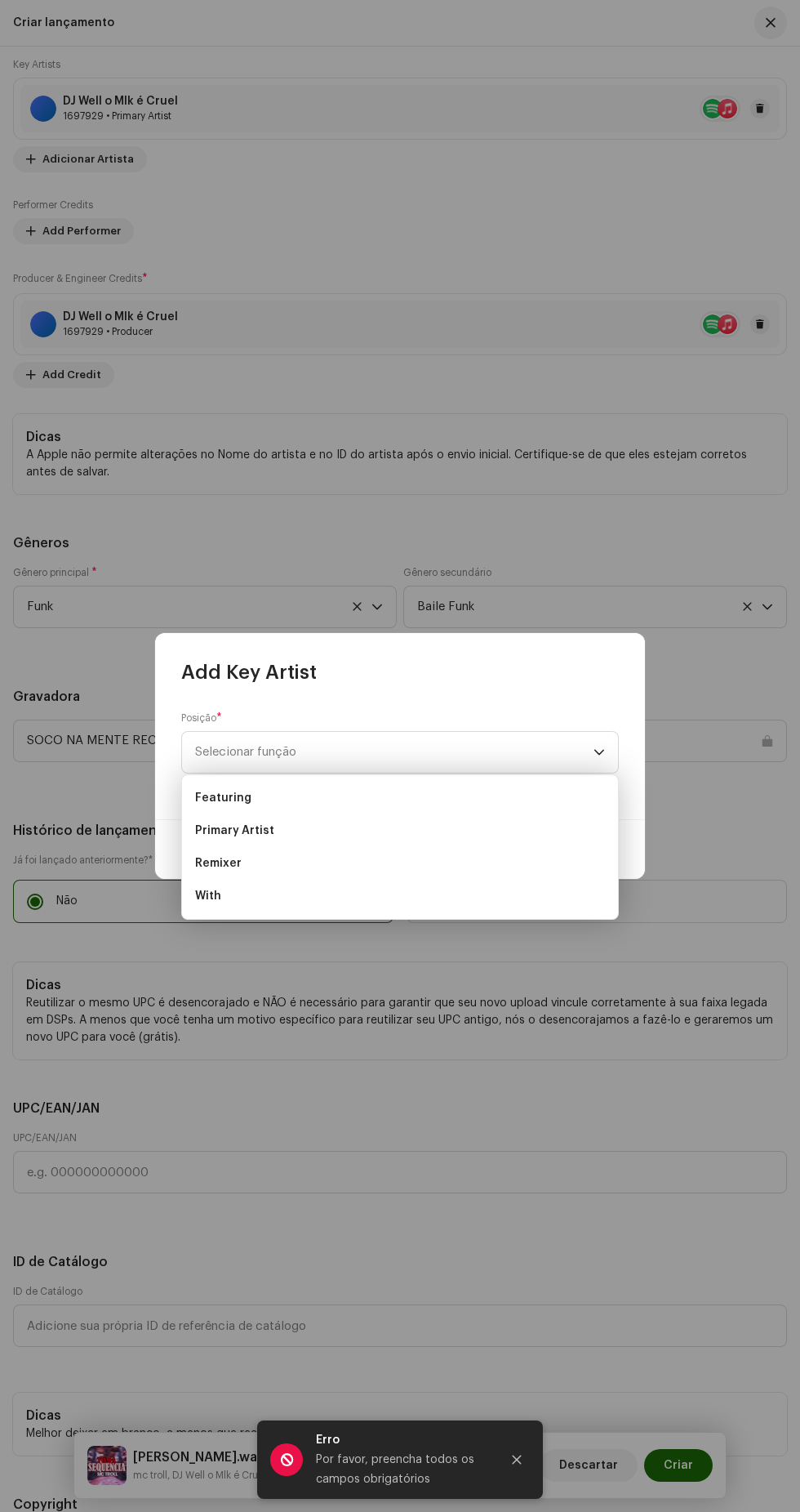
click at [369, 833] on li "Primary Artist" at bounding box center [400, 831] width 423 height 33
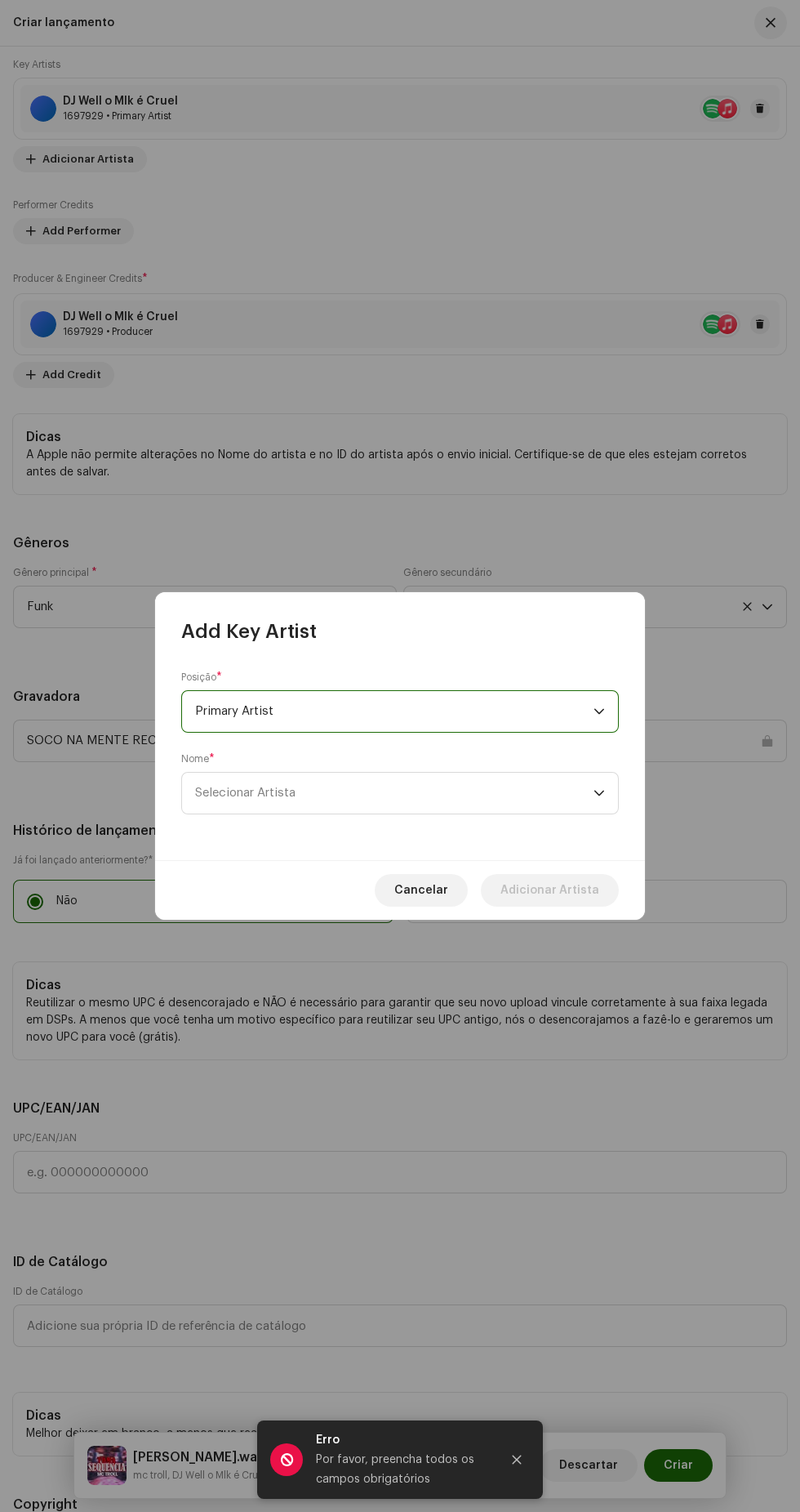
click at [400, 790] on span "Selecionar Artista" at bounding box center [394, 793] width 399 height 41
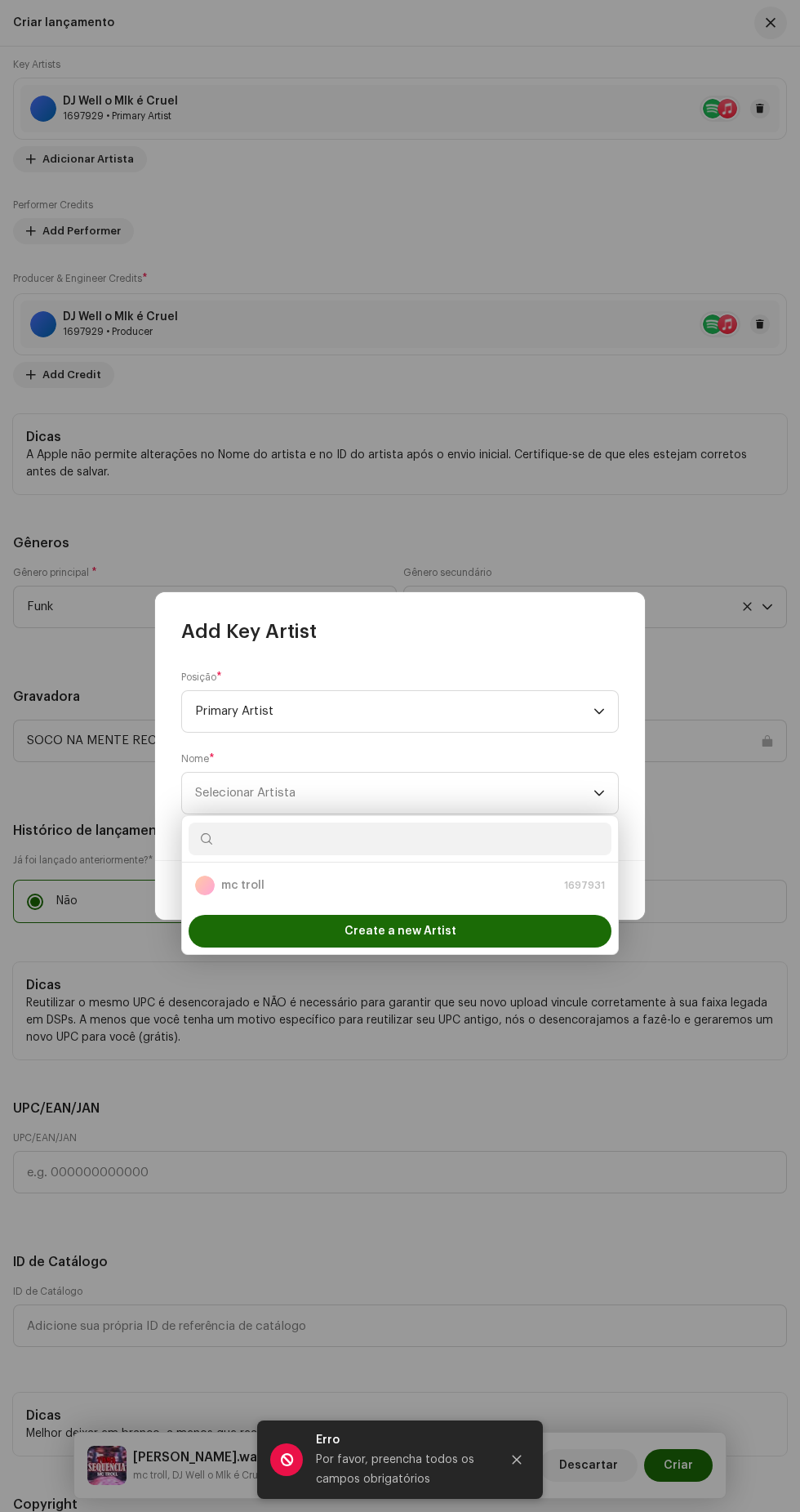
scroll to position [0, 0]
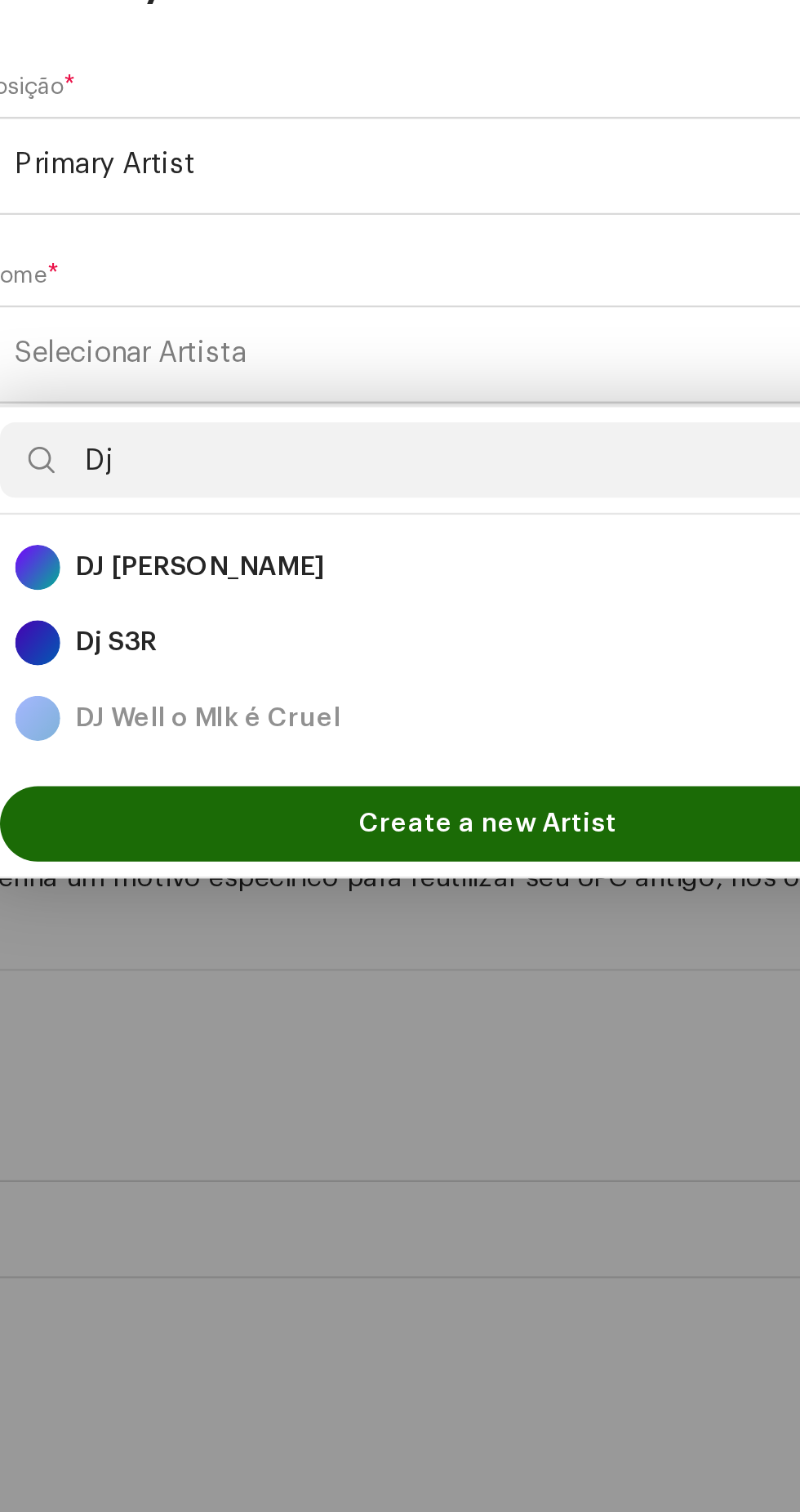
type input "Dj"
click at [406, 877] on div "DJ [PERSON_NAME] 1697940" at bounding box center [400, 885] width 410 height 20
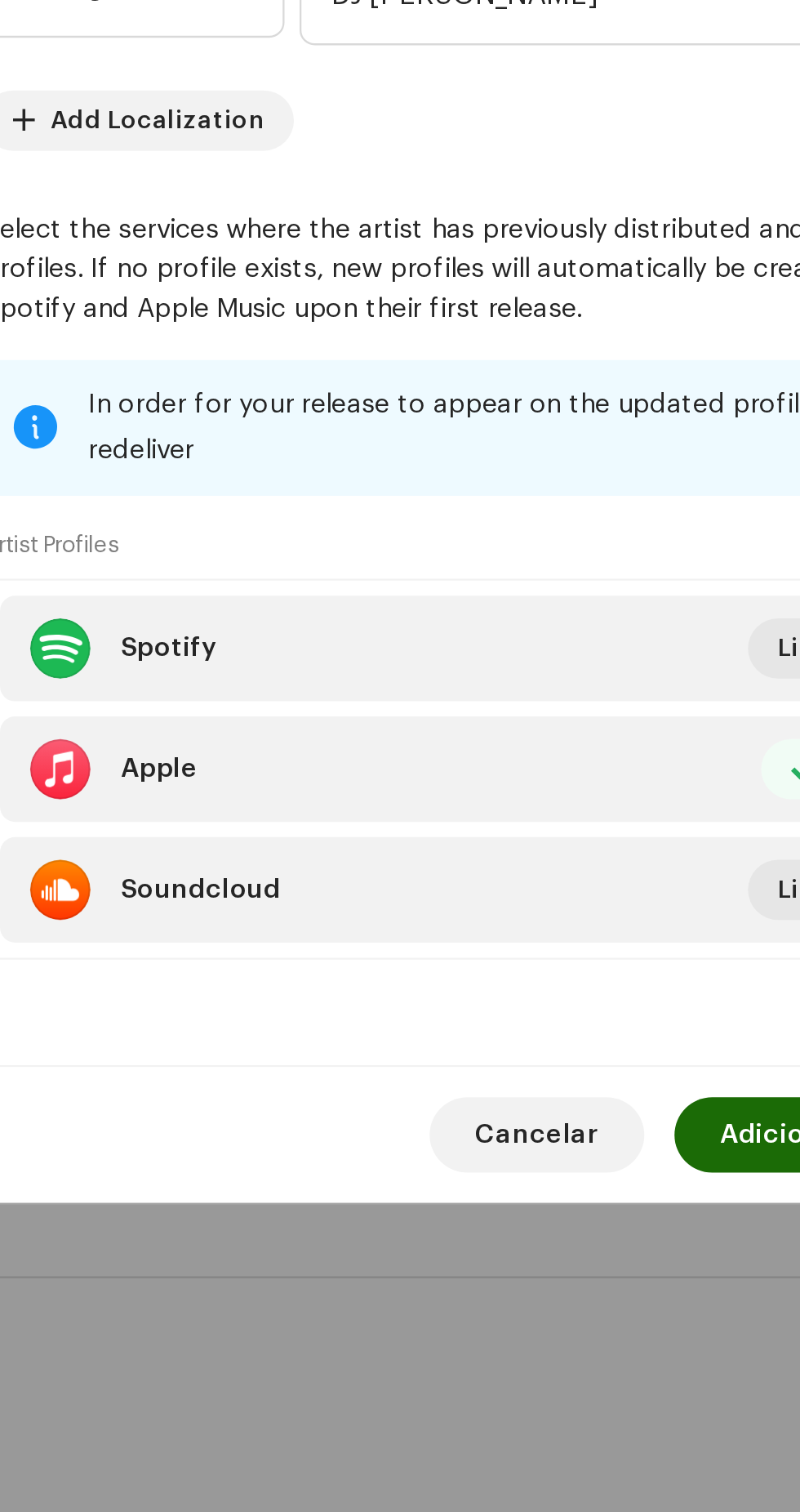
click at [534, 1148] on span "Adicionar Artista" at bounding box center [550, 1131] width 98 height 33
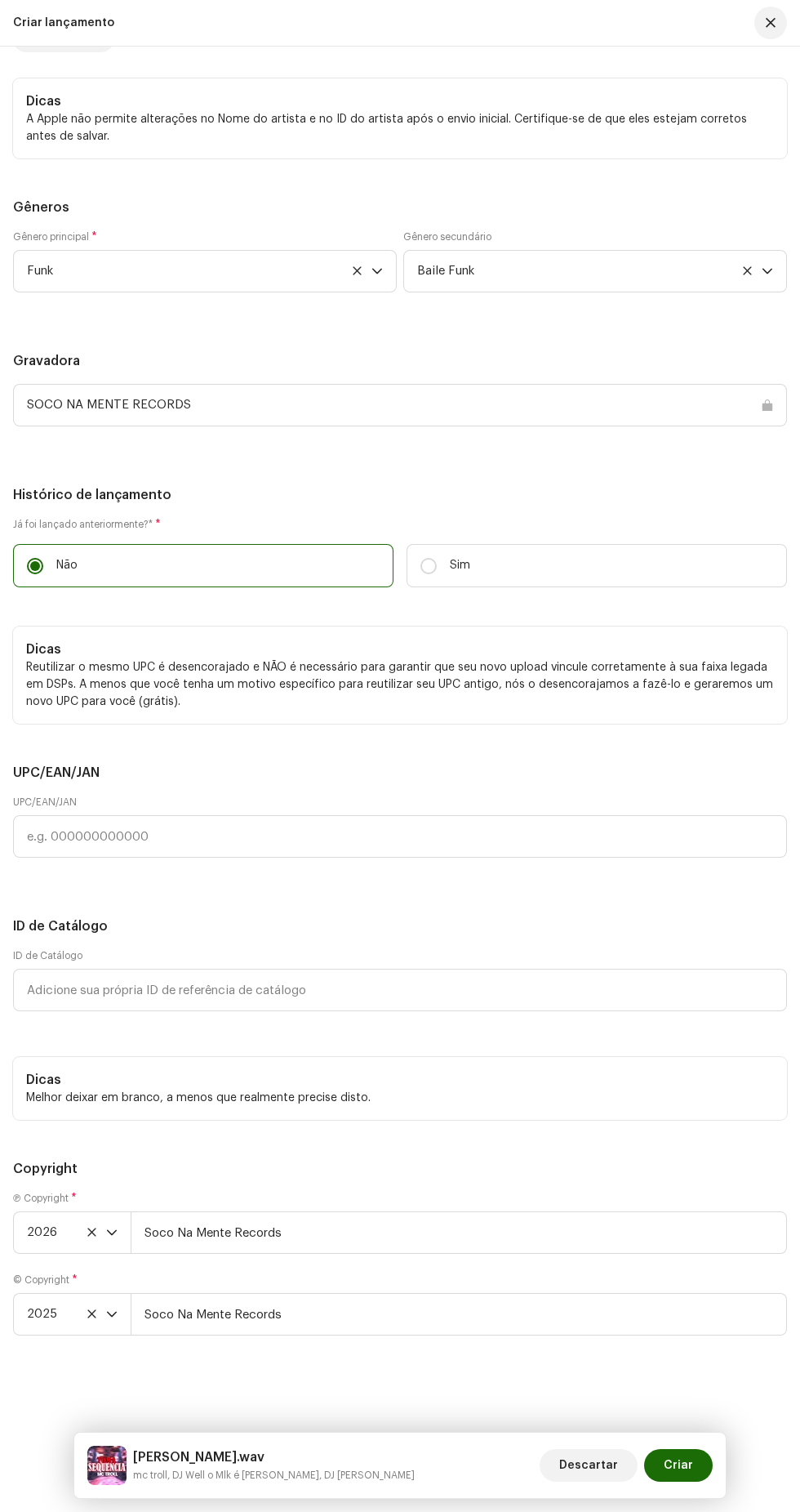
scroll to position [4744, 0]
click at [723, 1450] on div "[PERSON_NAME].wav mc troll, DJ Well o Mlk é [PERSON_NAME], DJ Atecubanos Descar…" at bounding box center [400, 1465] width 652 height 66
click at [684, 1465] on span "Criar" at bounding box center [678, 1465] width 29 height 33
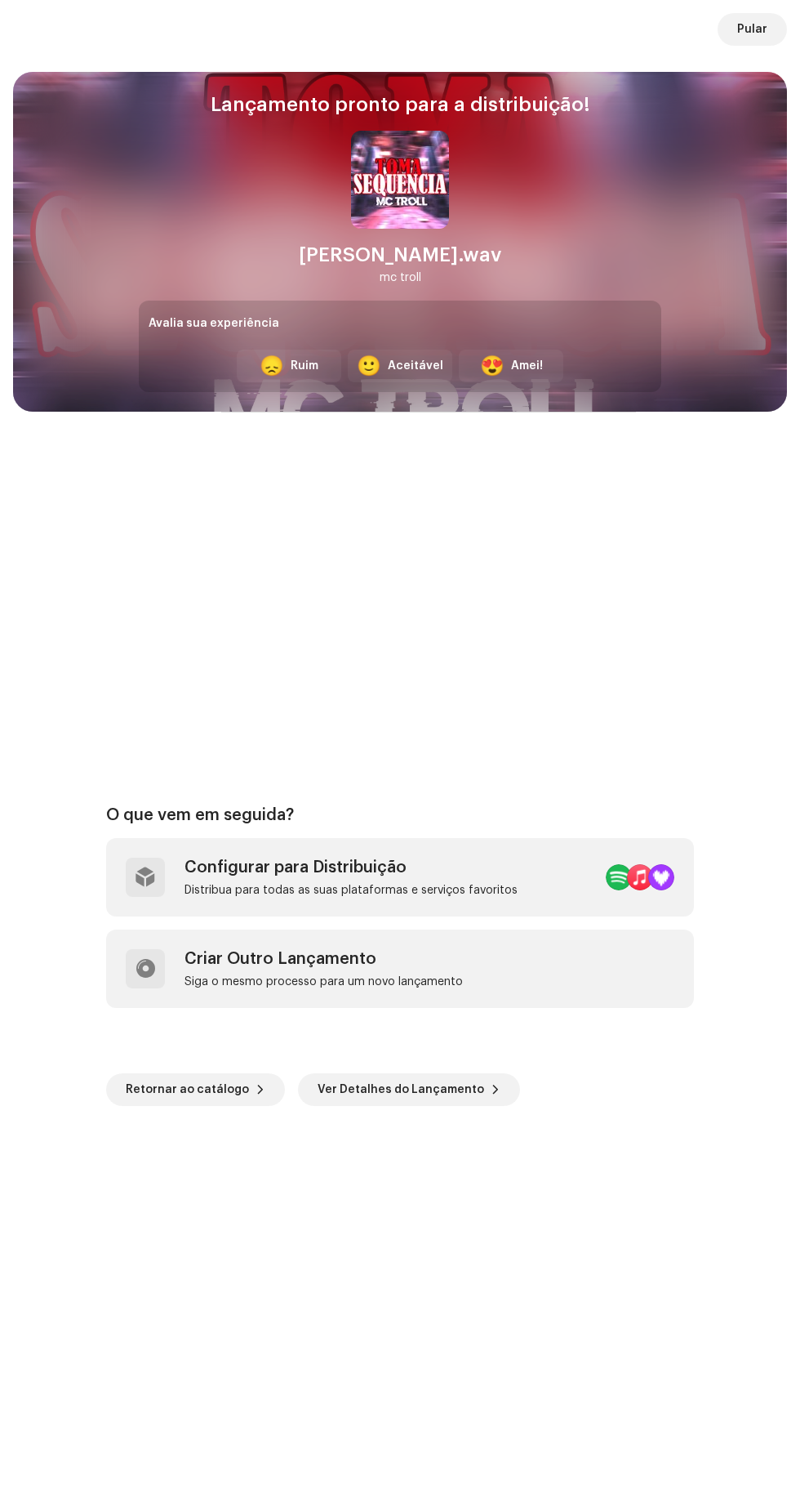
click at [771, 22] on button "Pular" at bounding box center [752, 29] width 69 height 33
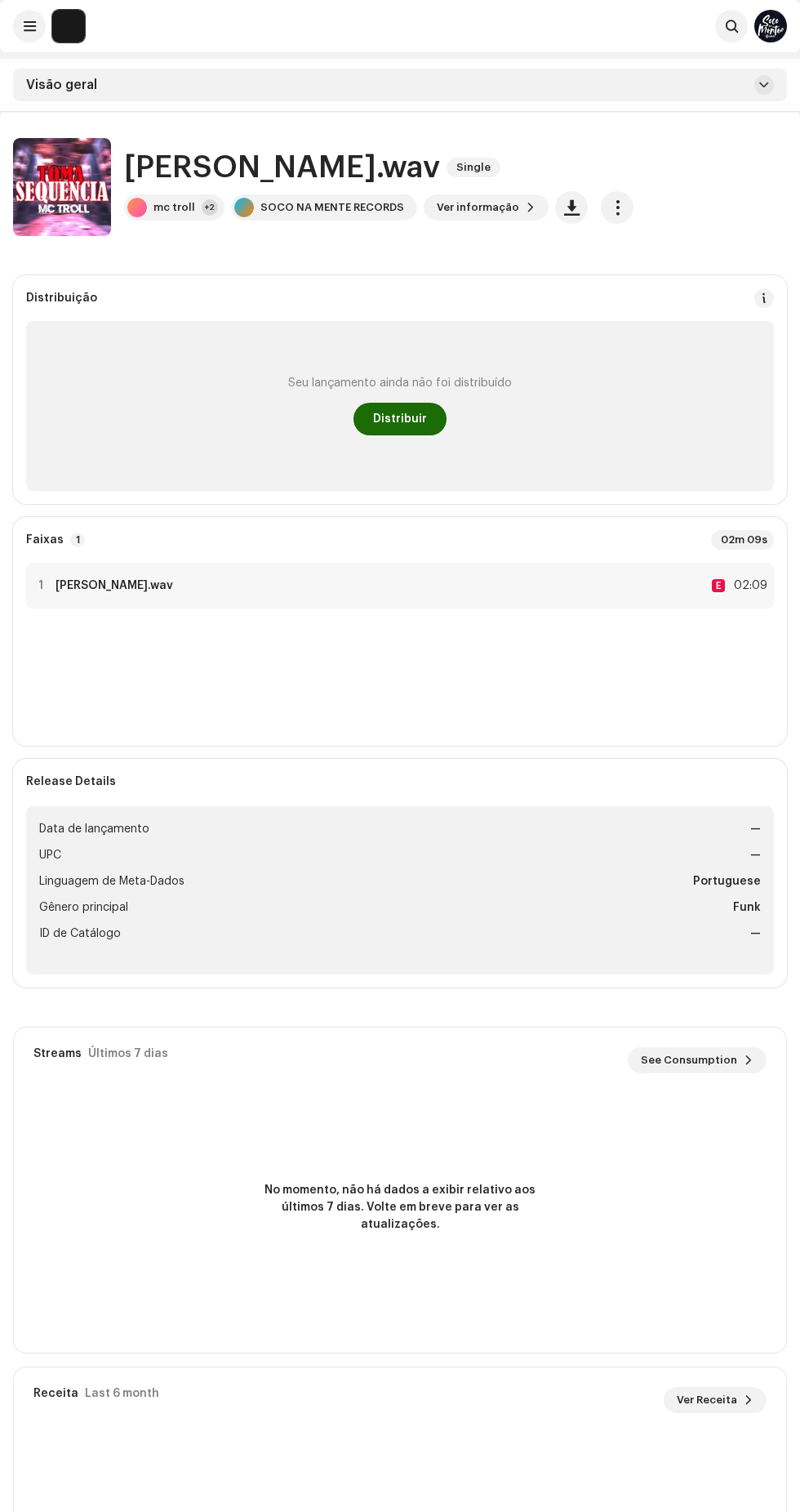
click at [400, 421] on span "Distribuir" at bounding box center [400, 419] width 54 height 33
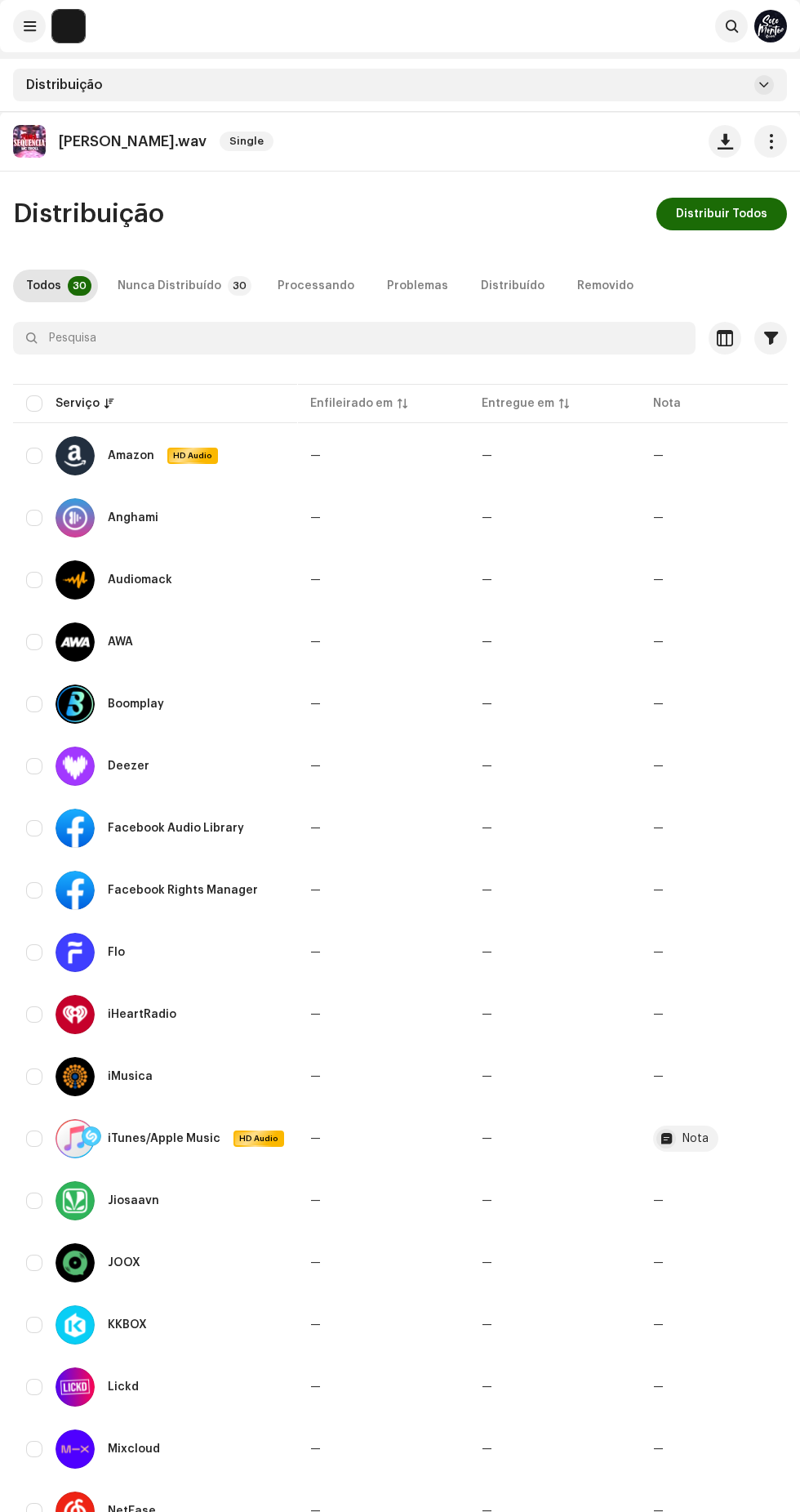
click at [41, 407] on input "checkbox" at bounding box center [34, 403] width 16 height 16
checkbox input "true"
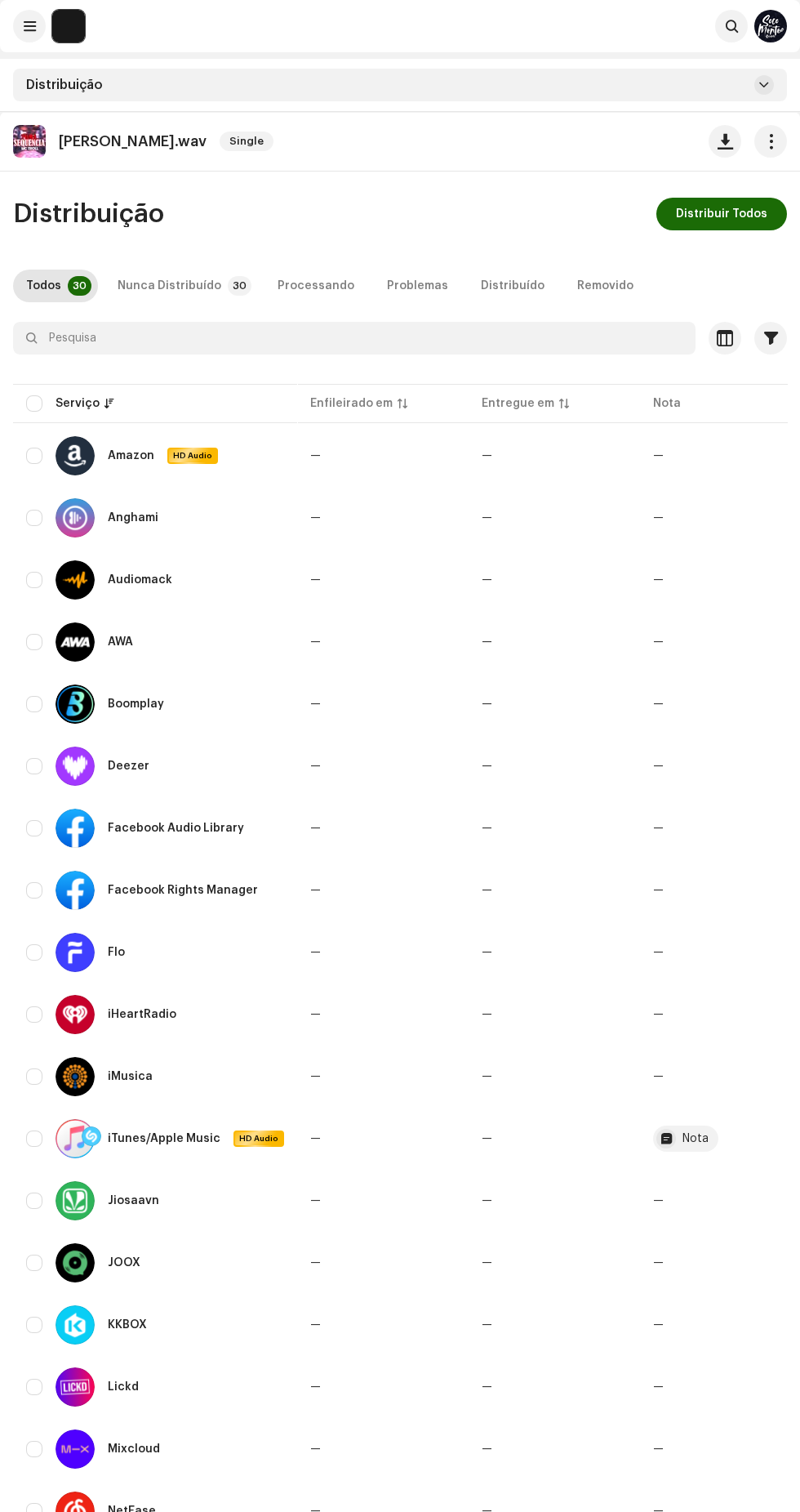
checkbox input "true"
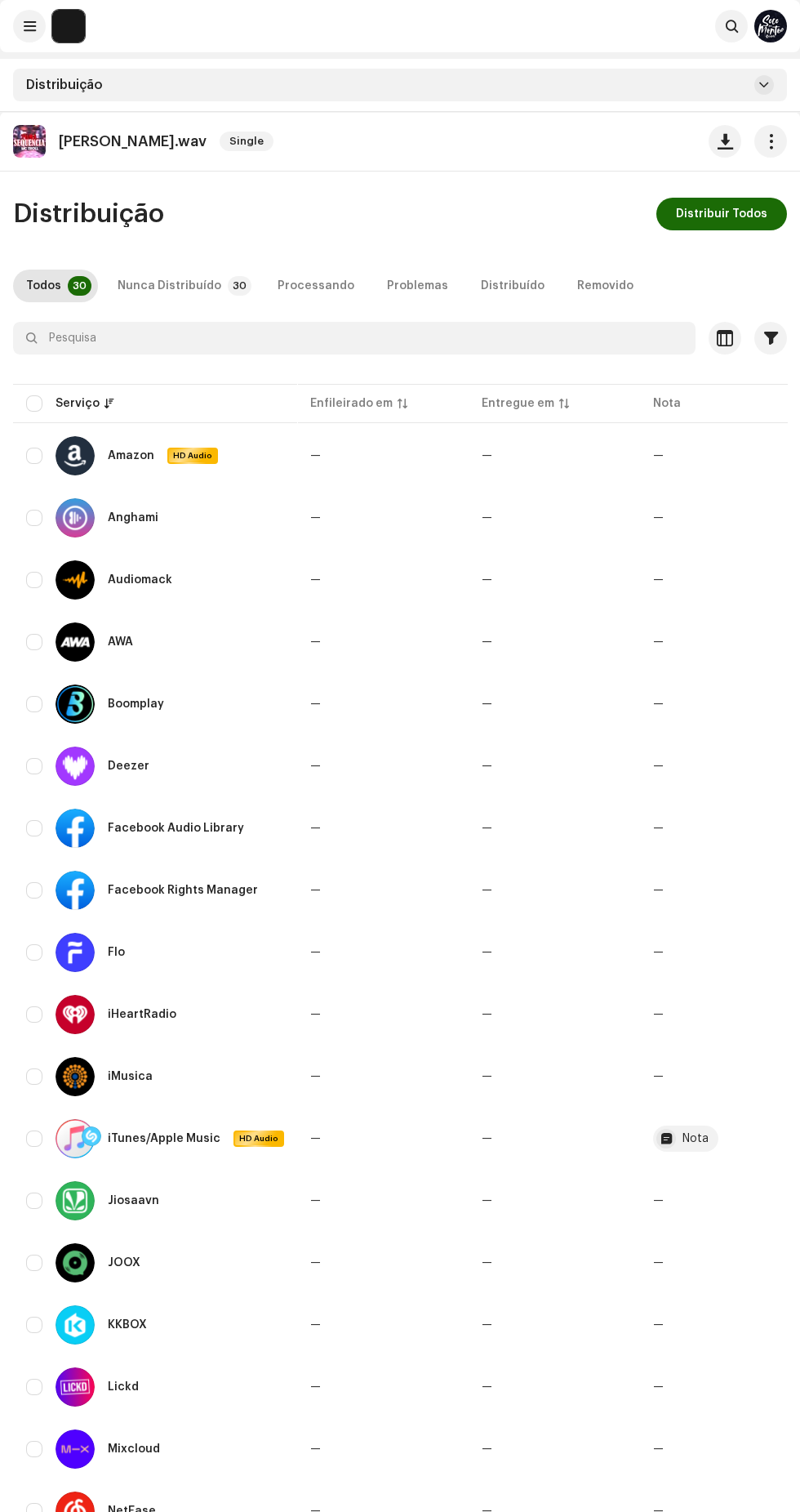
checkbox input "true"
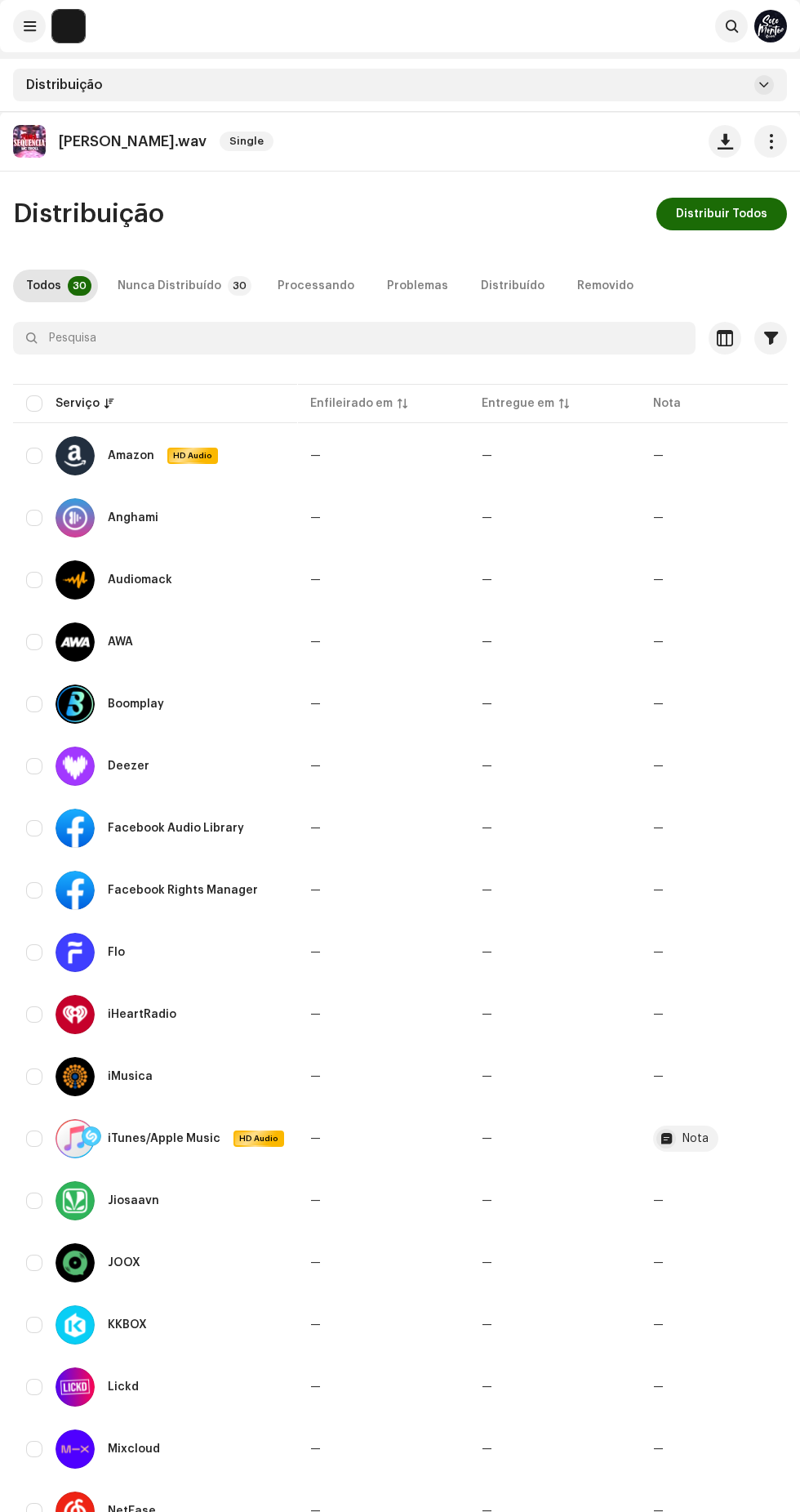
checkbox input "true"
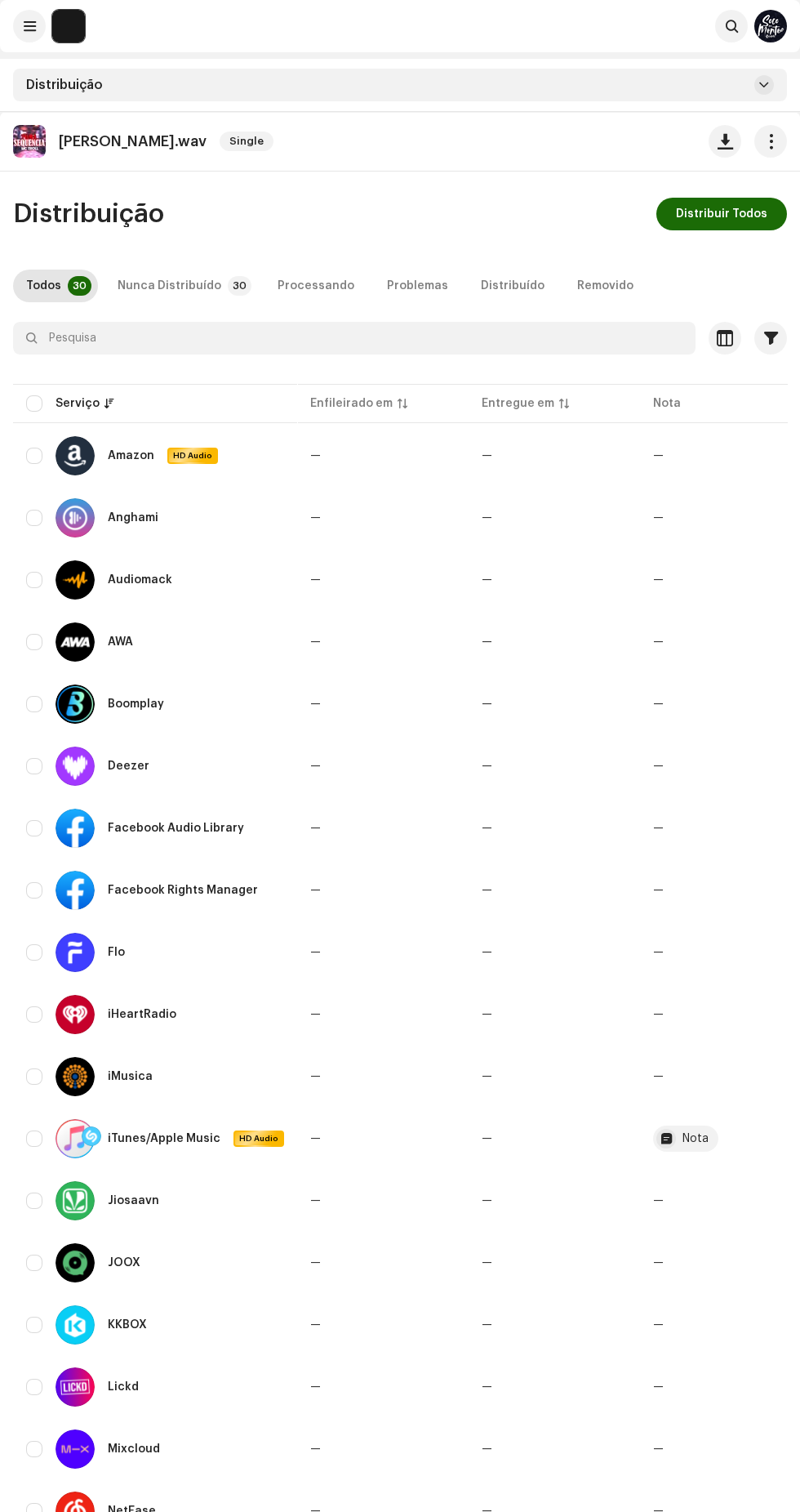
checkbox input "true"
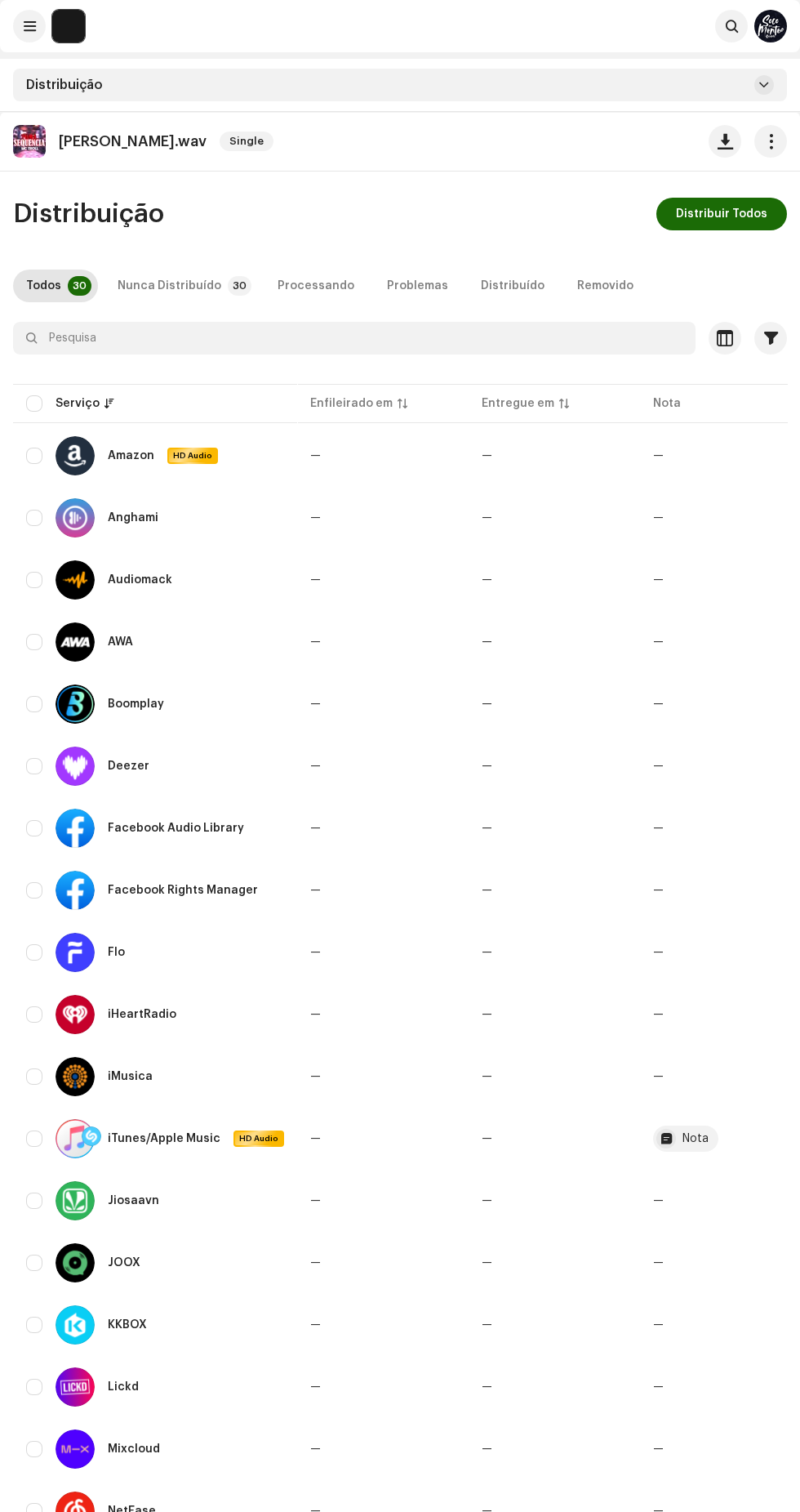
checkbox input "true"
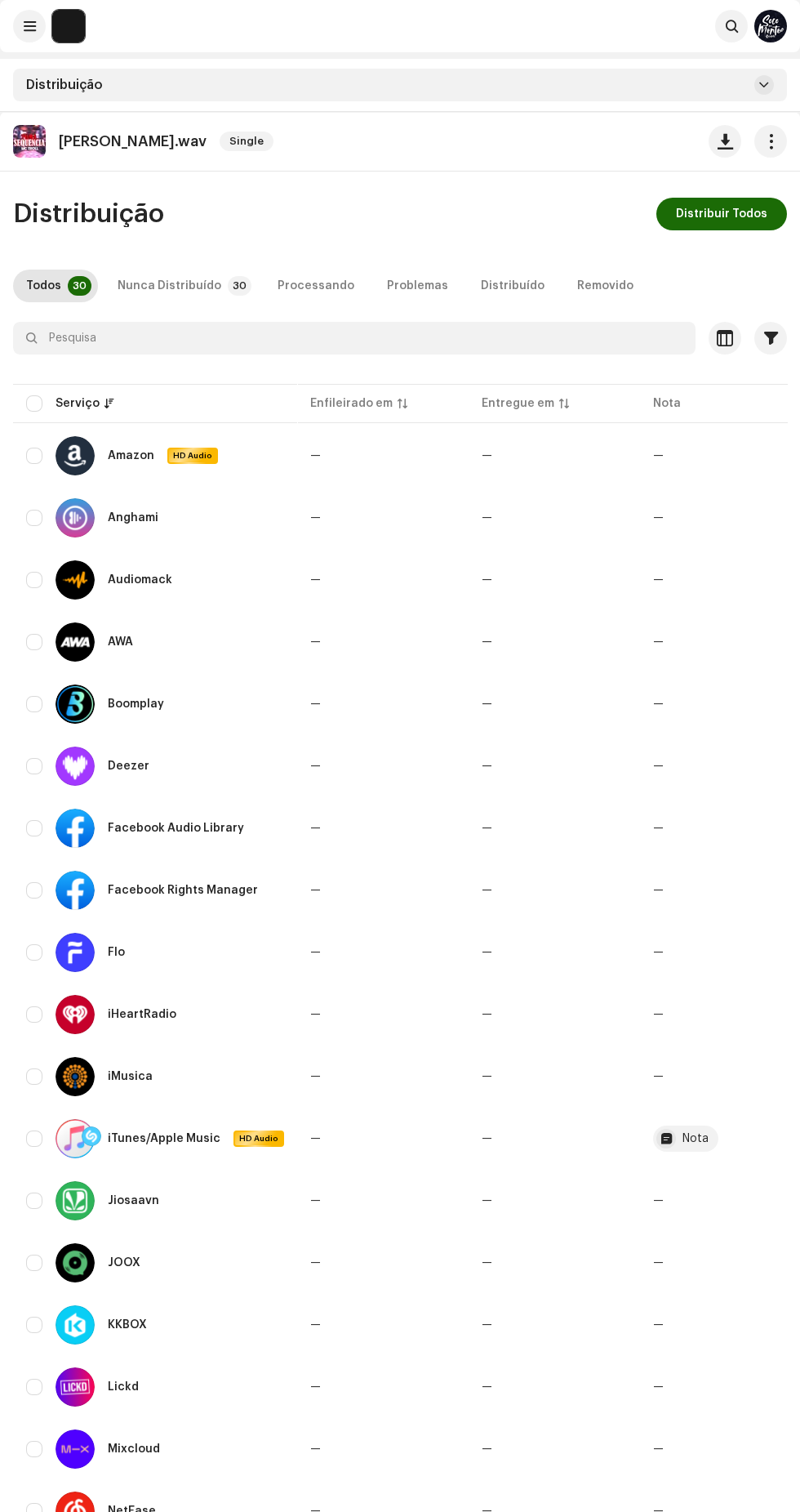
checkbox input "true"
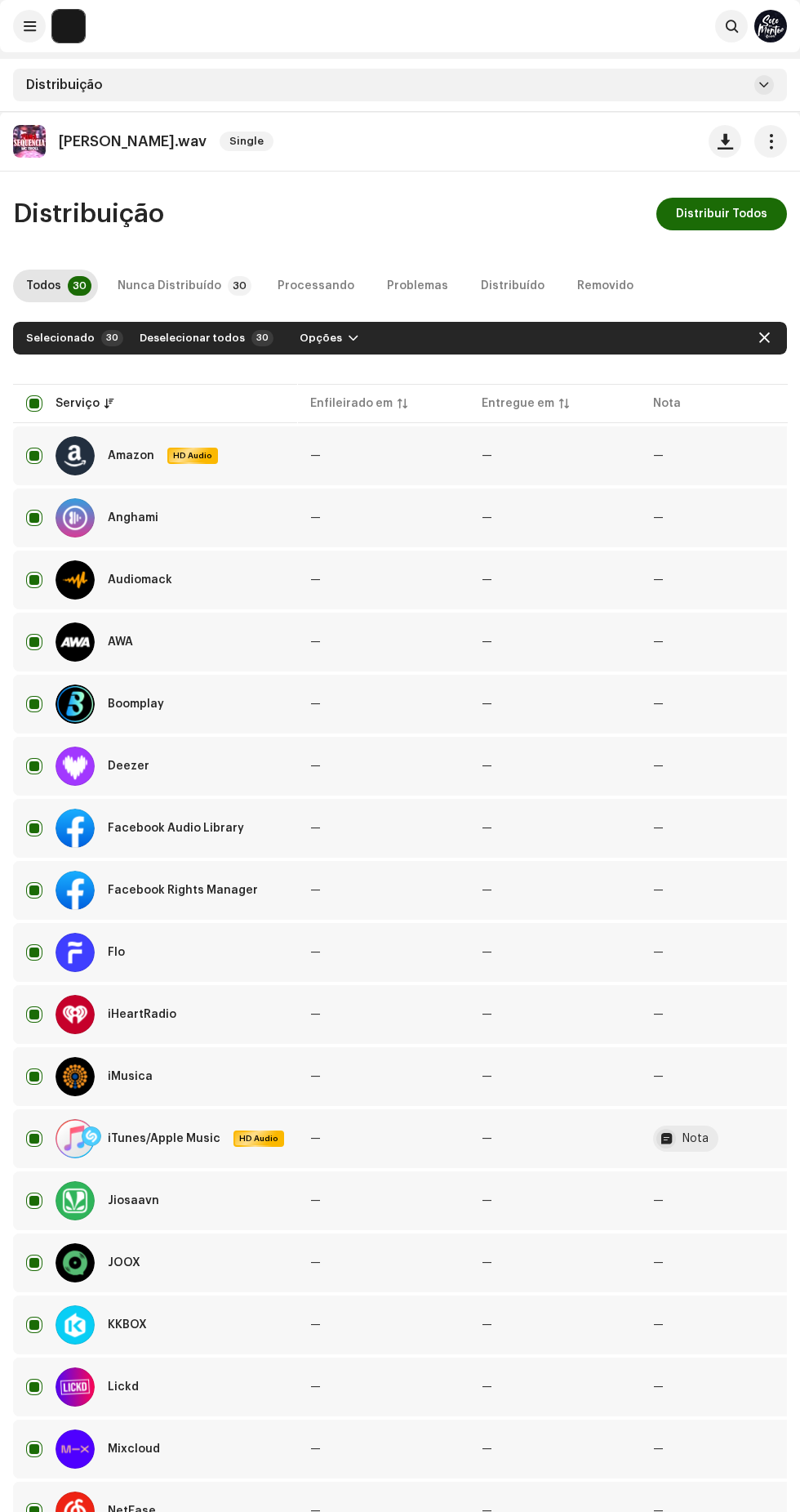
click at [728, 218] on span "Distribuir Todos" at bounding box center [721, 214] width 91 height 33
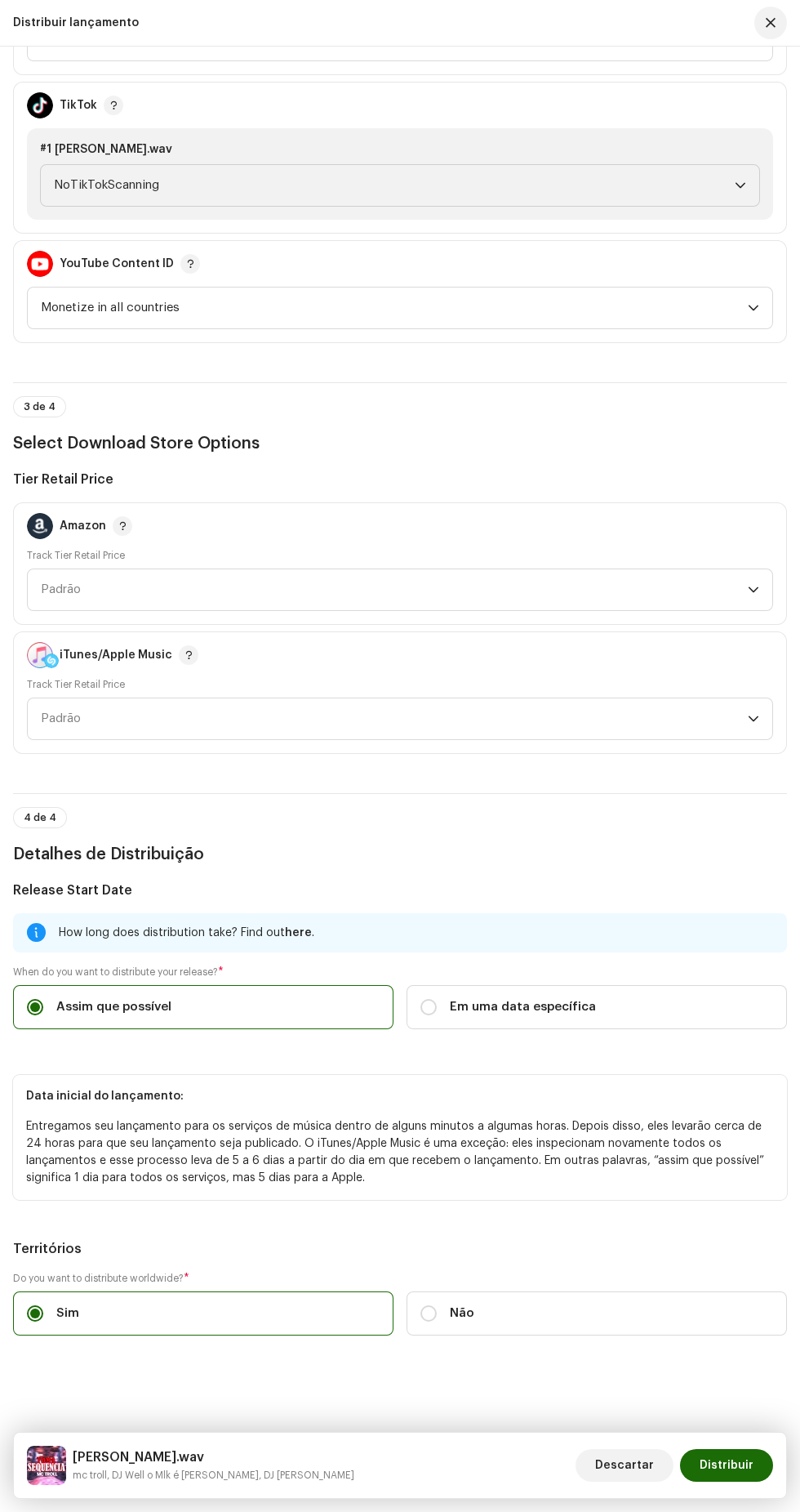
scroll to position [2221, 0]
click at [612, 985] on label "Em uma data específica" at bounding box center [596, 1007] width 381 height 44
click at [437, 999] on input "Em uma data específica" at bounding box center [428, 1007] width 16 height 16
radio input "true"
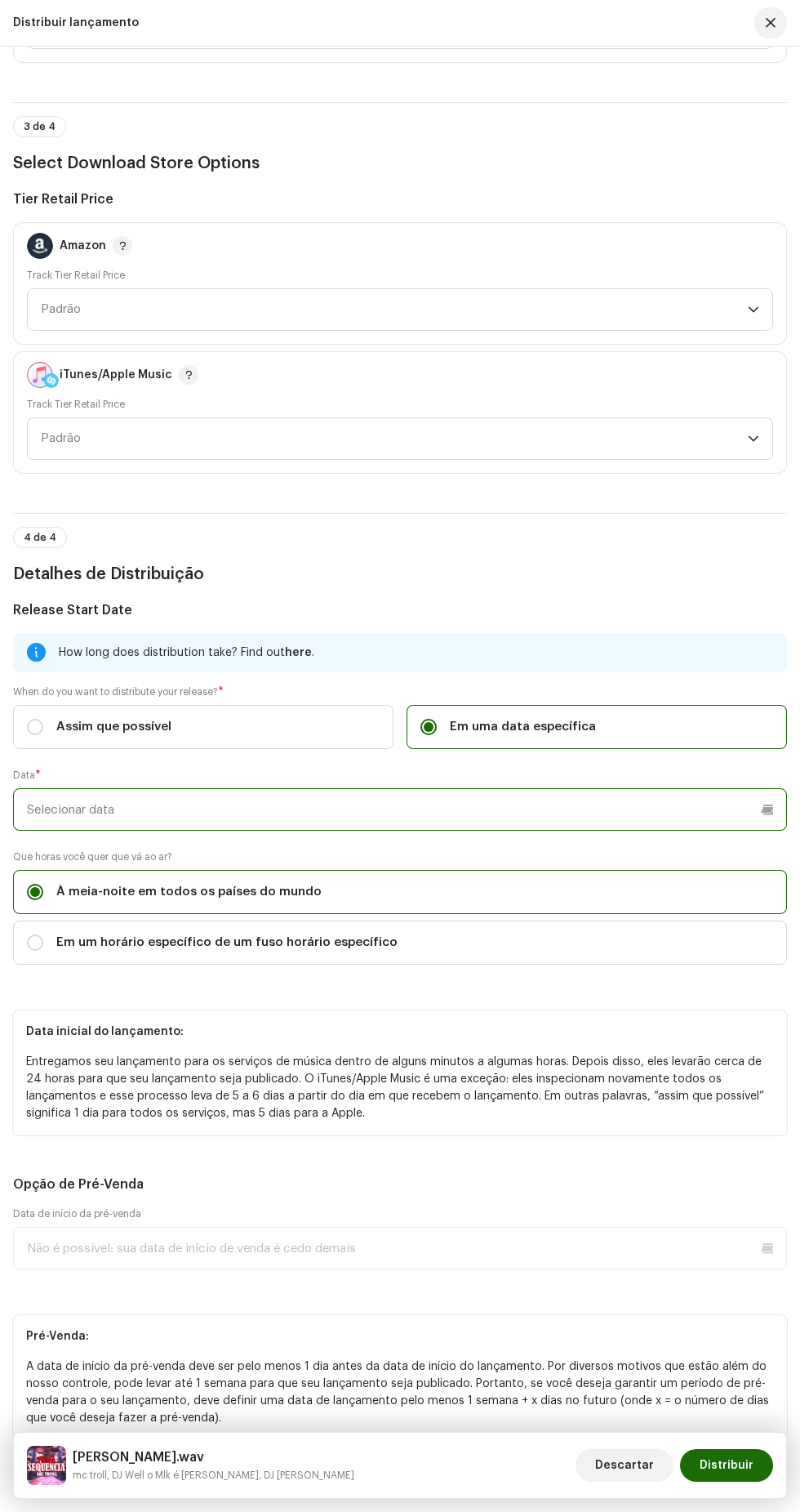
click at [324, 831] on input "text" at bounding box center [400, 809] width 774 height 42
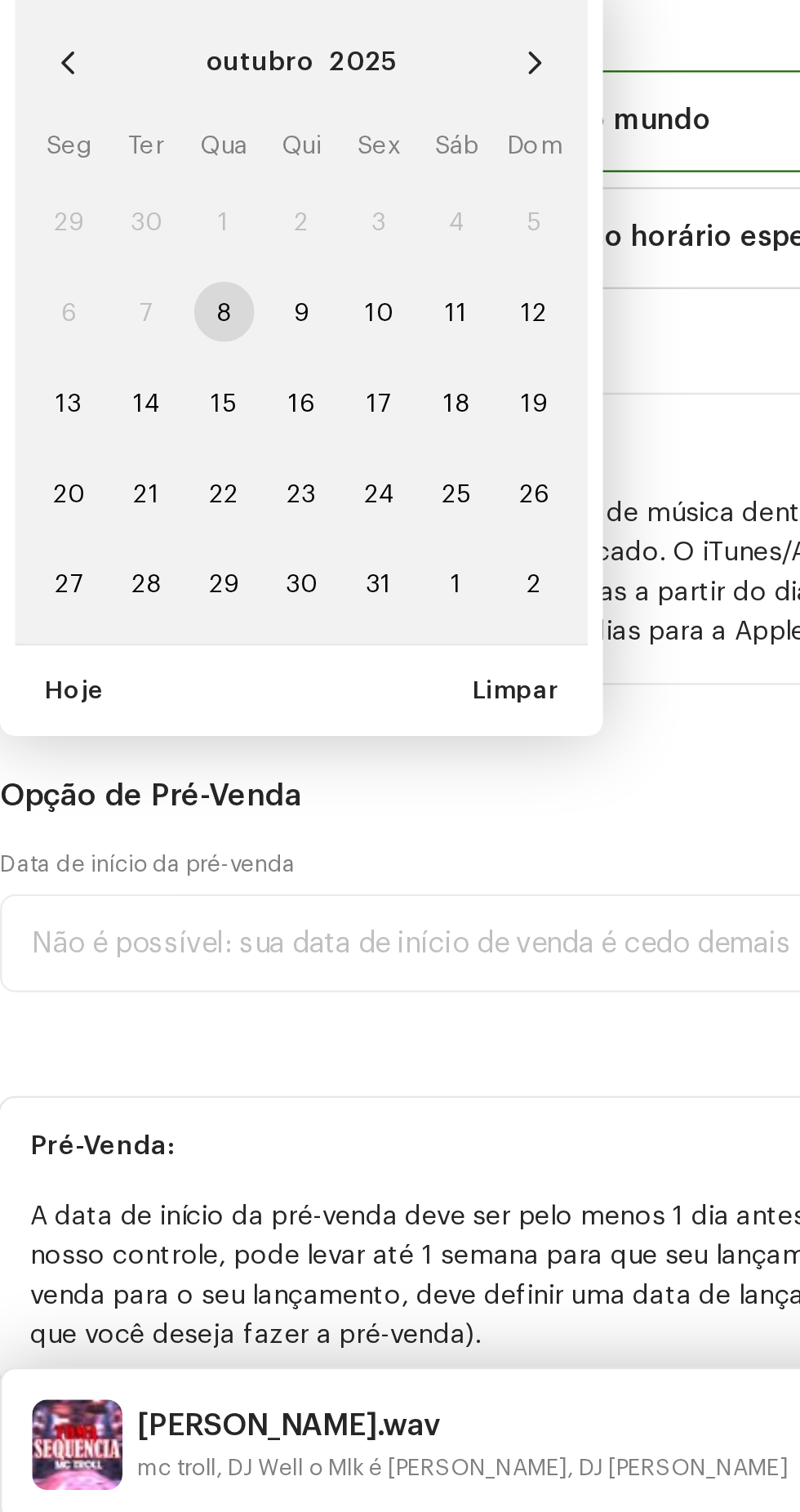
click at [245, 872] on icon "Next Month" at bounding box center [244, 866] width 11 height 11
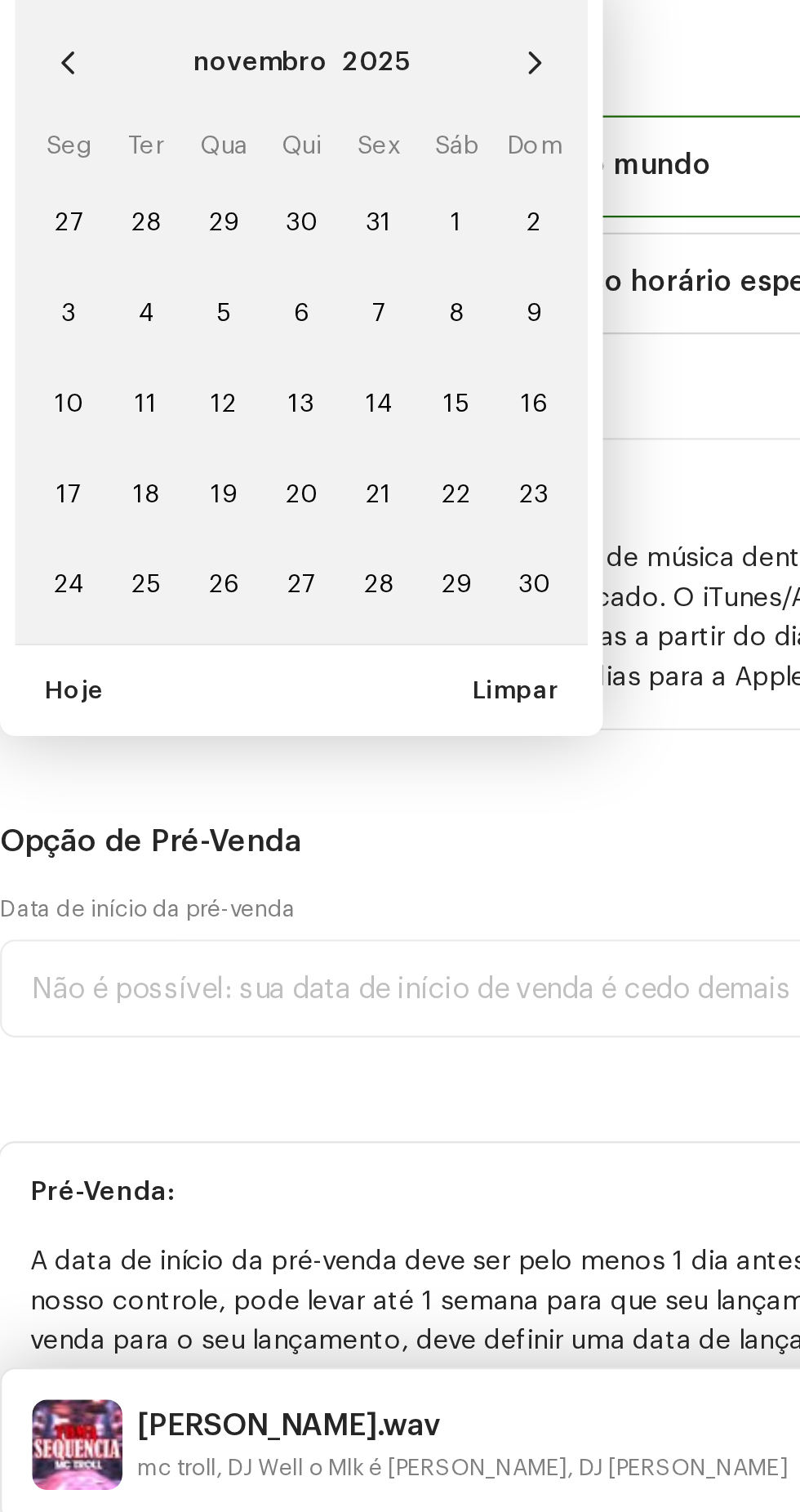
click at [53, 987] on span "3" at bounding box center [43, 974] width 26 height 26
type input "[DATE]"
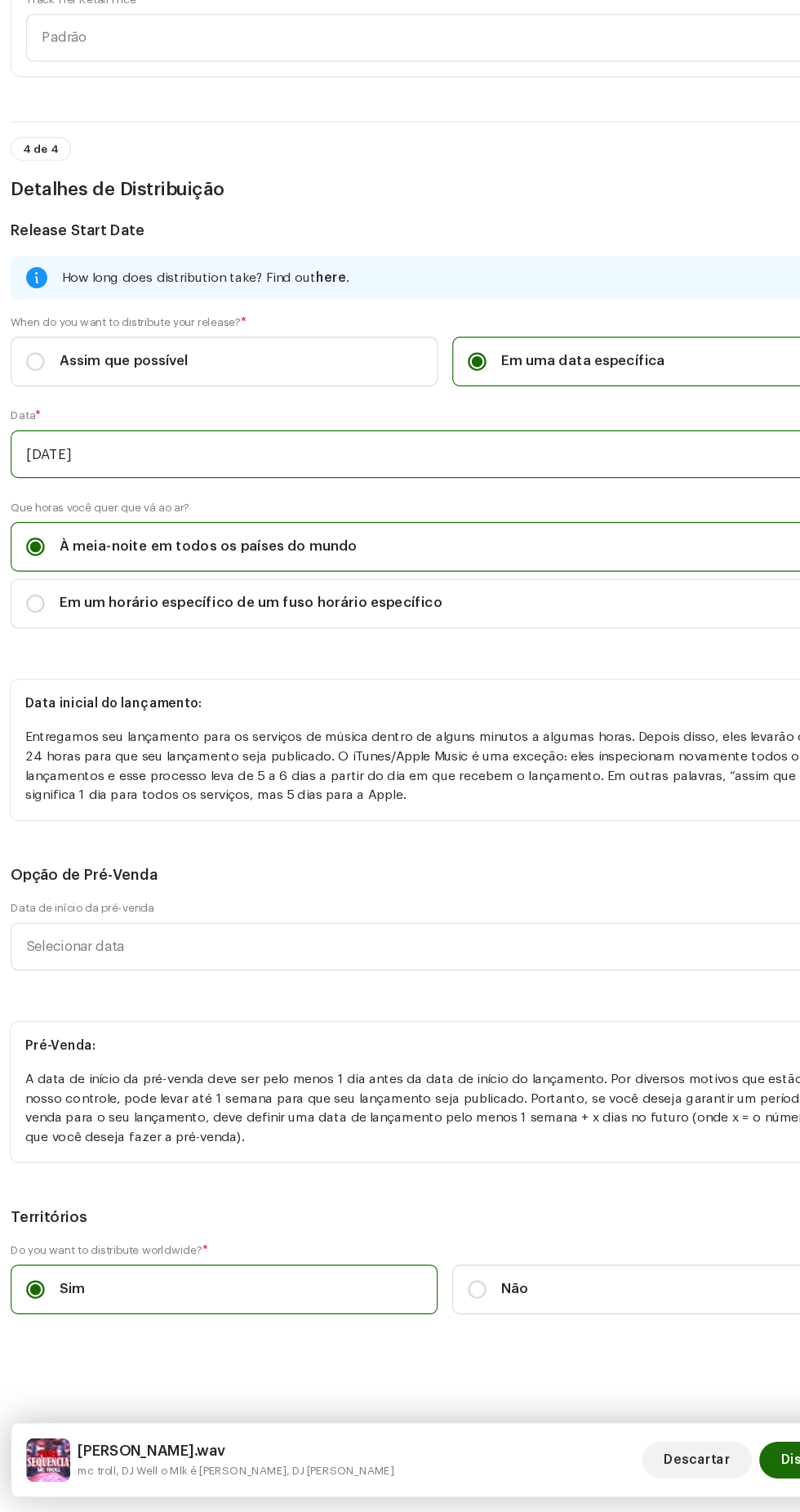
scroll to position [0, 0]
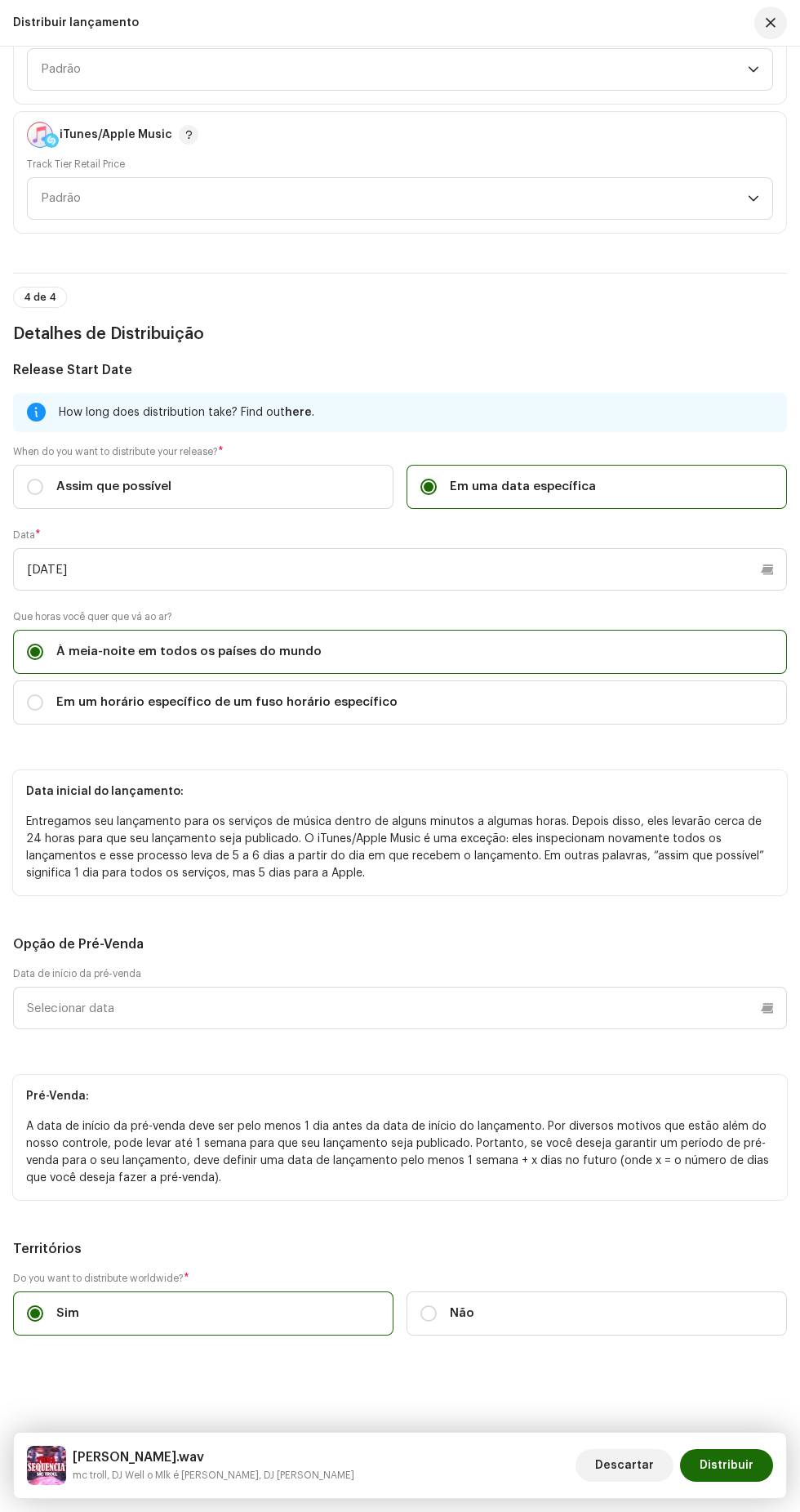
click at [740, 1465] on span "Distribuir" at bounding box center [726, 1465] width 54 height 33
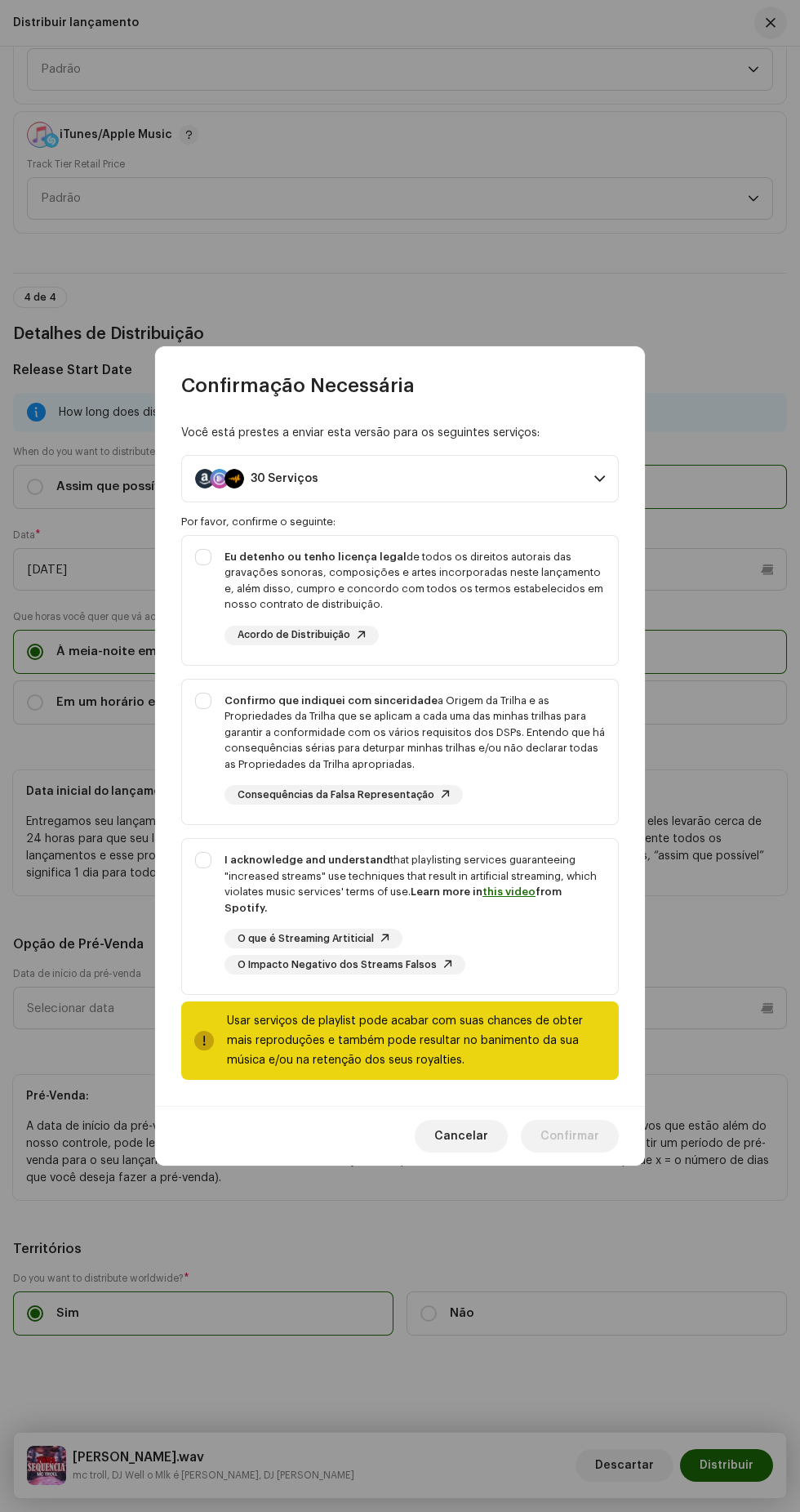
click at [200, 862] on div "I acknowledge and understand that playlisting services guaranteeing "increased …" at bounding box center [400, 913] width 436 height 149
checkbox input "true"
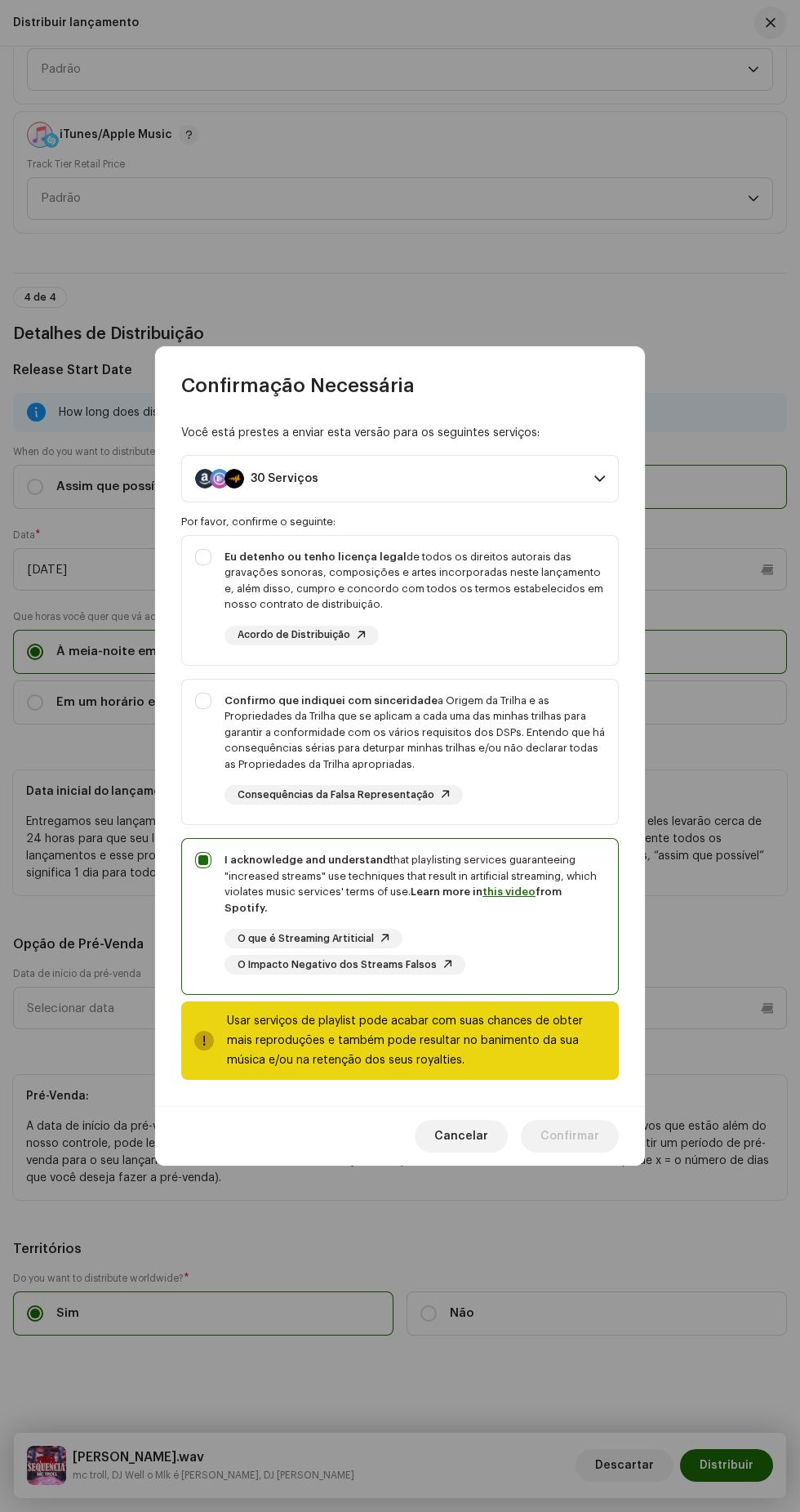
click at [229, 705] on strong "Confirmo que indiquei com sinceridade" at bounding box center [331, 700] width 213 height 10
checkbox input "true"
click at [225, 562] on strong "Eu detenho ou tenho licença legal" at bounding box center [315, 556] width 182 height 10
checkbox input "true"
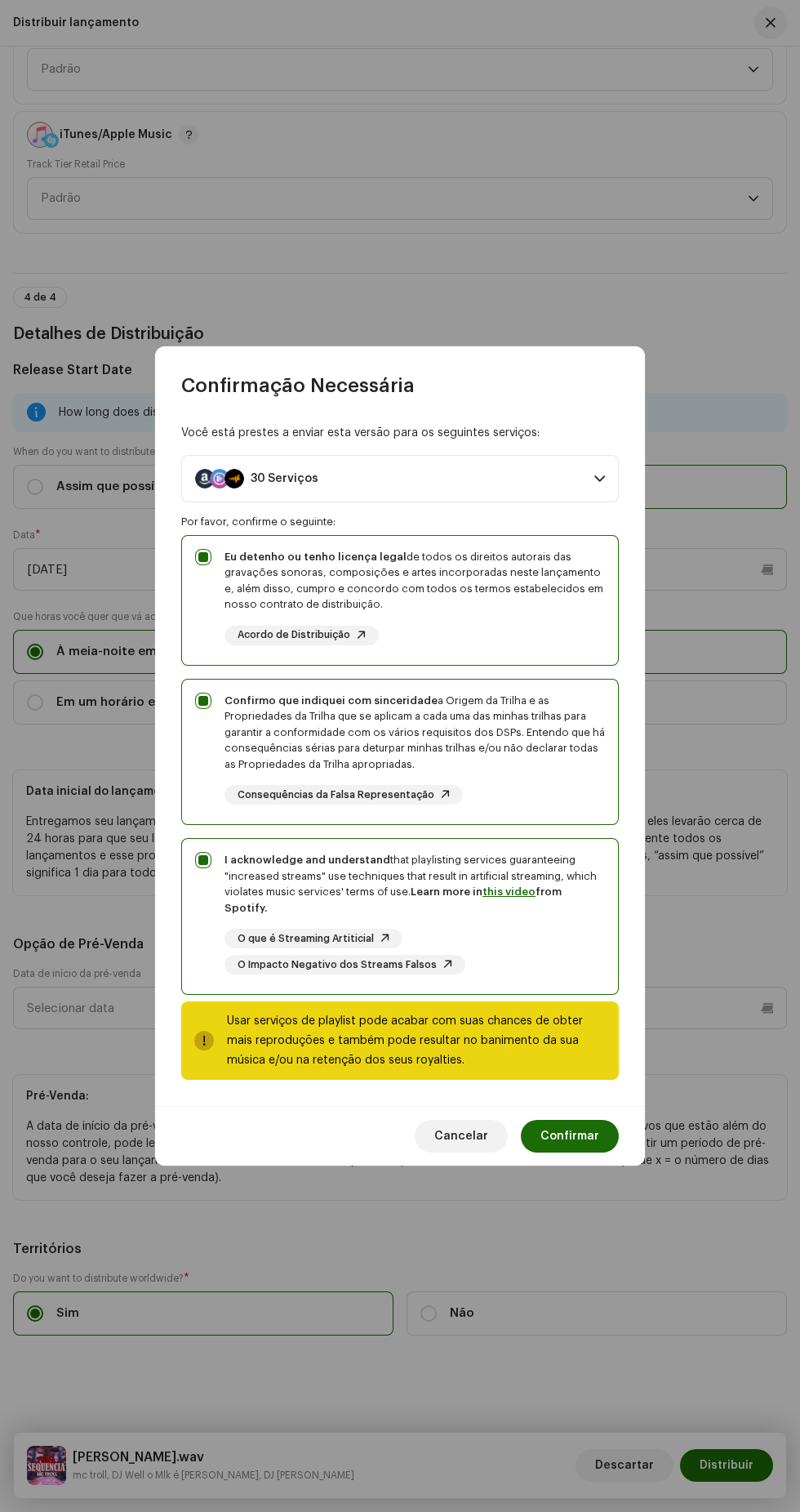
click at [586, 1128] on span "Confirmar" at bounding box center [570, 1136] width 59 height 33
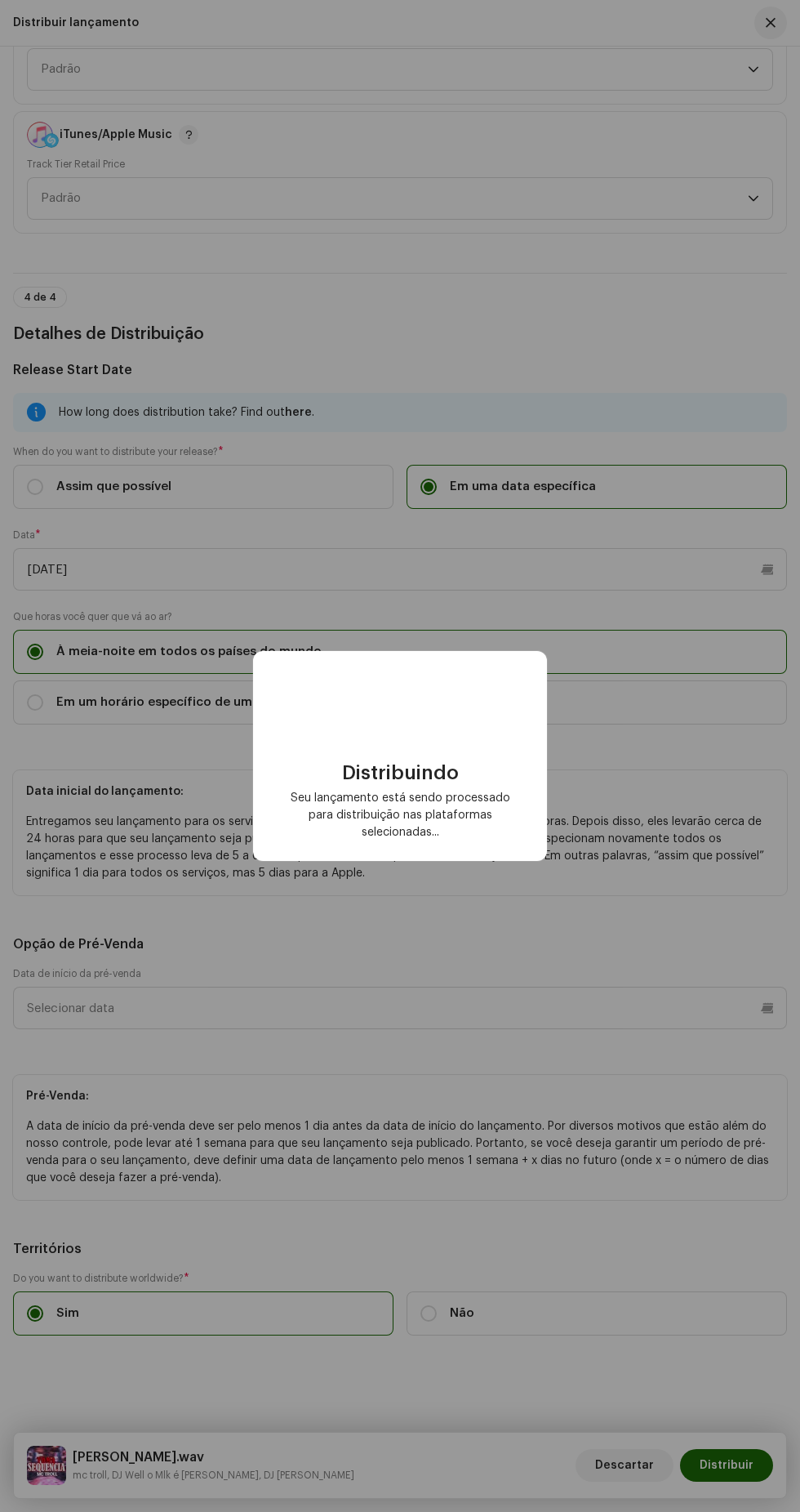
checkbox input "false"
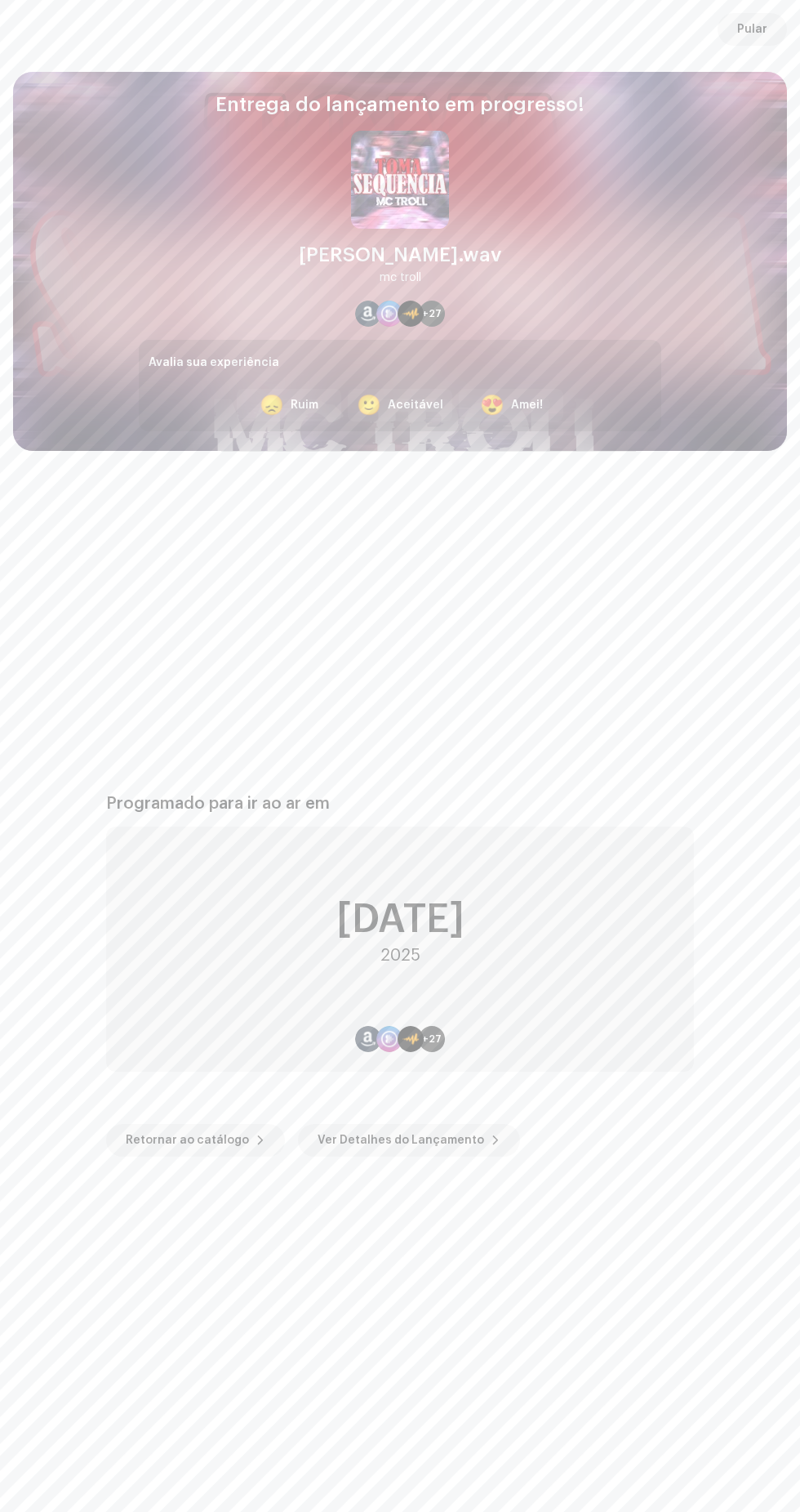
click at [759, 34] on span "Pular" at bounding box center [752, 29] width 30 height 33
